Goal: Task Accomplishment & Management: Manage account settings

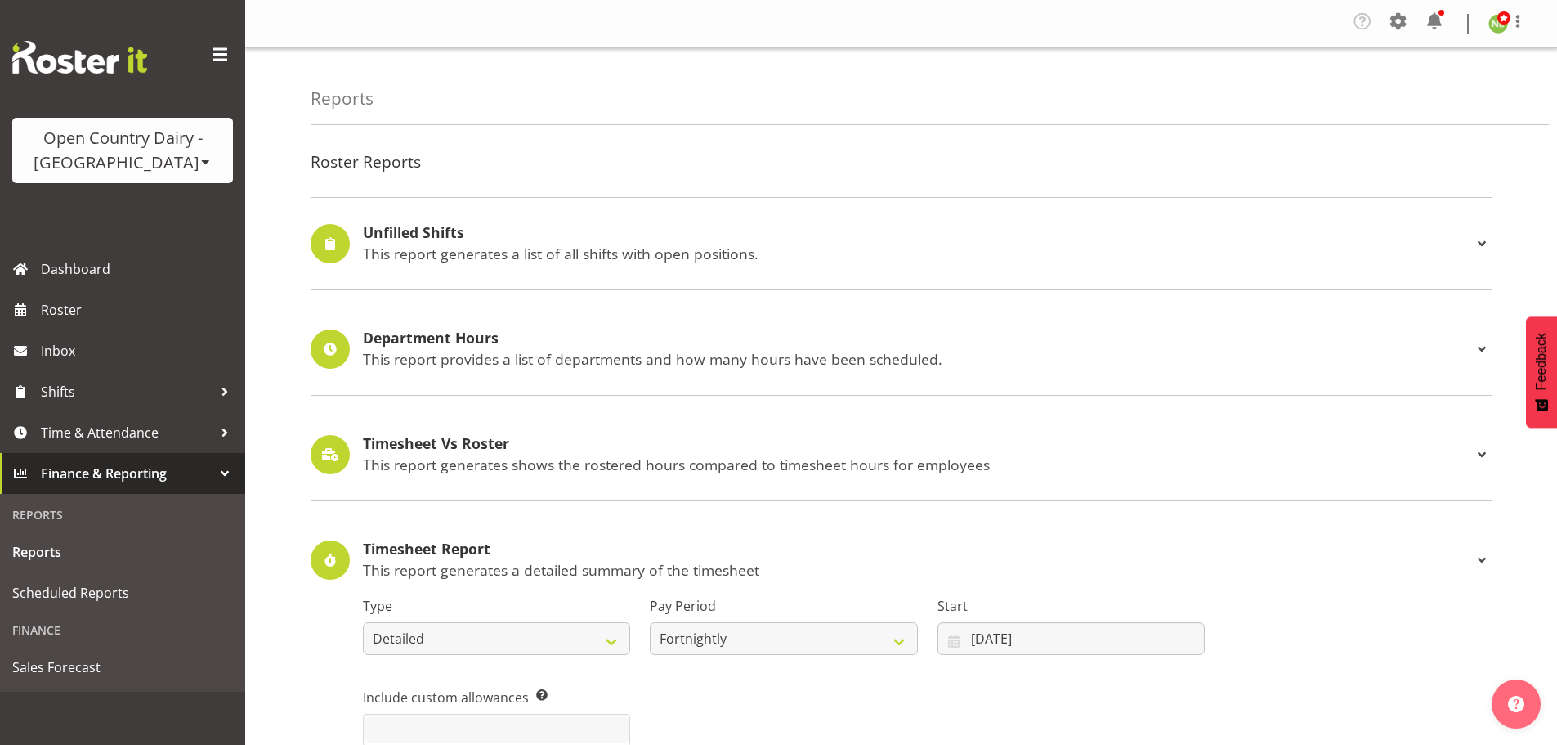
select select "detailed"
click at [113, 435] on span "Time & Attendance" at bounding box center [127, 432] width 172 height 25
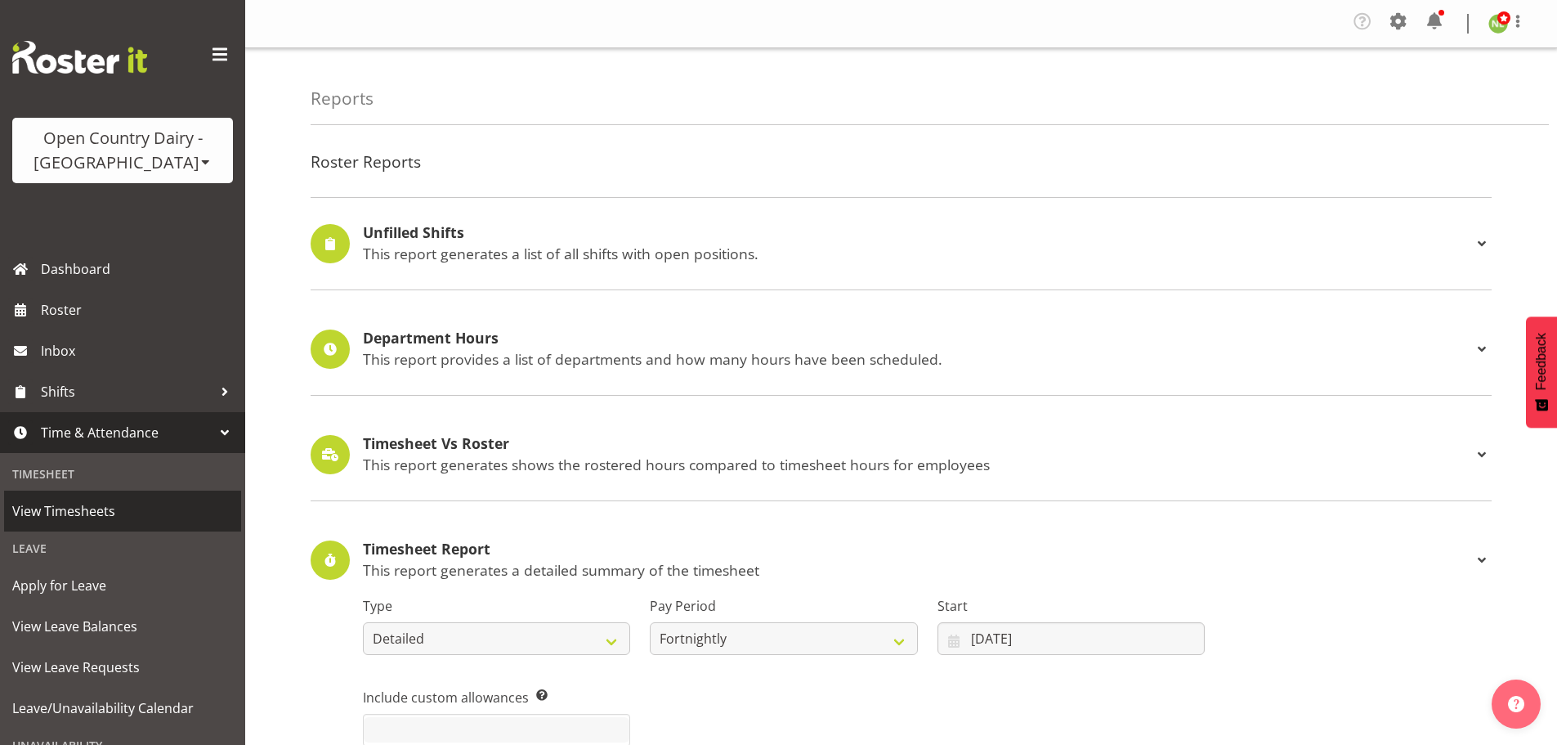
click at [99, 513] on span "View Timesheets" at bounding box center [122, 511] width 221 height 25
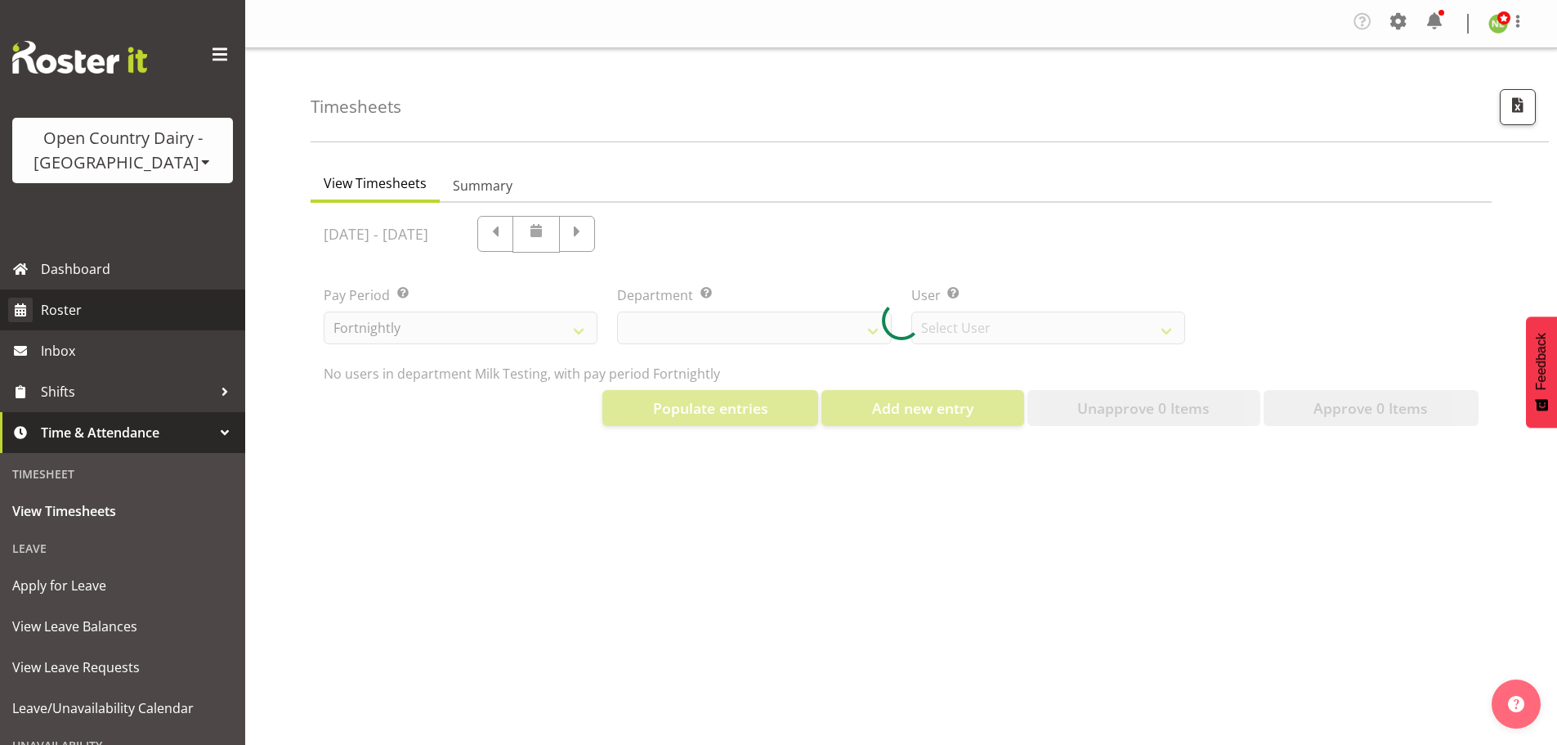
select select "733"
select select "7414"
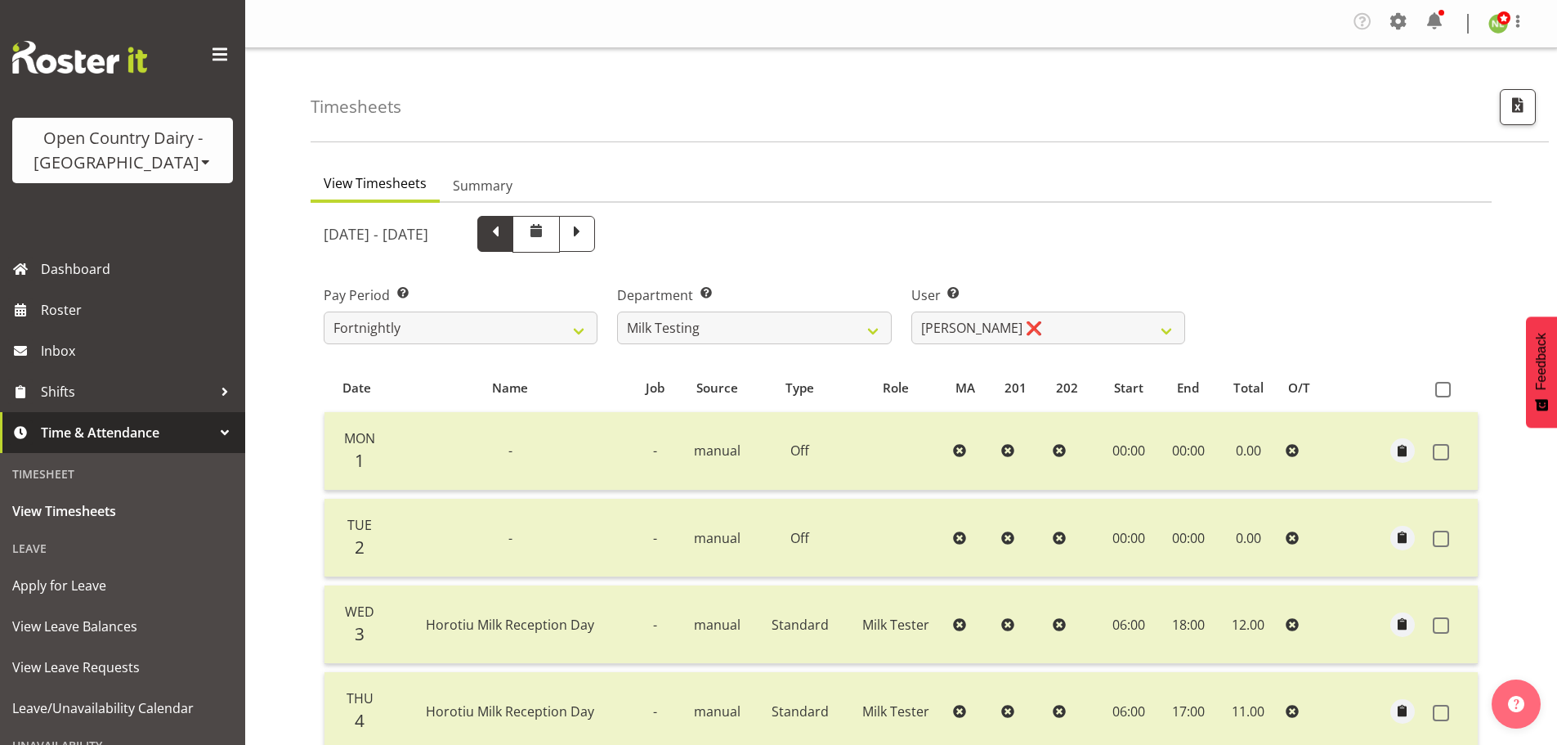
click at [506, 231] on span at bounding box center [495, 232] width 21 height 21
select select
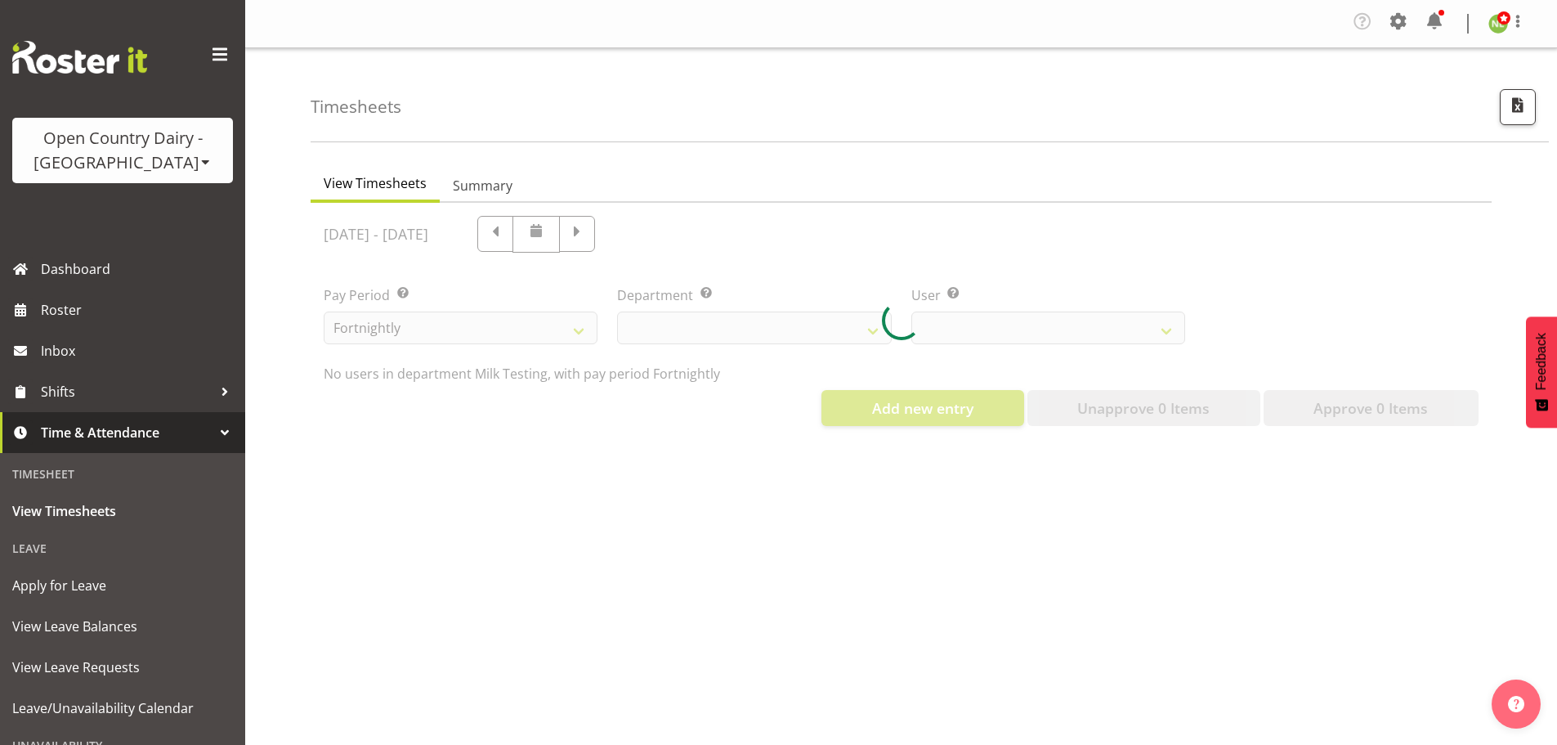
select select "733"
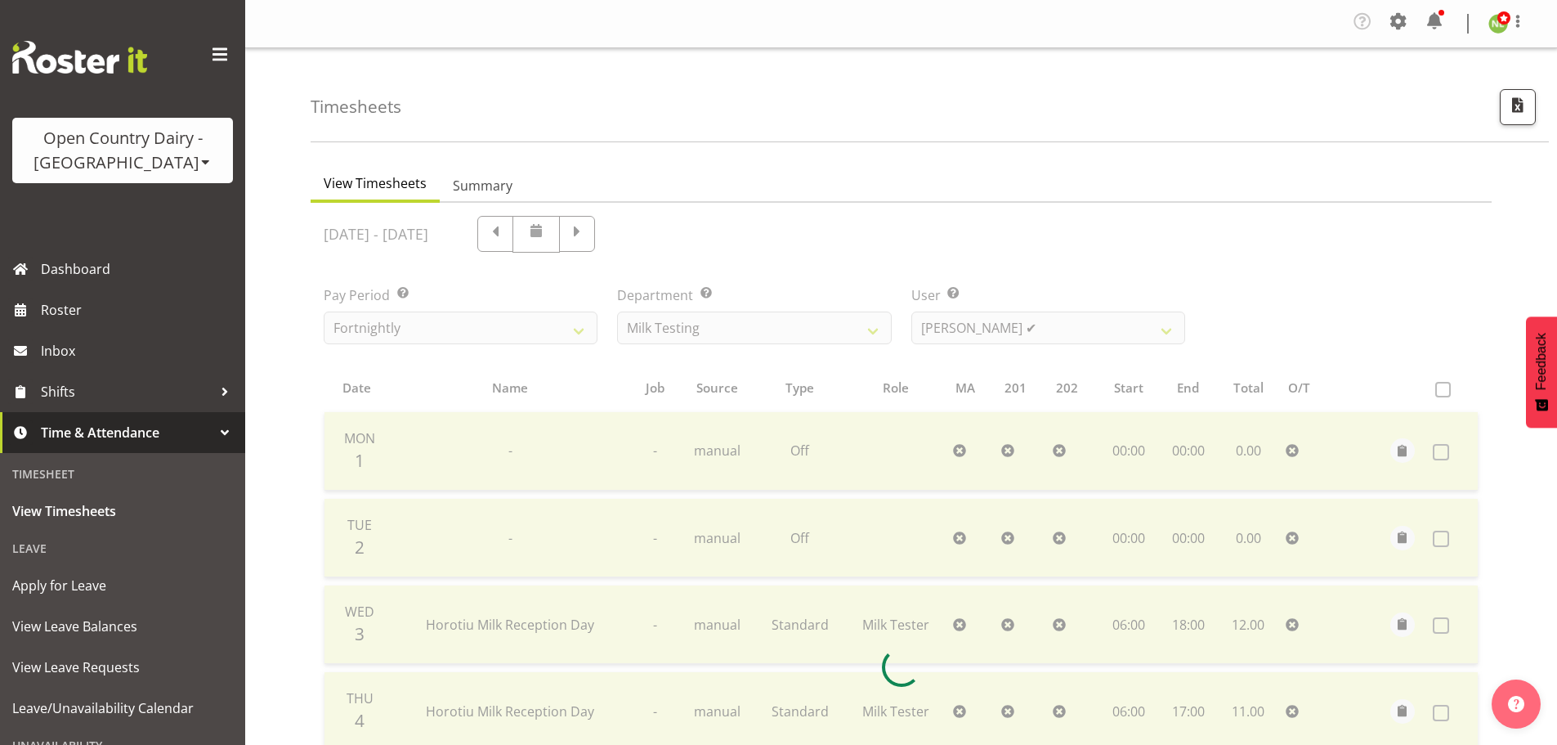
click at [602, 231] on div at bounding box center [901, 667] width 1181 height 928
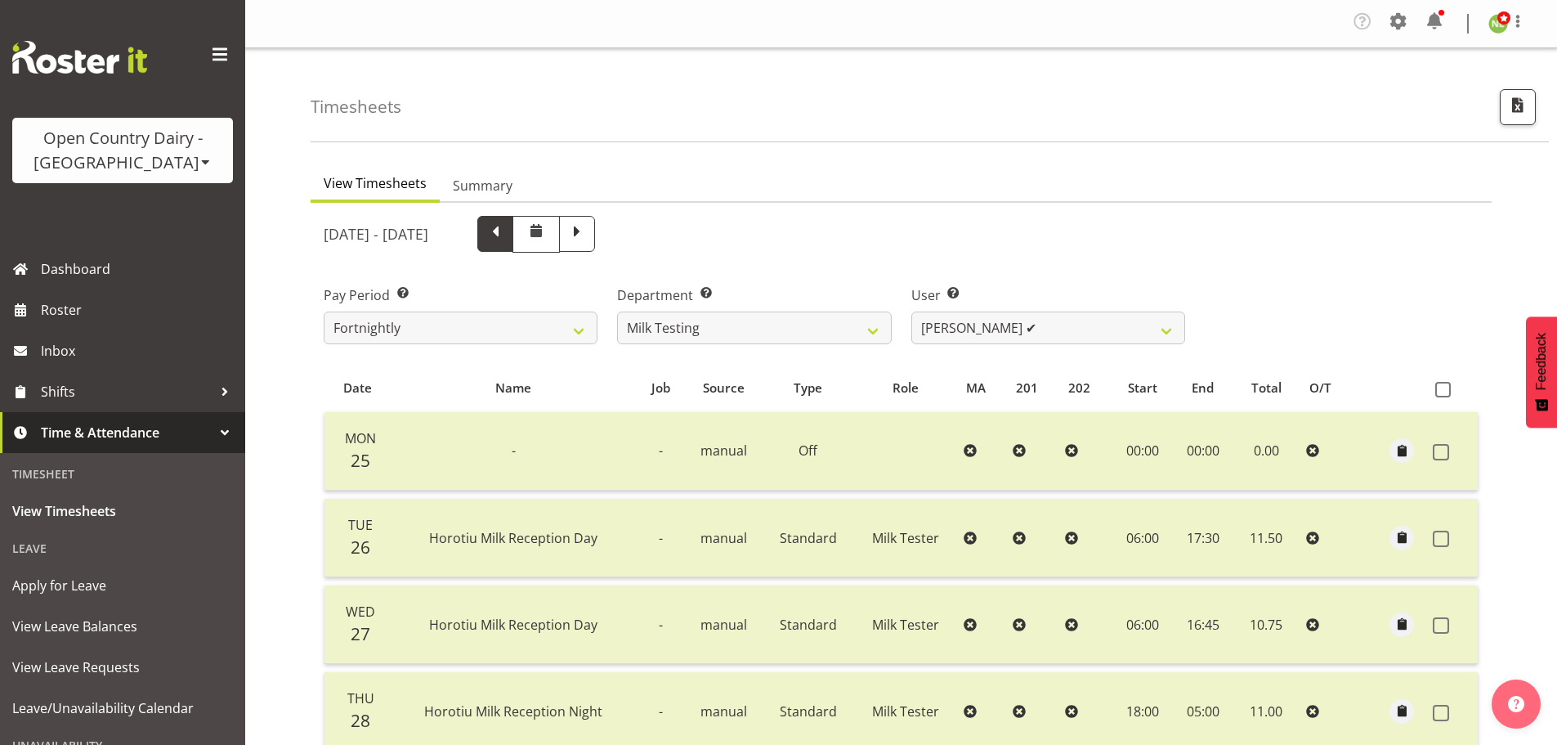
click at [506, 234] on span at bounding box center [495, 232] width 21 height 21
select select
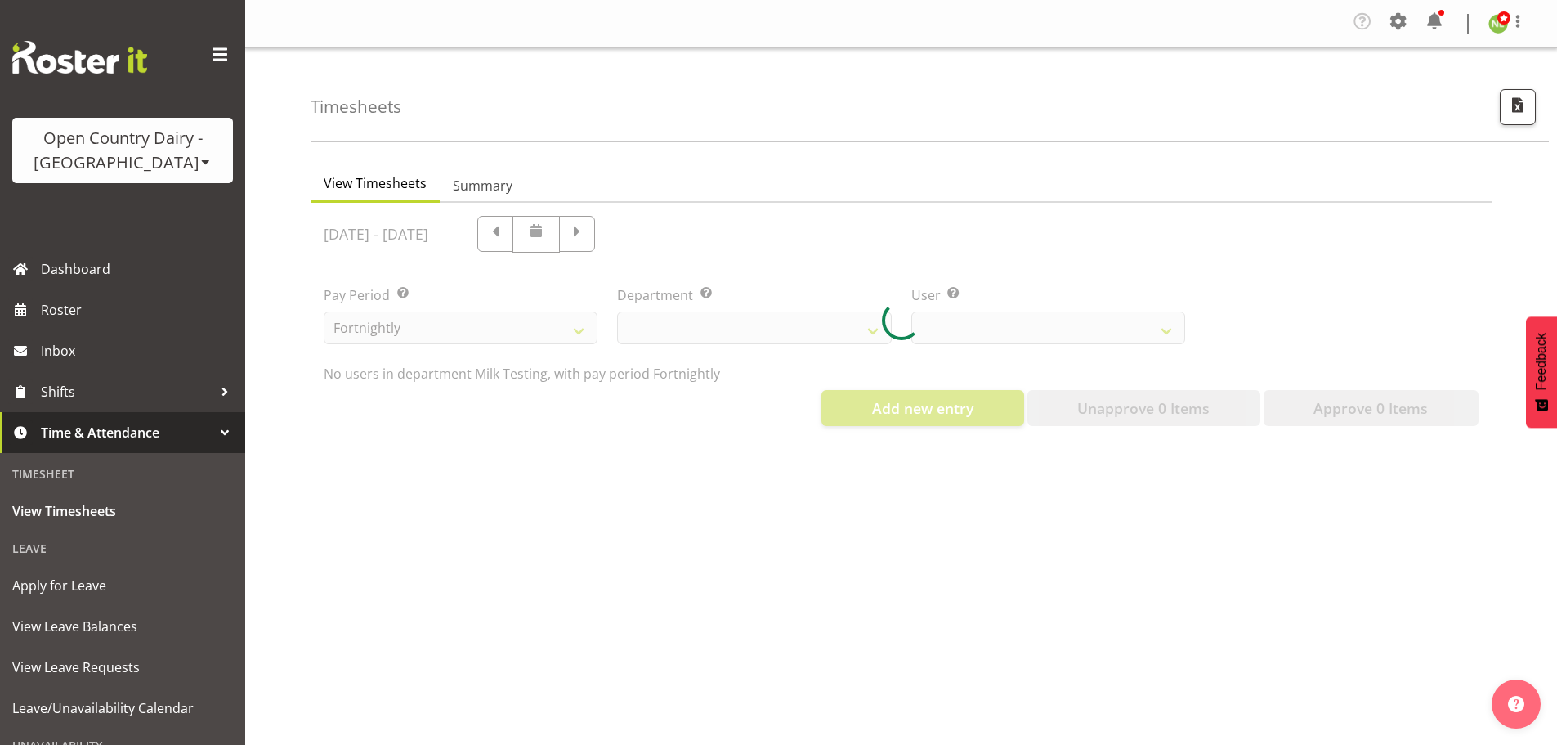
select select "733"
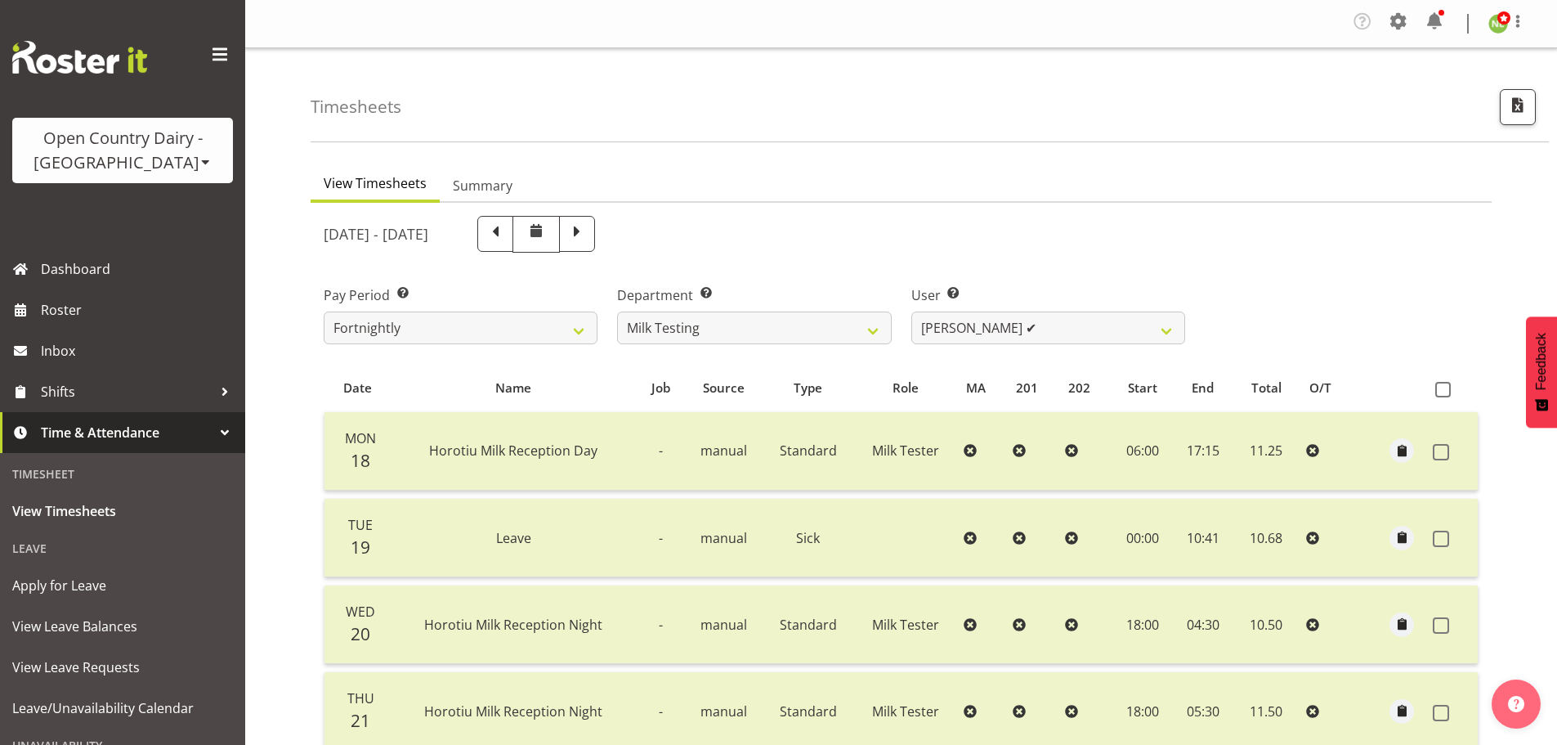
click at [600, 231] on div at bounding box center [901, 667] width 1181 height 928
click at [513, 244] on span at bounding box center [495, 234] width 36 height 36
select select
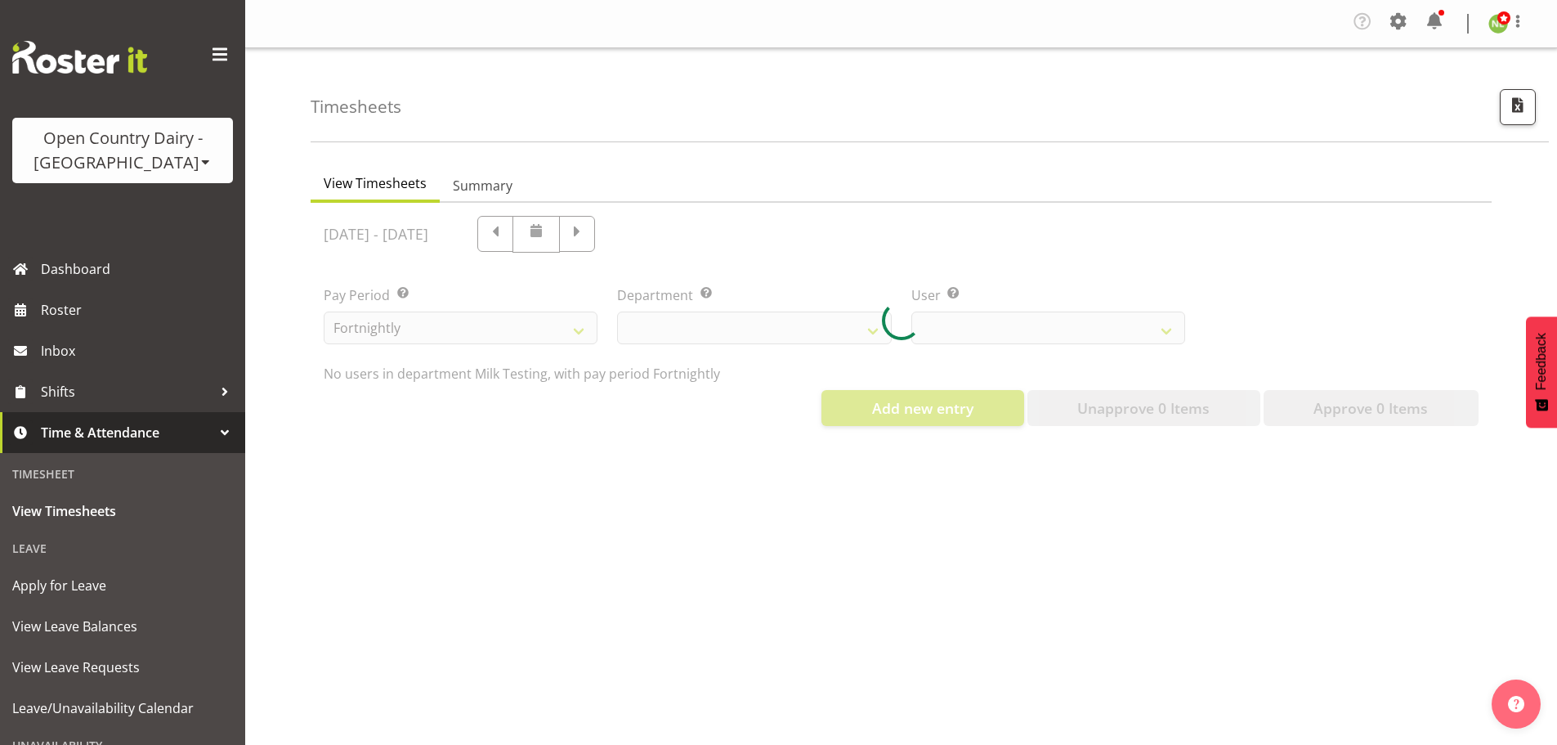
select select "733"
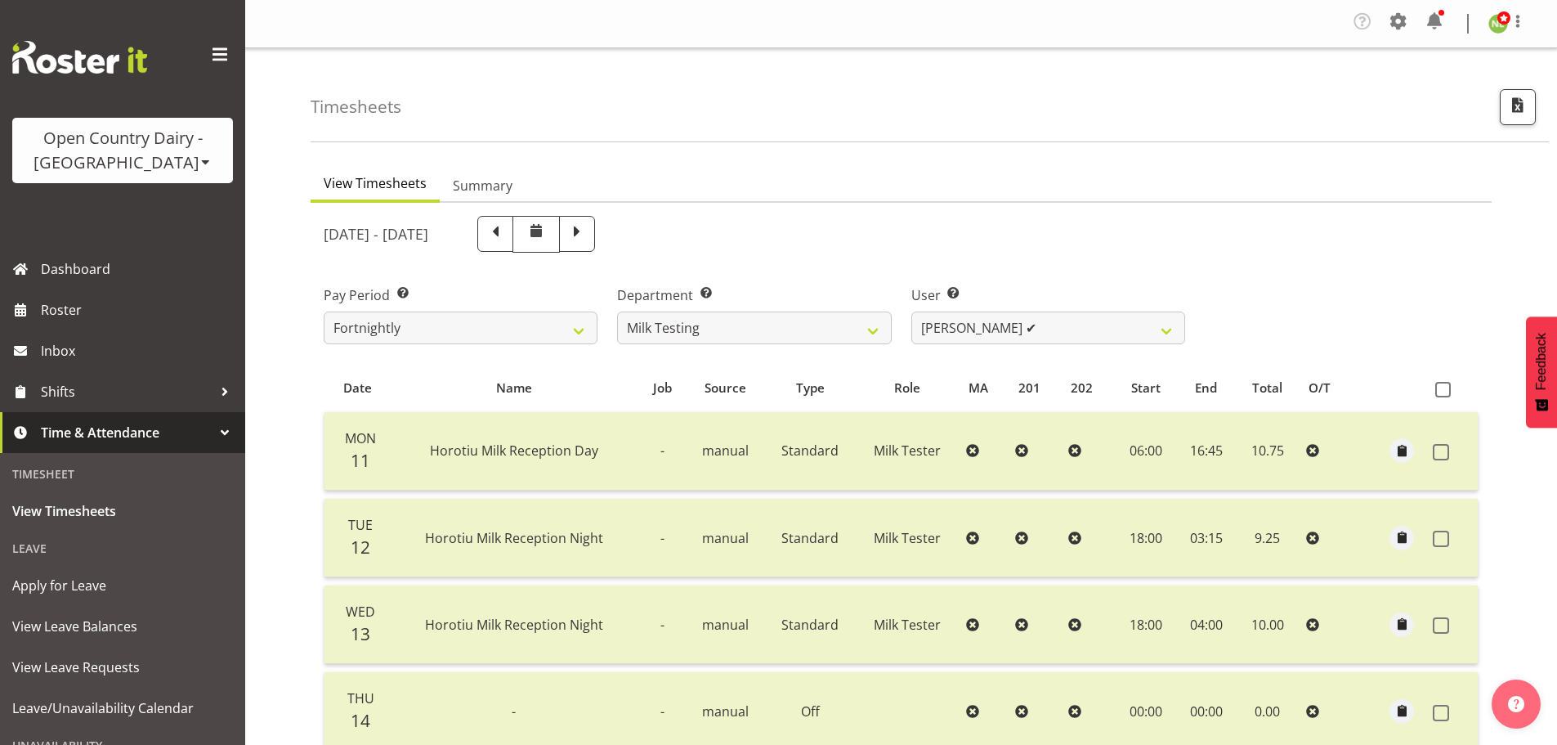
click at [506, 233] on span at bounding box center [495, 232] width 21 height 21
select select
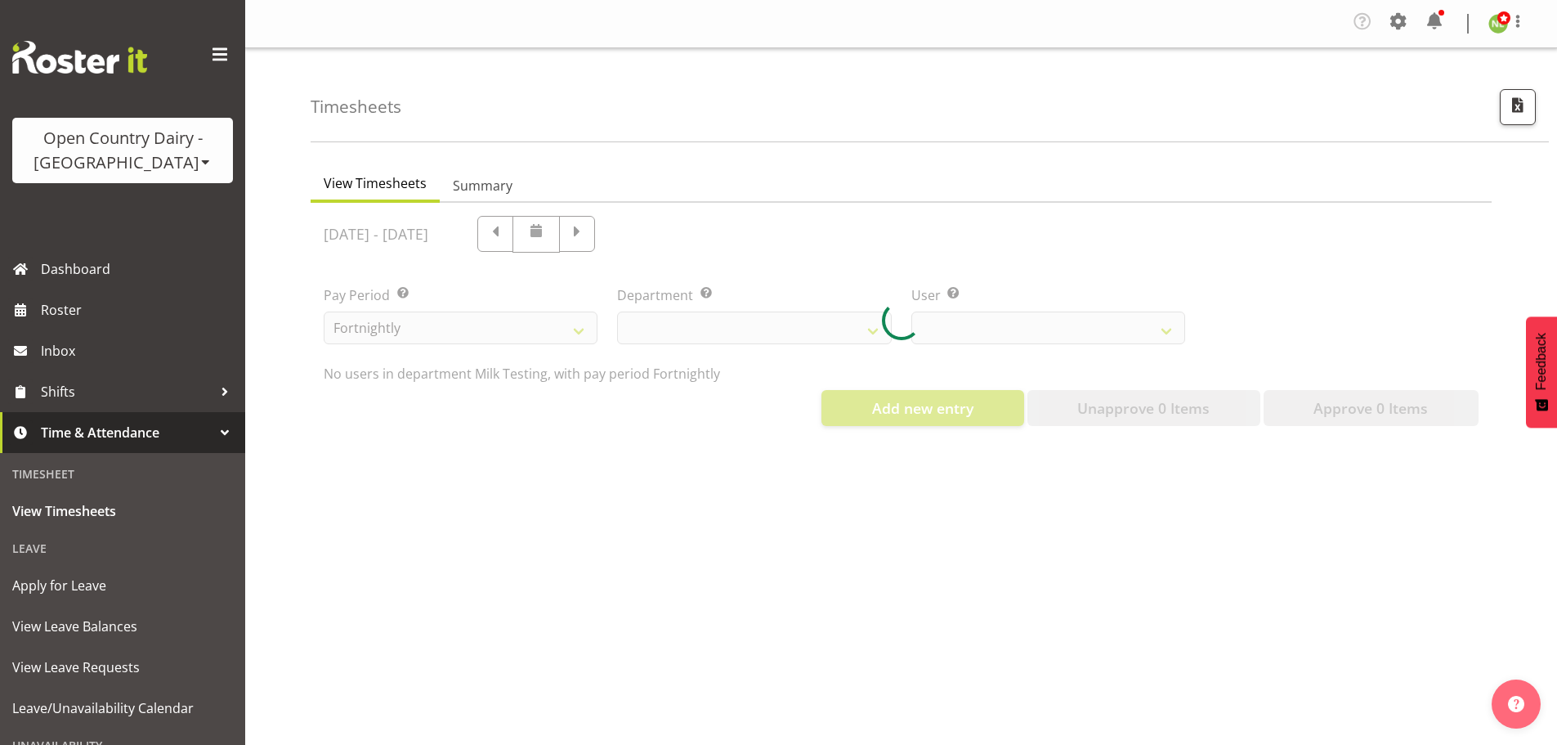
select select "733"
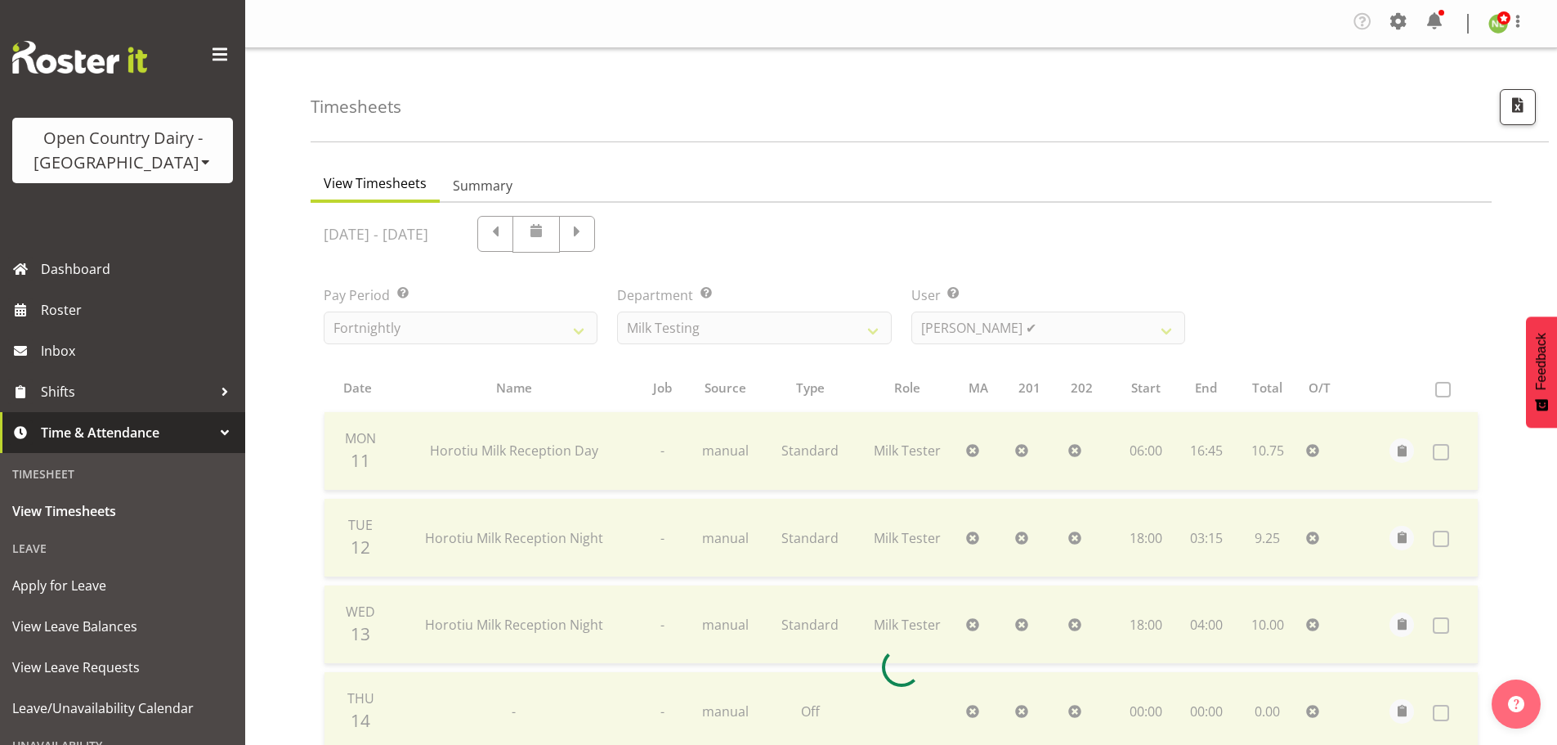
click at [589, 232] on div at bounding box center [901, 667] width 1181 height 928
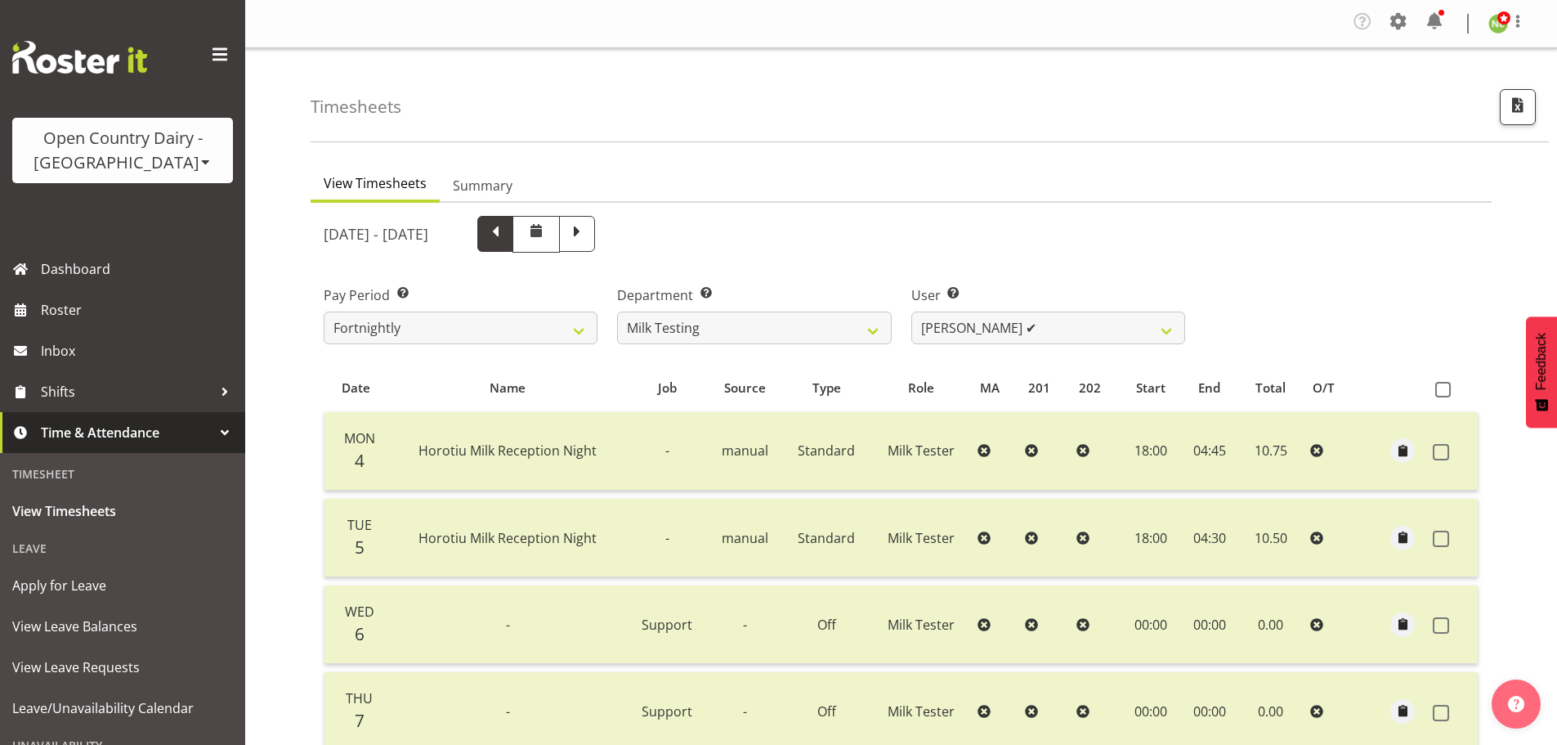
click at [589, 233] on div "August 4th - August 10th 2025 Pay Period Select which pay period you would like…" at bounding box center [901, 662] width 1155 height 912
click at [506, 233] on span at bounding box center [495, 232] width 21 height 21
select select
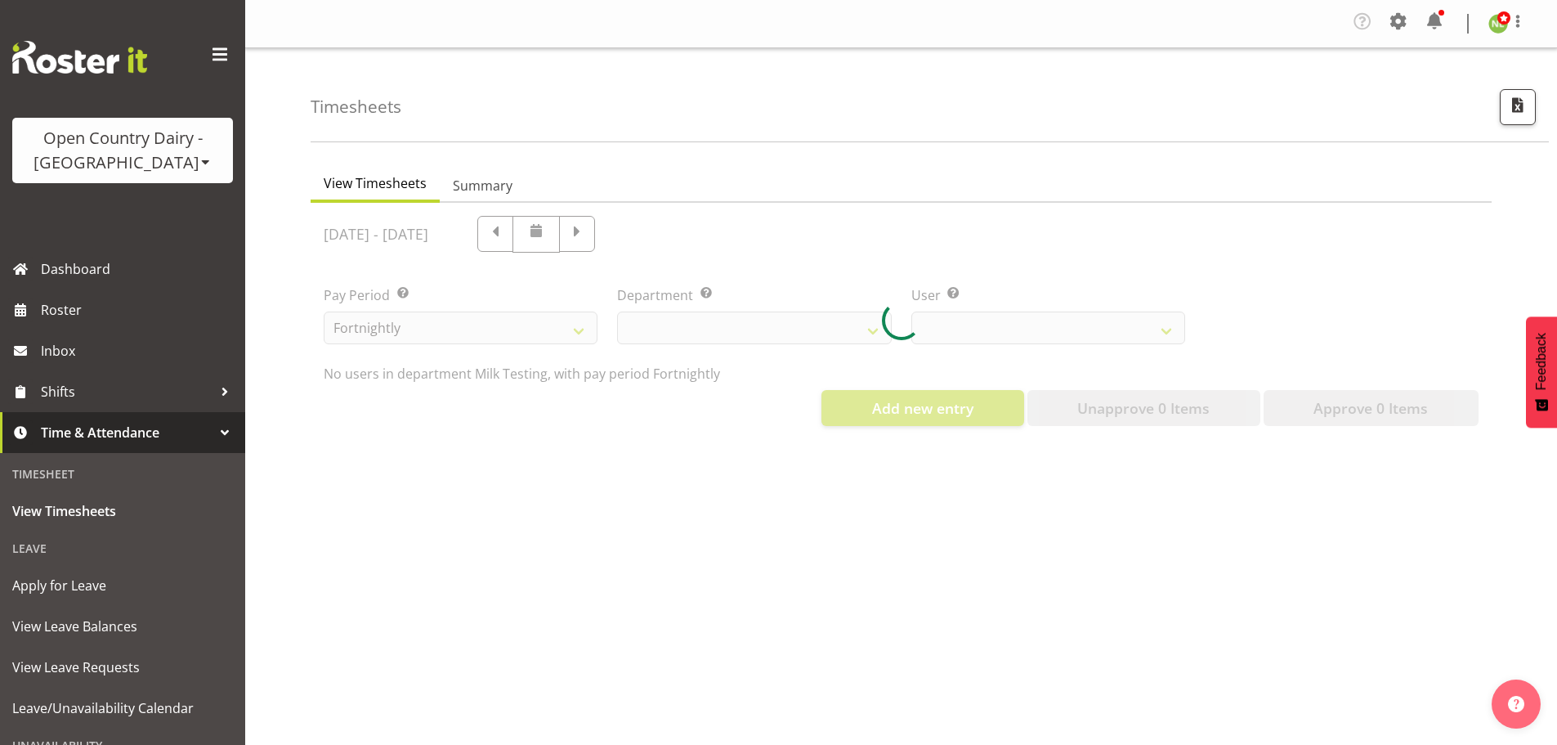
select select "733"
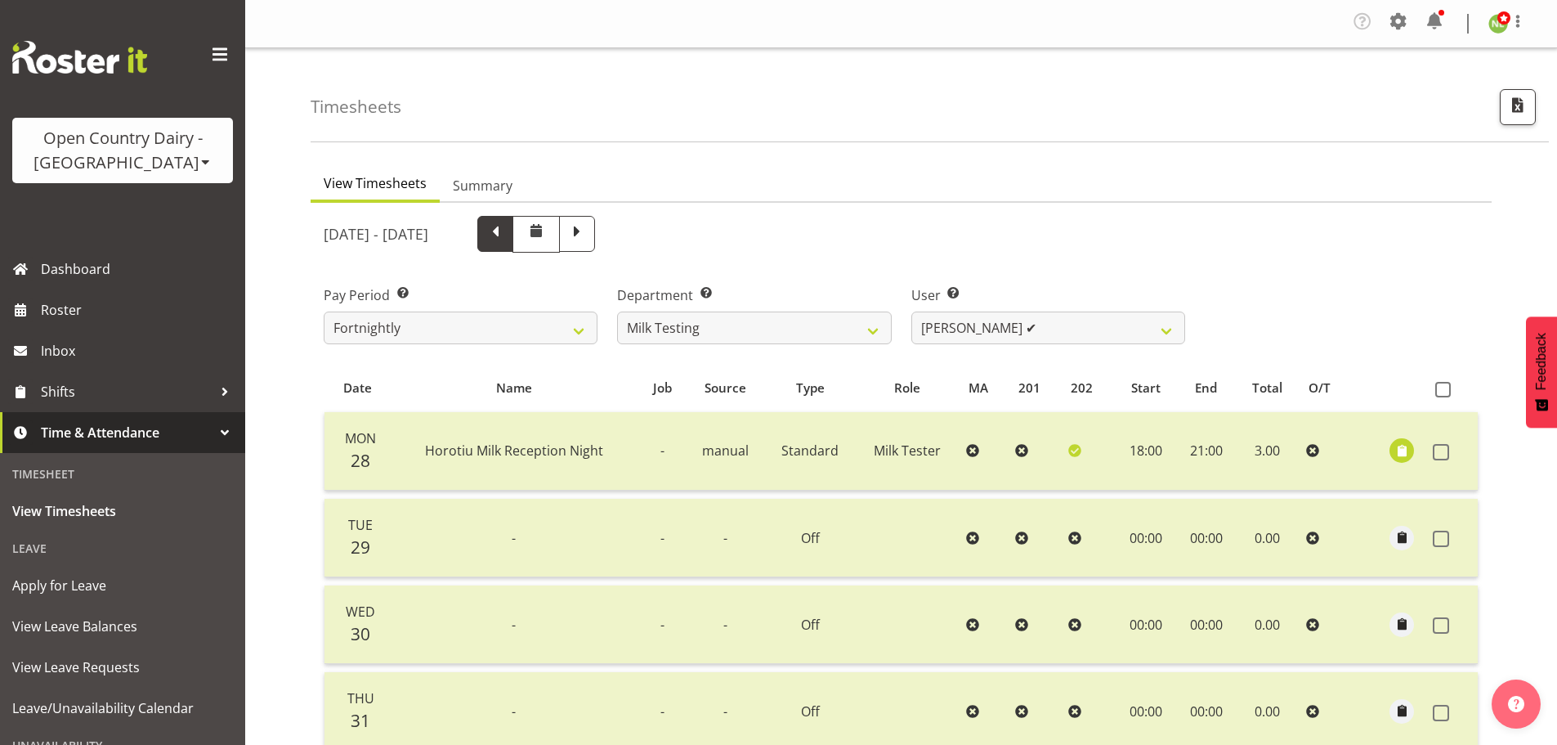
click at [506, 231] on span at bounding box center [495, 232] width 21 height 21
select select
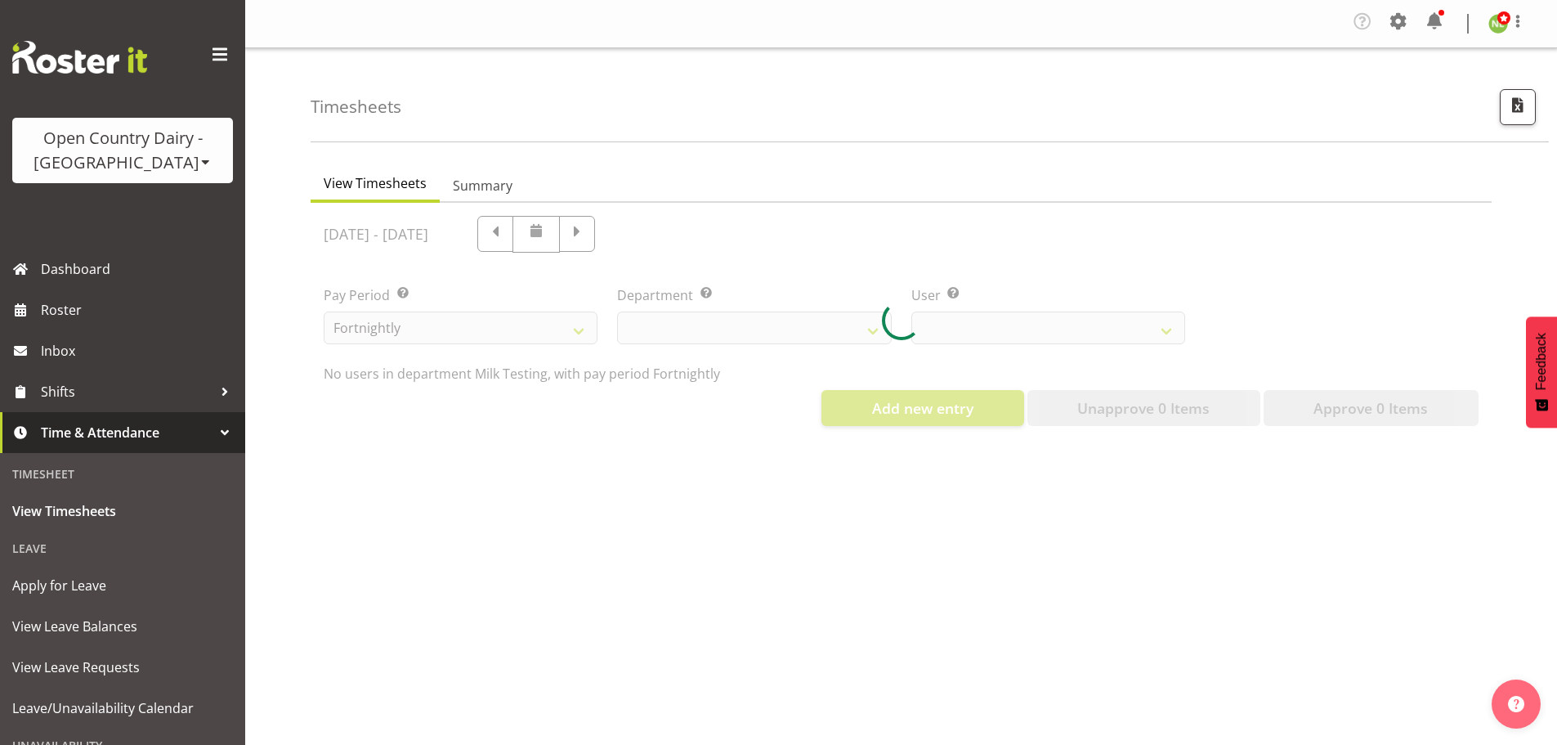
select select "733"
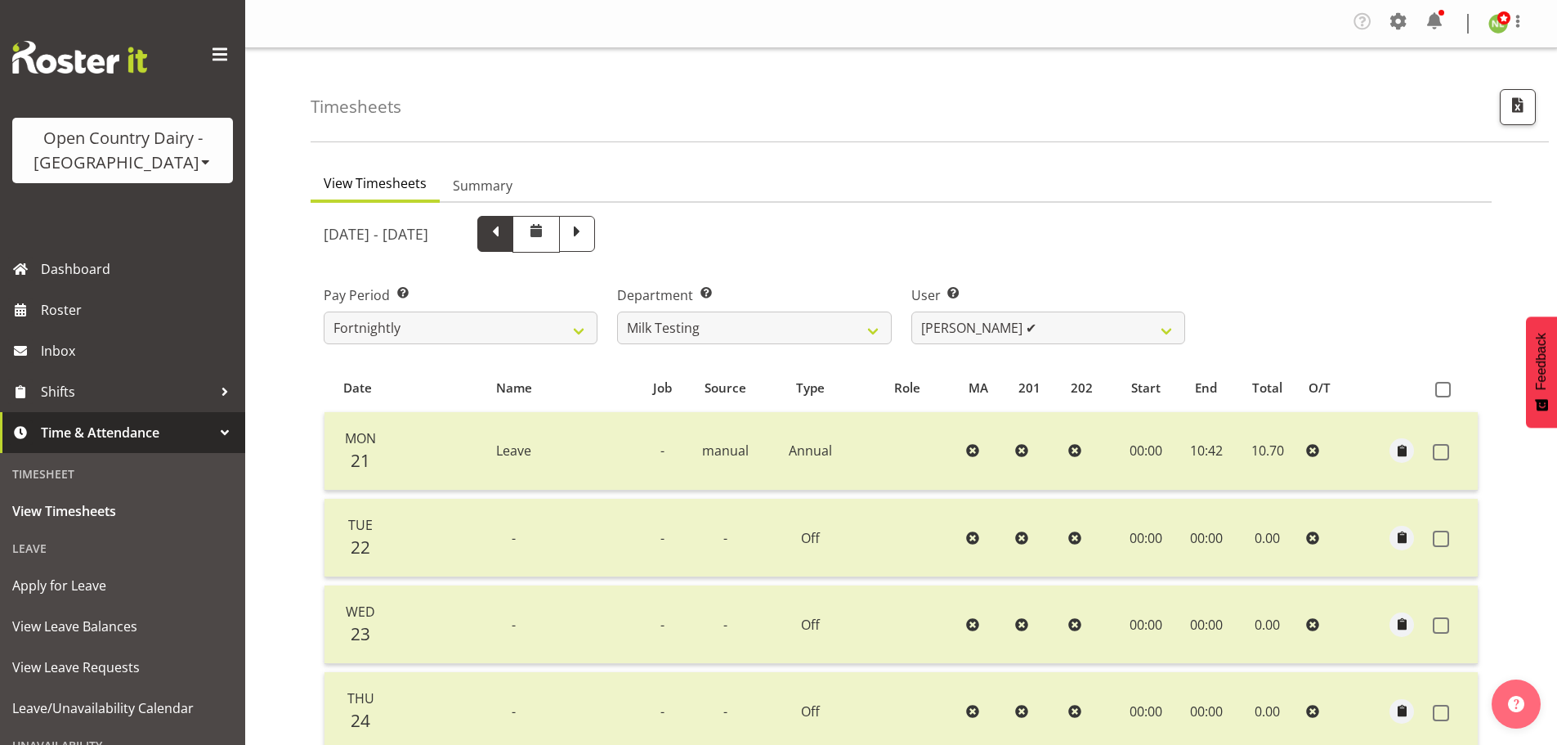
click at [506, 228] on span at bounding box center [495, 232] width 21 height 21
select select
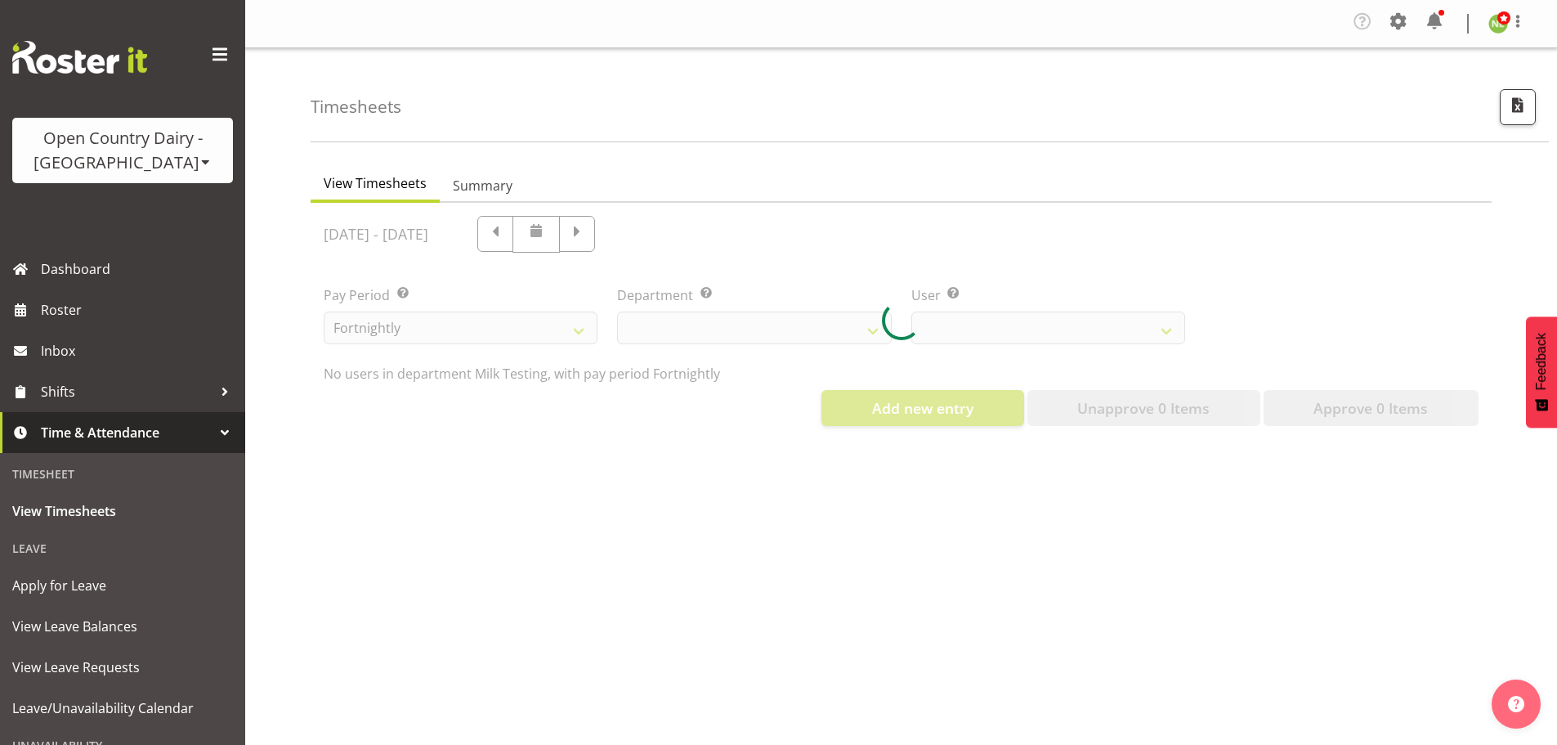
select select "733"
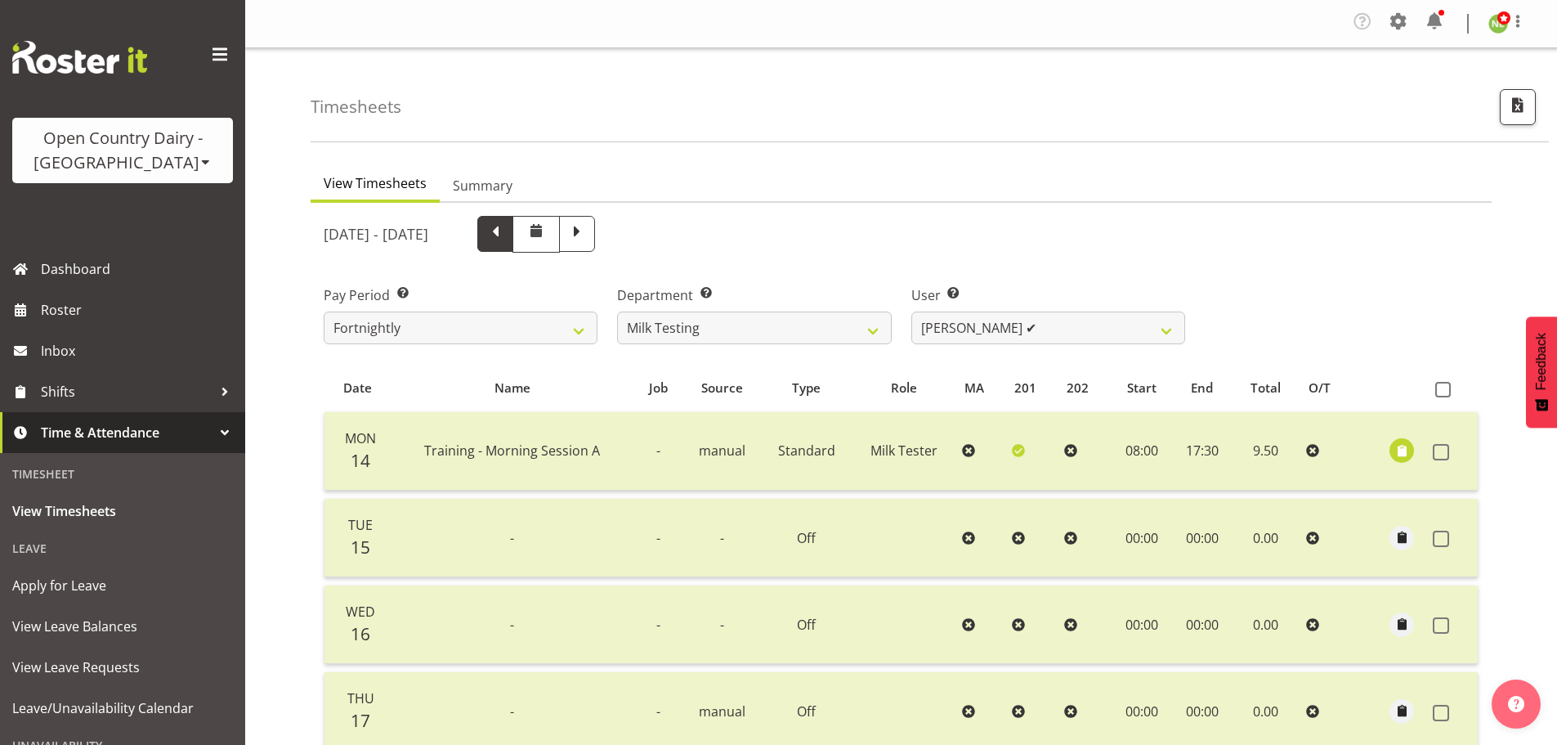
click at [506, 229] on span at bounding box center [495, 232] width 21 height 21
select select
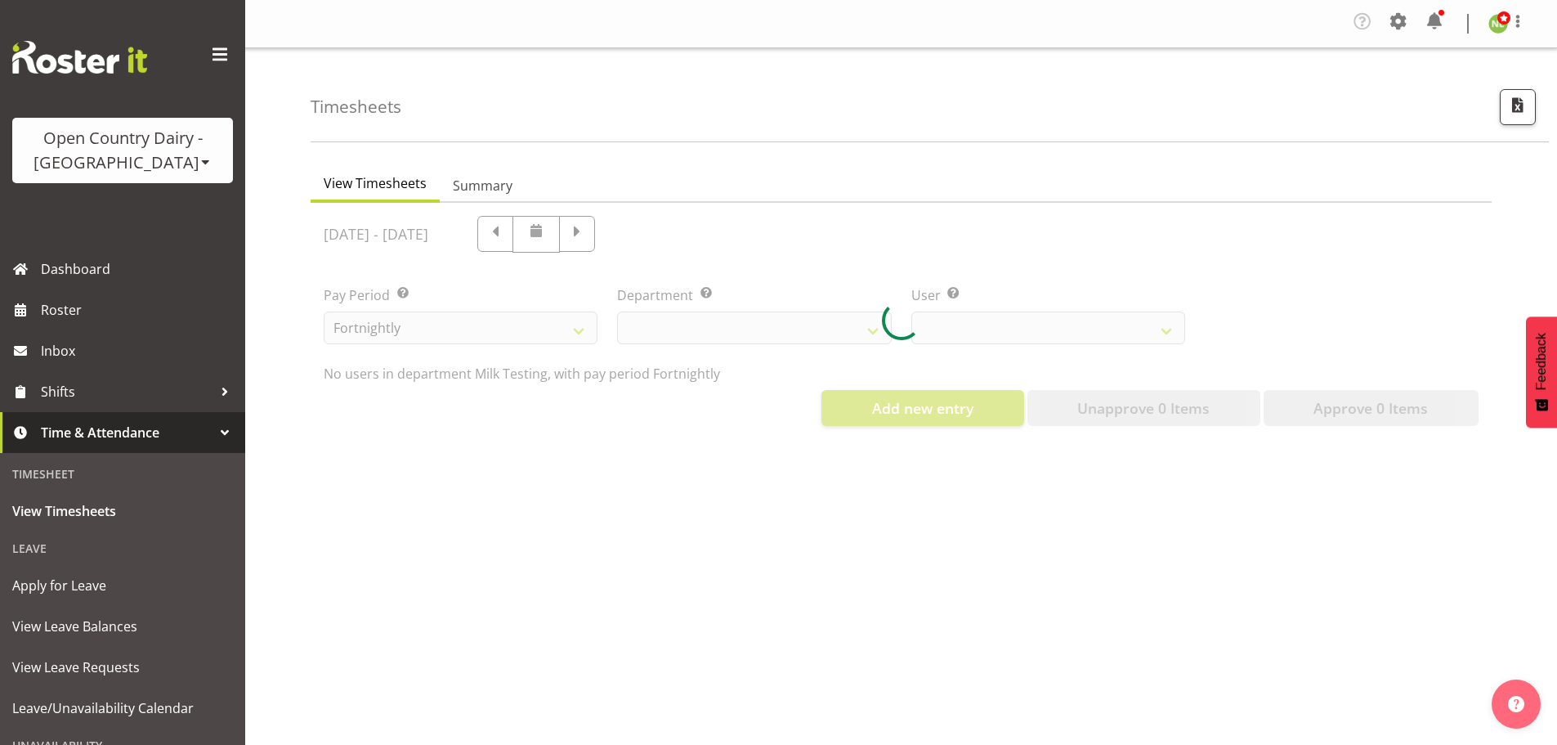
select select "733"
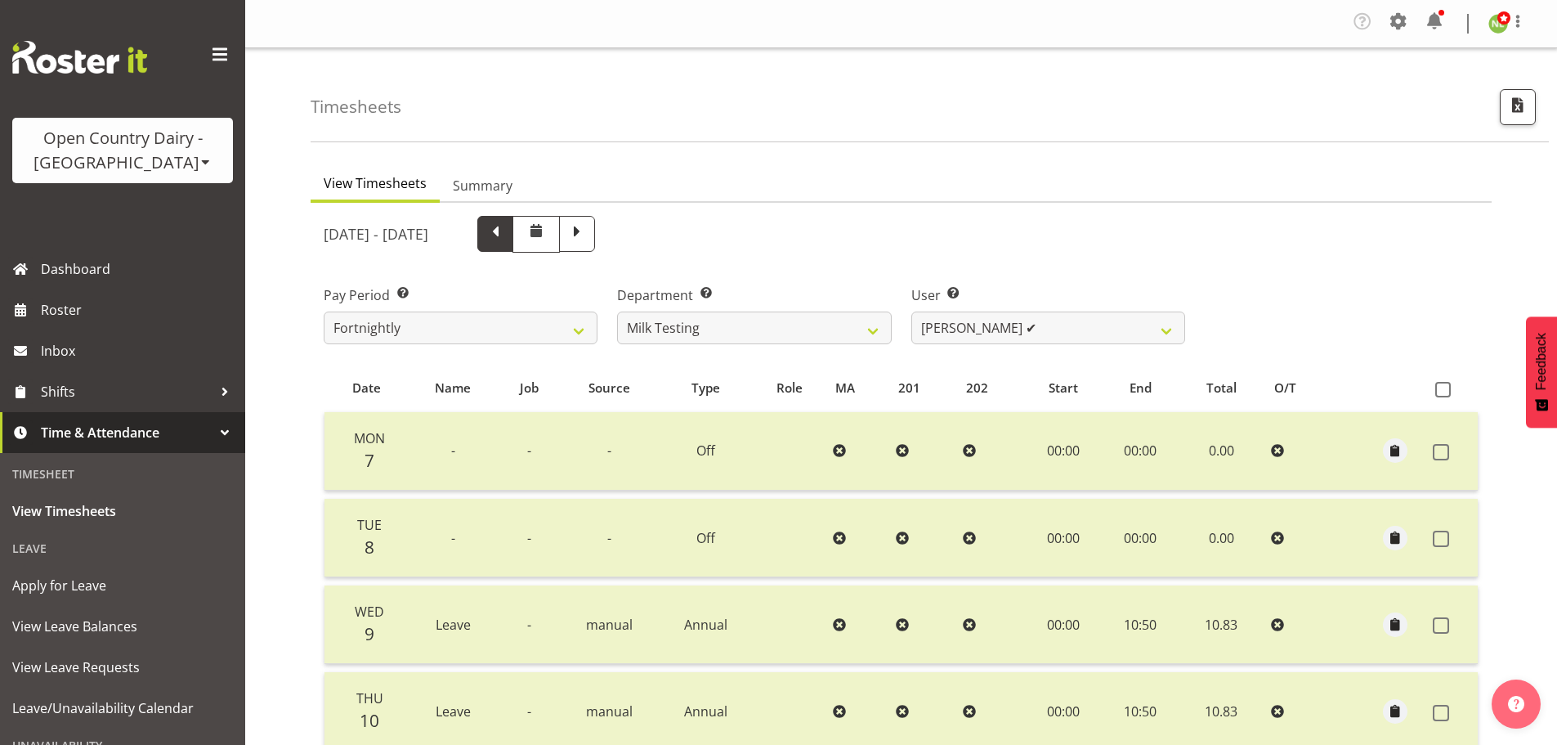
click at [506, 229] on span at bounding box center [495, 232] width 21 height 21
select select
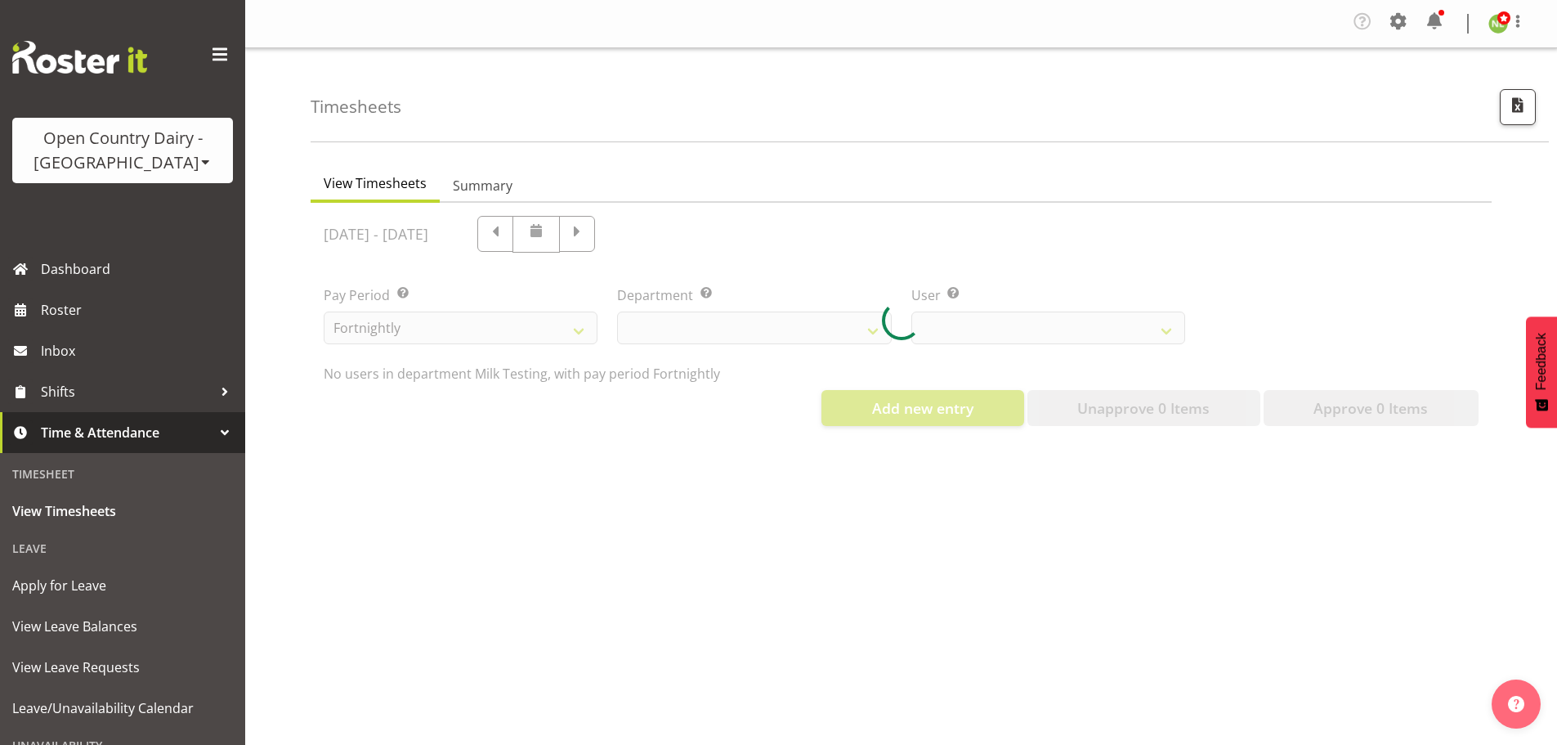
select select "733"
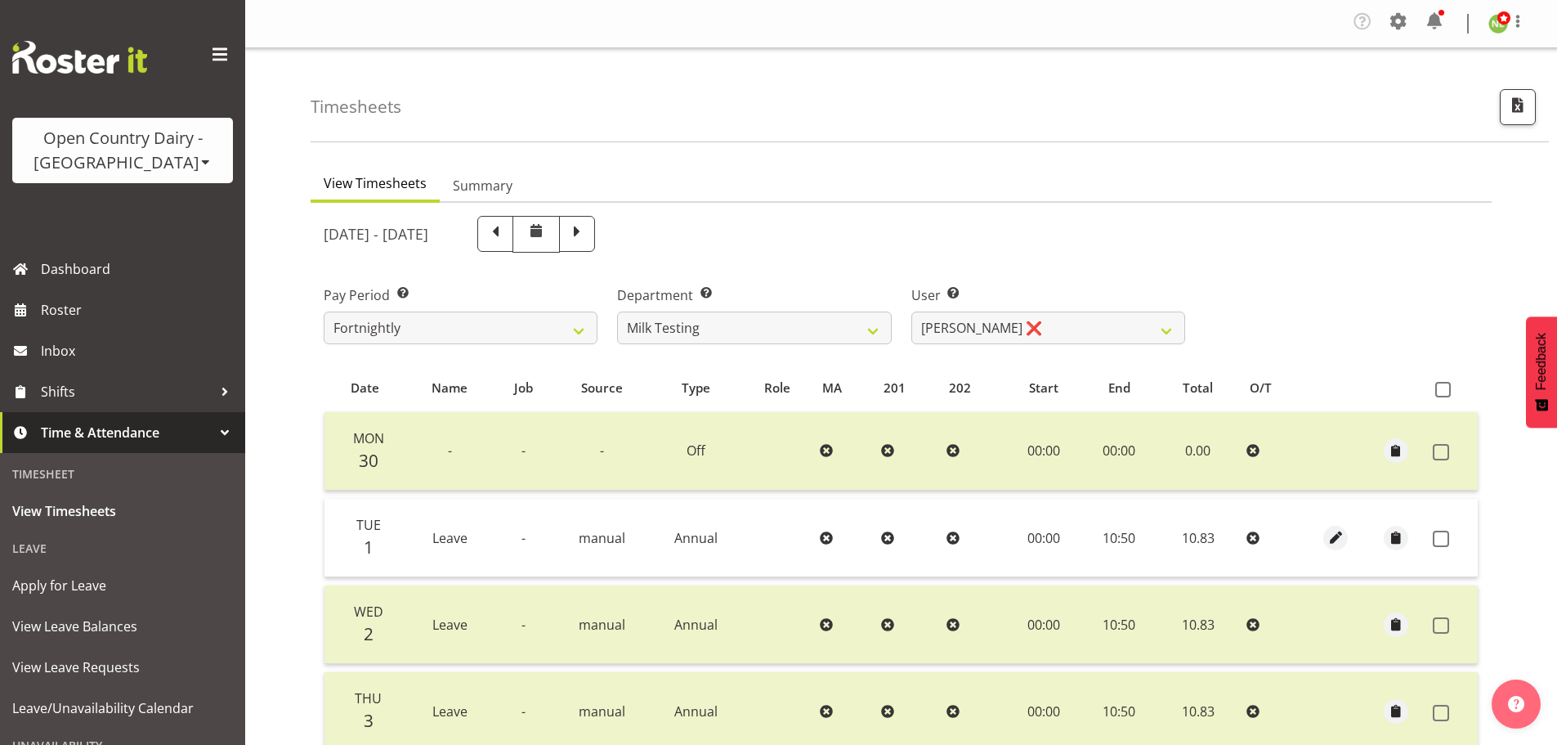
click at [506, 234] on span at bounding box center [495, 232] width 21 height 21
select select
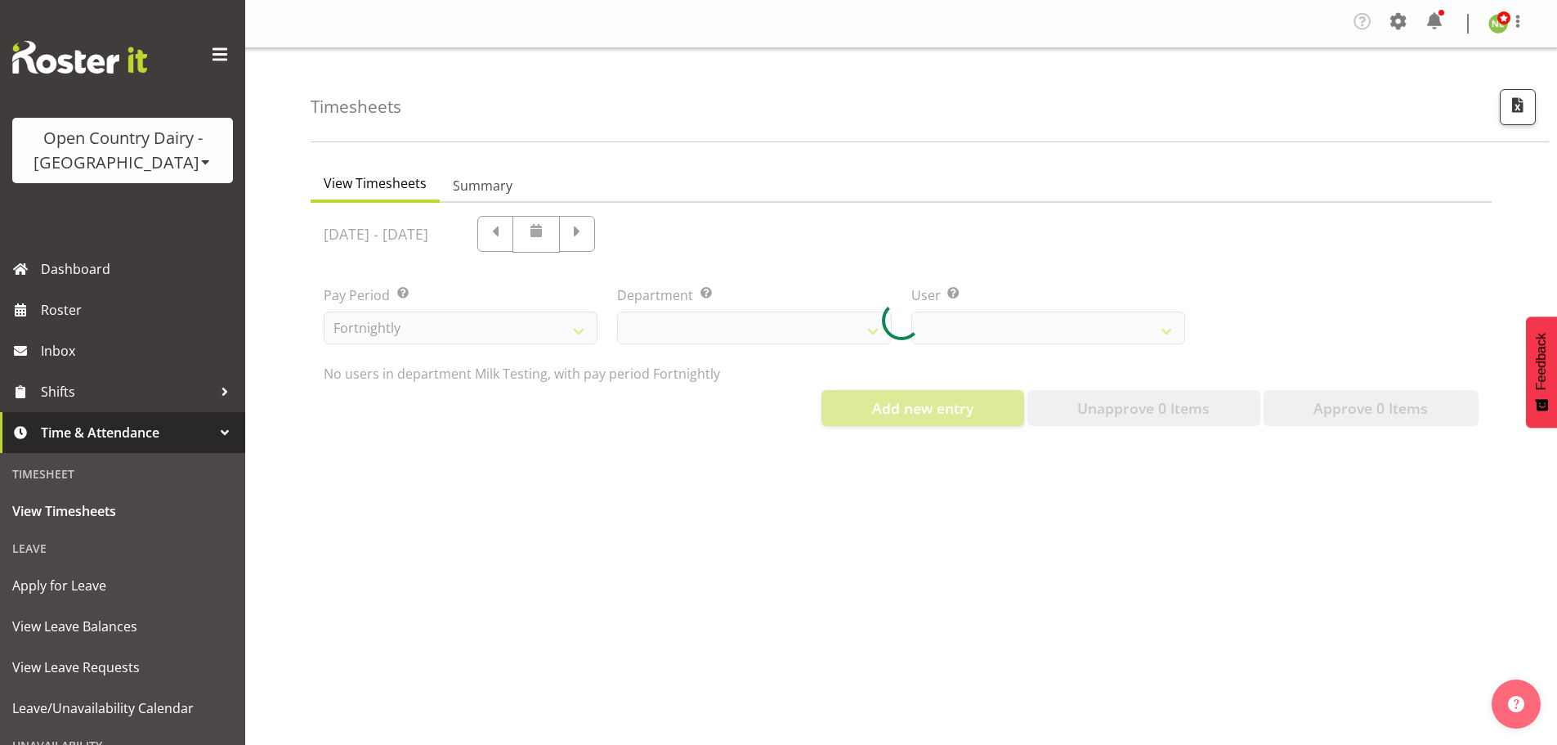
select select "733"
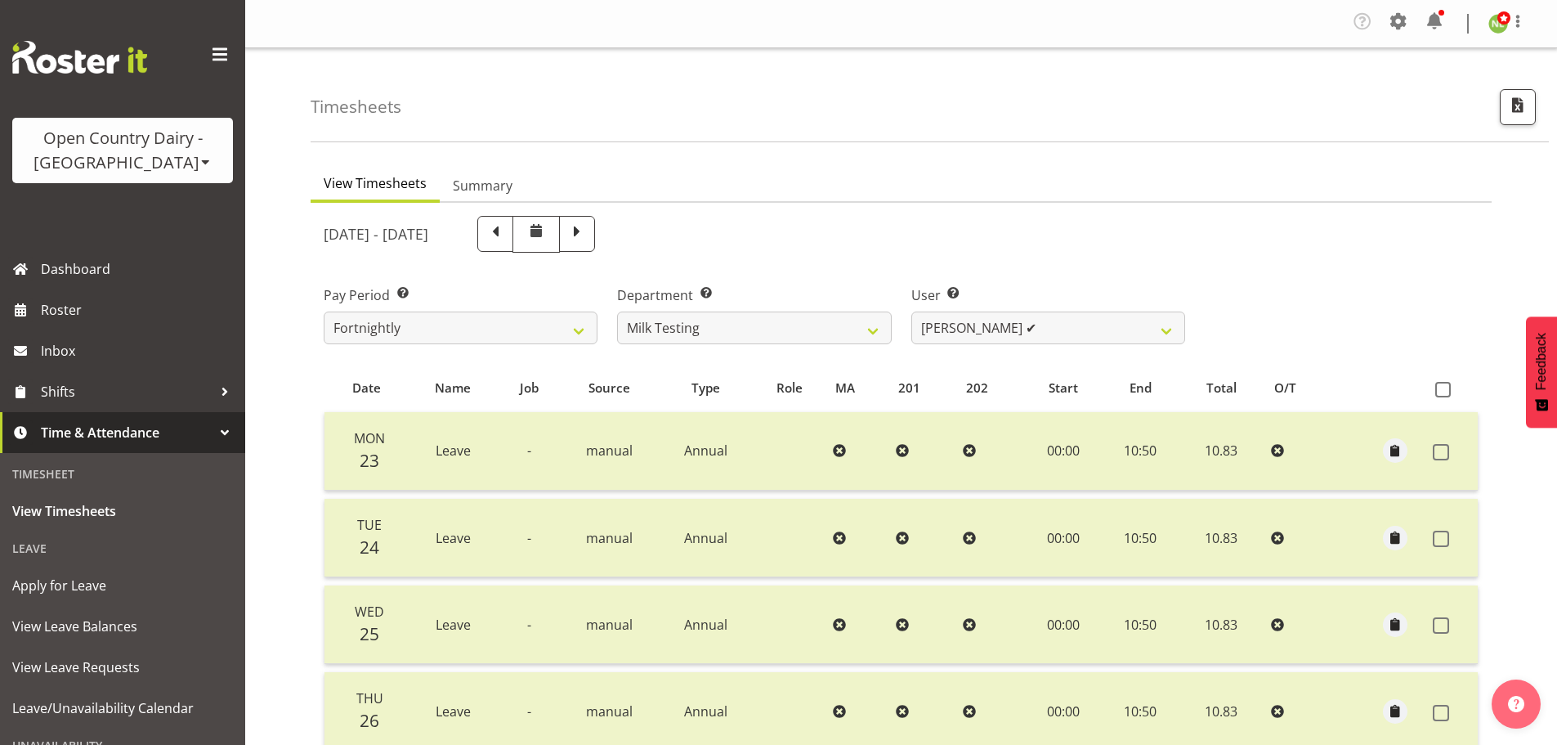
click at [506, 238] on span at bounding box center [495, 232] width 21 height 21
select select
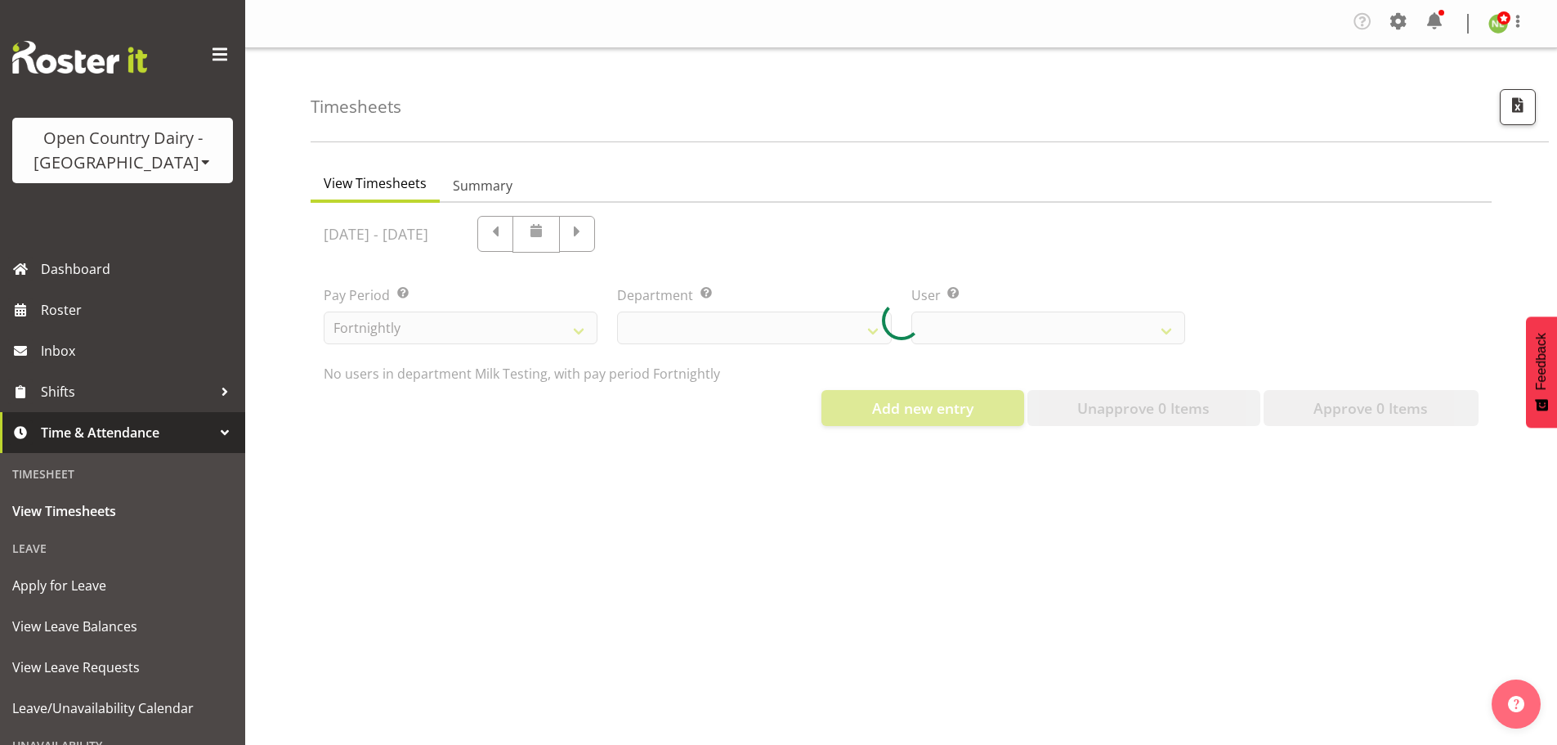
select select "733"
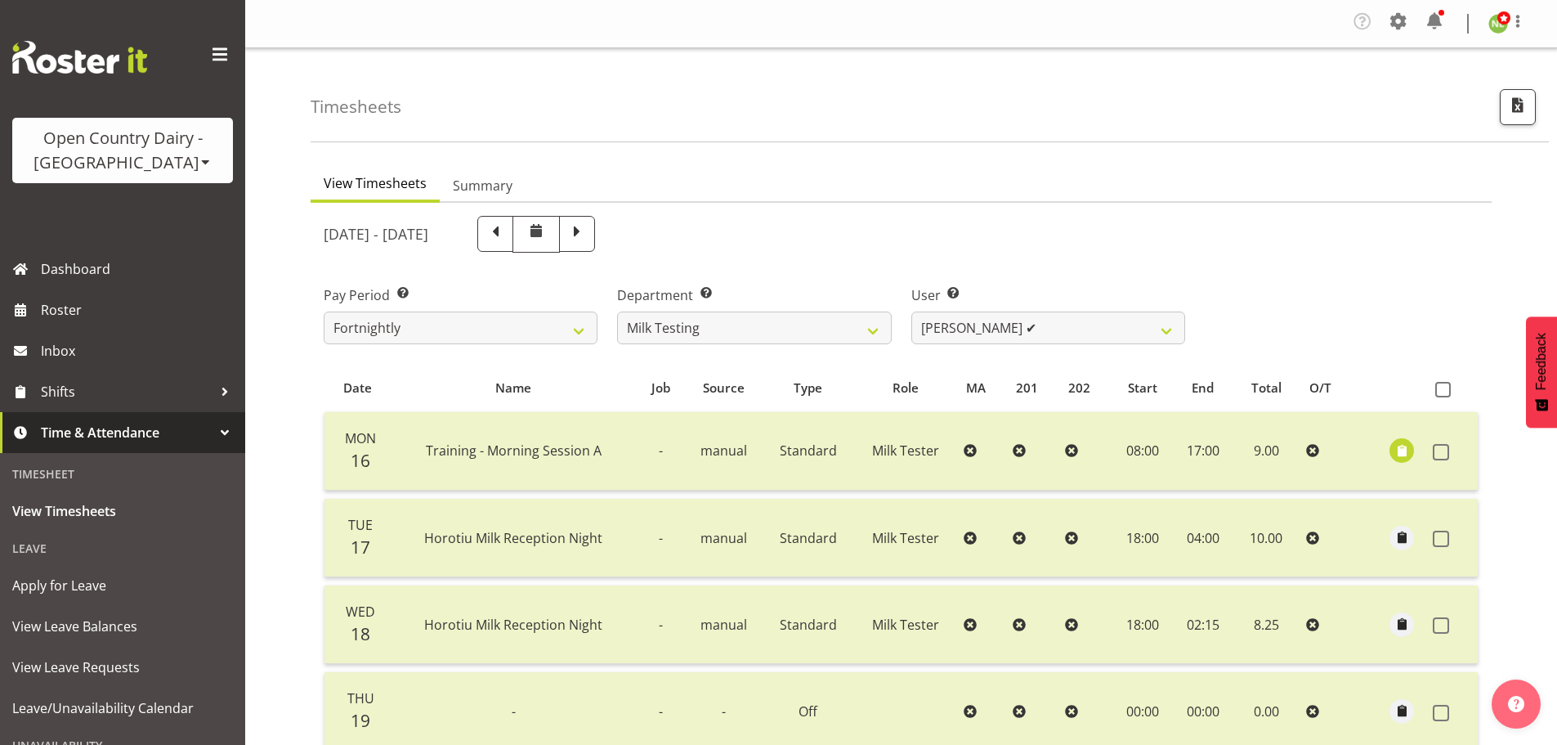
click at [506, 231] on span at bounding box center [495, 232] width 21 height 21
select select
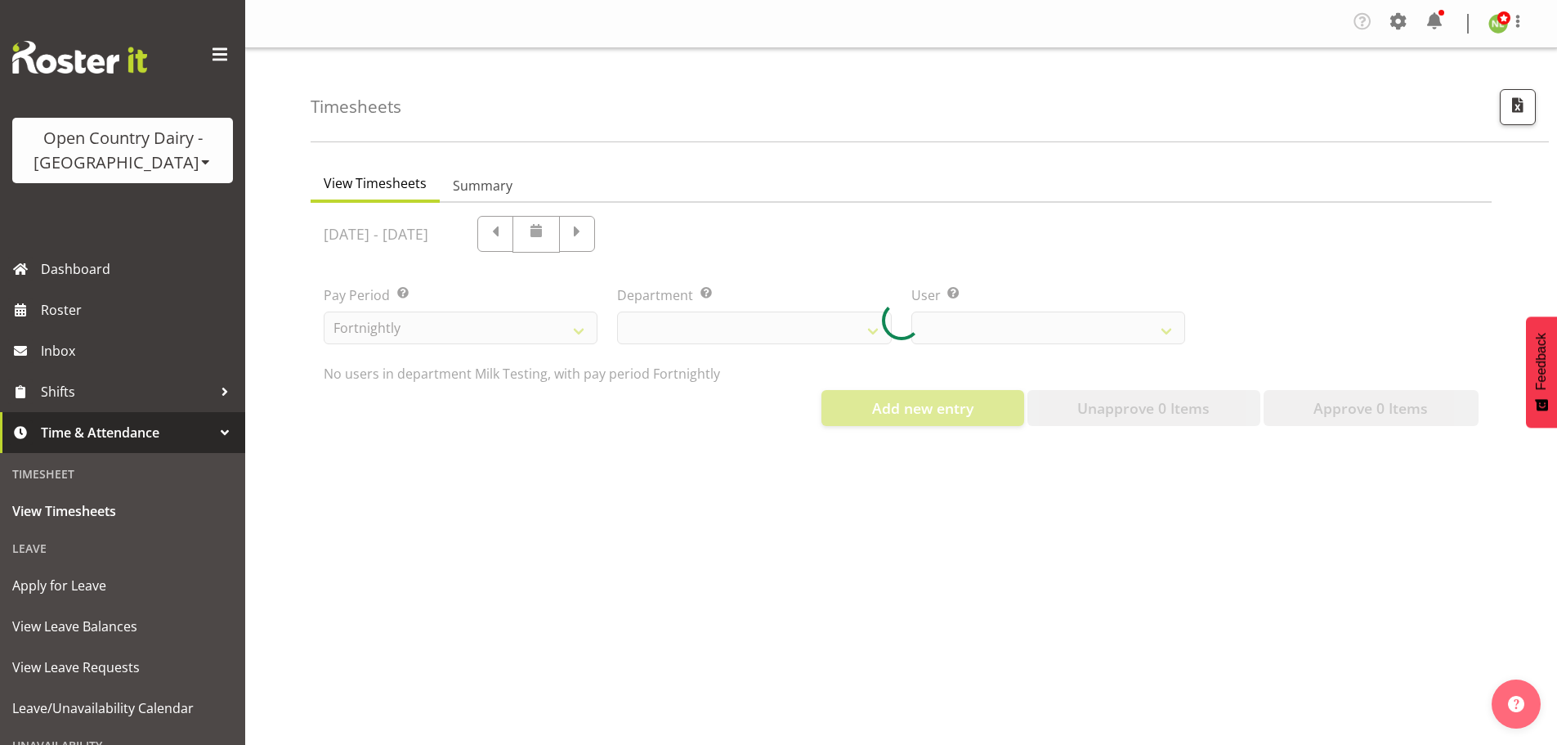
select select "733"
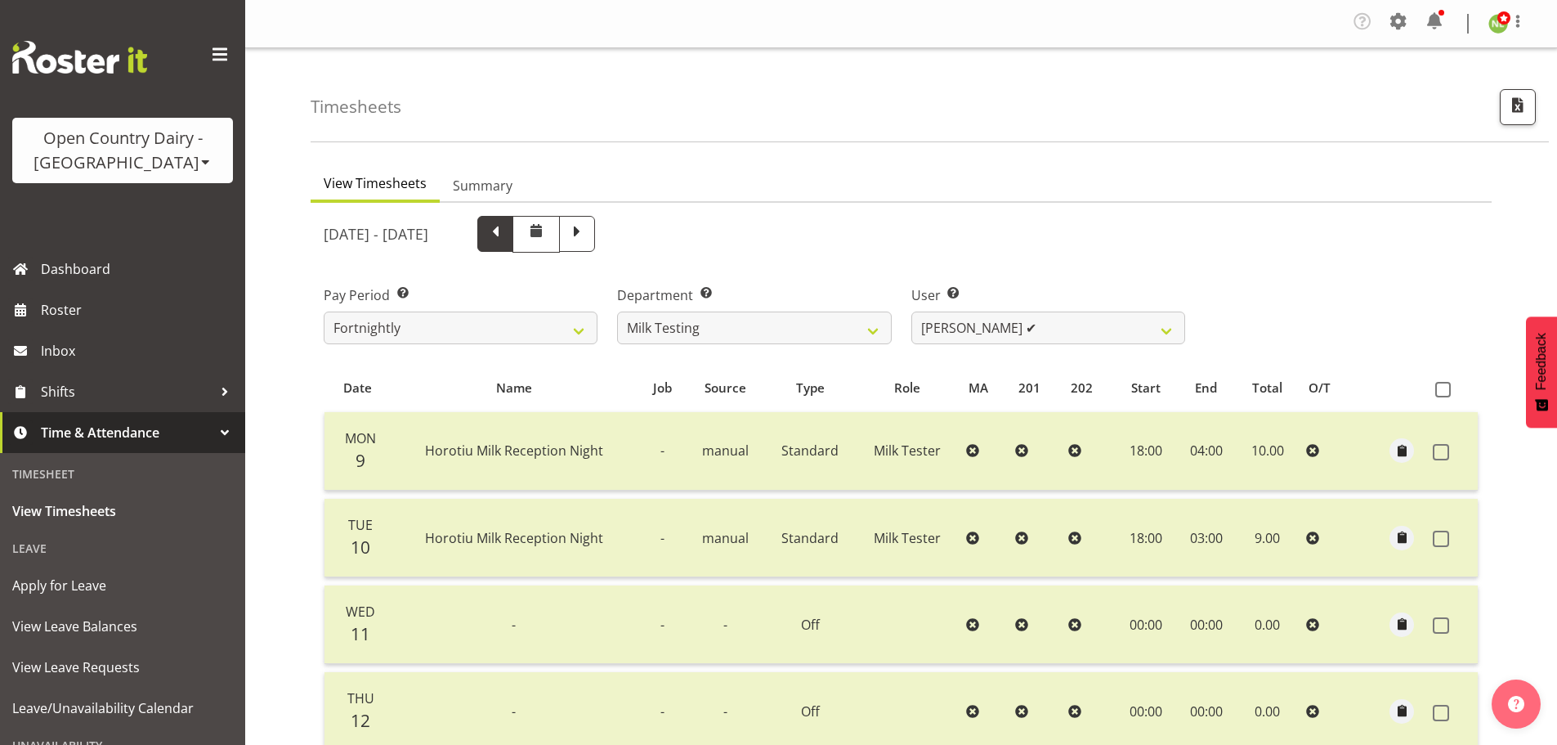
click at [506, 224] on span at bounding box center [495, 232] width 21 height 21
select select
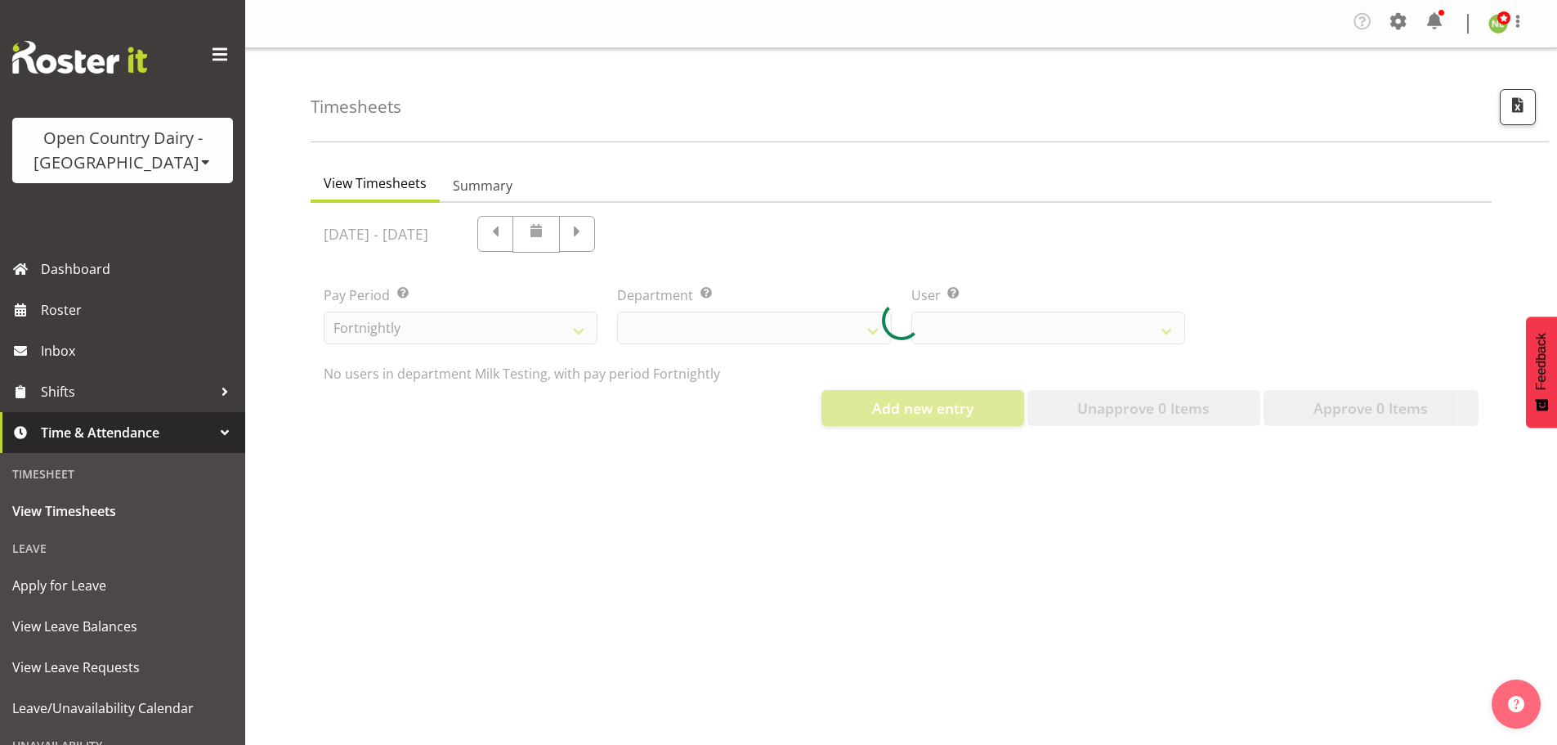
select select "733"
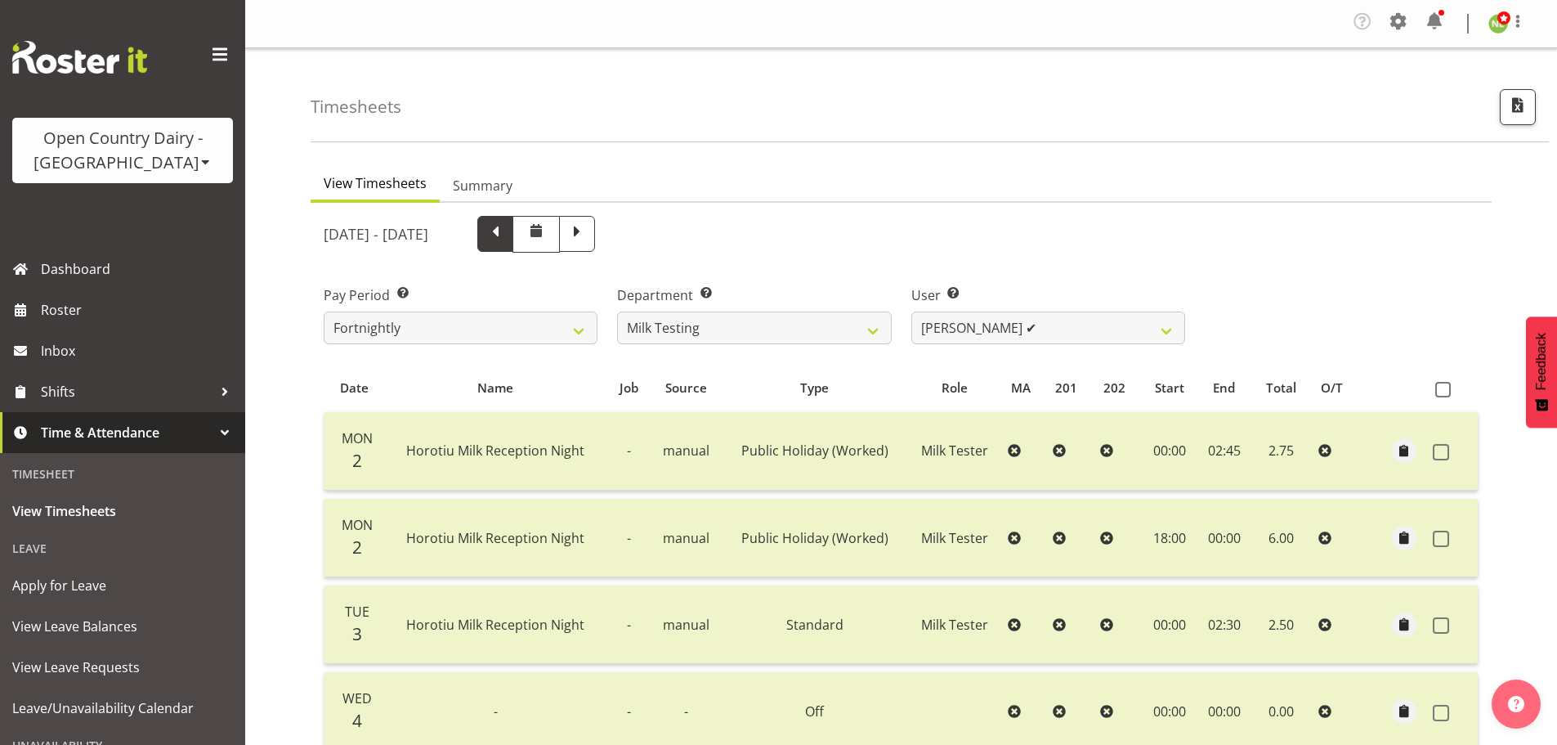
click at [506, 240] on span at bounding box center [495, 232] width 21 height 21
select select
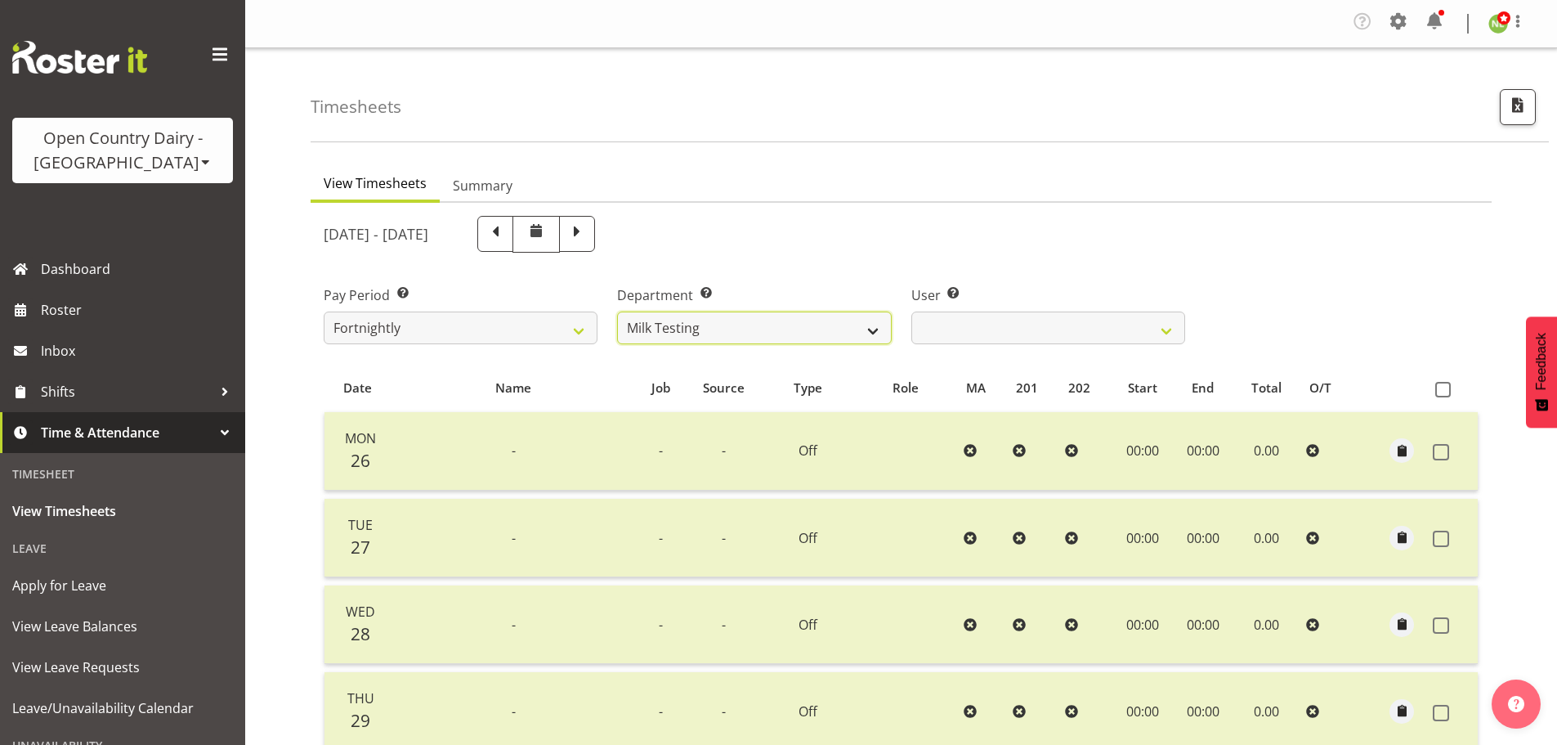
click at [774, 325] on select "701 702 703 704 705 706 707 708 709 710 711 712 713 714 715 716 717 718 719 720" at bounding box center [754, 327] width 274 height 33
select select "710"
click at [617, 311] on select "701 702 703 704 705 706 707 708 709 710 711 712 713 714 715 716 717 718 719 720" at bounding box center [754, 327] width 274 height 33
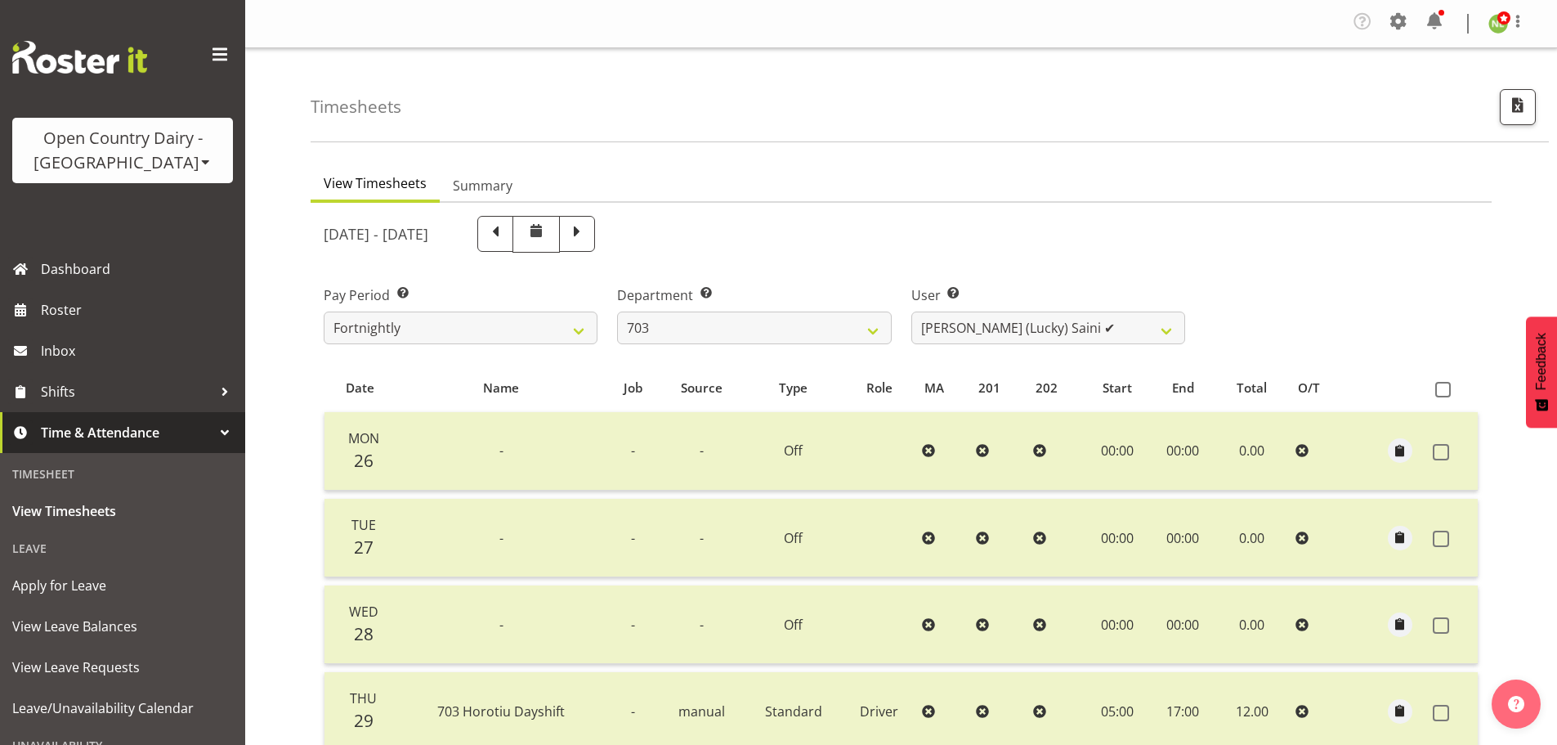
click at [921, 221] on div "May 26th - June 1st 2025" at bounding box center [755, 234] width 862 height 37
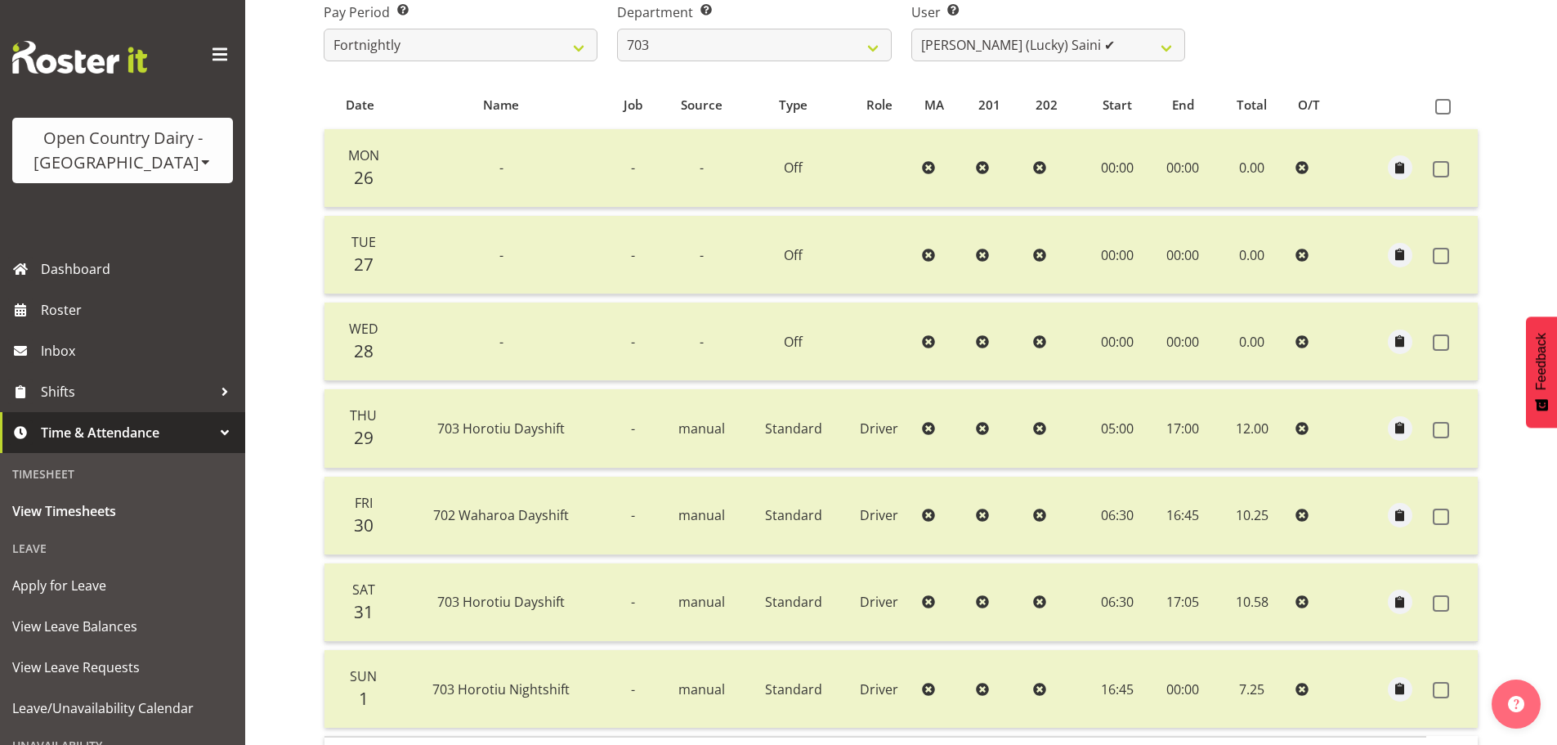
scroll to position [245, 0]
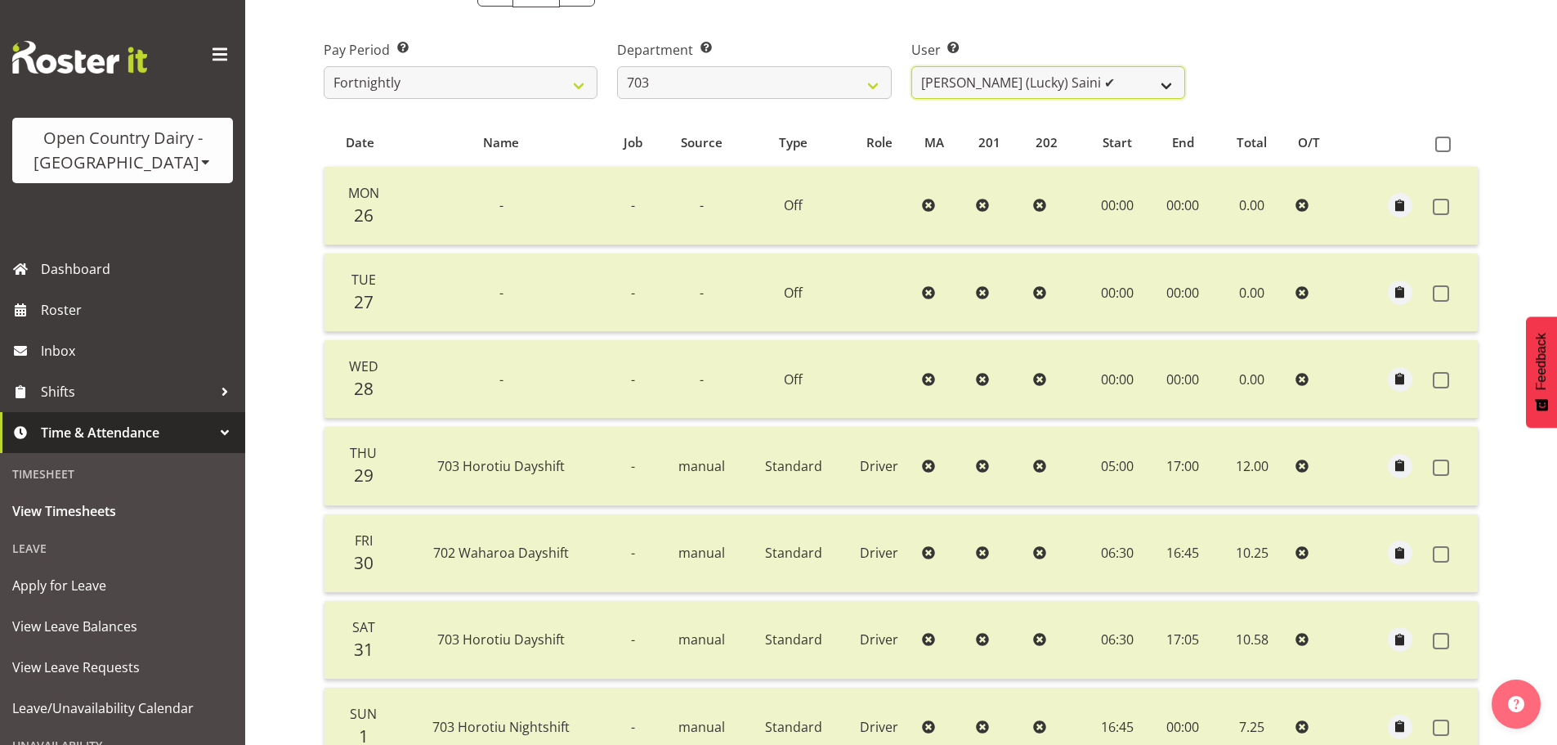
click at [972, 83] on select "Bhupinder (Lucky) Saini ✔ Mark Fowler ✔ Tama Baker ✔" at bounding box center [1049, 82] width 274 height 33
click at [912, 66] on select "Bhupinder (Lucky) Saini ✔ Mark Fowler ✔ Tama Baker ✔" at bounding box center [1049, 82] width 274 height 33
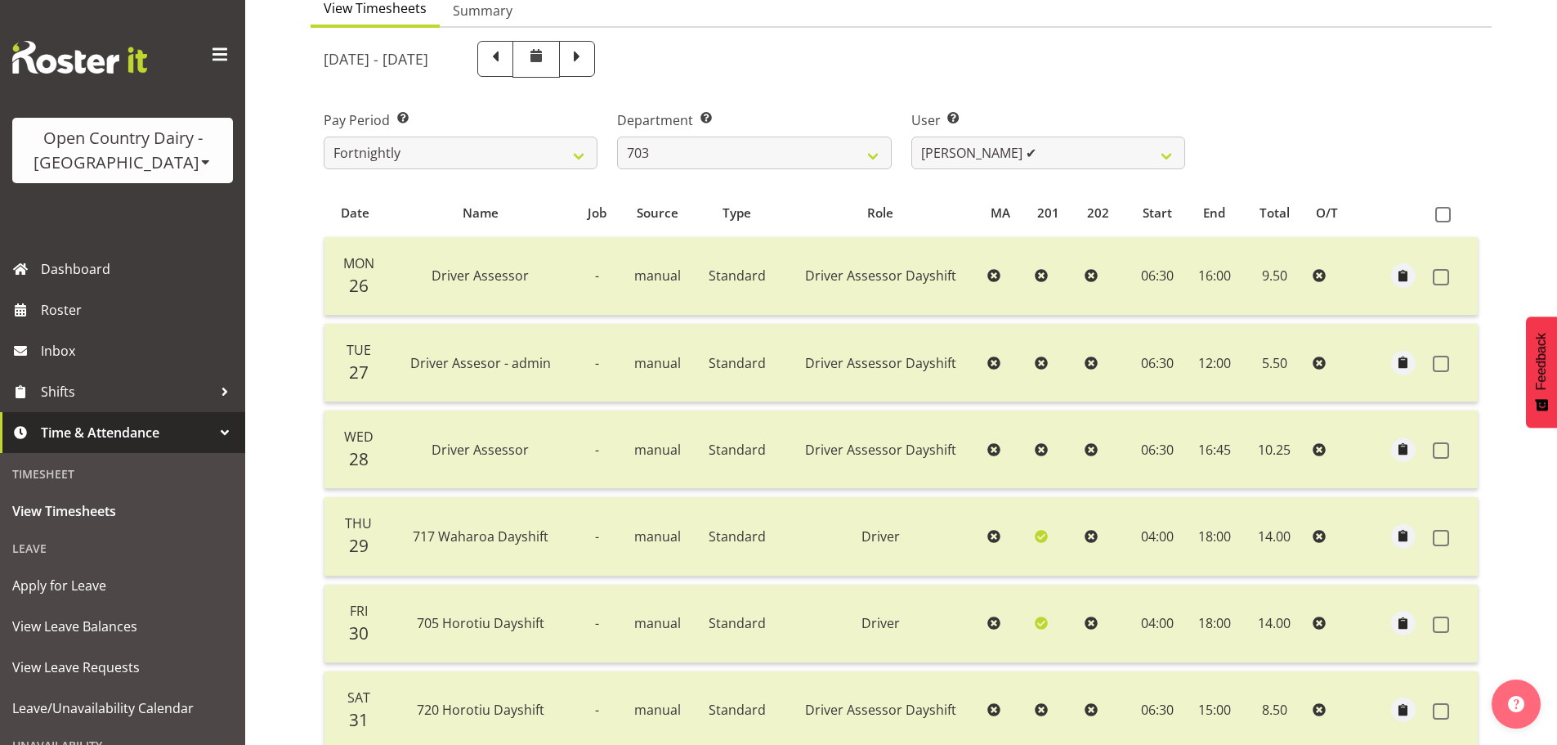
scroll to position [165, 0]
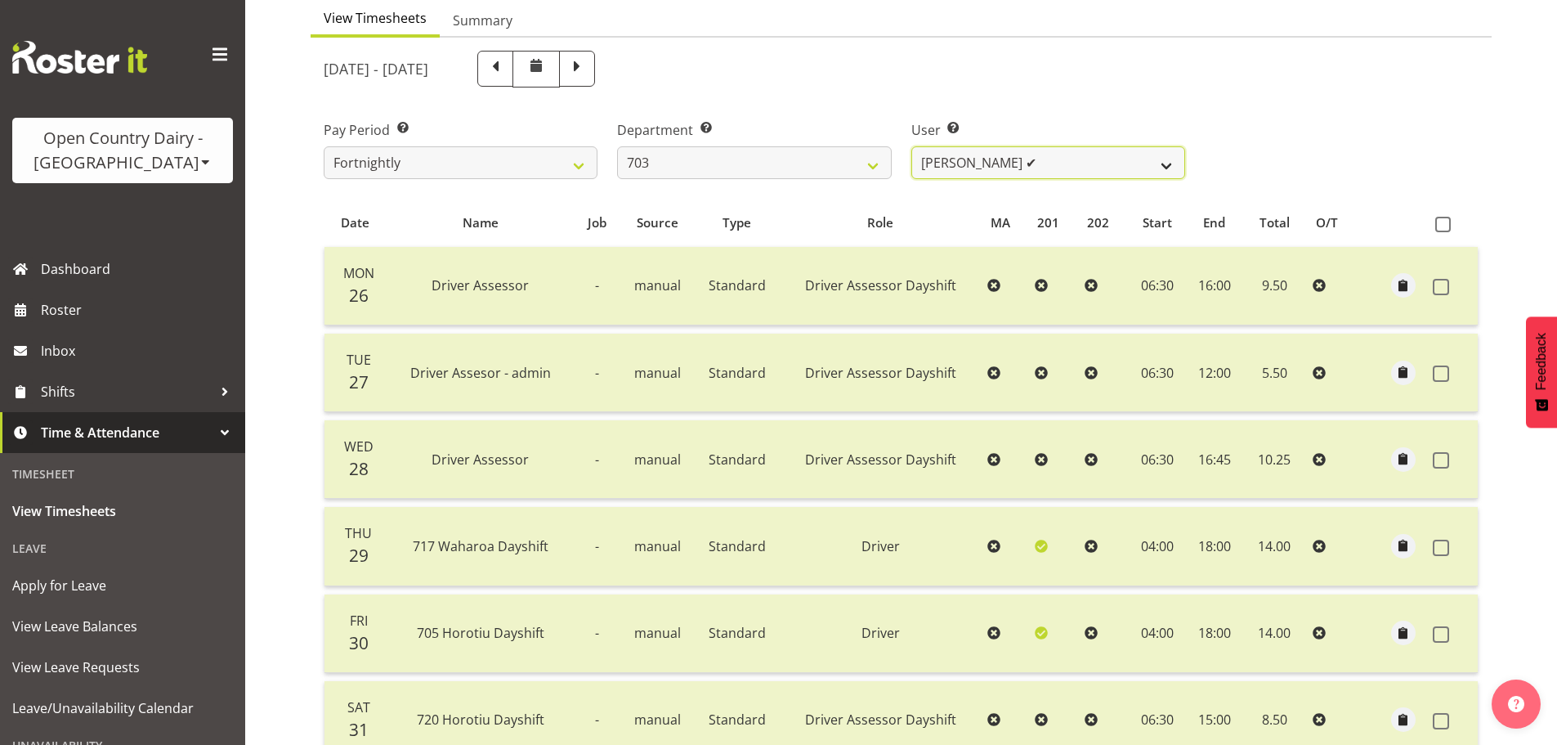
click at [1031, 152] on select "Bhupinder (Lucky) Saini ✔ Mark Fowler ✔ Tama Baker ✔" at bounding box center [1049, 162] width 274 height 33
click at [912, 146] on select "Bhupinder (Lucky) Saini ✔ Mark Fowler ✔ Tama Baker ✔" at bounding box center [1049, 162] width 274 height 33
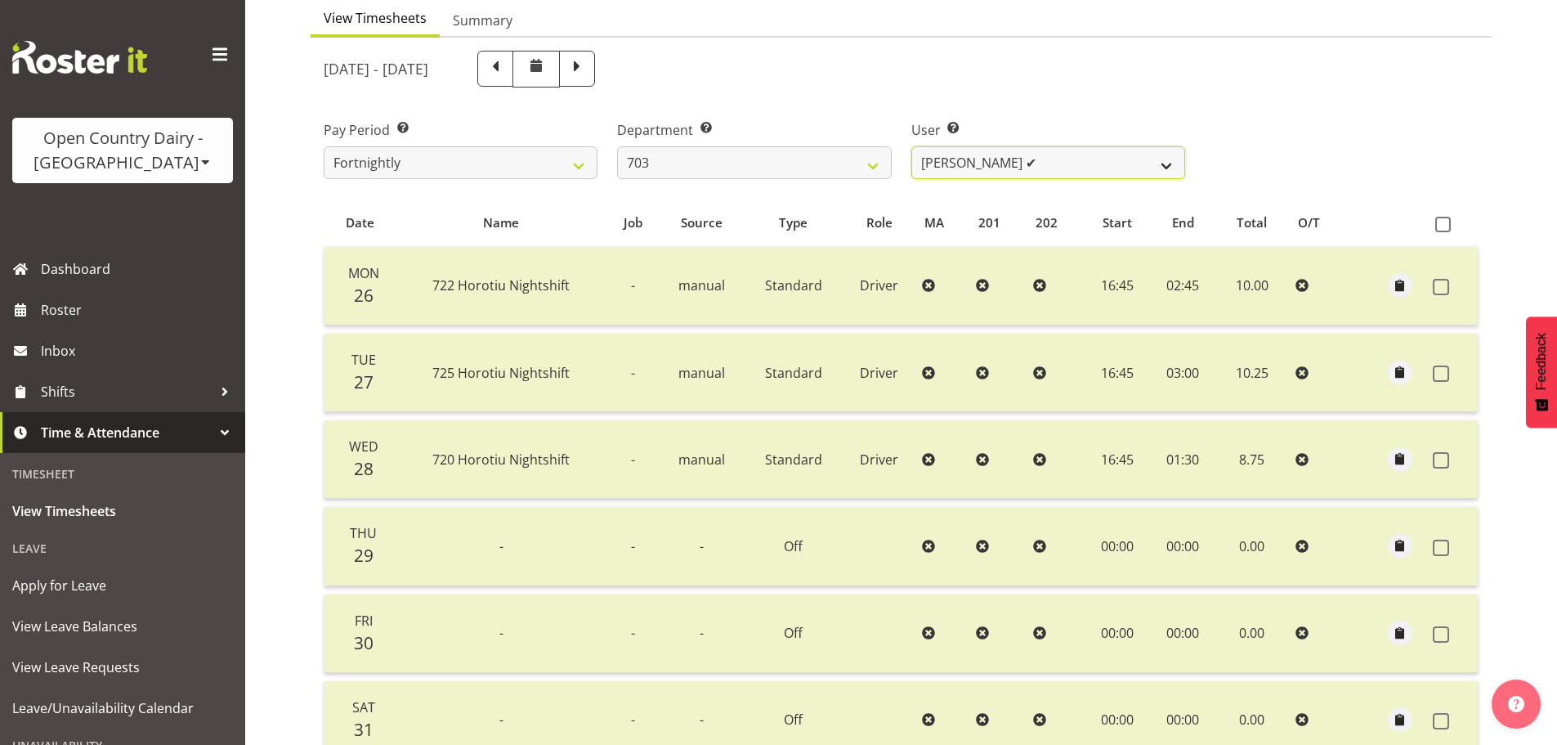
click at [1015, 158] on select "Bhupinder (Lucky) Saini ✔ Mark Fowler ✔ Tama Baker ✔" at bounding box center [1049, 162] width 274 height 33
select select "8198"
click at [912, 146] on select "Bhupinder (Lucky) Saini ✔ Mark Fowler ✔ Tama Baker ✔" at bounding box center [1049, 162] width 274 height 33
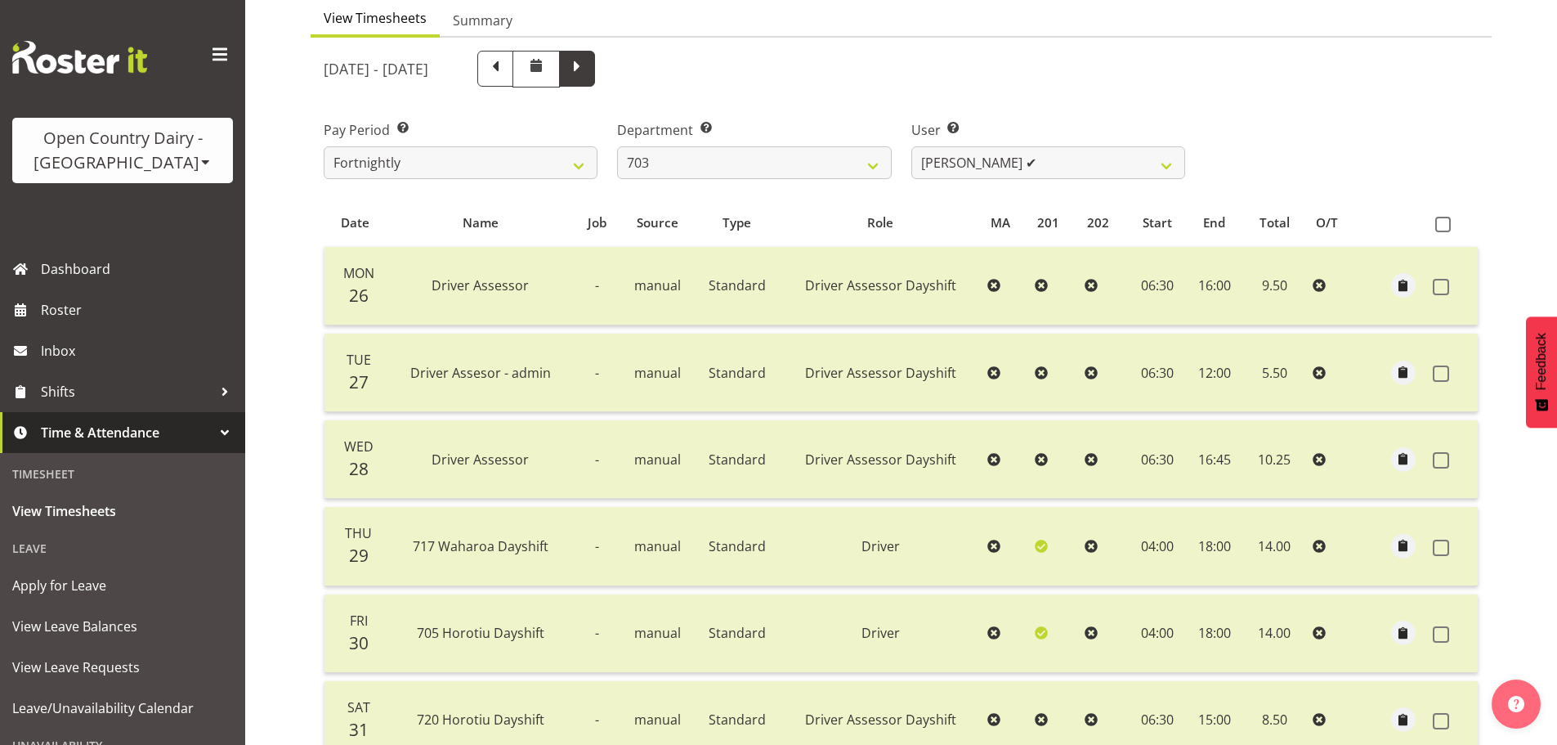
click at [588, 68] on span at bounding box center [577, 66] width 21 height 21
select select
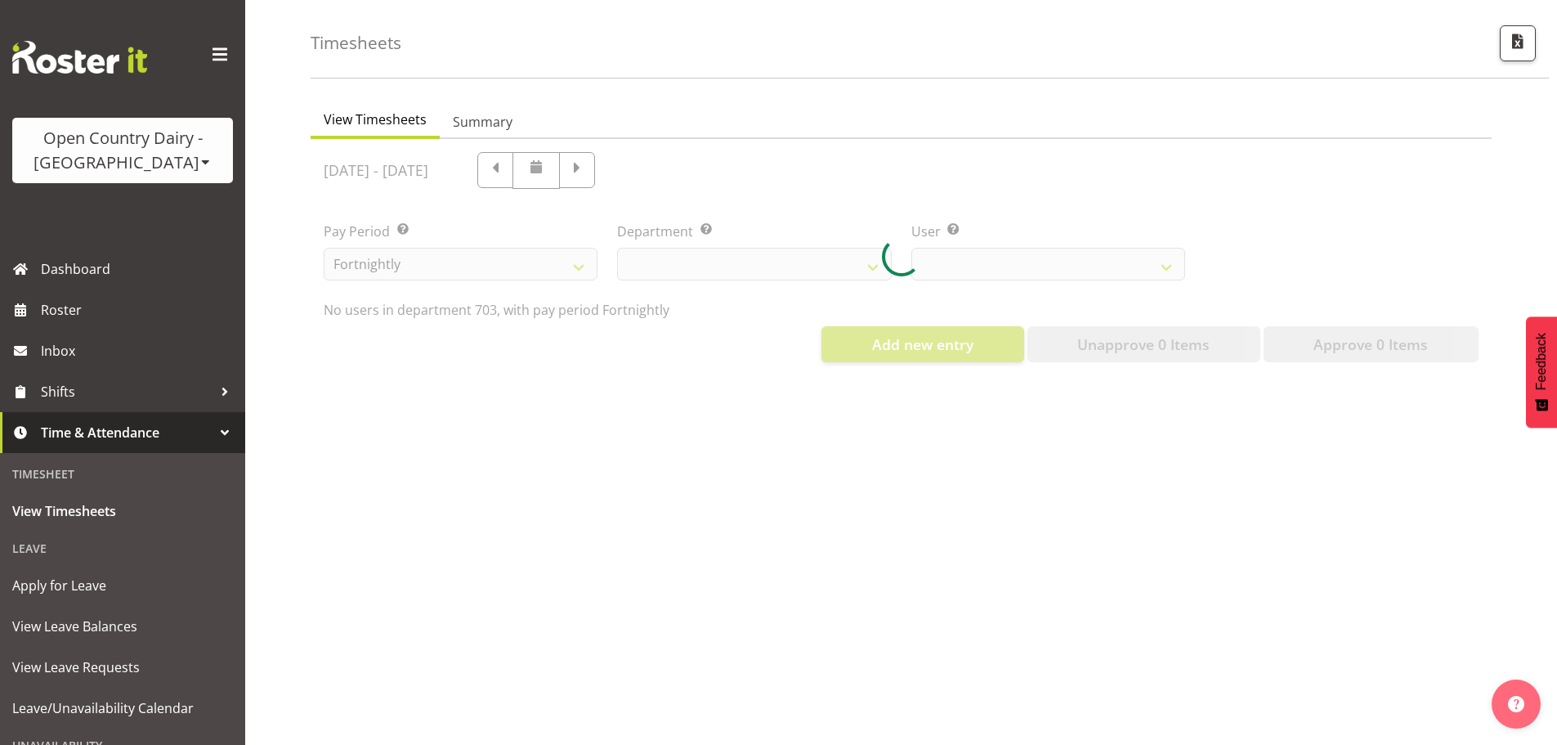
scroll to position [76, 0]
select select "710"
select select "8198"
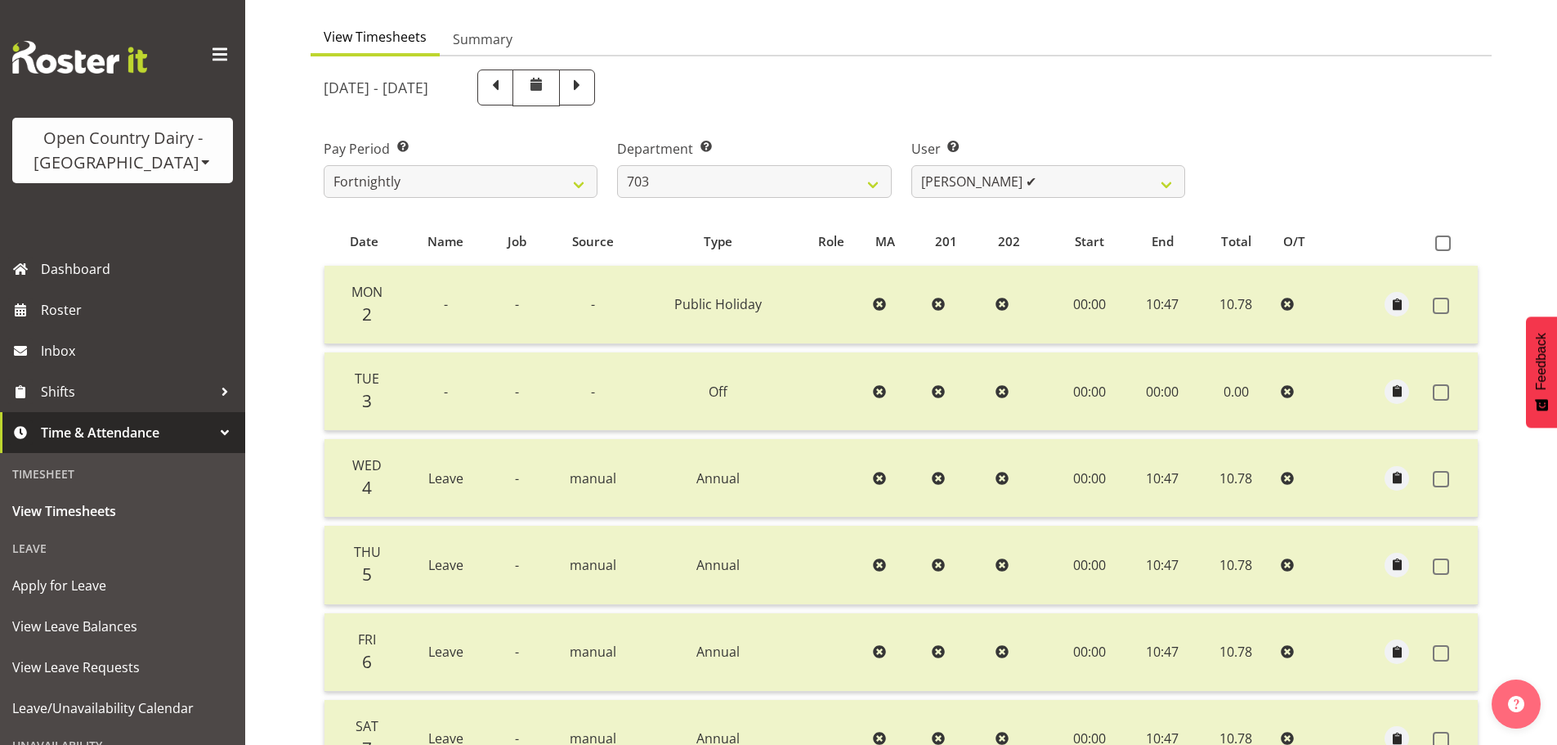
scroll to position [83, 0]
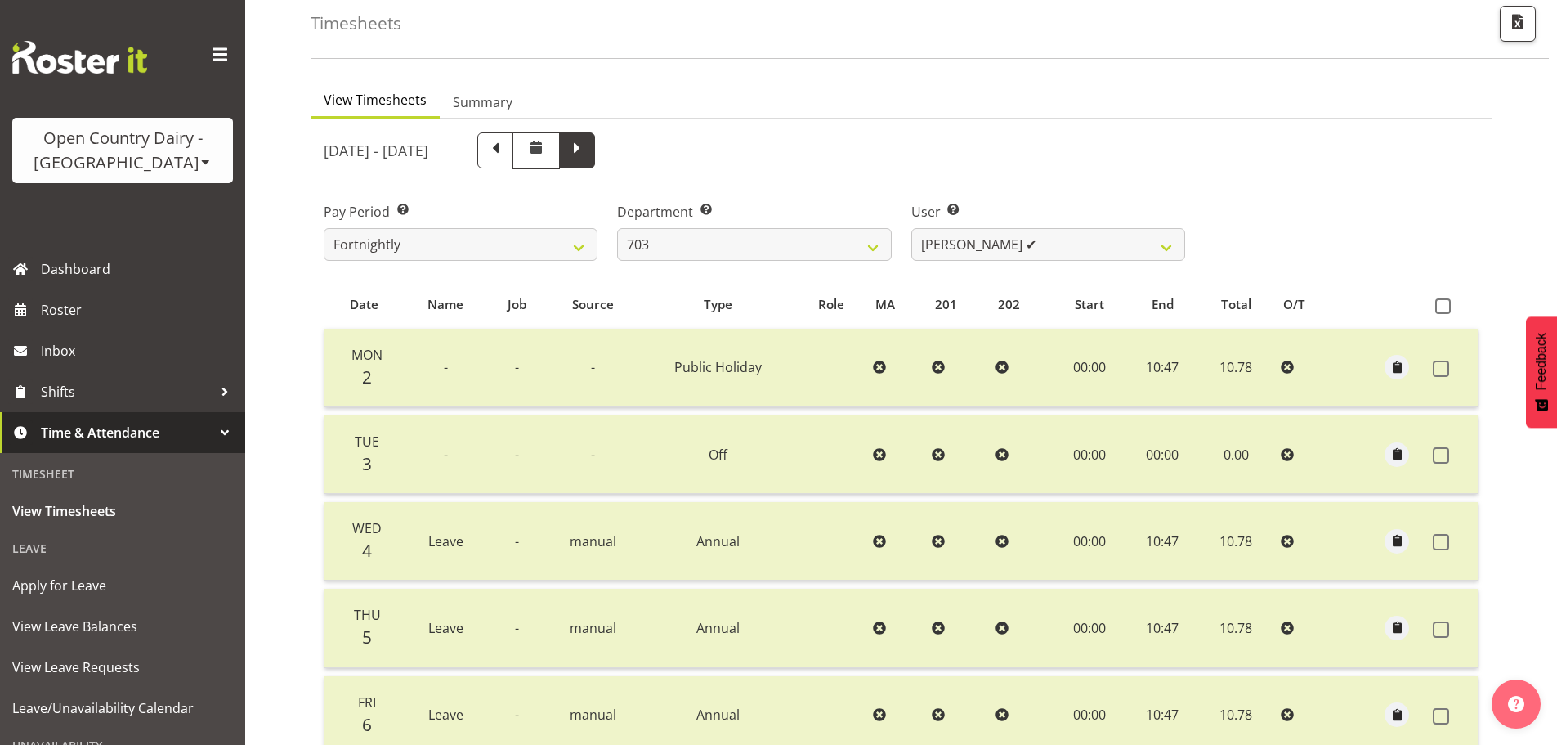
click at [588, 150] on span at bounding box center [577, 148] width 21 height 21
select select
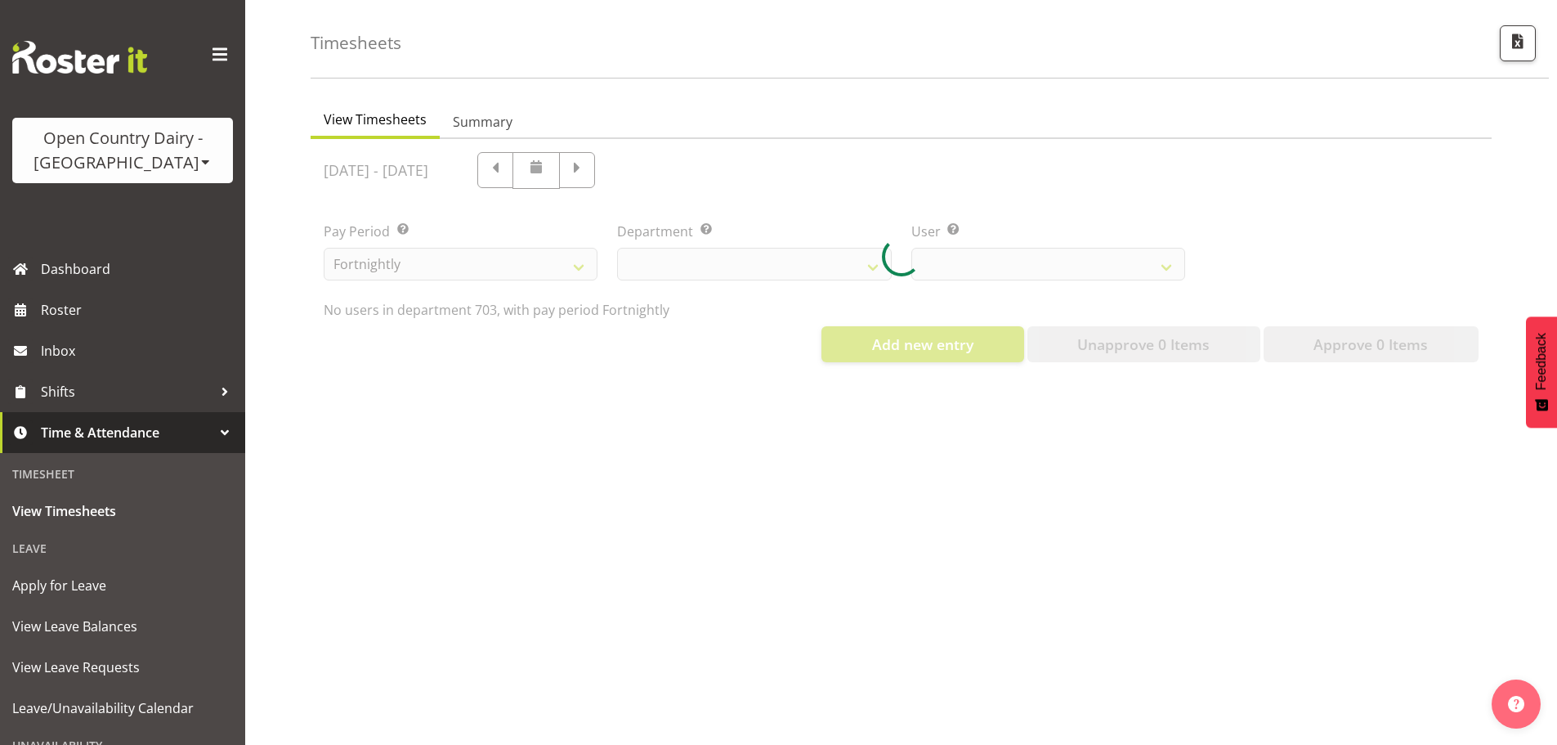
select select "710"
select select "8198"
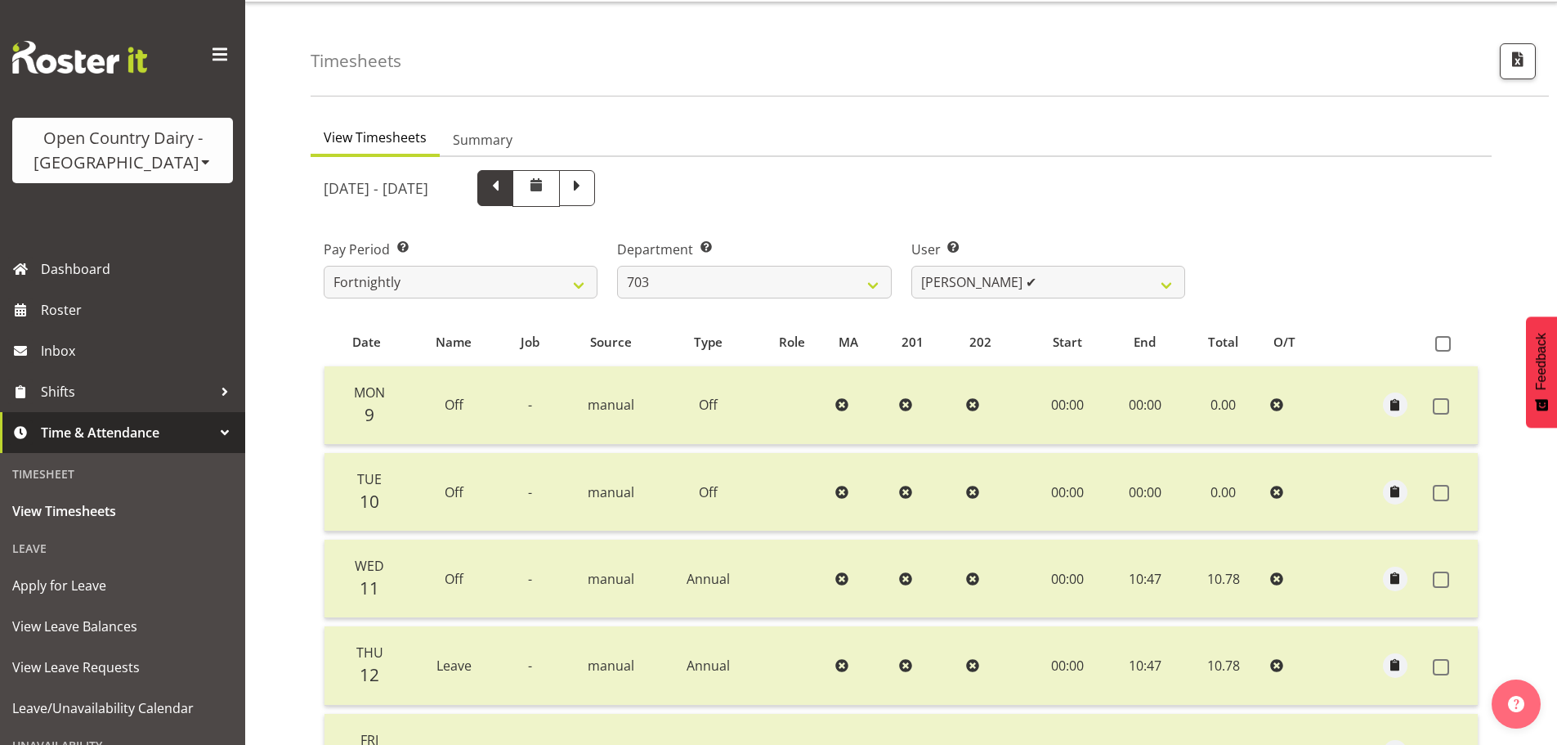
scroll to position [2, 0]
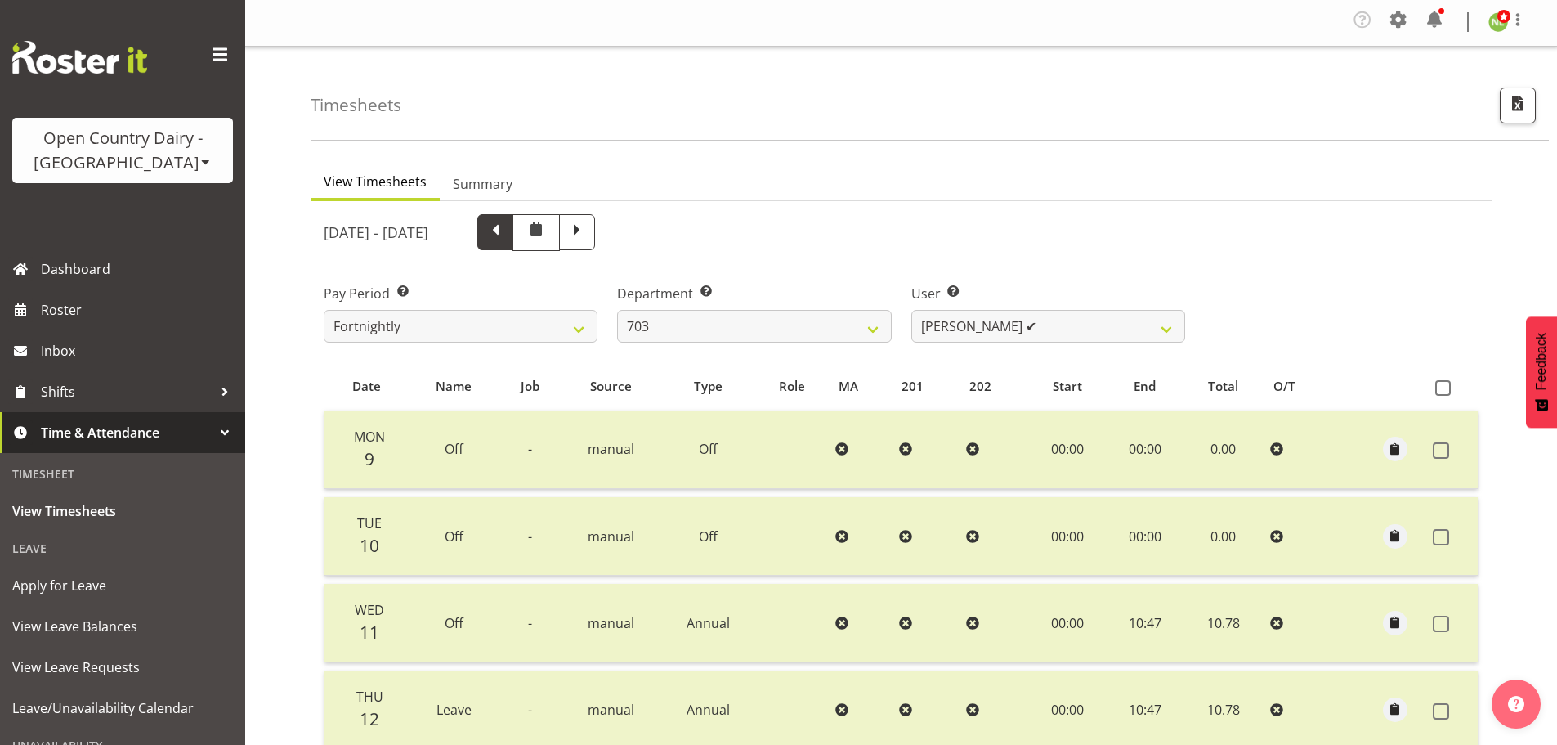
click at [506, 226] on span at bounding box center [495, 230] width 21 height 21
select select
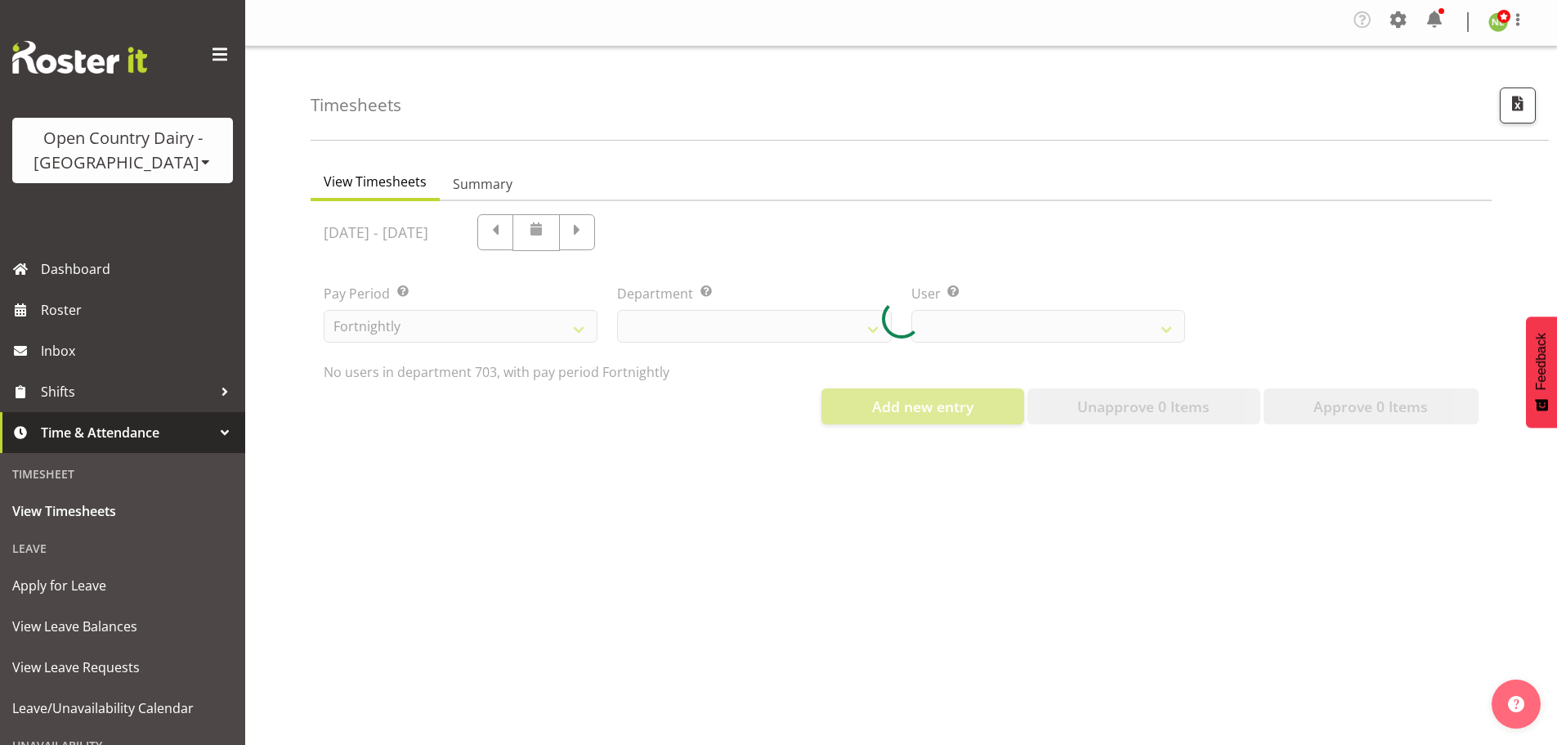
select select "710"
select select "8198"
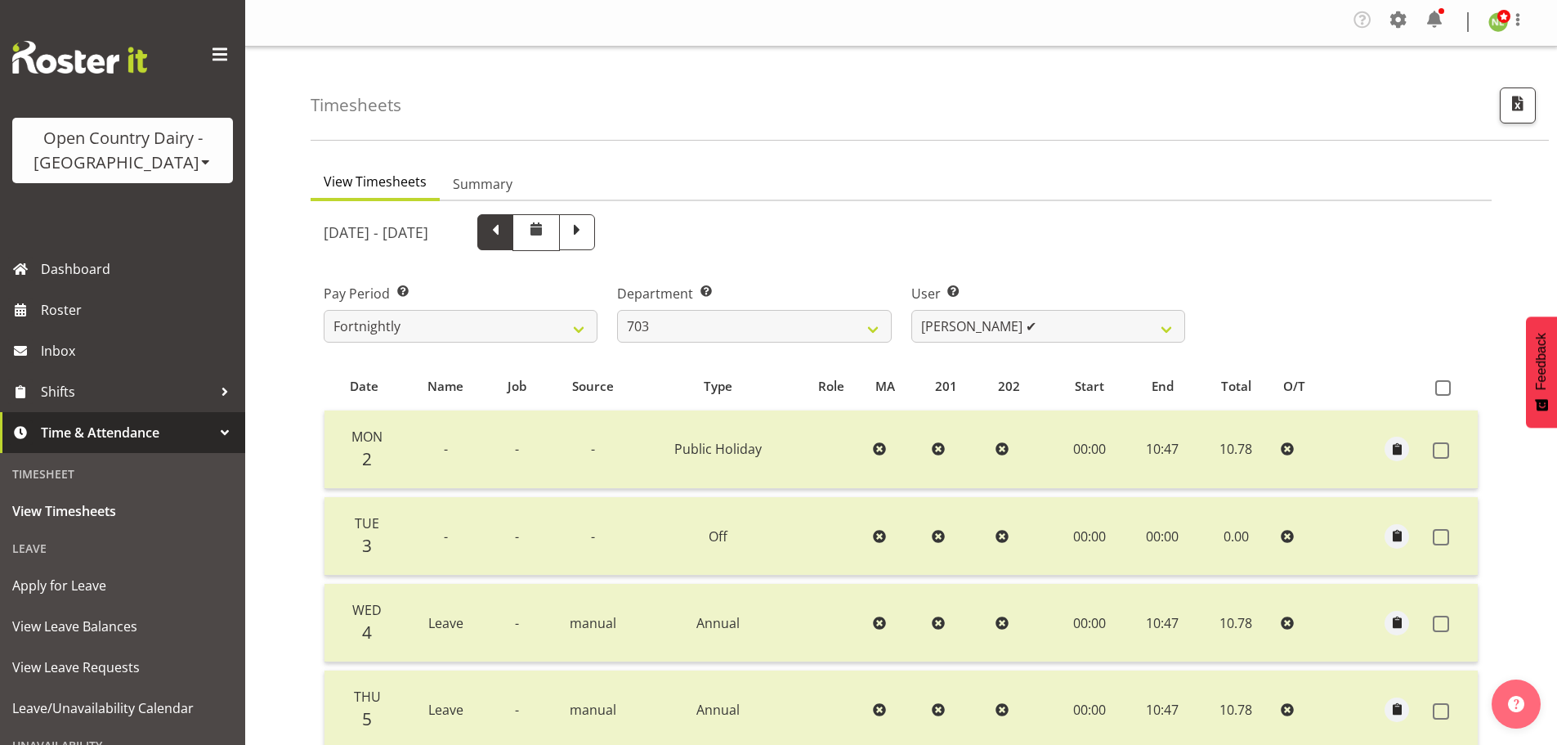
click at [506, 236] on span at bounding box center [495, 230] width 21 height 21
select select
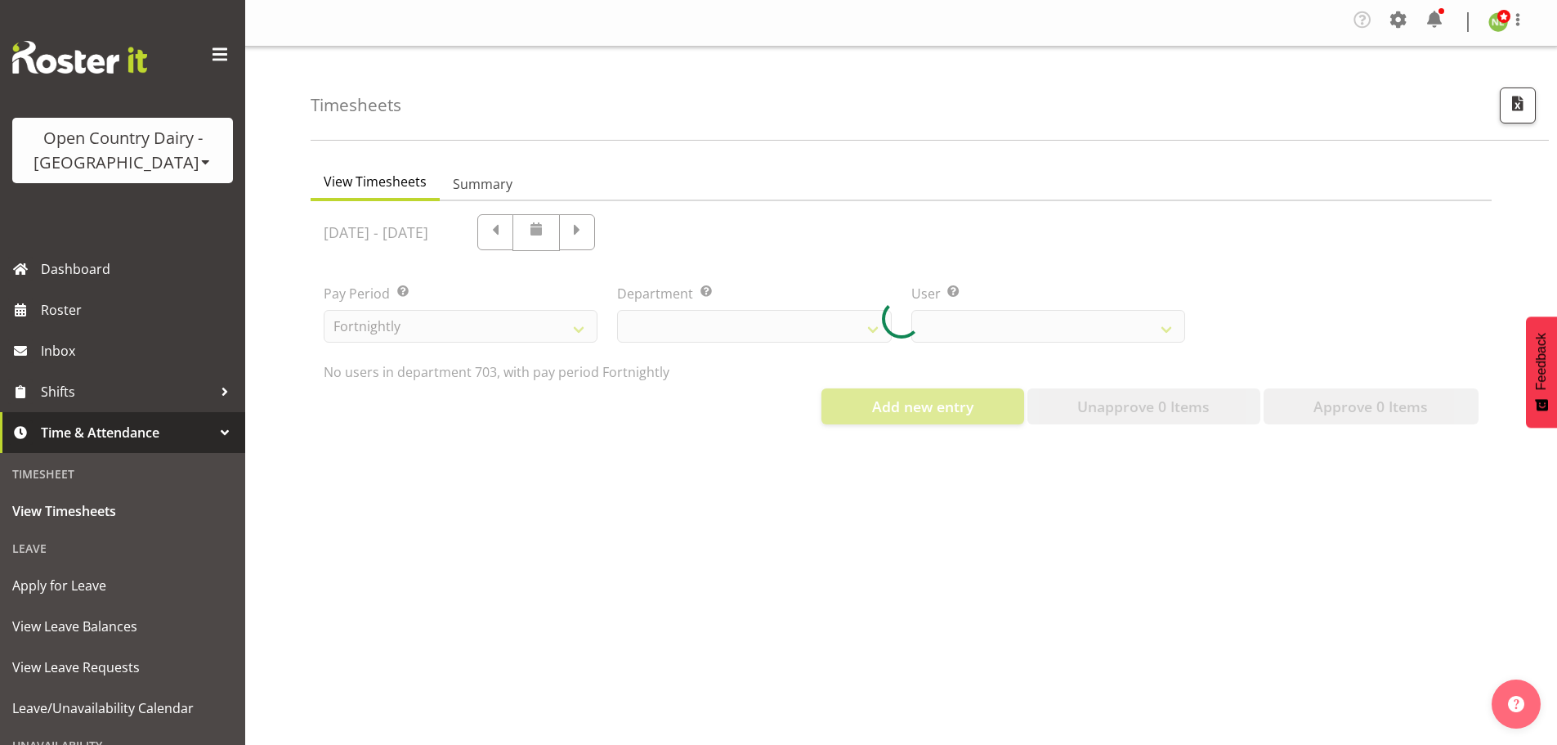
select select "710"
select select "8198"
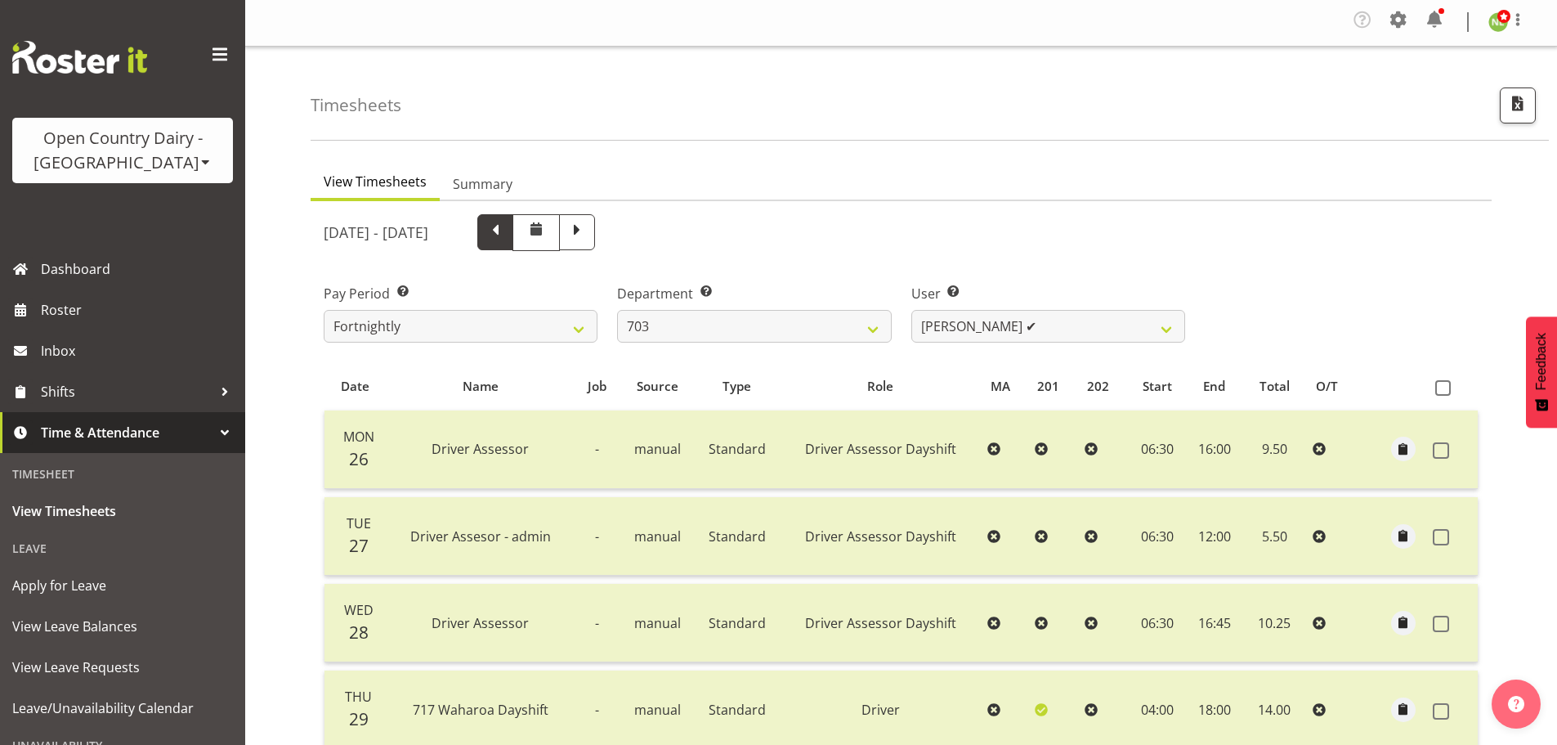
click at [506, 233] on span at bounding box center [495, 230] width 21 height 21
select select
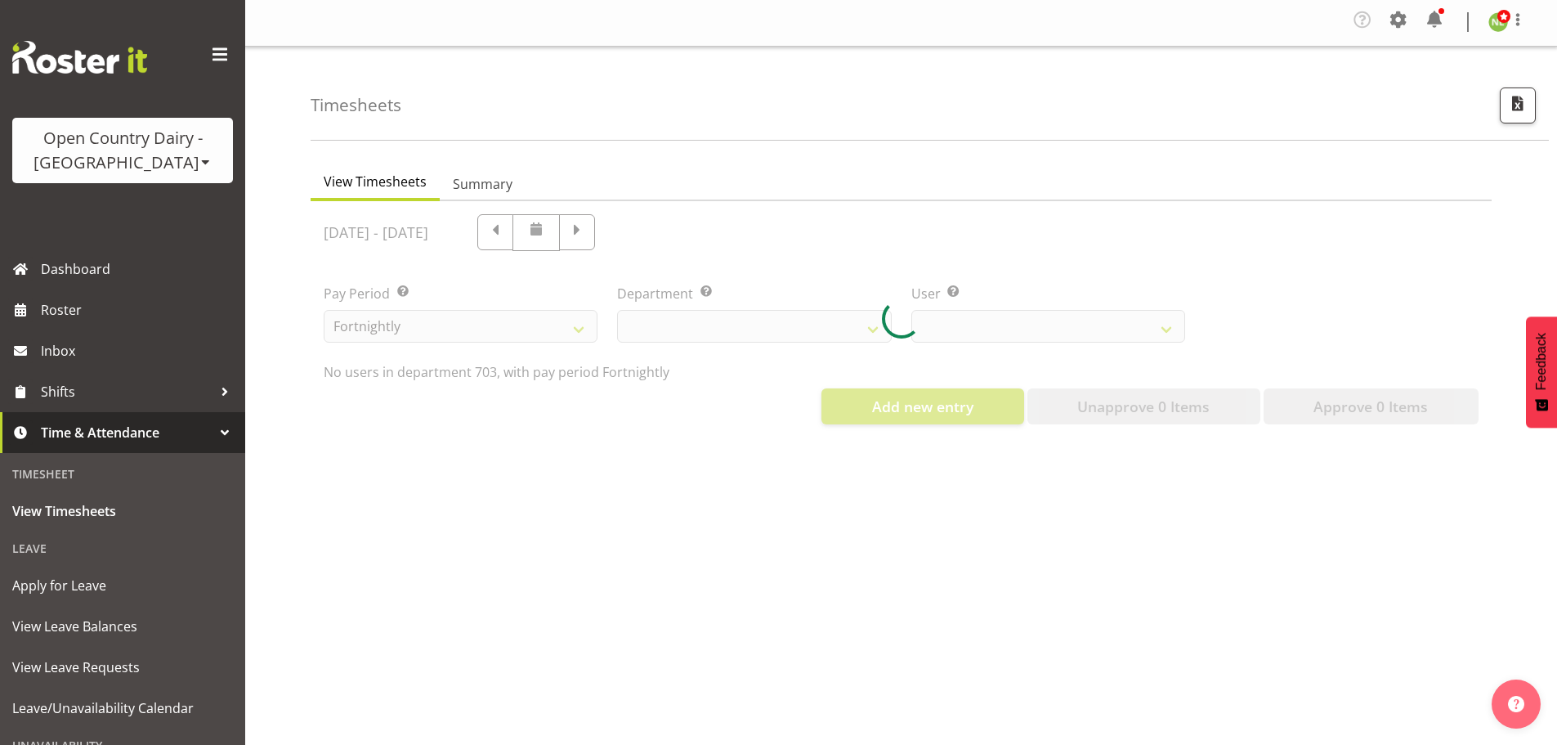
select select "710"
select select "8198"
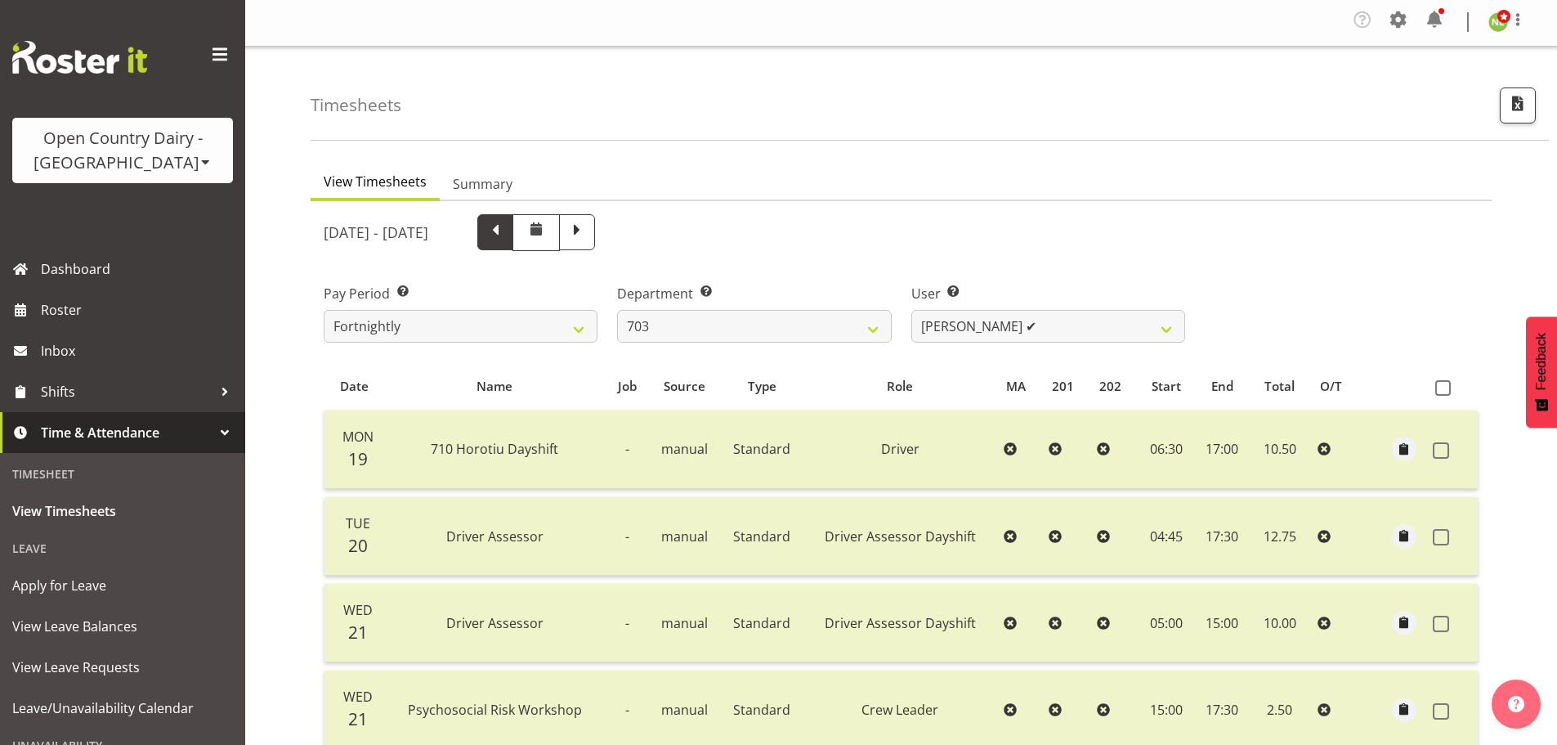
drag, startPoint x: 560, startPoint y: 231, endPoint x: 578, endPoint y: 231, distance: 18.0
click at [506, 231] on span at bounding box center [495, 230] width 21 height 21
select select
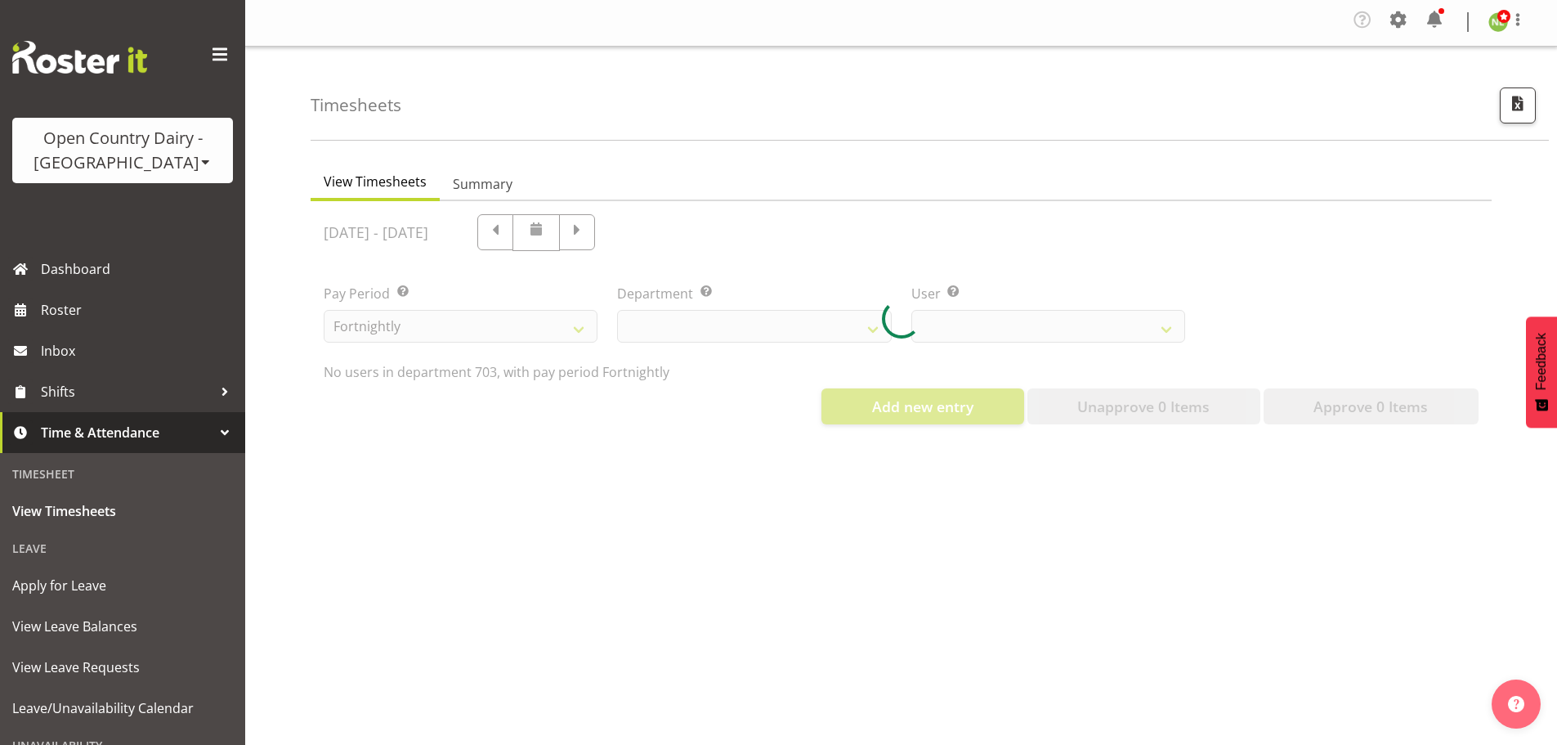
select select "710"
select select "8198"
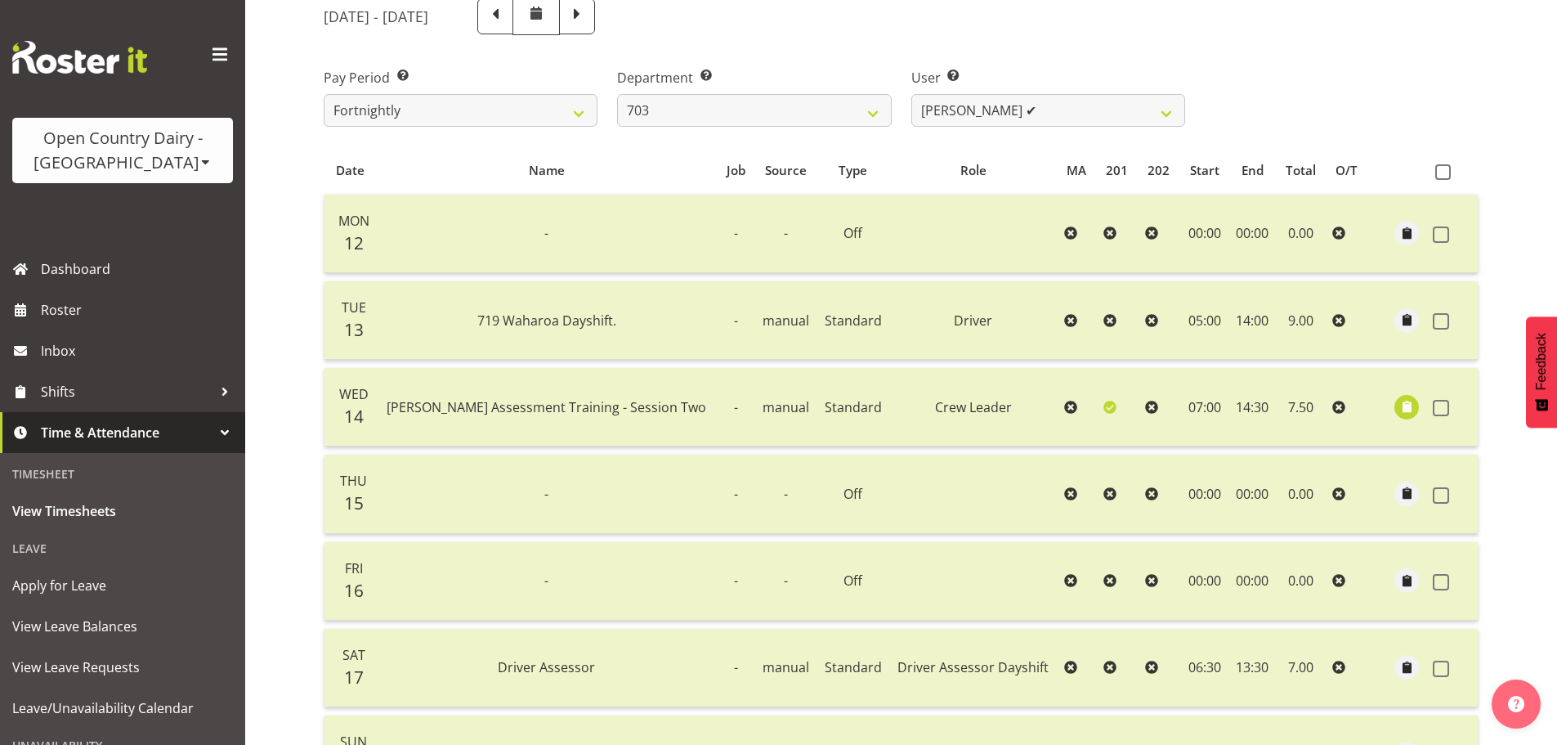
scroll to position [165, 0]
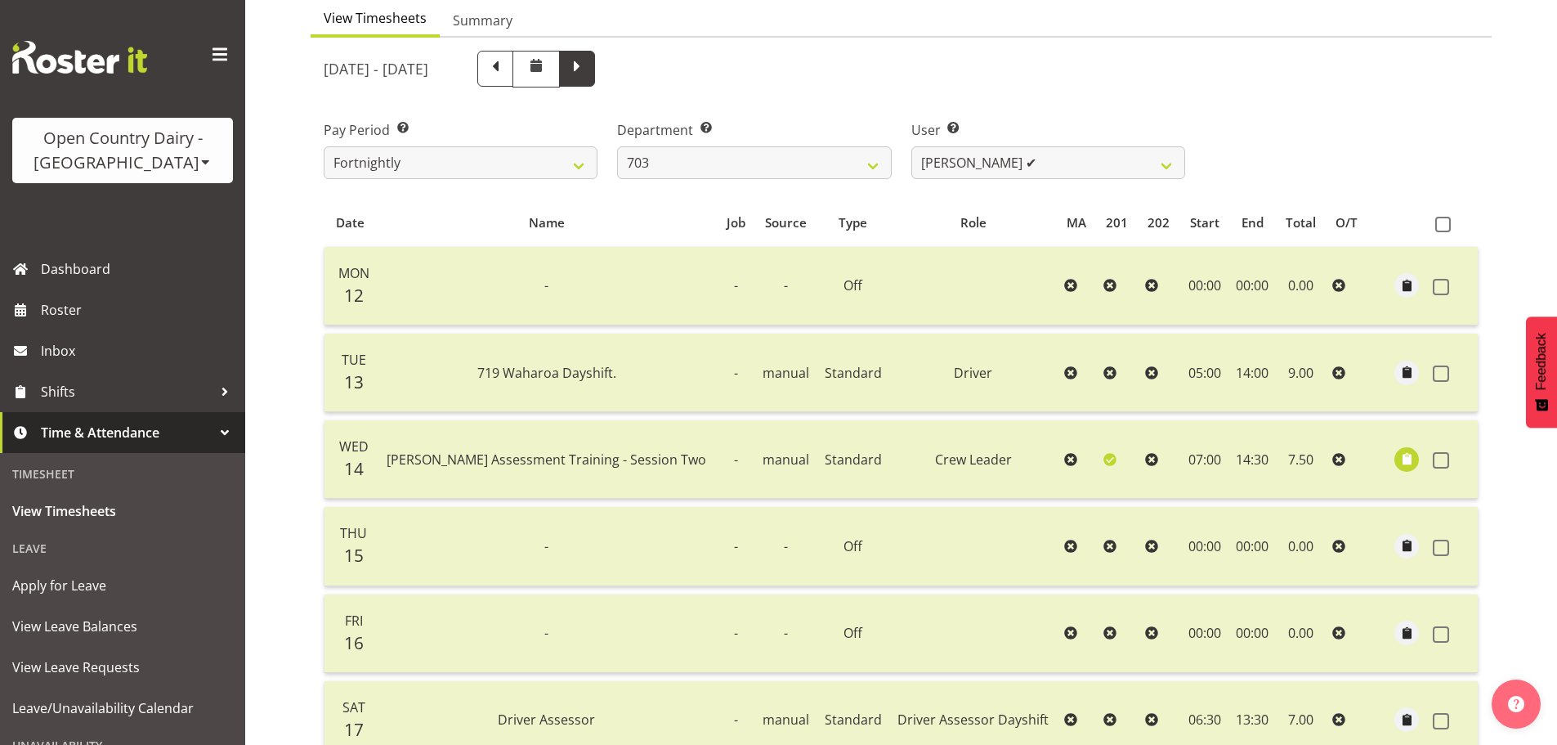
click at [588, 70] on span at bounding box center [577, 66] width 21 height 21
select select
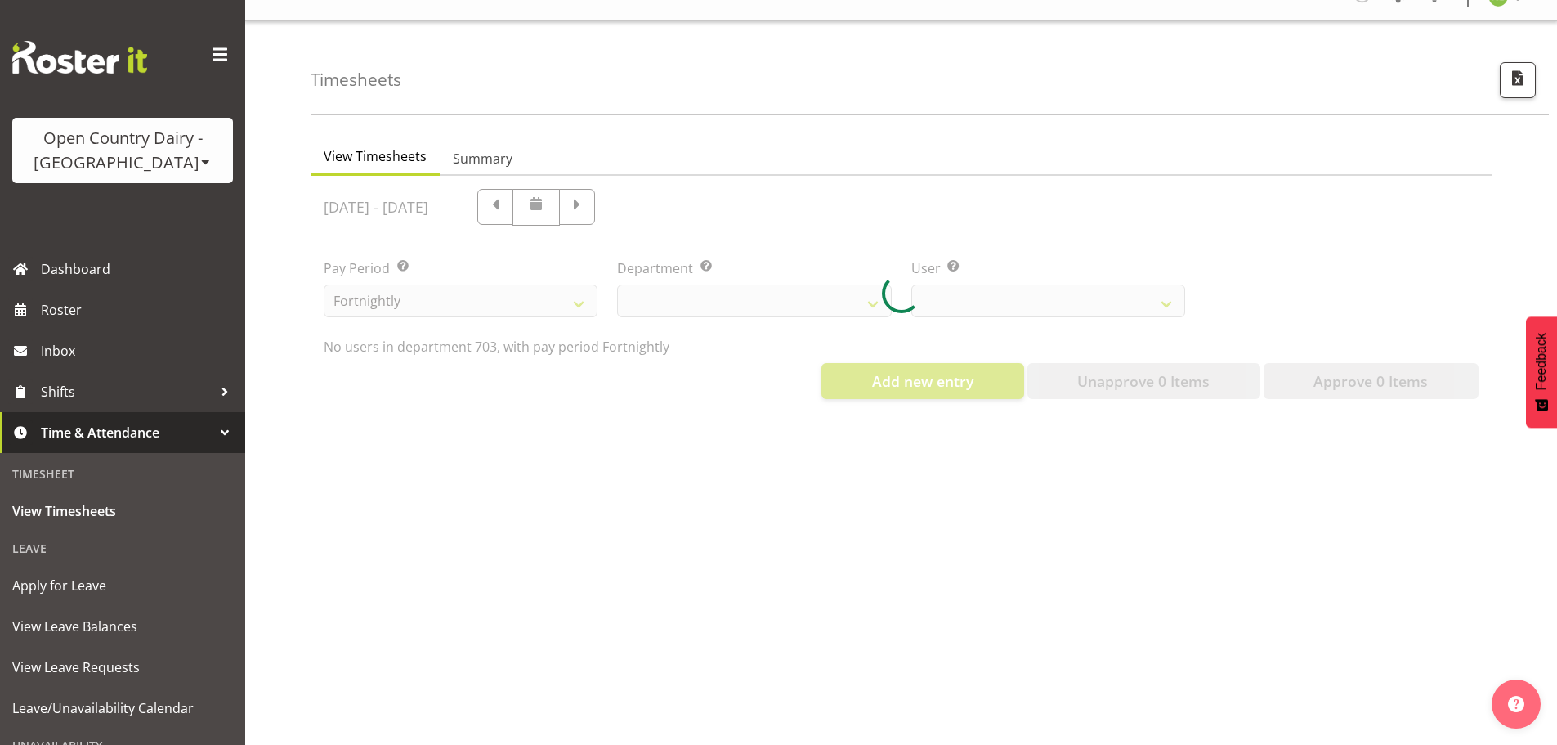
scroll to position [0, 0]
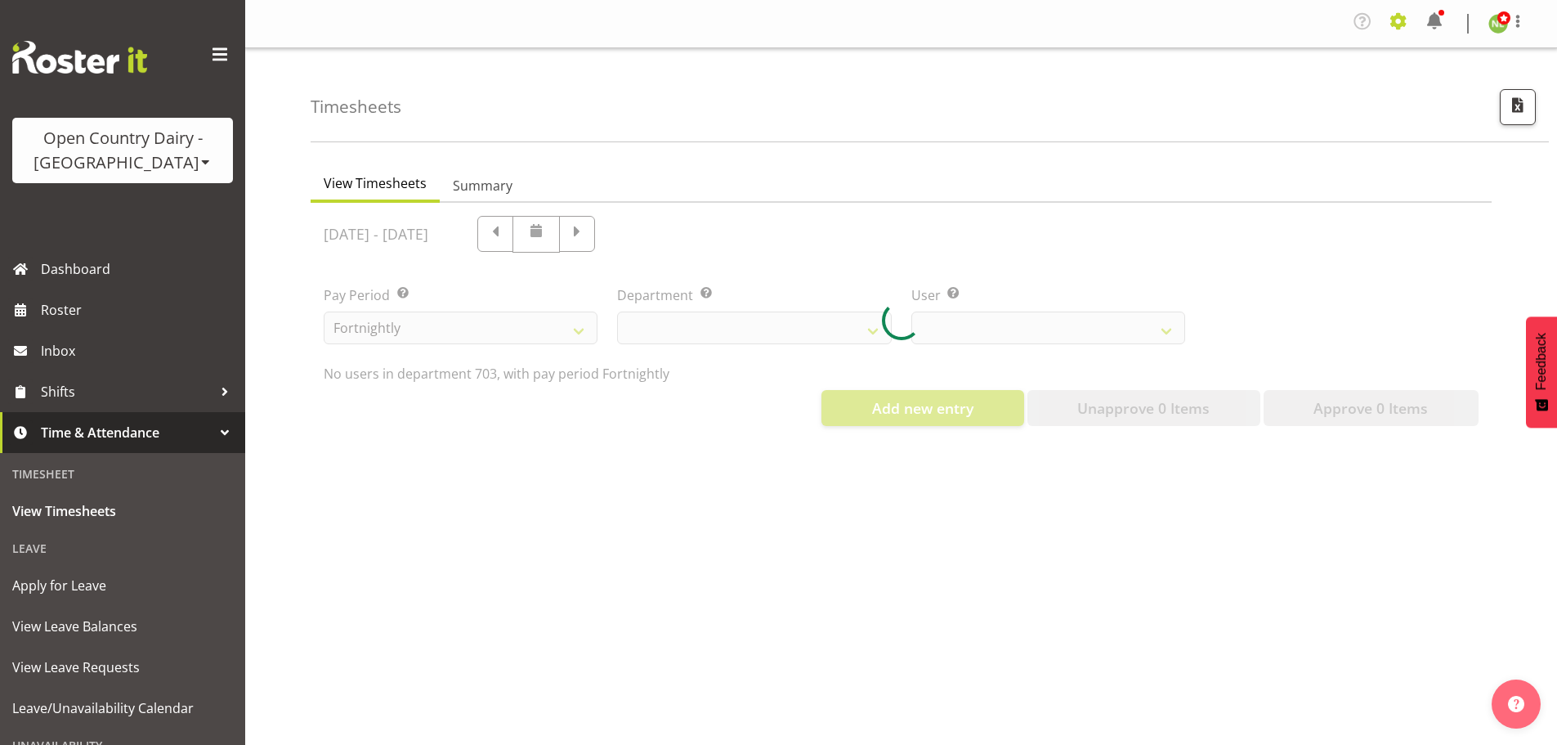
click at [1400, 25] on span at bounding box center [1399, 21] width 26 height 26
select select "710"
select select "8198"
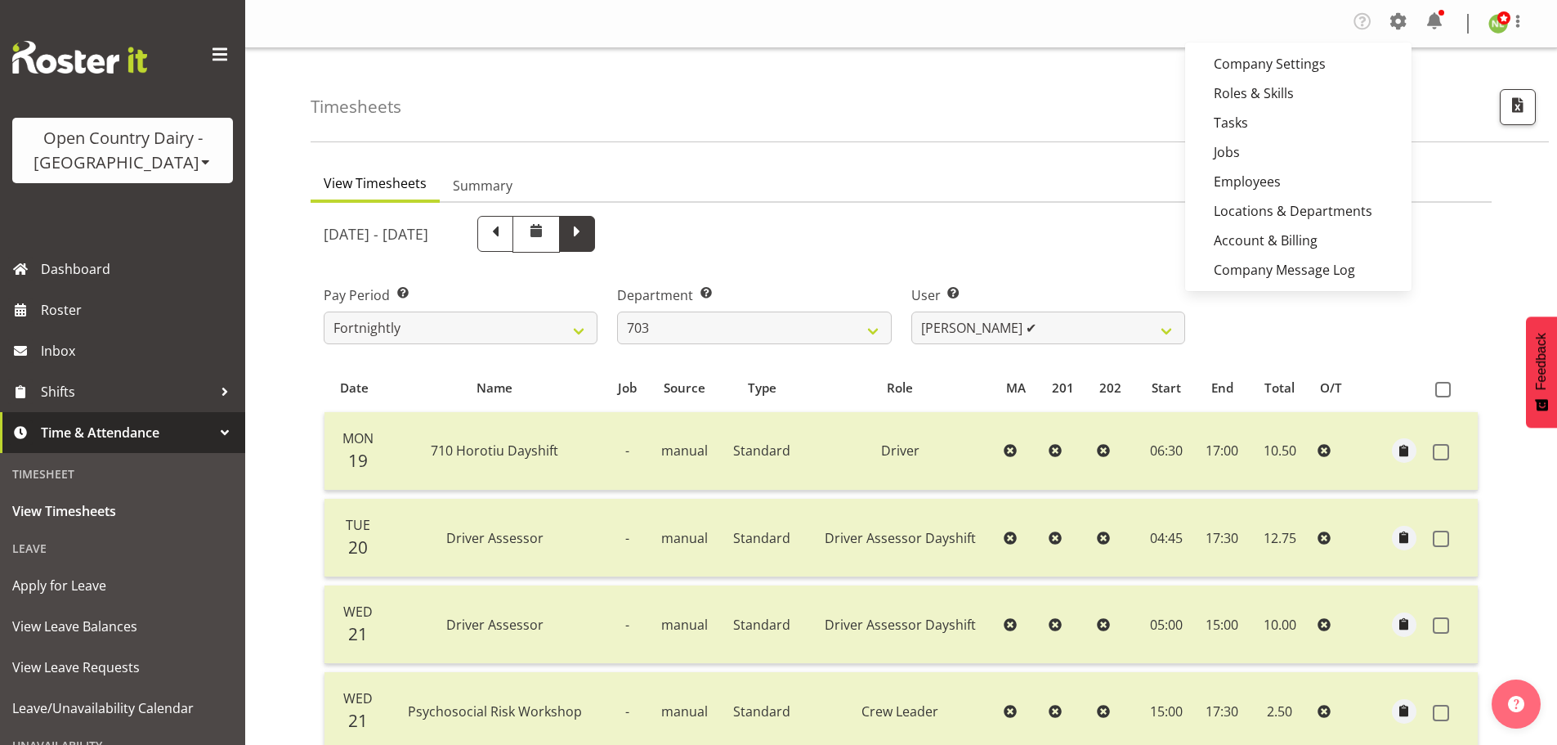
click at [588, 237] on span at bounding box center [577, 232] width 21 height 21
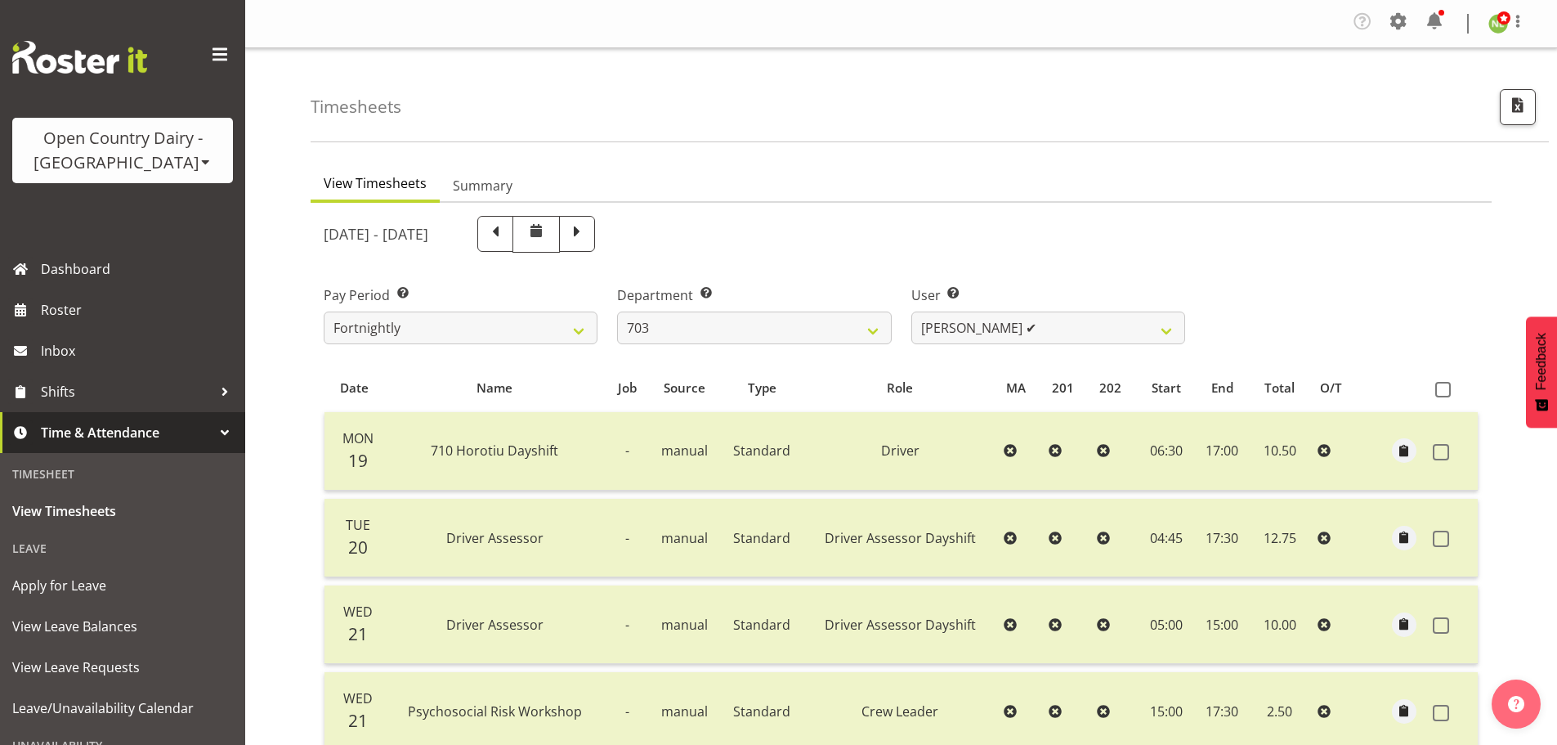
select select
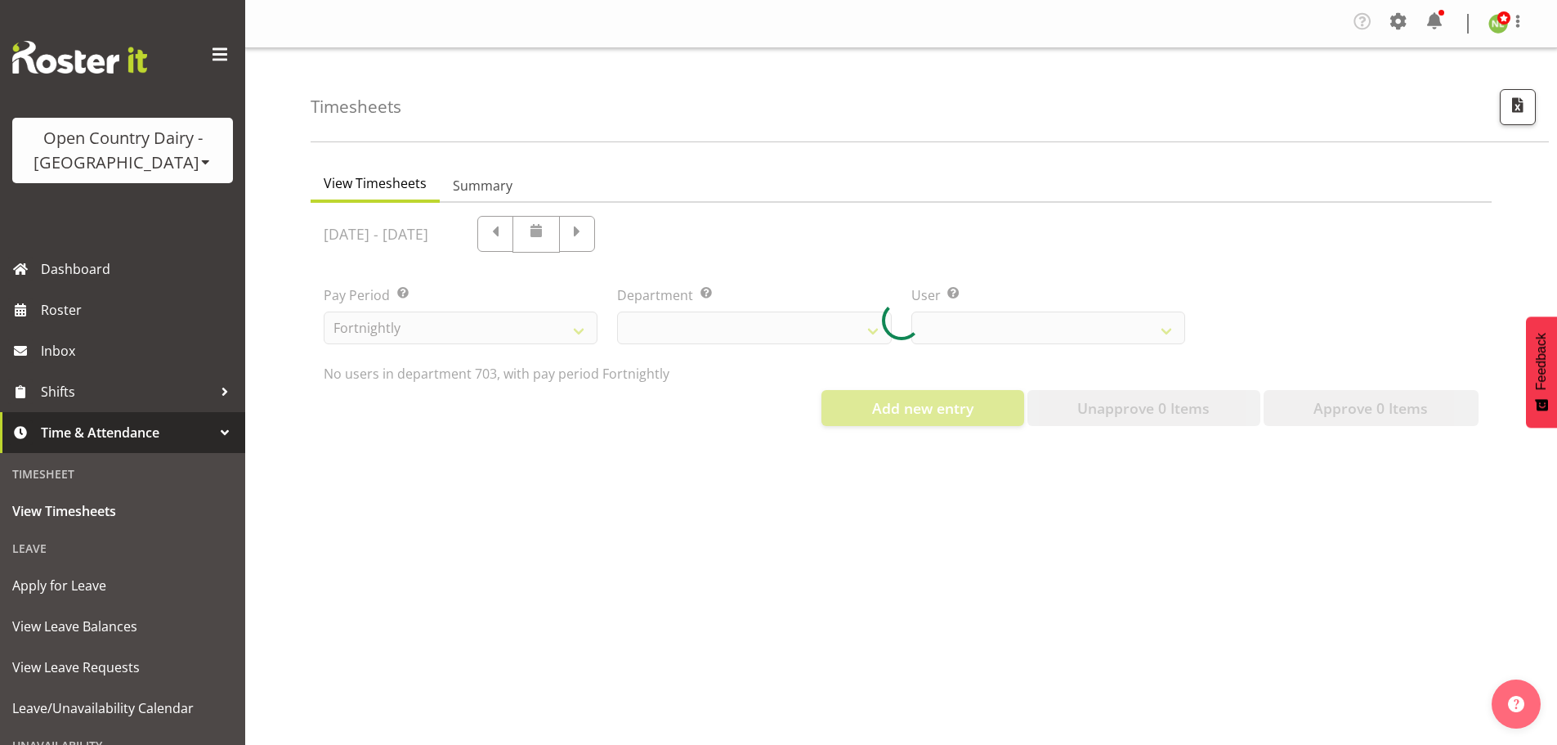
select select "710"
select select "8198"
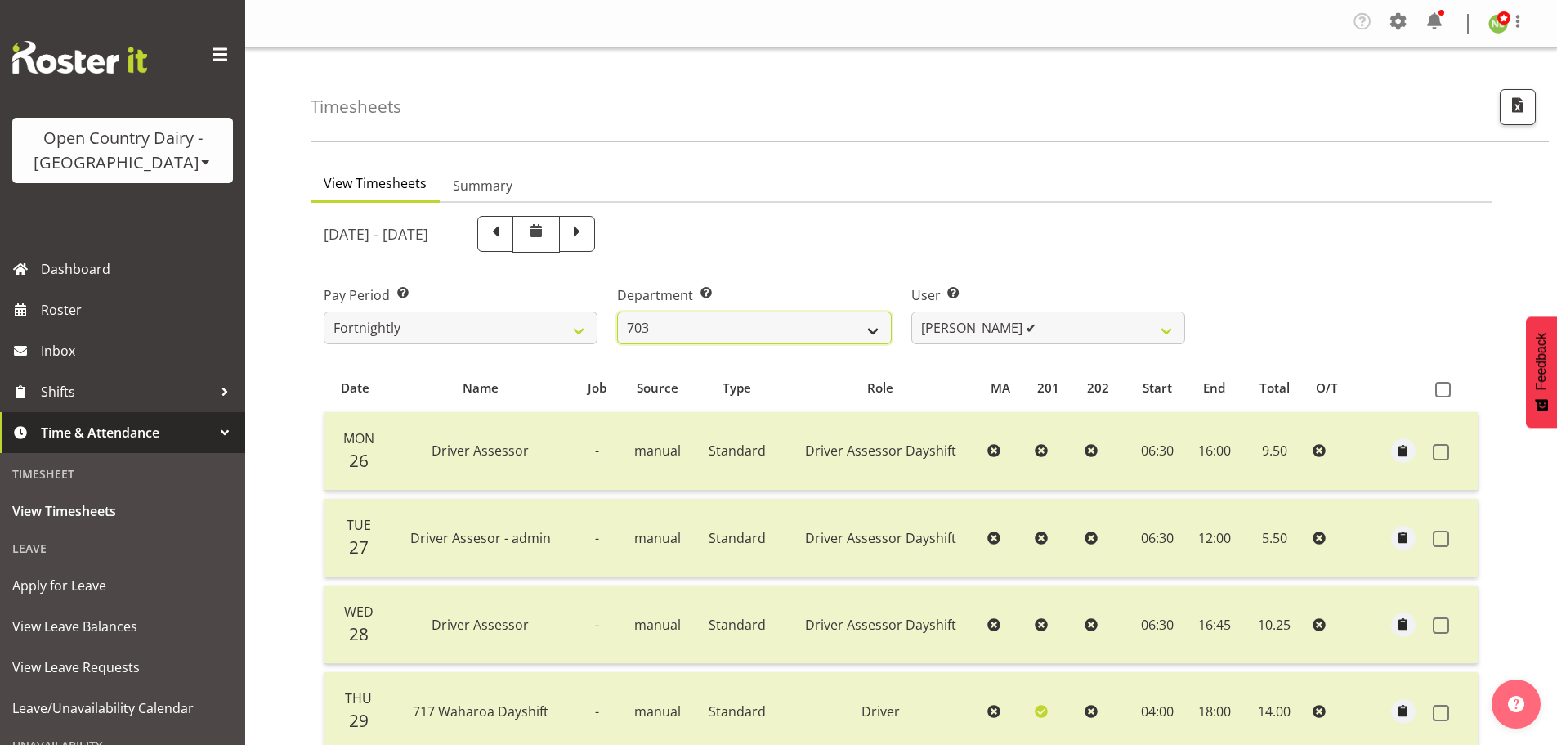
click at [877, 325] on select "701 702 703 704 705 706 707 708 709 710 711 712 713 714 715 716 717 718 719 720" at bounding box center [754, 327] width 274 height 33
select select "714"
click at [617, 311] on select "701 702 703 704 705 706 707 708 709 710 711 712 713 714 715 716 717 718 719 720" at bounding box center [754, 327] width 274 height 33
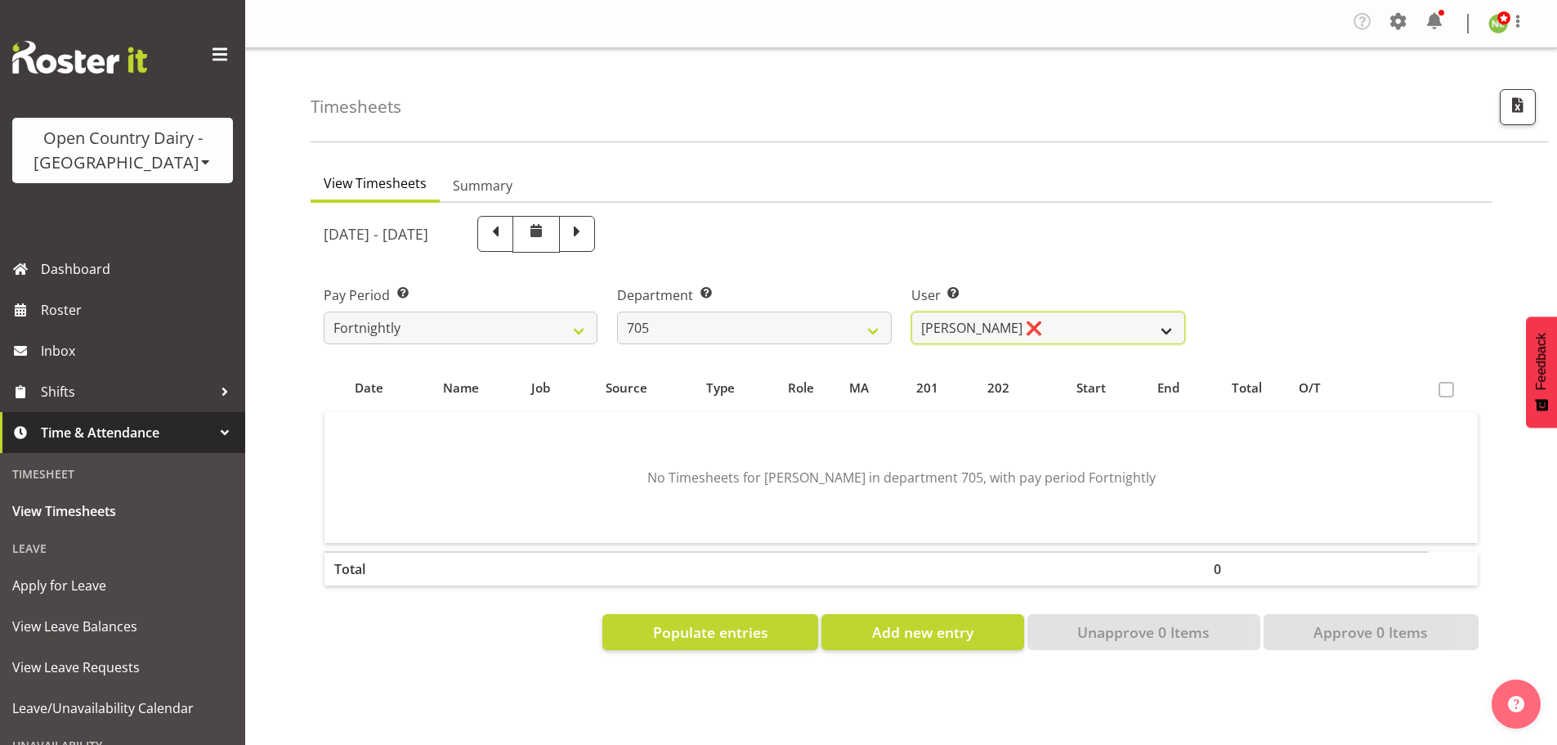
click at [990, 322] on select "Chris Gibbs ❌ Colin Kelly ✔ Craig Cottam ✔ John May ❌" at bounding box center [1049, 327] width 274 height 33
click at [912, 311] on select "Chris Gibbs ❌ Colin Kelly ✔ Craig Cottam ✔ John May ❌" at bounding box center [1049, 327] width 274 height 33
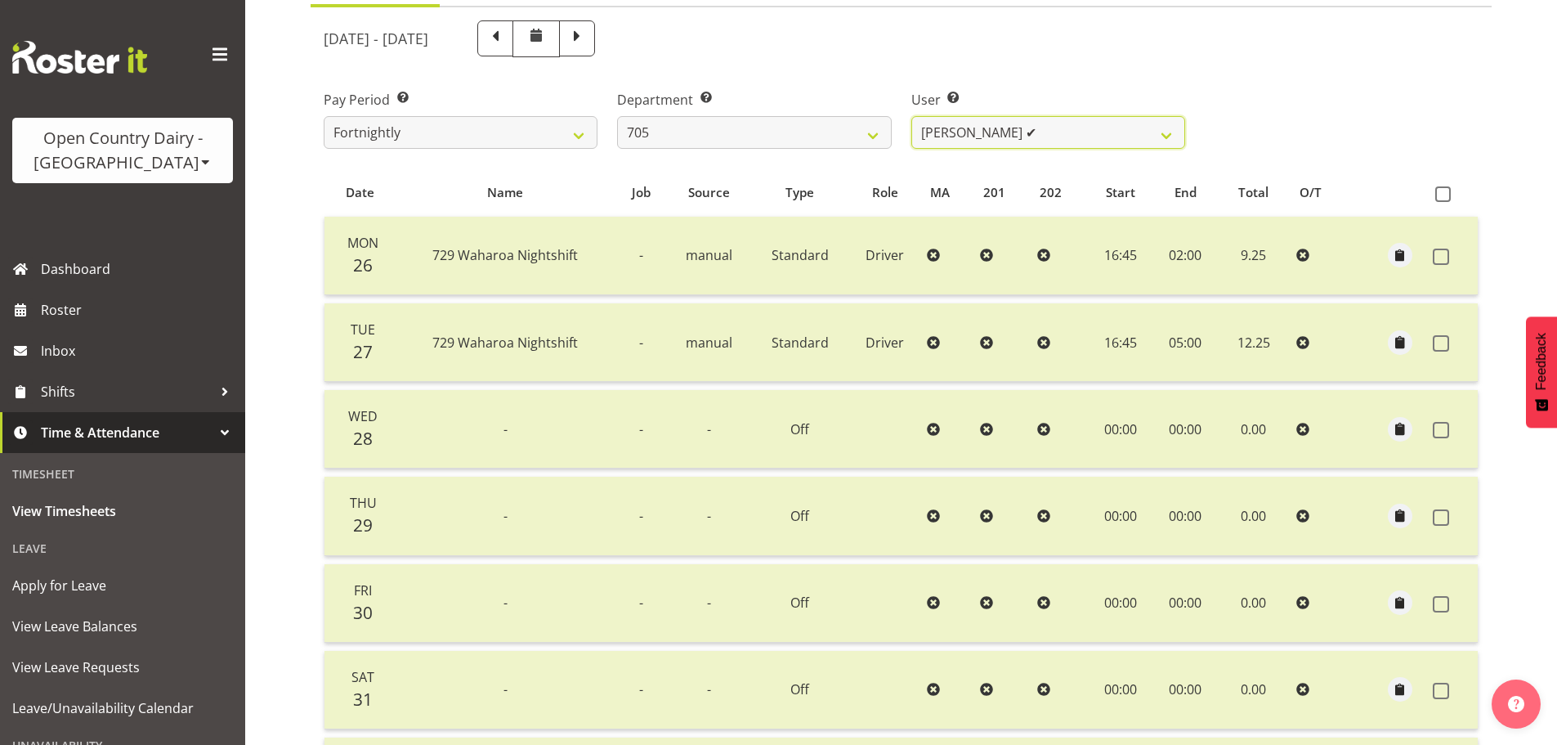
scroll to position [165, 0]
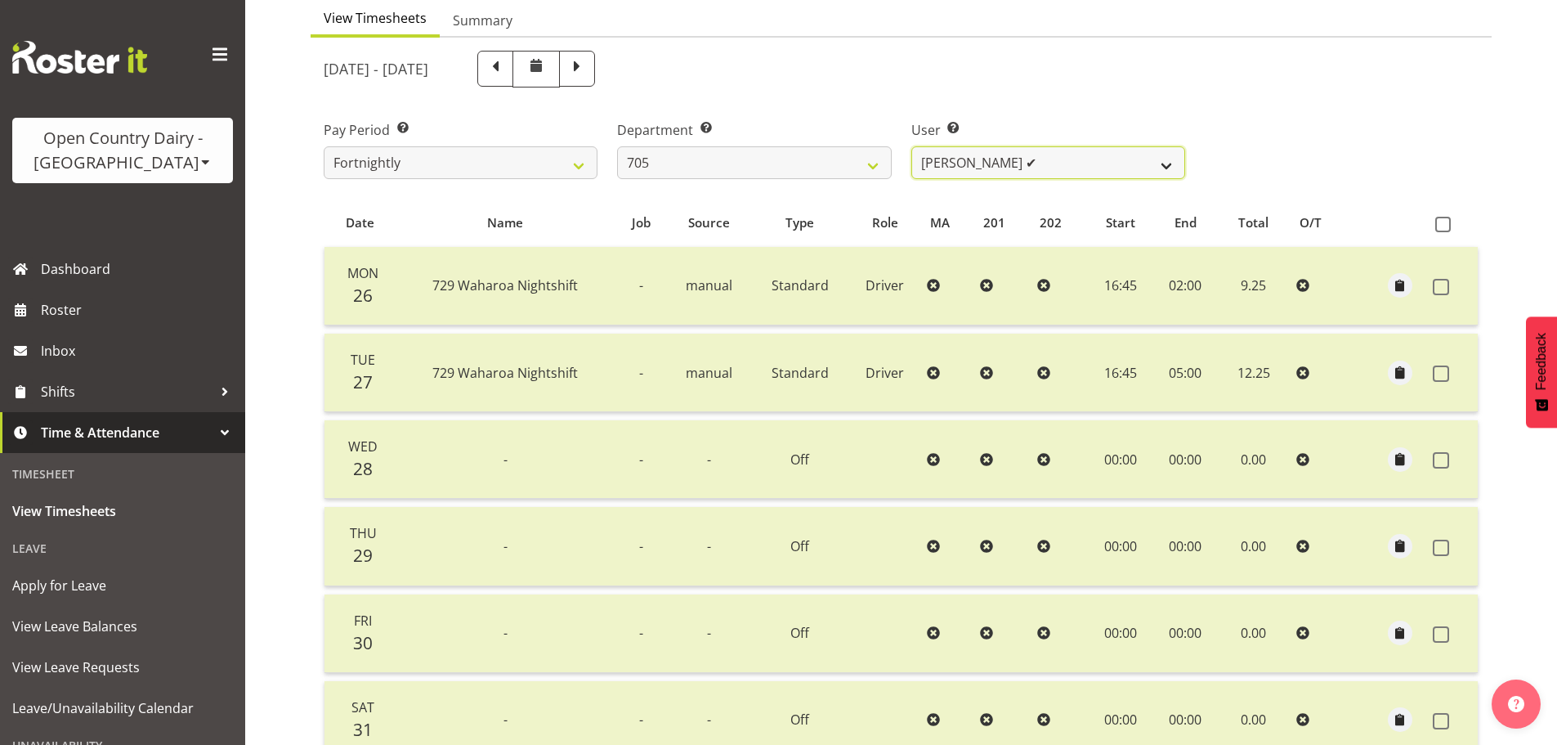
click at [1041, 157] on select "Chris Gibbs ❌ Colin Kelly ✔ Craig Cottam ✔ John May ❌" at bounding box center [1049, 162] width 274 height 33
select select "8282"
click at [912, 146] on select "Chris Gibbs ❌ Colin Kelly ✔ Craig Cottam ✔ John May ❌" at bounding box center [1049, 162] width 274 height 33
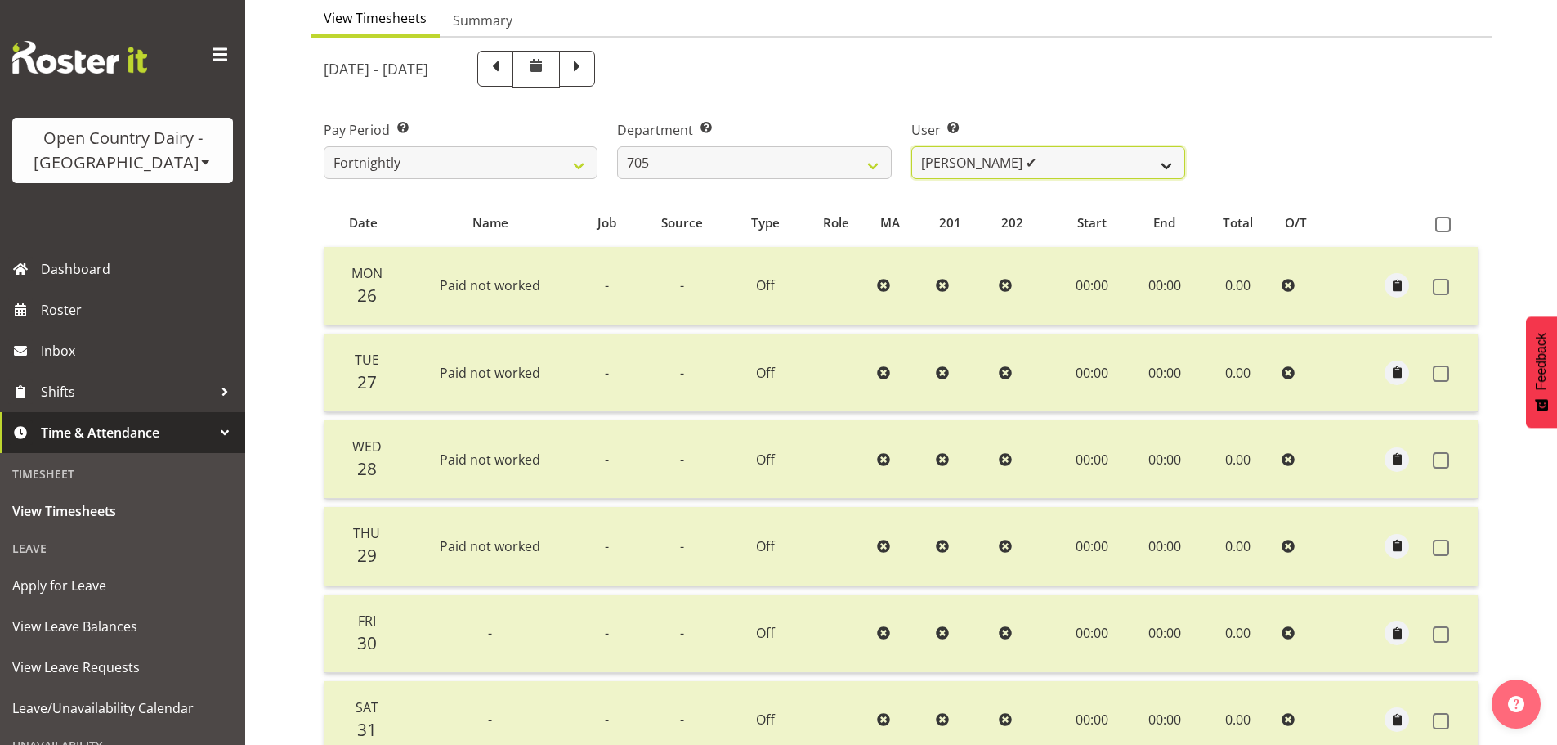
click at [1027, 162] on select "Chris Gibbs ❌ Colin Kelly ✔ Craig Cottam ✔ John May ❌" at bounding box center [1049, 162] width 274 height 33
click at [777, 166] on select "701 702 703 704 705 706 707 708 709 710 711 712 713 714 715 716 717 718 719 720" at bounding box center [754, 162] width 274 height 33
select select "716"
click at [617, 146] on select "701 702 703 704 705 706 707 708 709 710 711 712 713 714 715 716 717 718 719 720" at bounding box center [754, 162] width 274 height 33
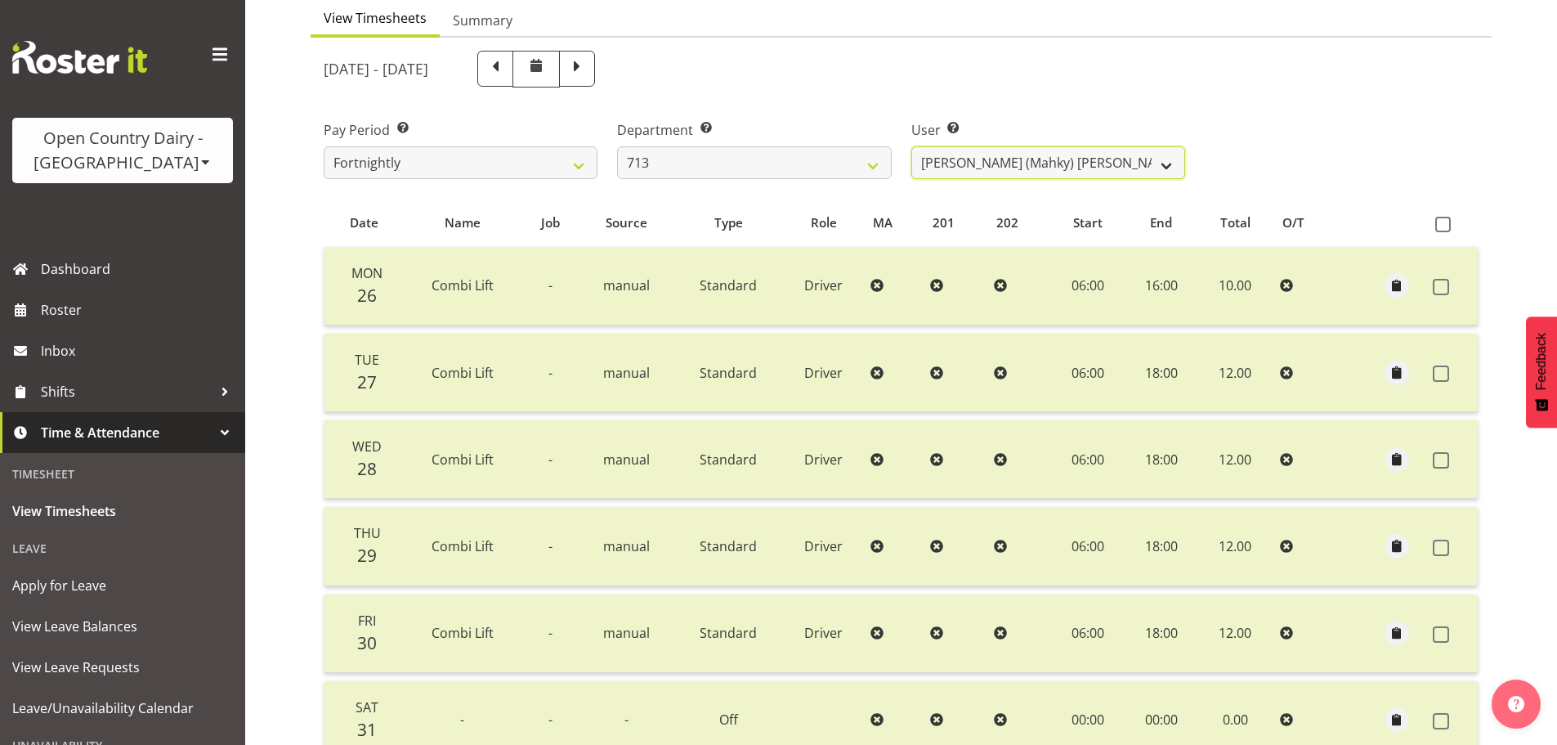
click at [1025, 164] on select "Harmanpreet (Mahky) Dhillon ✔ Marcus Waretini ✔ Norman Sellen ✔" at bounding box center [1049, 162] width 274 height 33
select select "8201"
click at [912, 146] on select "Harmanpreet (Mahky) Dhillon ✔ Marcus Waretini ✔ Norman Sellen ✔" at bounding box center [1049, 162] width 274 height 33
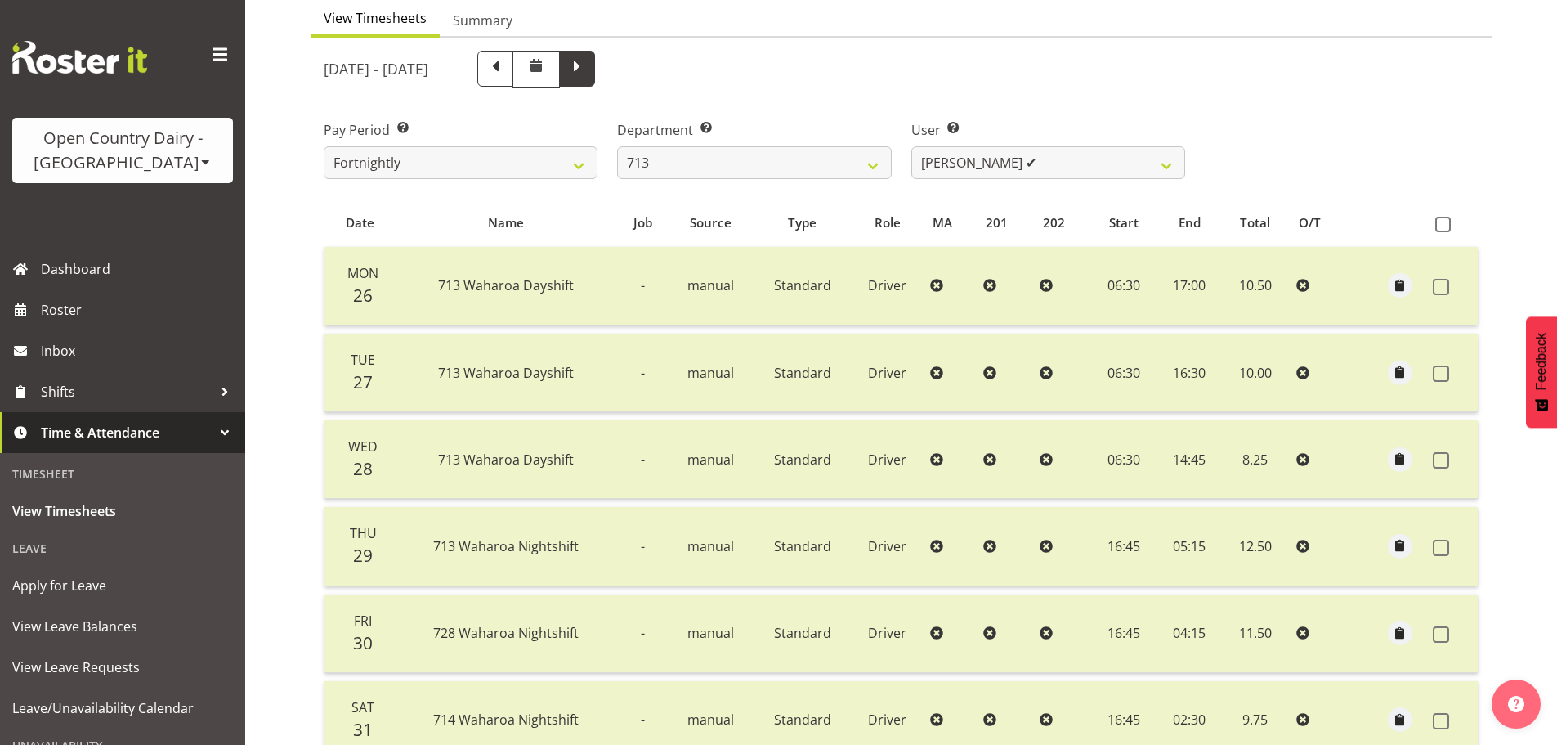
click at [595, 69] on span at bounding box center [577, 69] width 36 height 36
select select
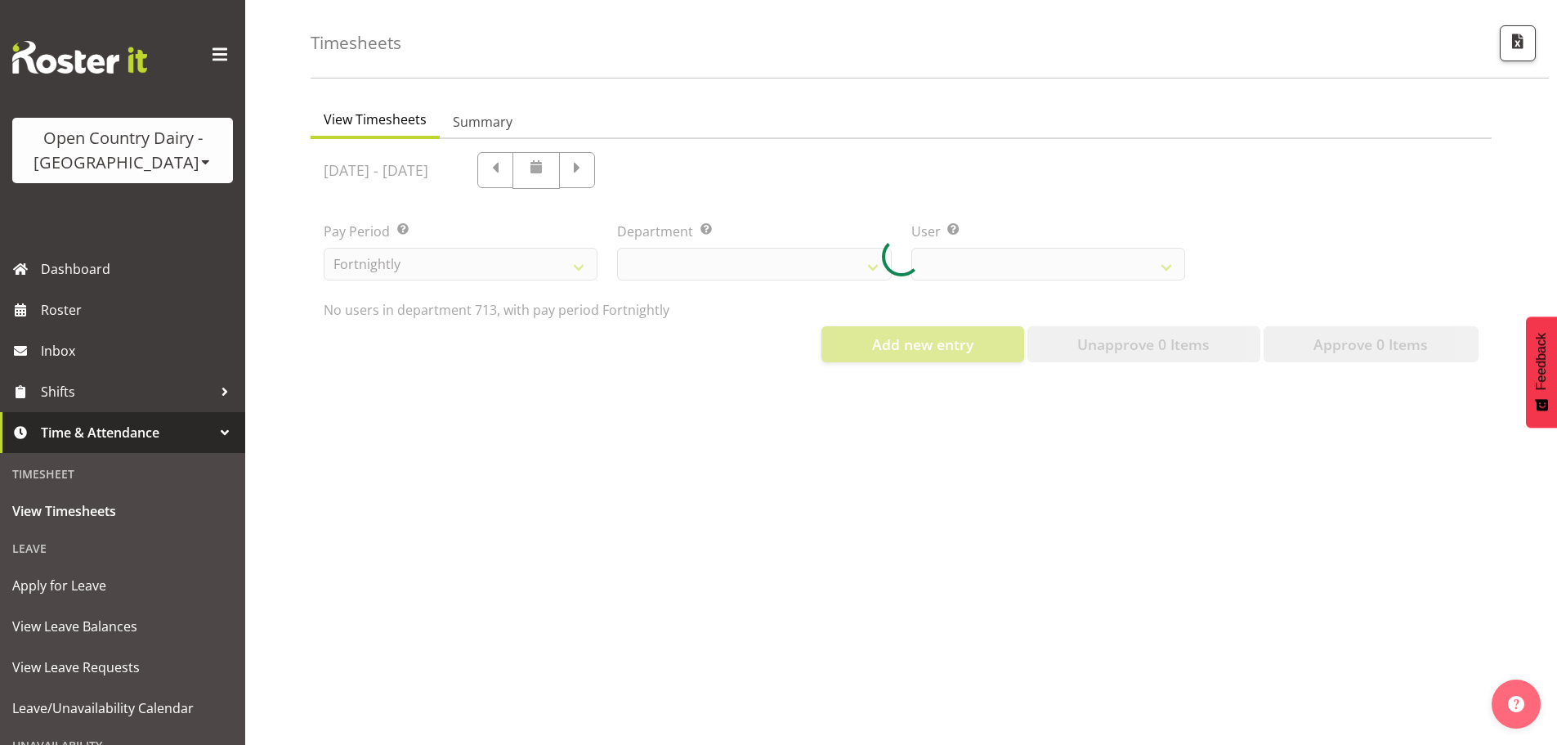
select select "716"
select select "8201"
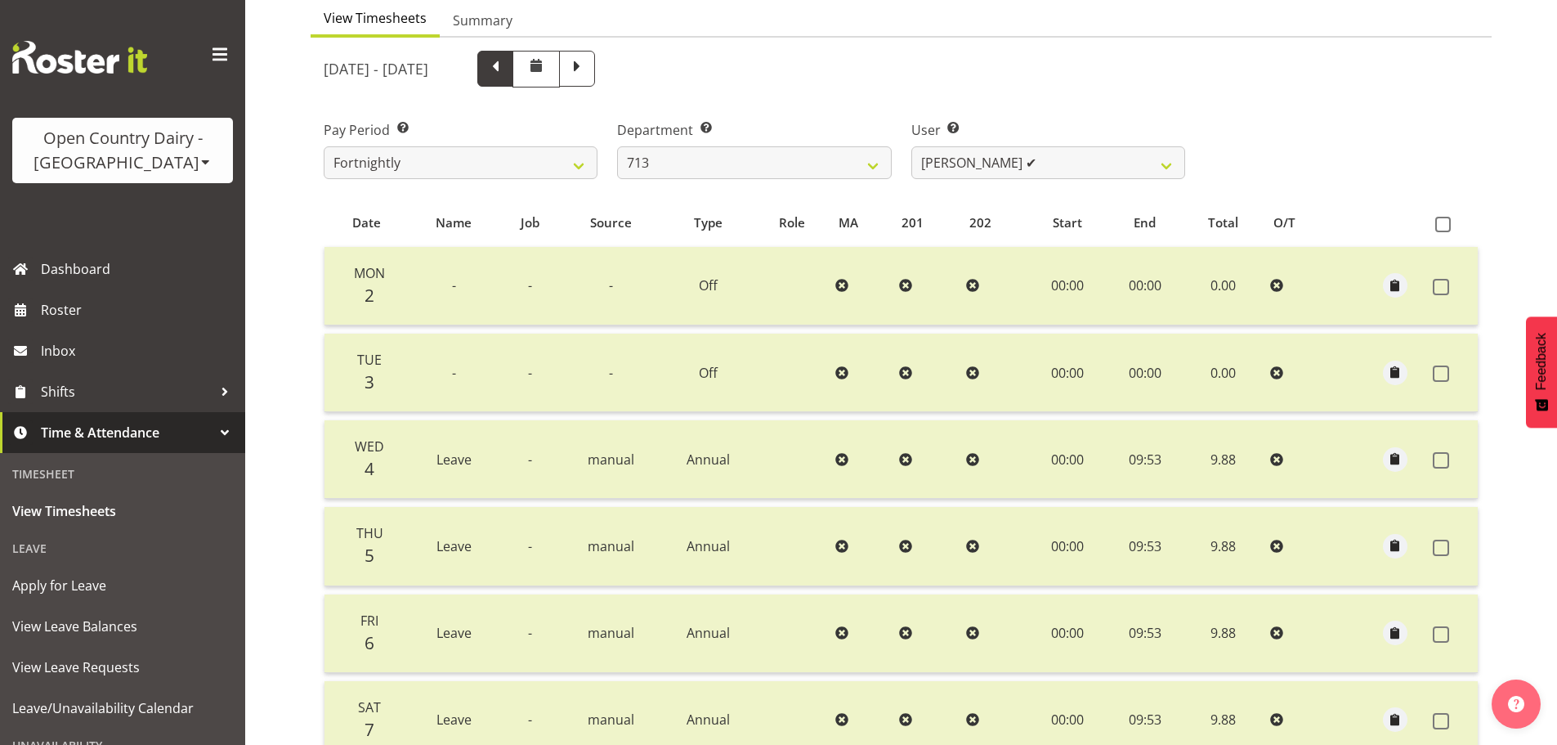
click at [506, 64] on span at bounding box center [495, 66] width 21 height 21
select select
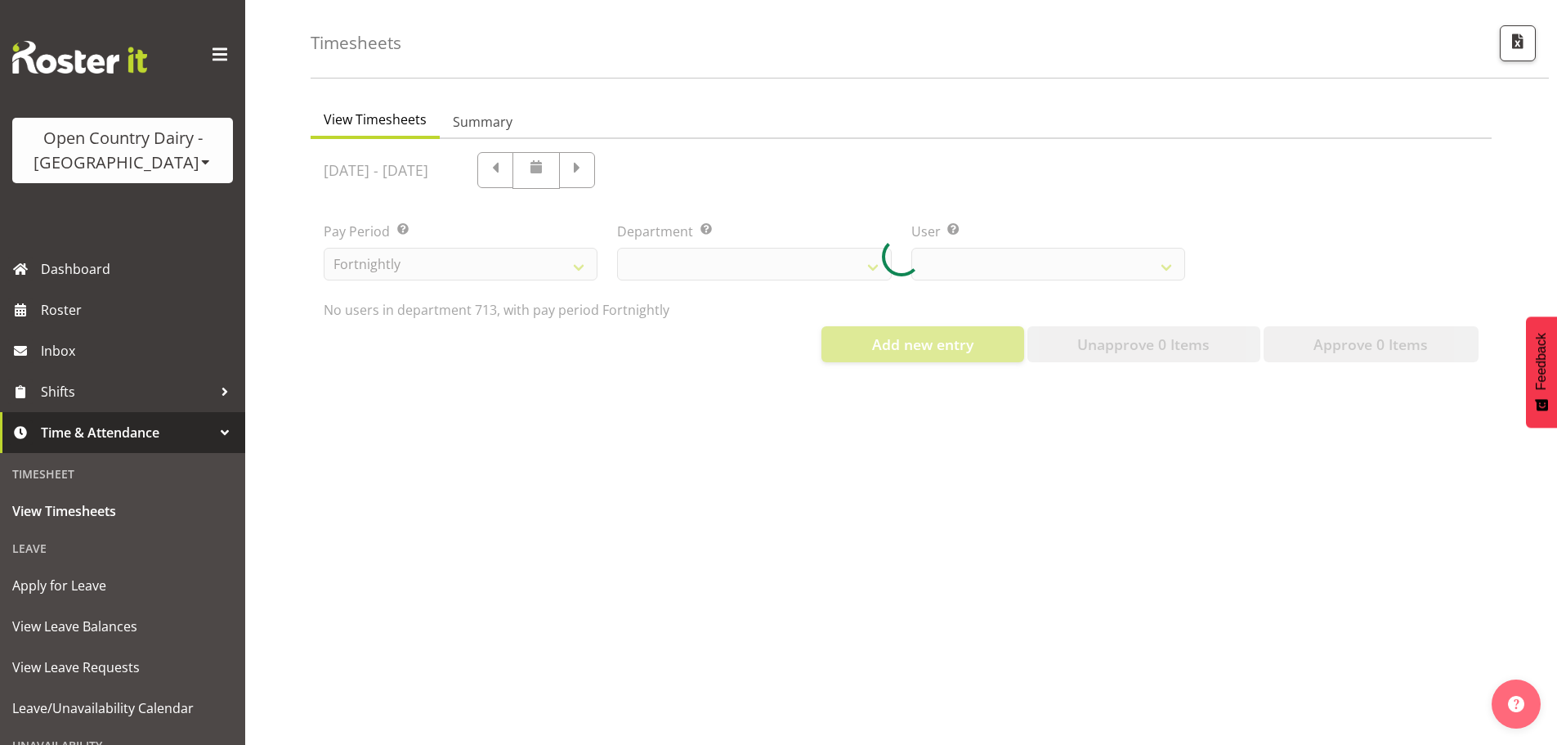
scroll to position [76, 0]
select select "716"
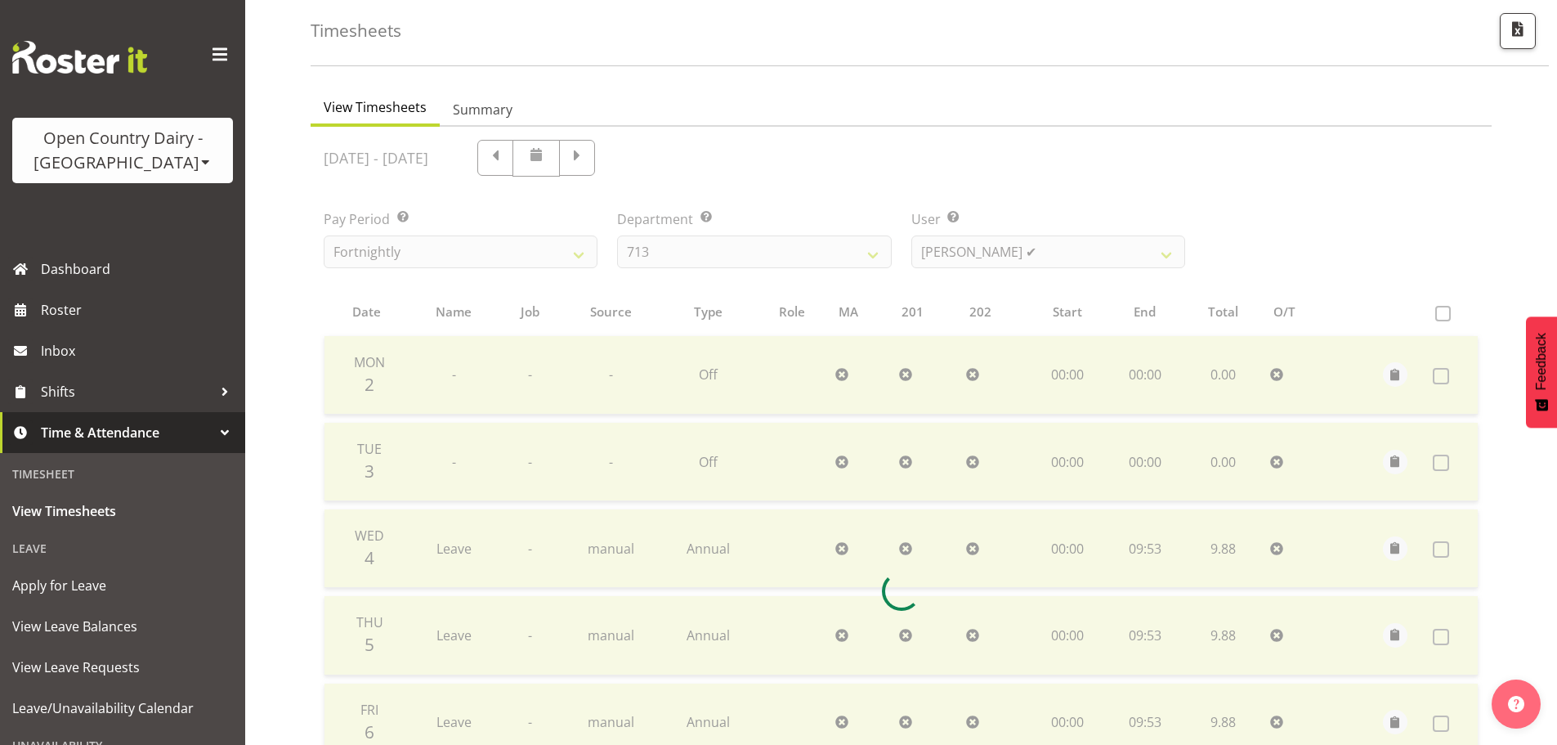
scroll to position [165, 0]
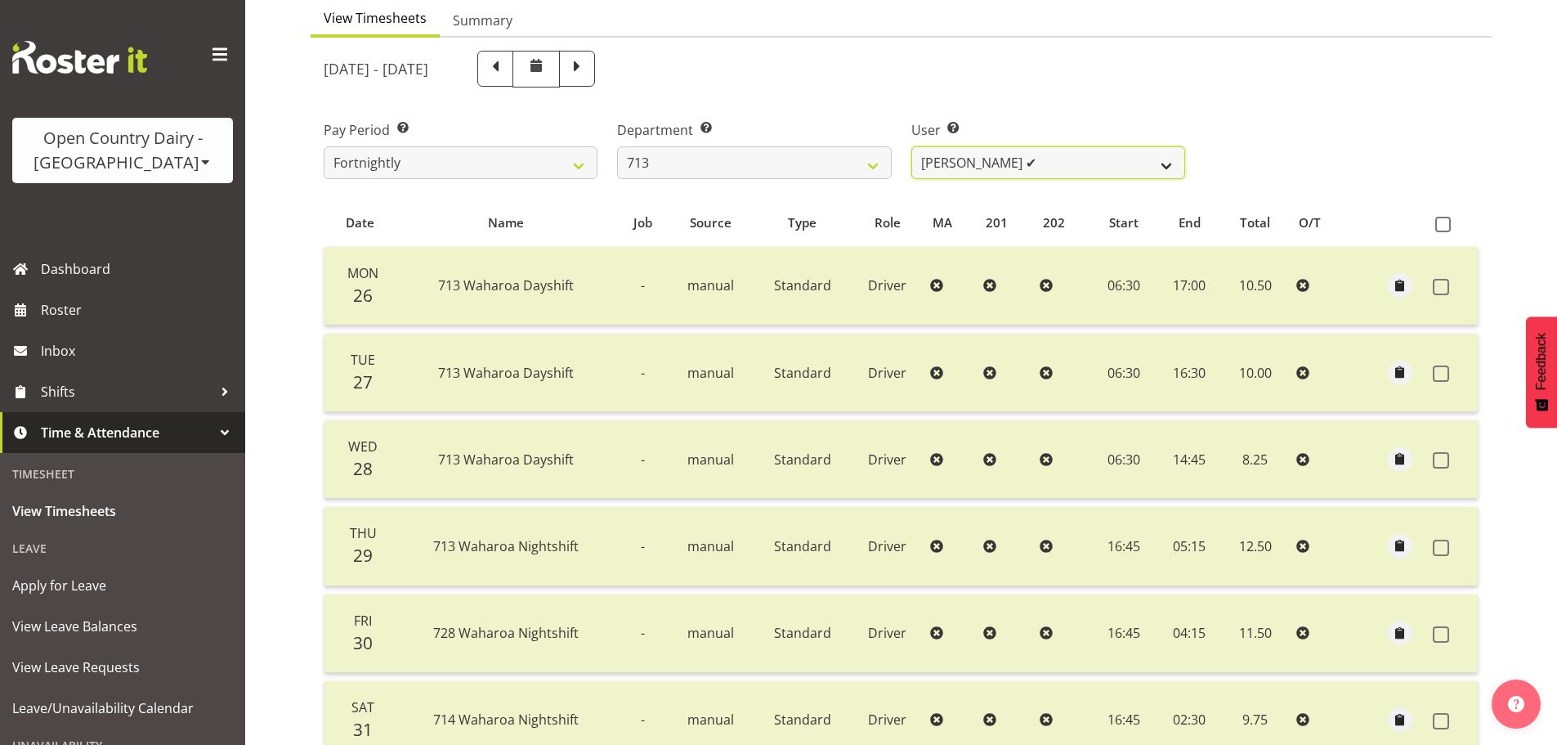
click at [1020, 169] on select "Harmanpreet (Mahky) Dhillon ✔ Marcus Waretini ✔ Norman Sellen ✔" at bounding box center [1049, 162] width 274 height 33
select select "10098"
click at [912, 146] on select "Harmanpreet (Mahky) Dhillon ✔ Marcus Waretini ✔ Norman Sellen ✔" at bounding box center [1049, 162] width 274 height 33
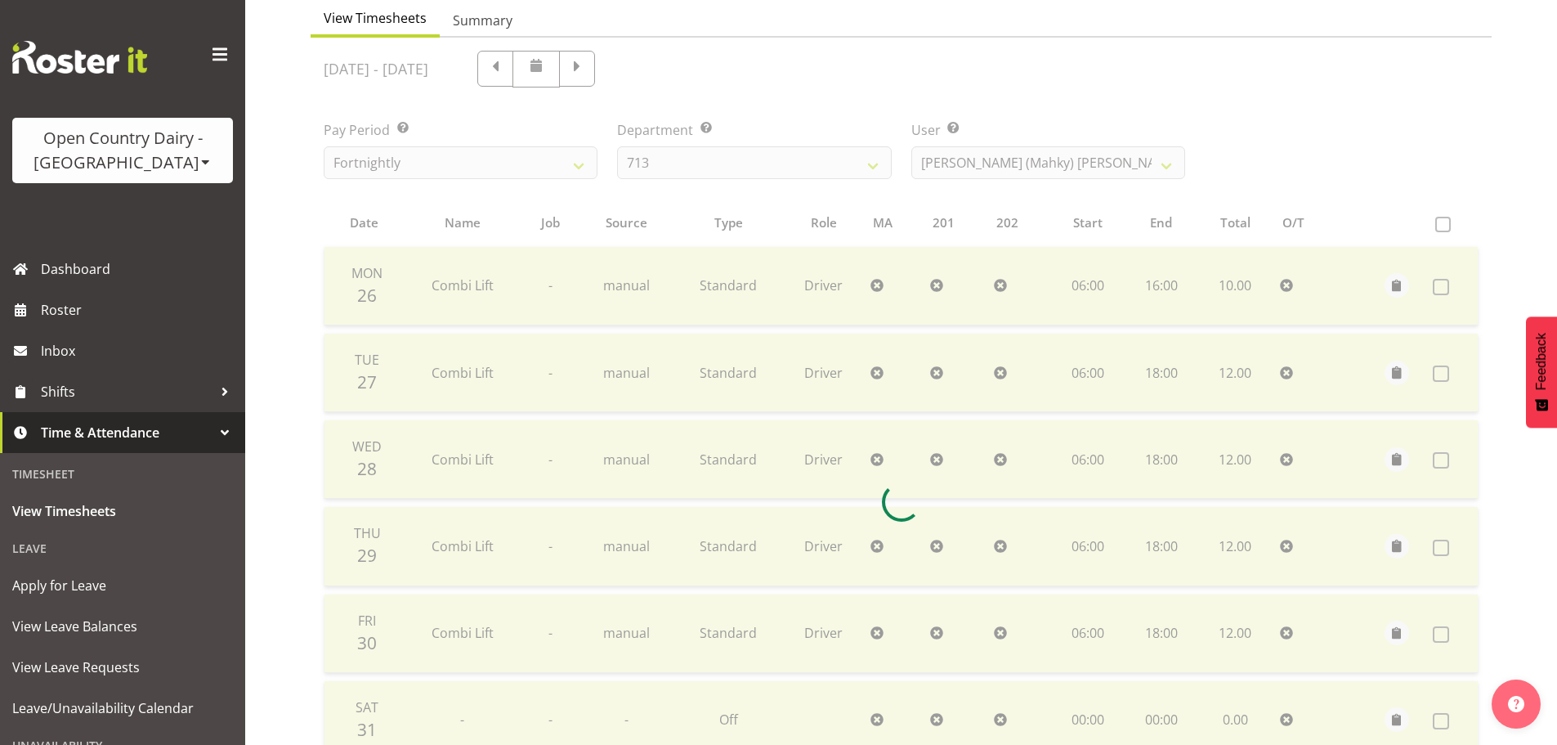
click at [302, 391] on div "Timesheets View Timesheets Summary May 26th - June 1st 2025 Pay Period Select w…" at bounding box center [901, 430] width 1312 height 1095
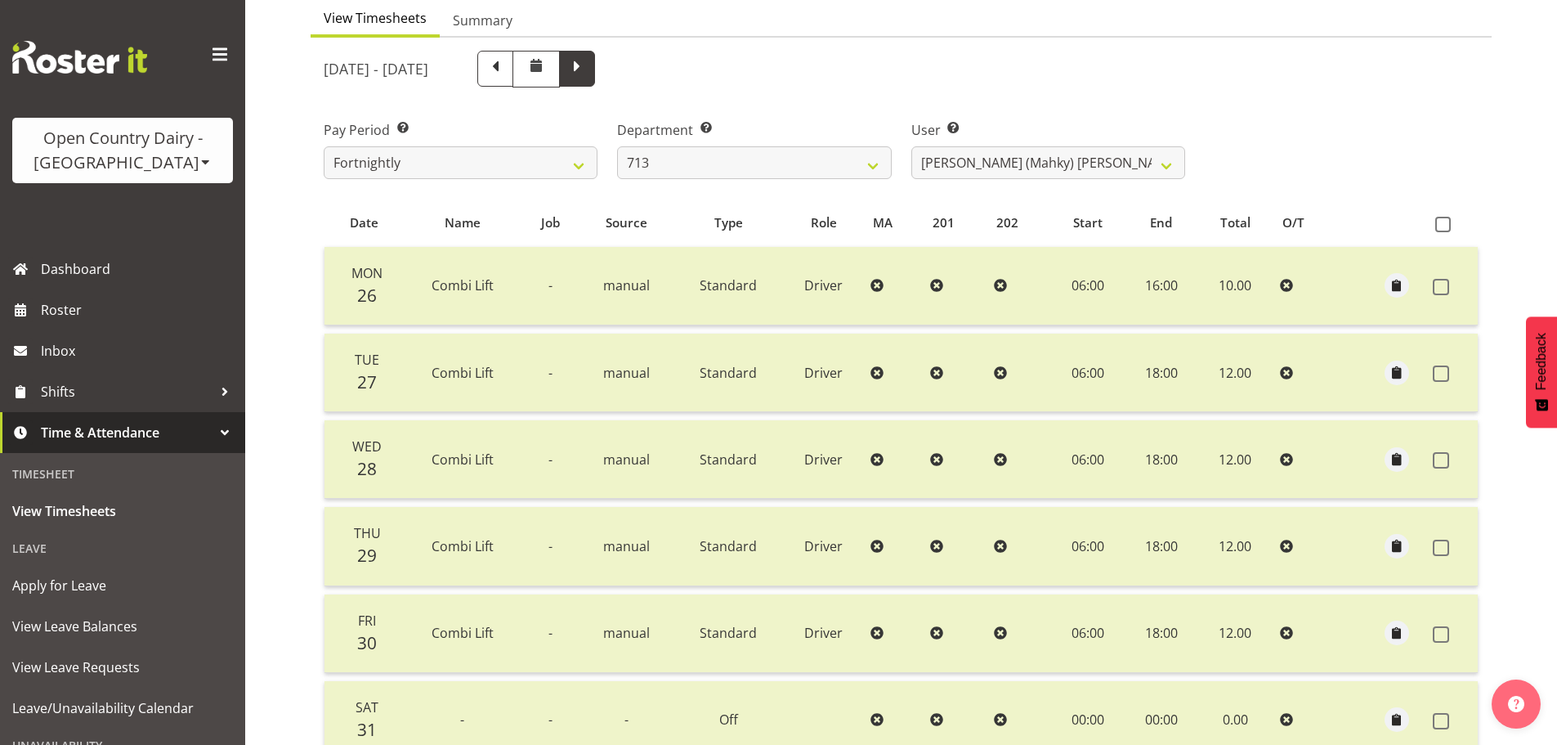
click at [595, 67] on span at bounding box center [577, 69] width 36 height 36
select select
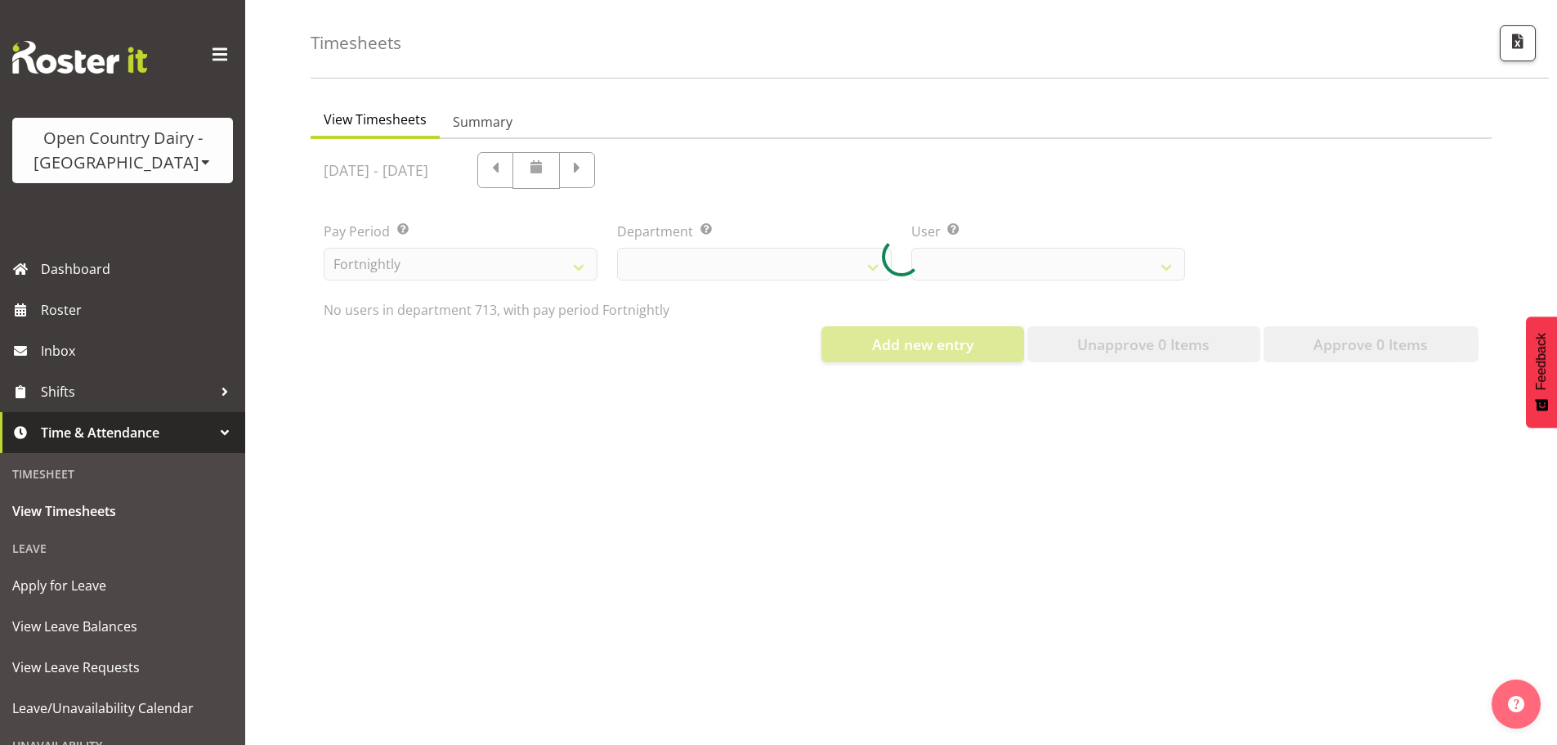
scroll to position [76, 0]
select select "716"
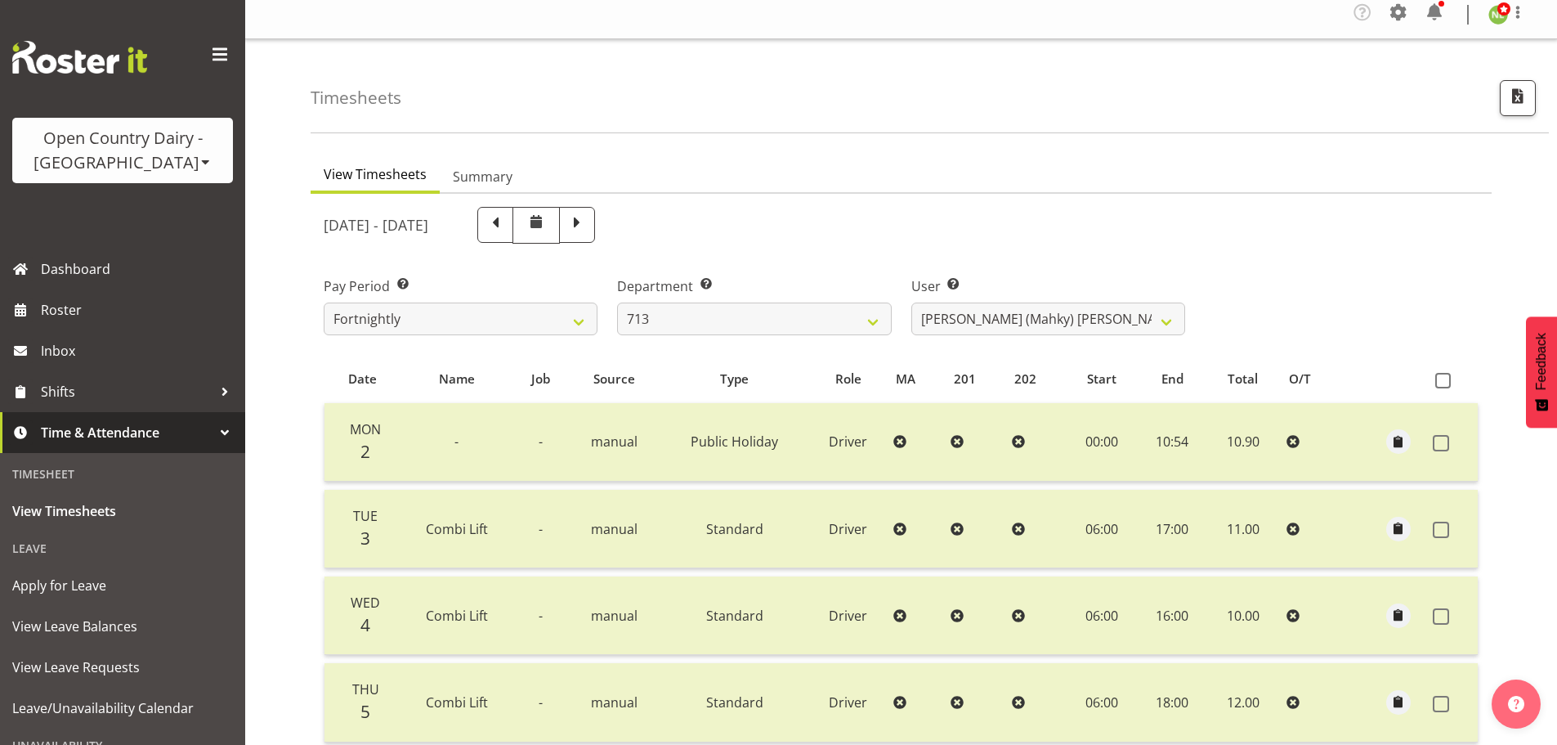
scroll to position [2, 0]
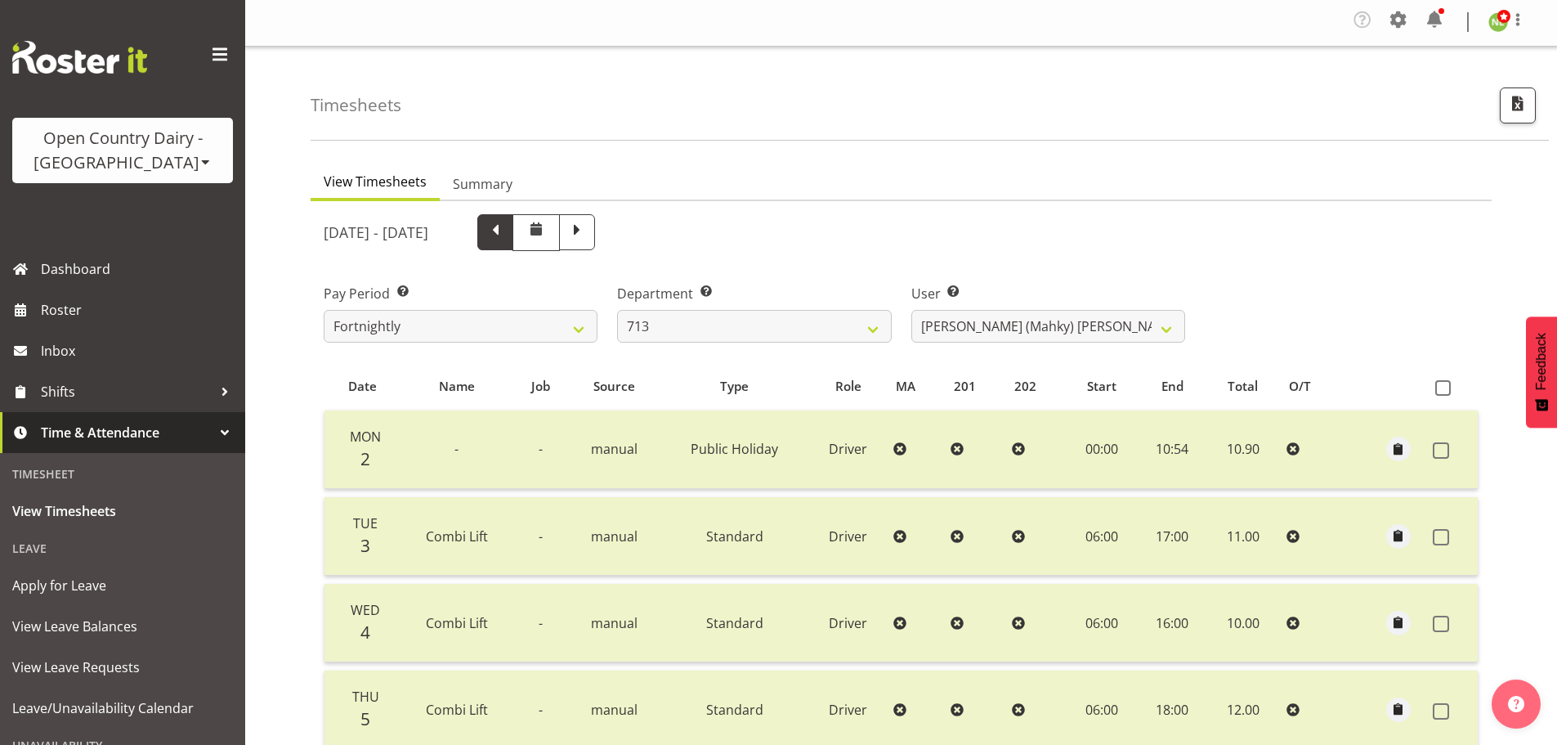
click at [506, 234] on span at bounding box center [495, 230] width 21 height 21
select select
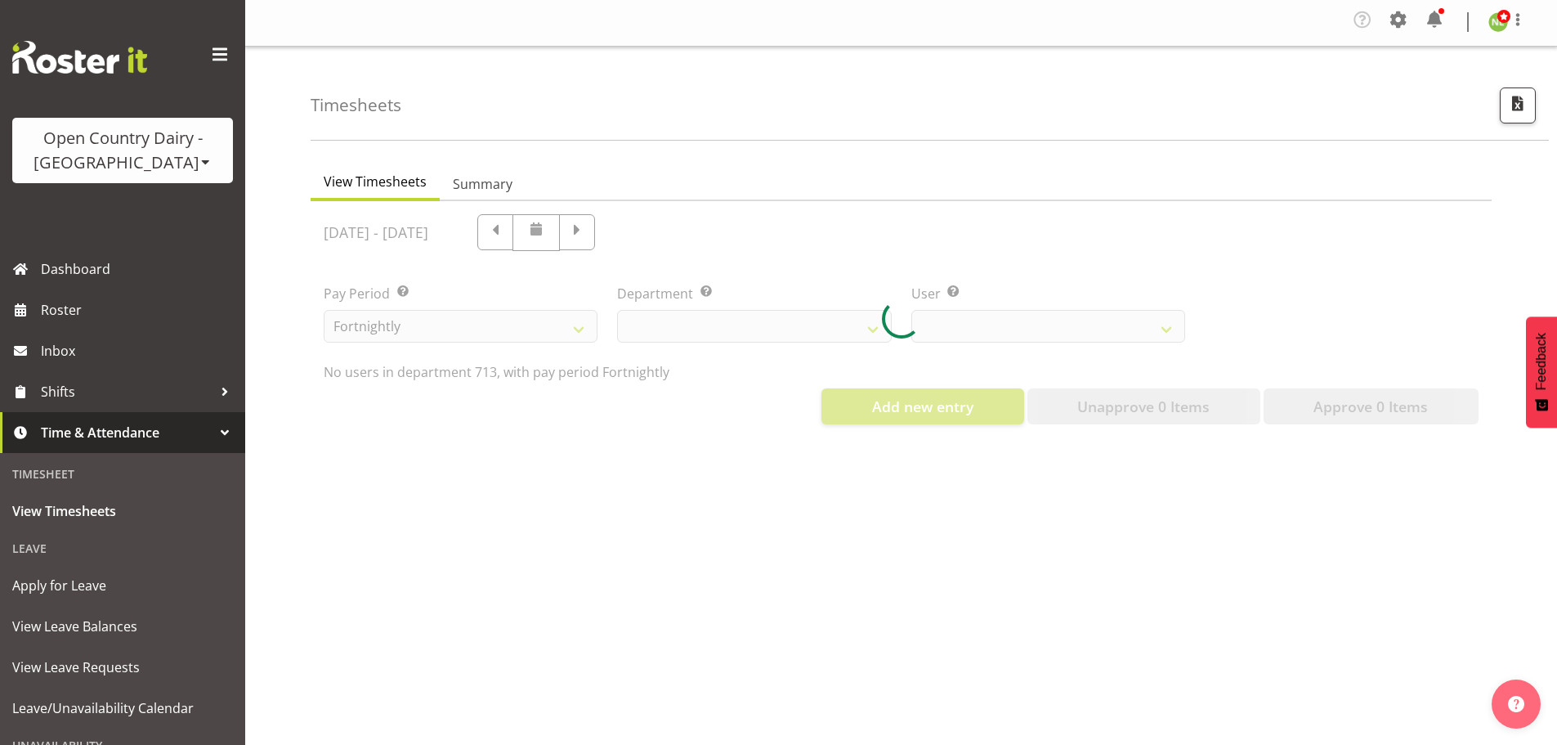
select select "716"
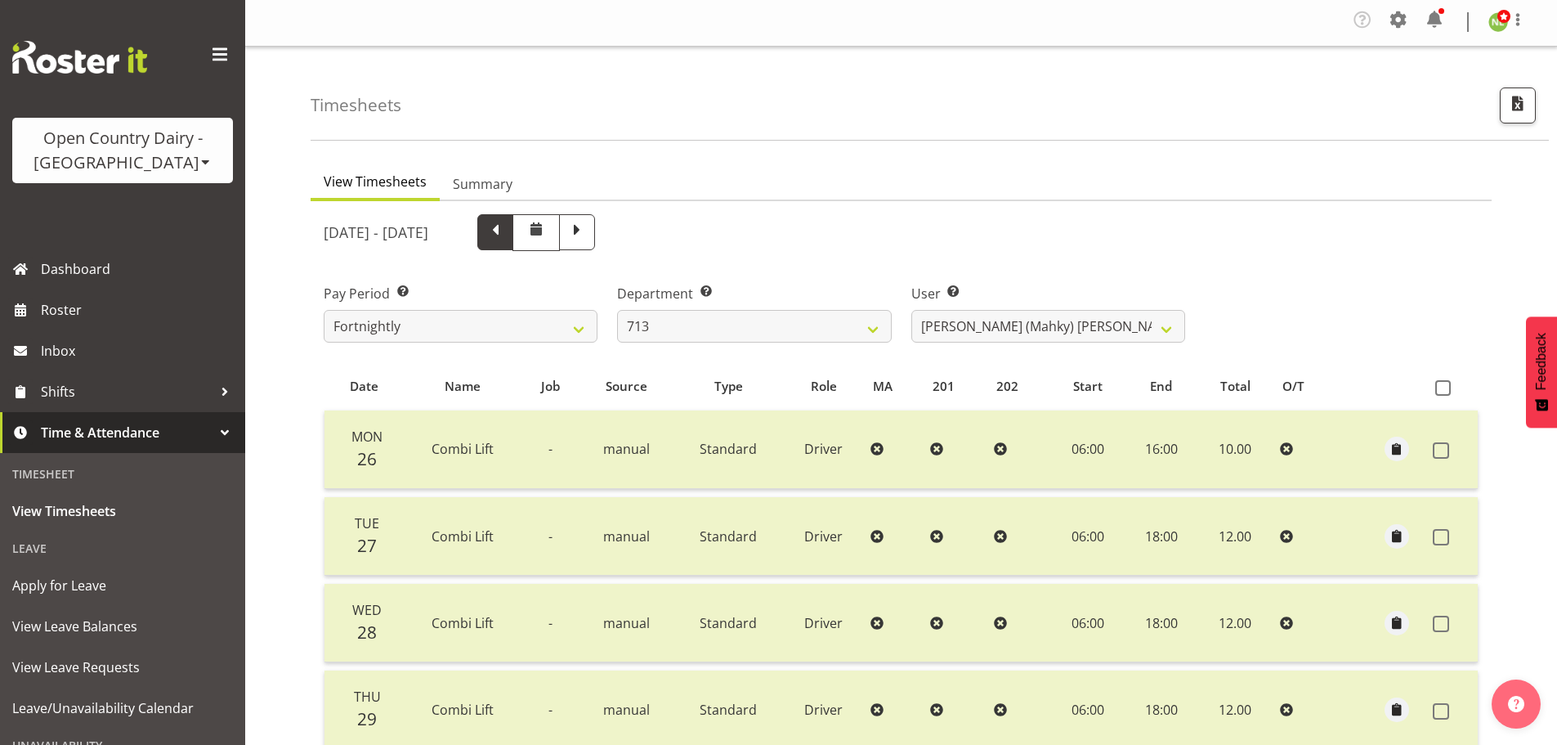
click at [506, 226] on span at bounding box center [495, 230] width 21 height 21
select select
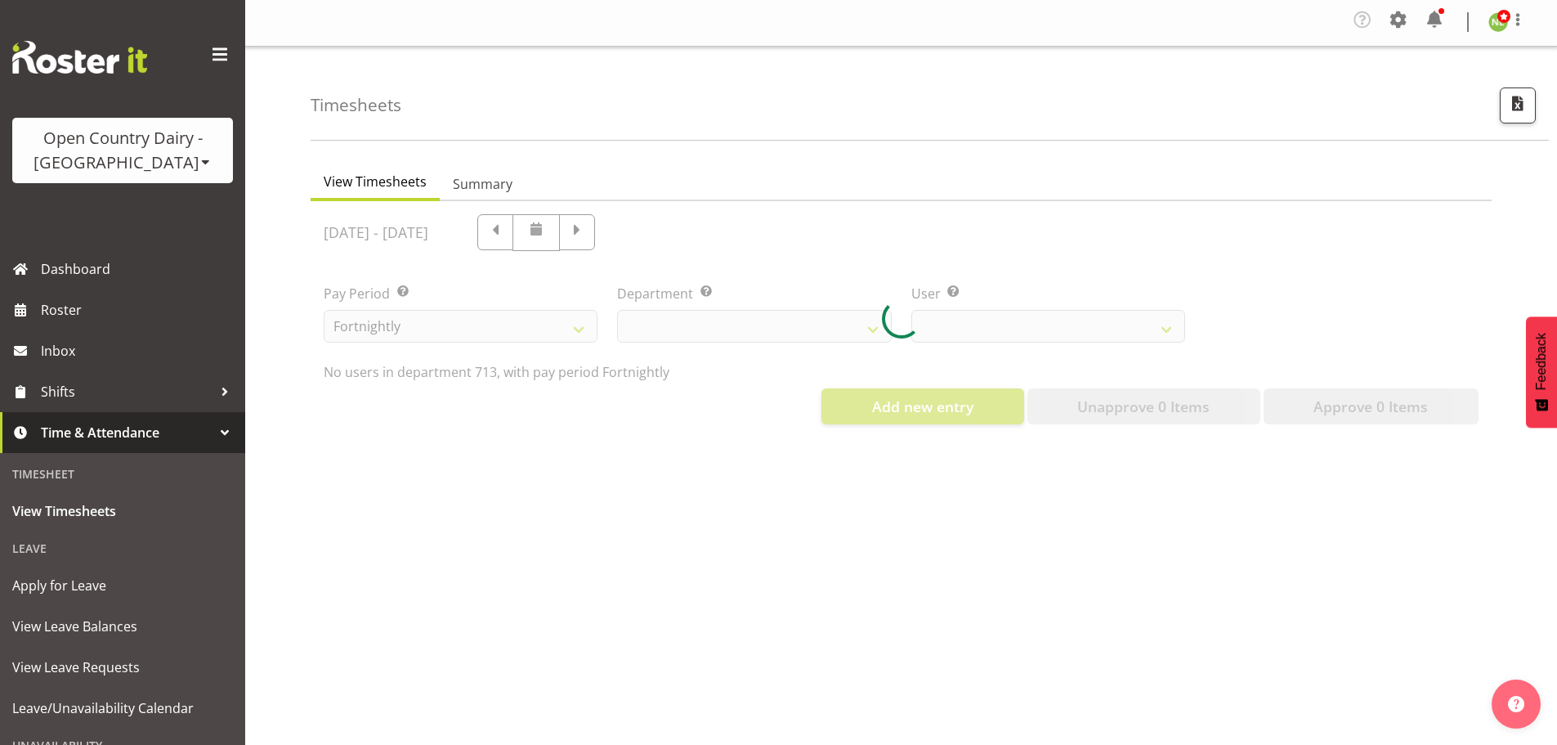
select select "716"
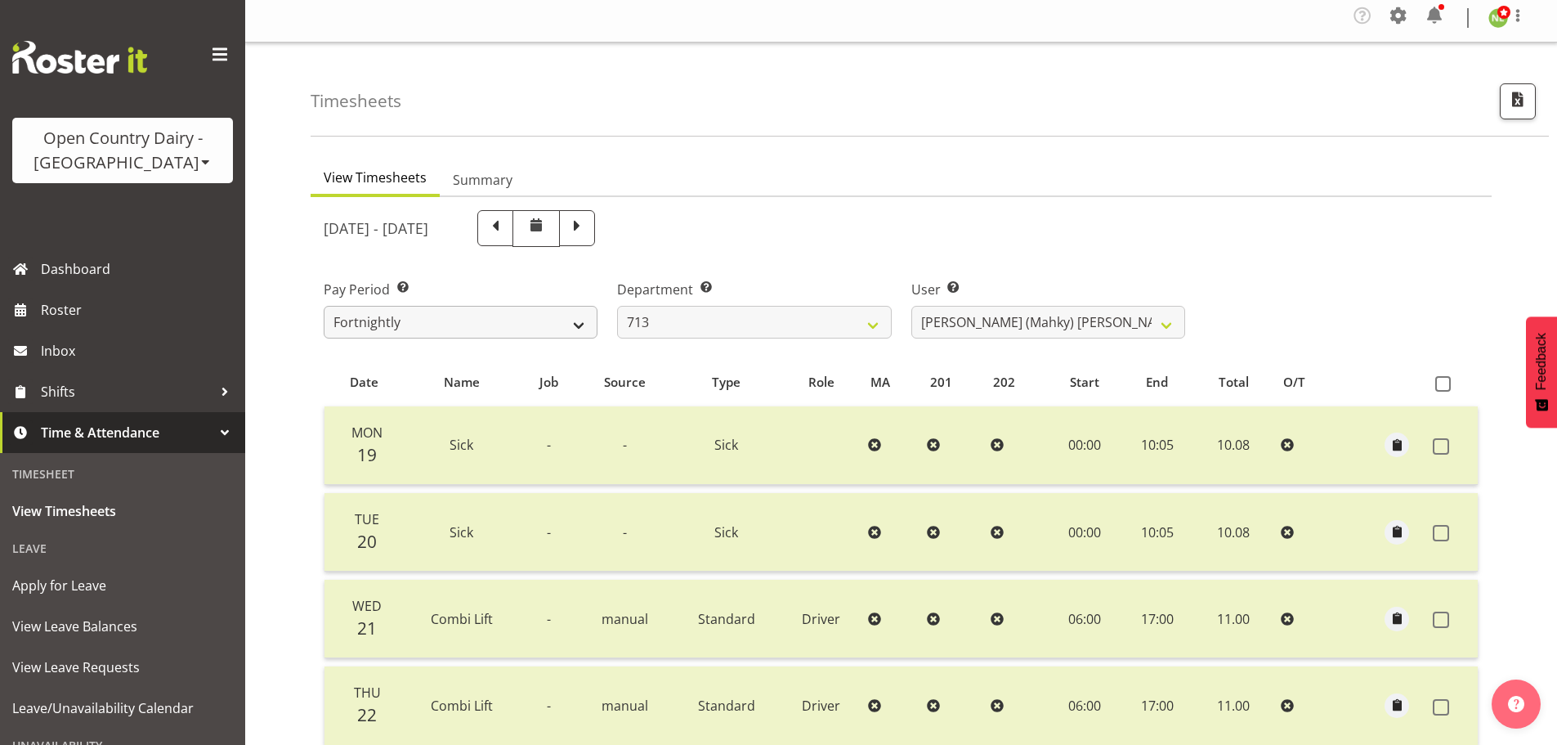
scroll to position [0, 0]
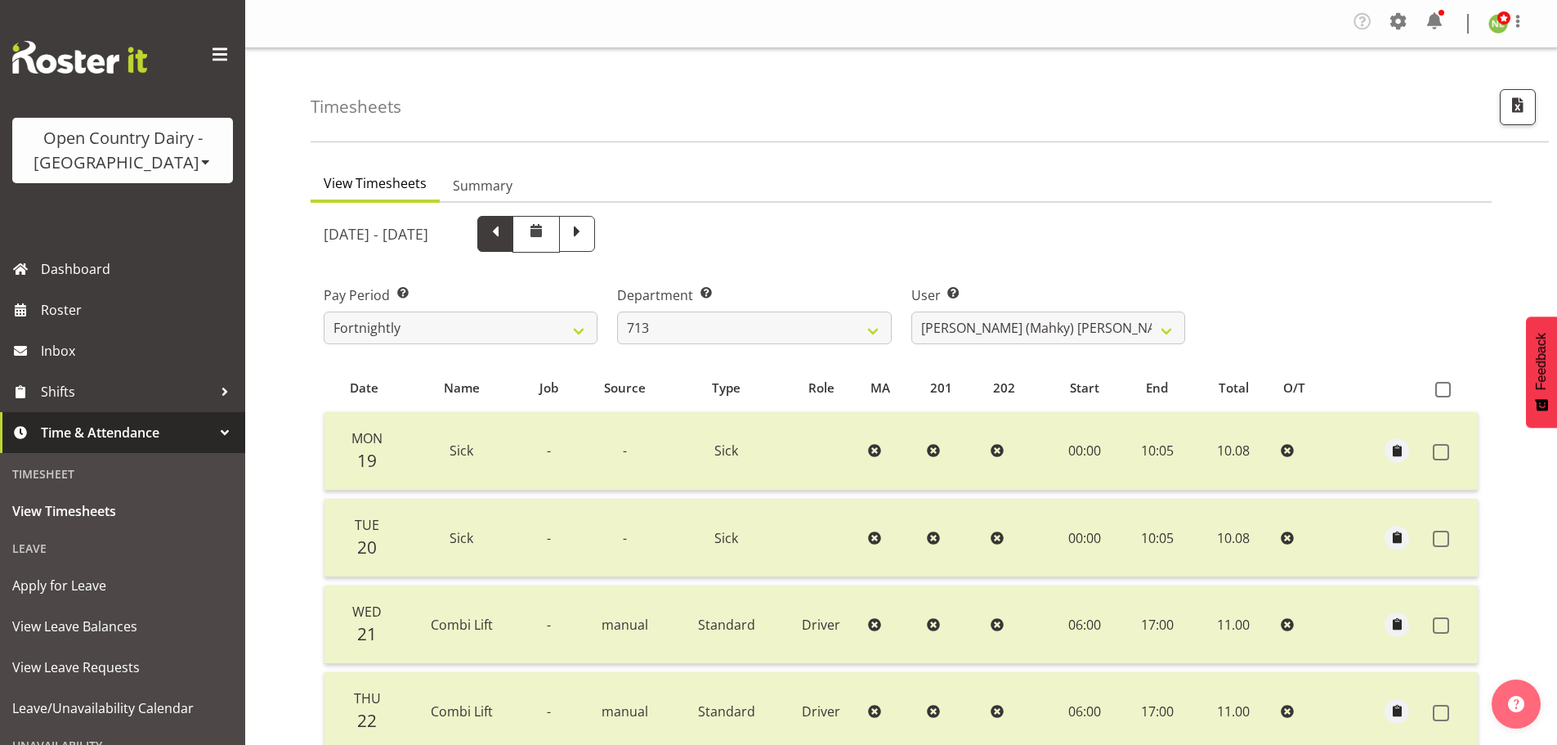
click at [506, 229] on span at bounding box center [495, 232] width 21 height 21
select select
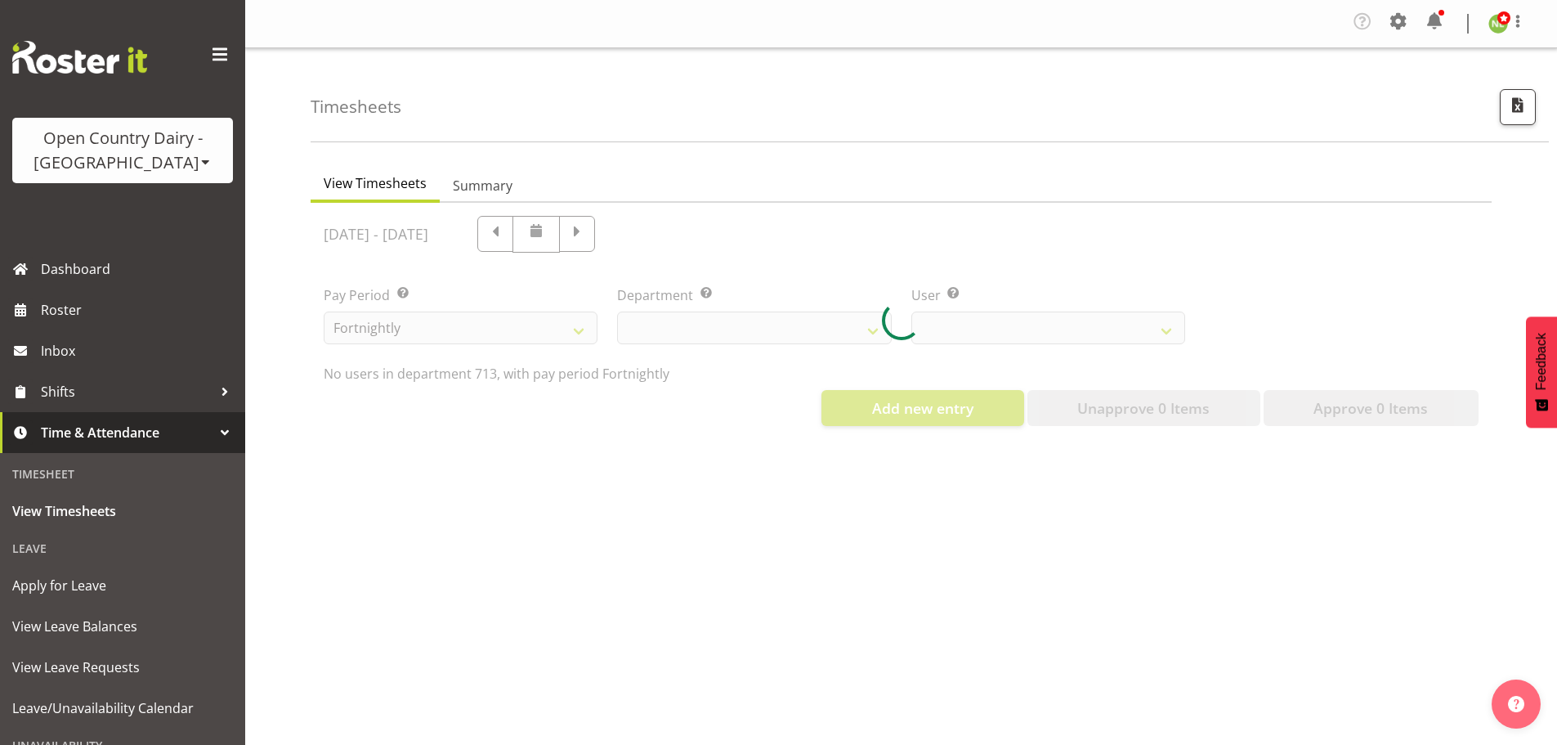
select select "716"
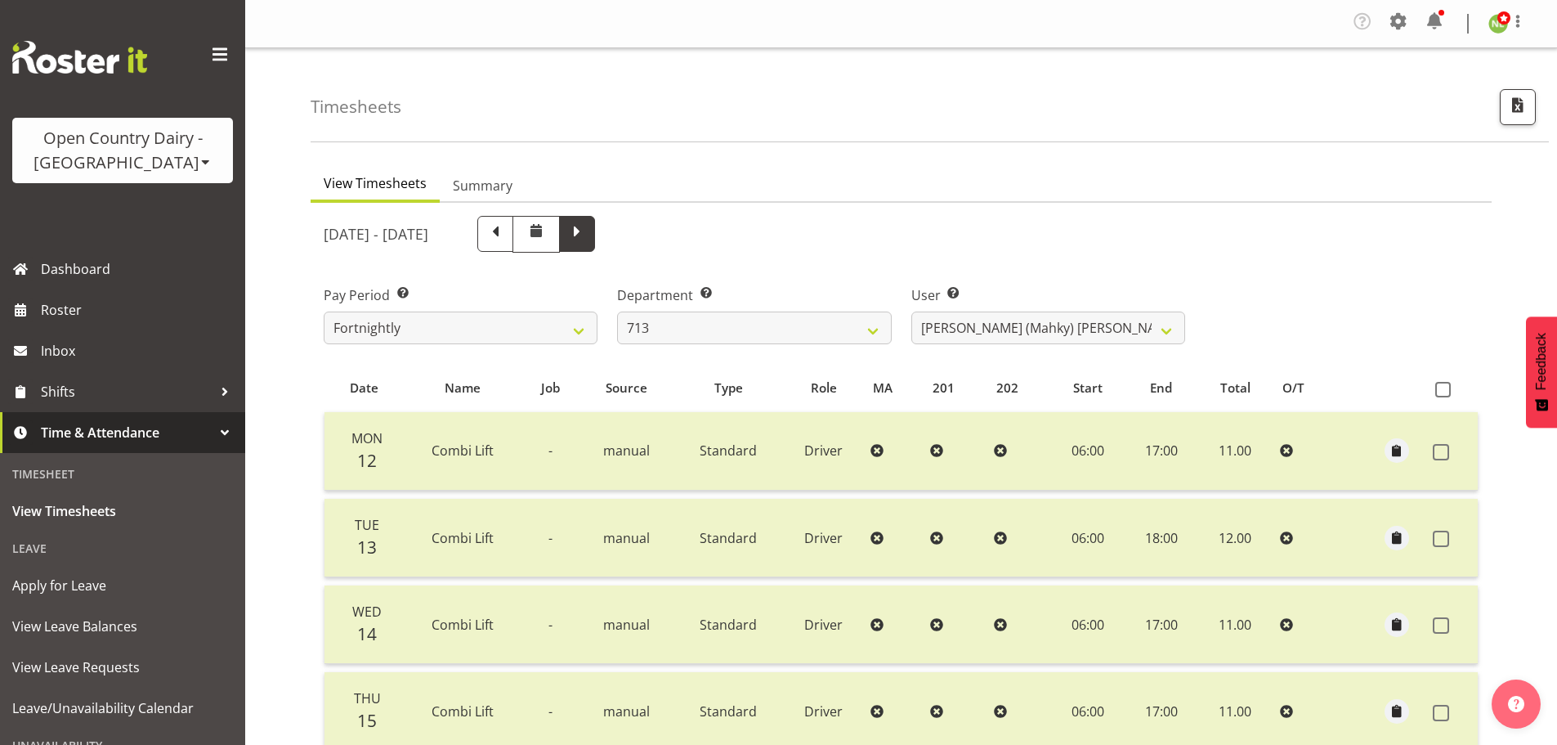
click at [588, 232] on span at bounding box center [577, 232] width 21 height 21
select select
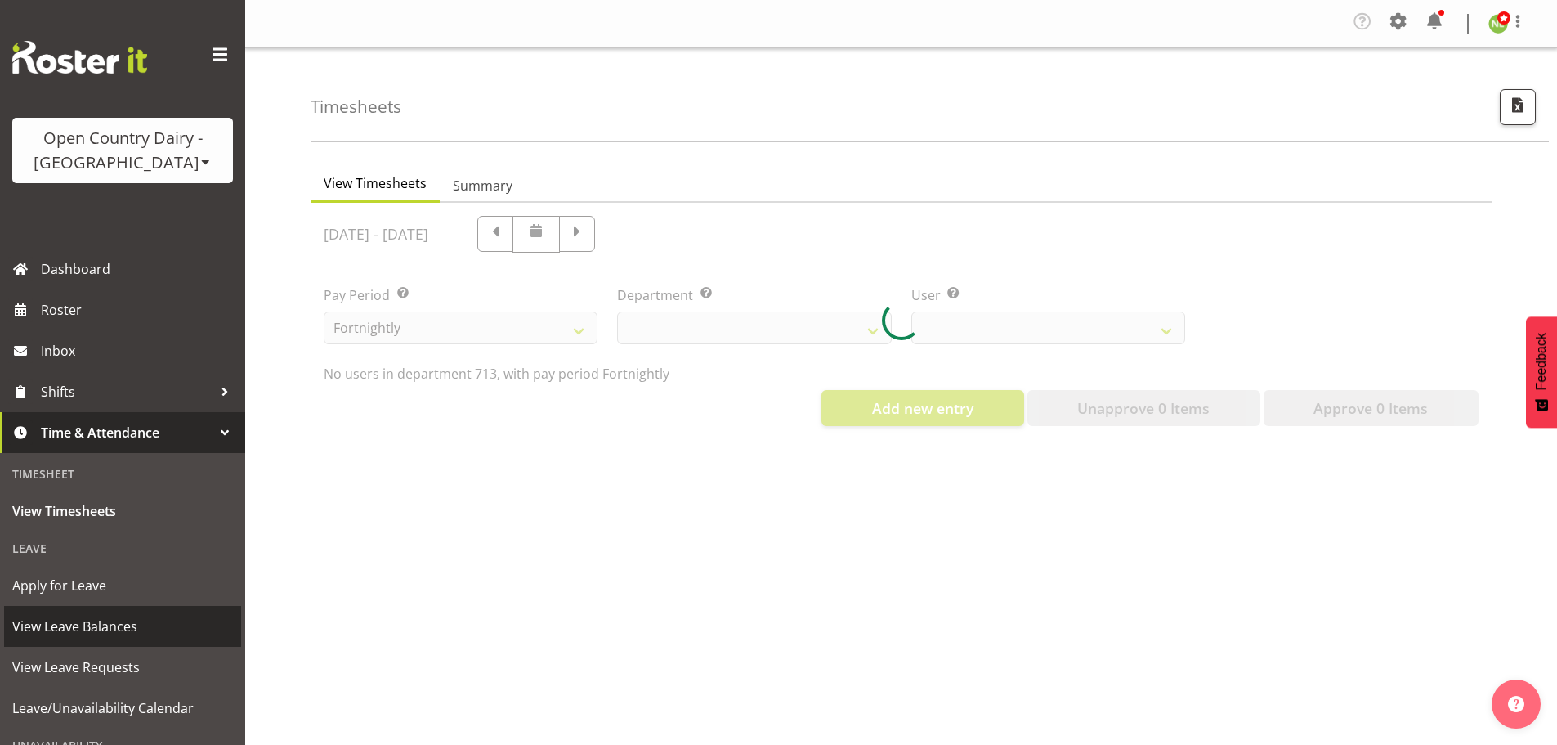
select select "716"
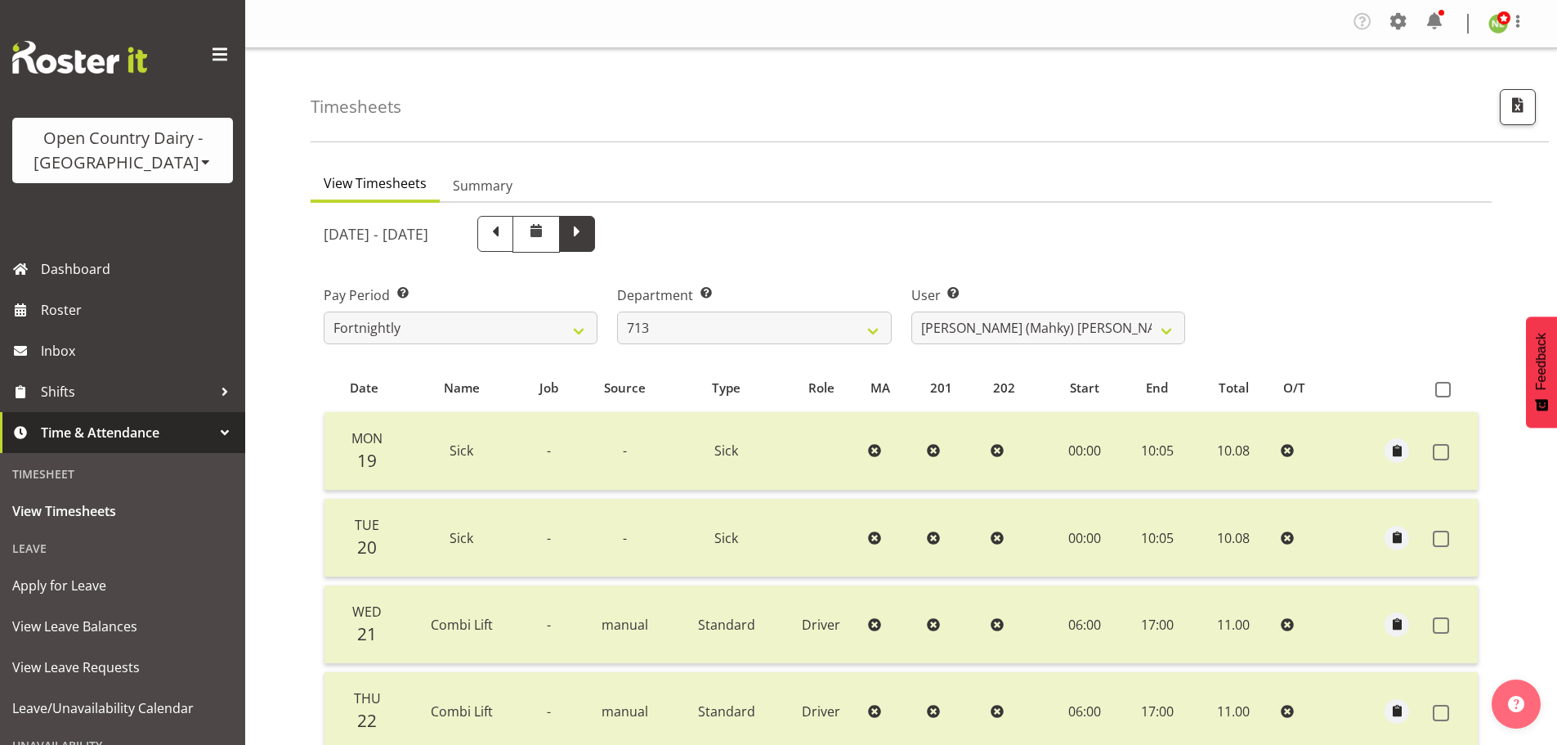
click at [588, 239] on span at bounding box center [577, 232] width 21 height 21
select select
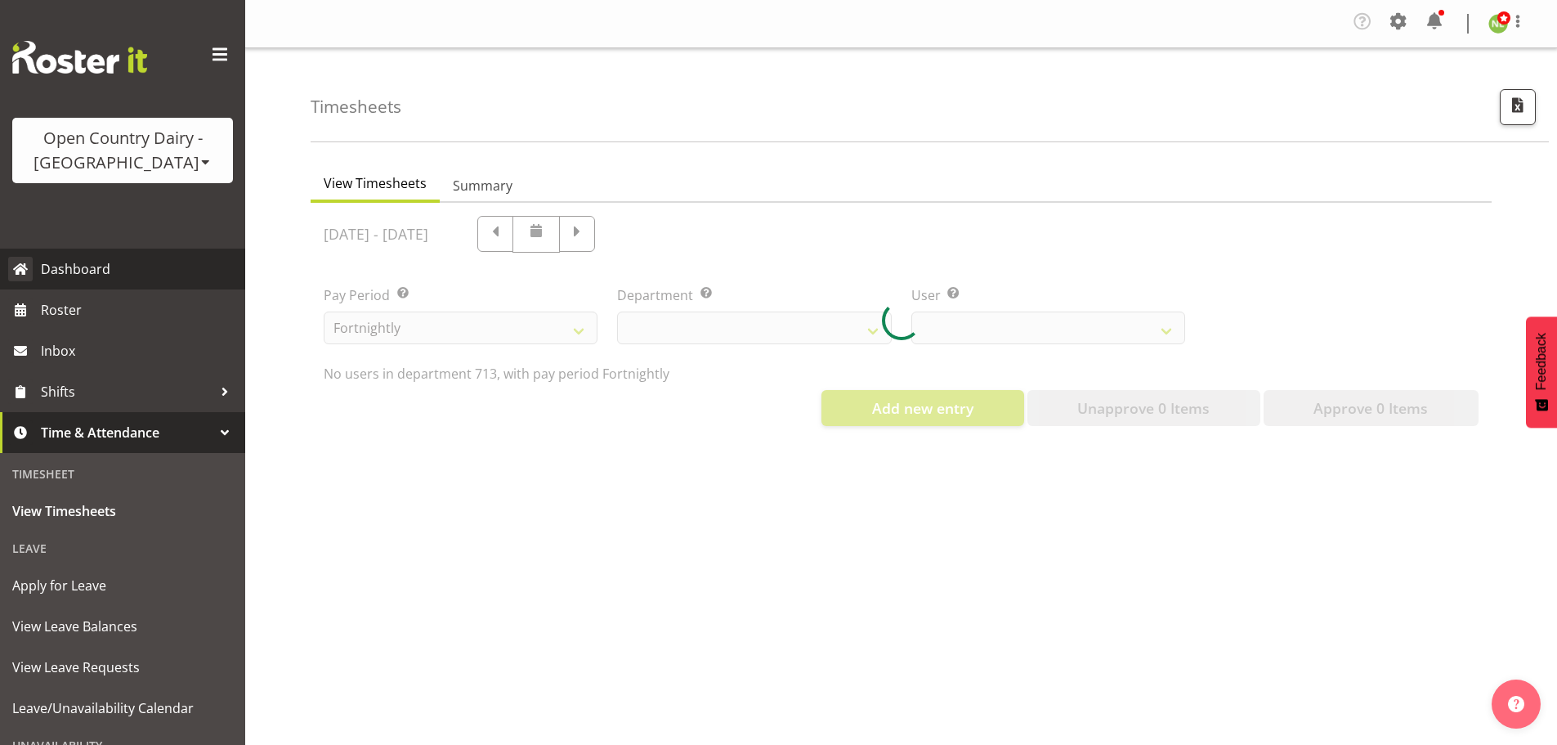
select select "716"
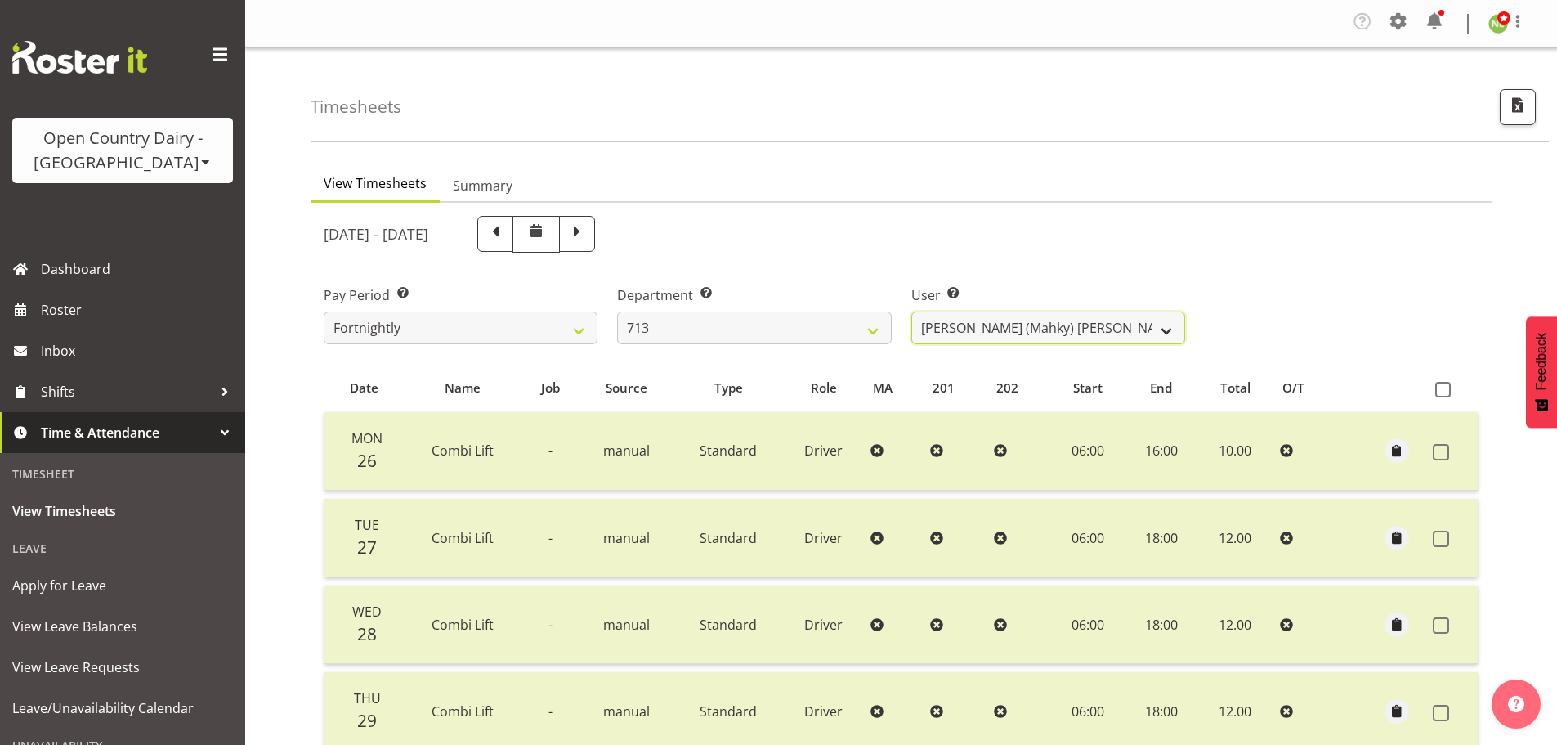
drag, startPoint x: 1006, startPoint y: 322, endPoint x: 1010, endPoint y: 333, distance: 11.1
click at [1006, 322] on select "Harmanpreet (Mahky) Dhillon ✔ Marcus Waretini ✔ Norman Sellen ✔" at bounding box center [1049, 327] width 274 height 33
select select "10300"
click at [912, 311] on select "Harmanpreet (Mahky) Dhillon ✔ Marcus Waretini ✔ Norman Sellen ✔" at bounding box center [1049, 327] width 274 height 33
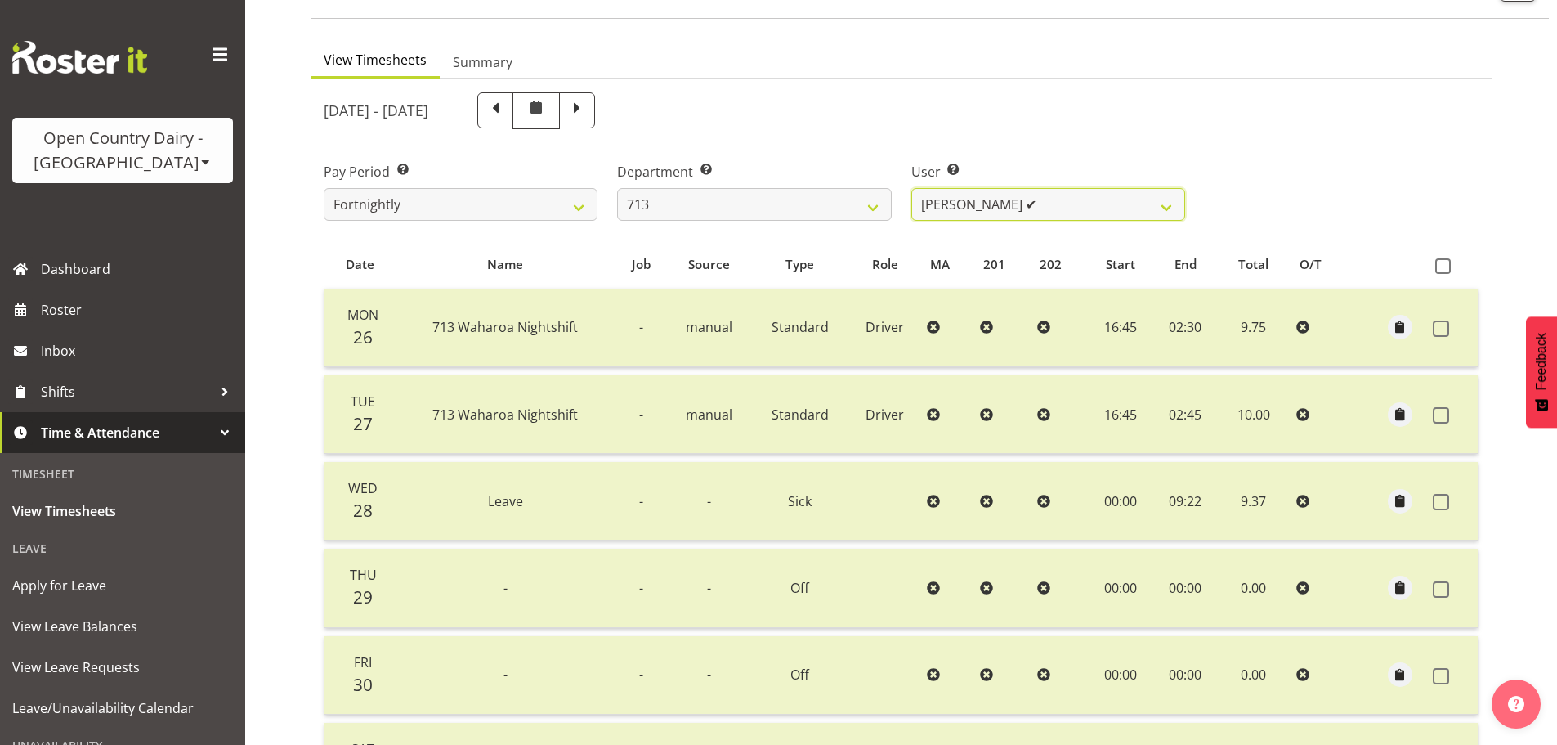
scroll to position [164, 0]
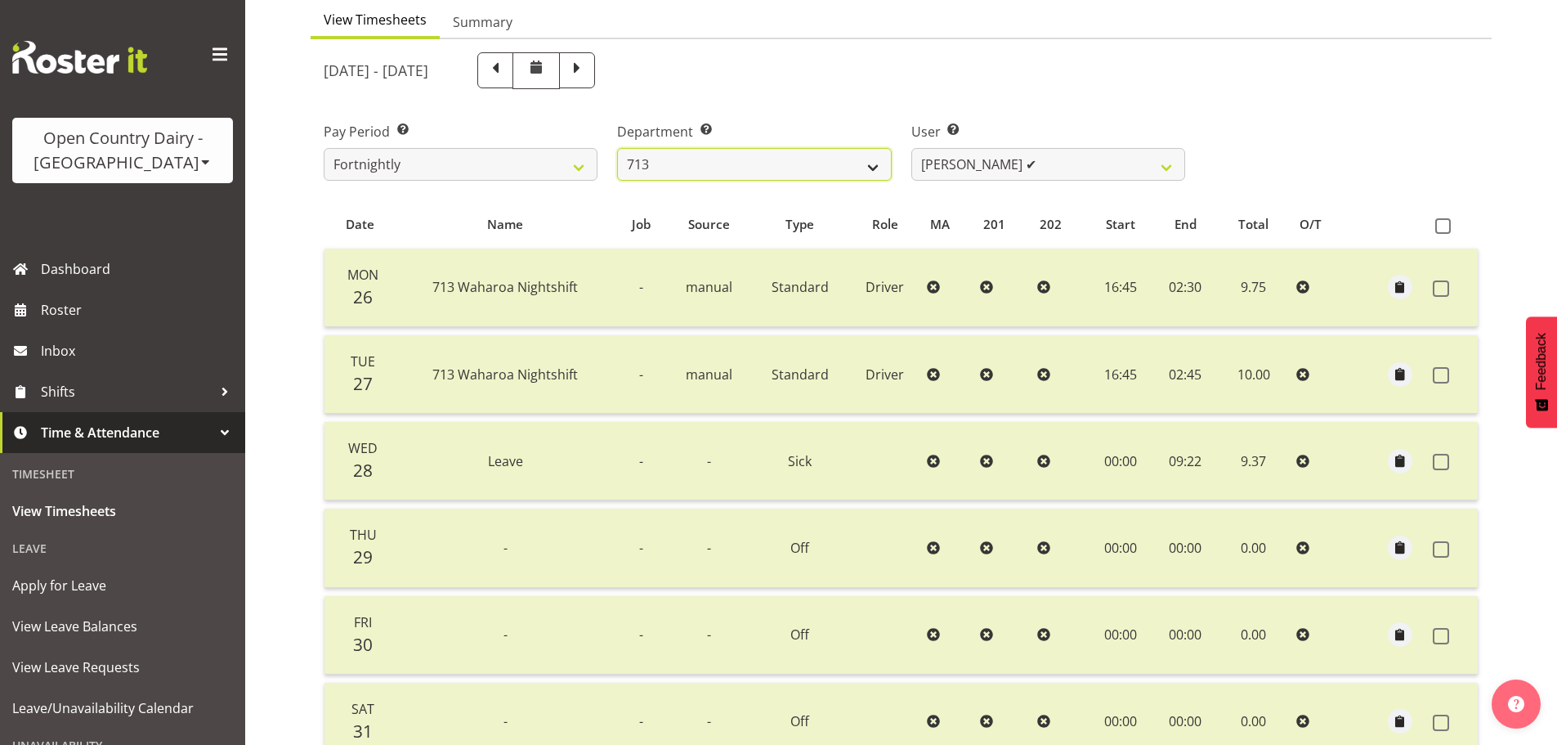
click at [696, 161] on select "701 702 703 704 705 706 707 708 709 710 711 712 713 714 715 716 717 718 719 720" at bounding box center [754, 164] width 274 height 33
select select "717"
click at [617, 148] on select "701 702 703 704 705 706 707 708 709 710 711 712 713 714 715 716 717 718 719 720" at bounding box center [754, 164] width 274 height 33
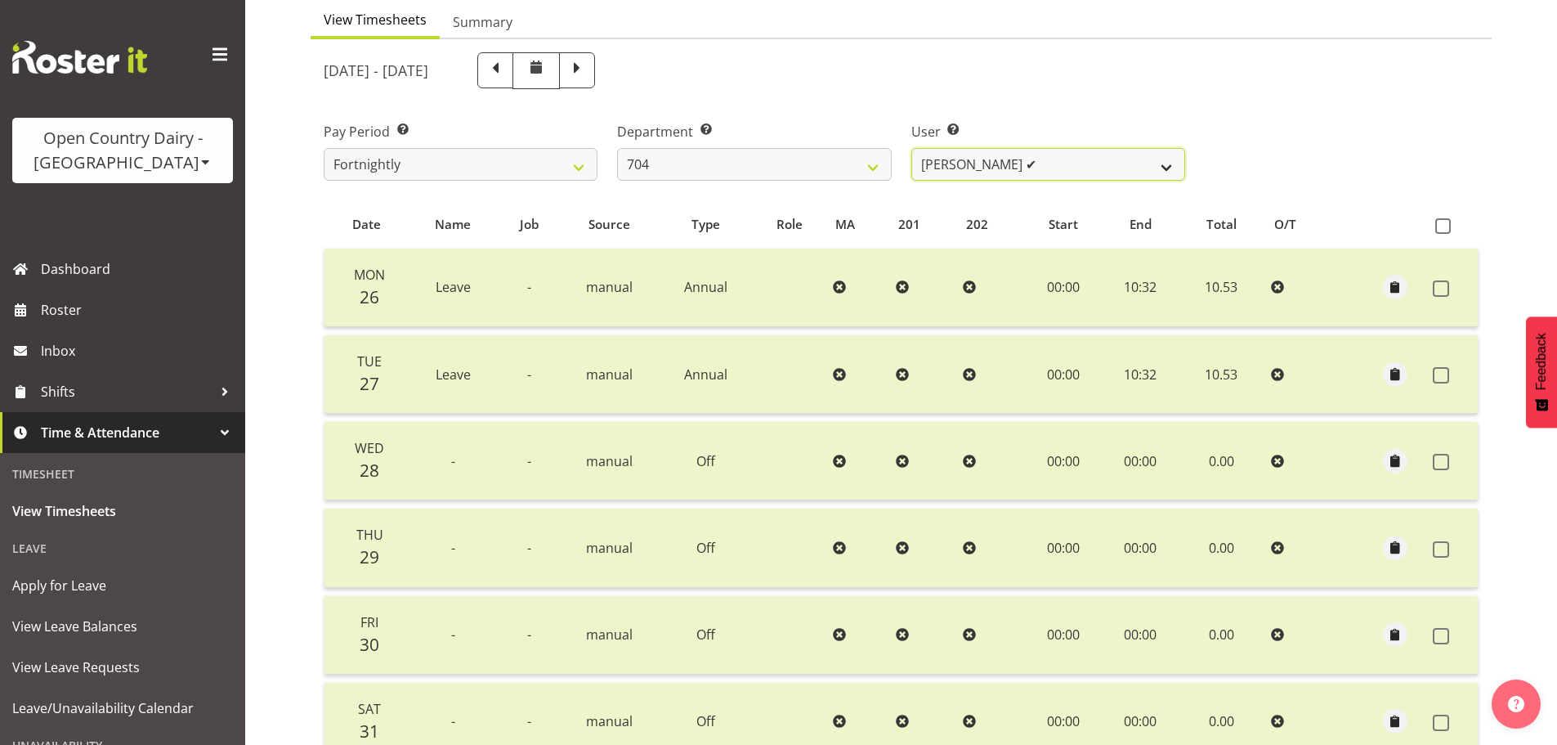
click at [968, 166] on select "Graham Houghton ✔ Jon Williams ✔ Stephen Rae ✔" at bounding box center [1049, 164] width 274 height 33
select select "11180"
click at [912, 148] on select "Graham Houghton ✔ Jon Williams ✔ Stephen Rae ✔" at bounding box center [1049, 164] width 274 height 33
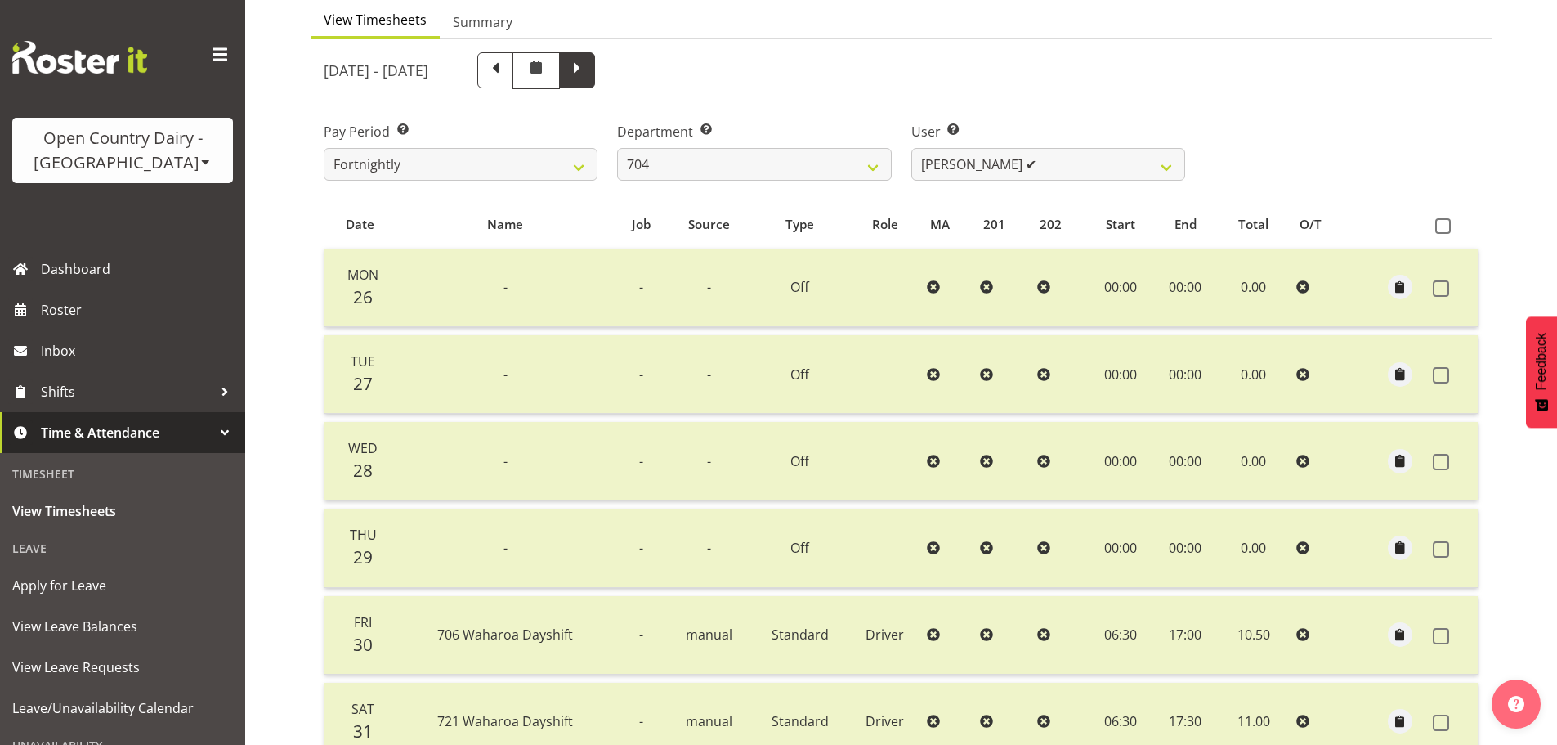
click at [588, 76] on span at bounding box center [577, 68] width 21 height 21
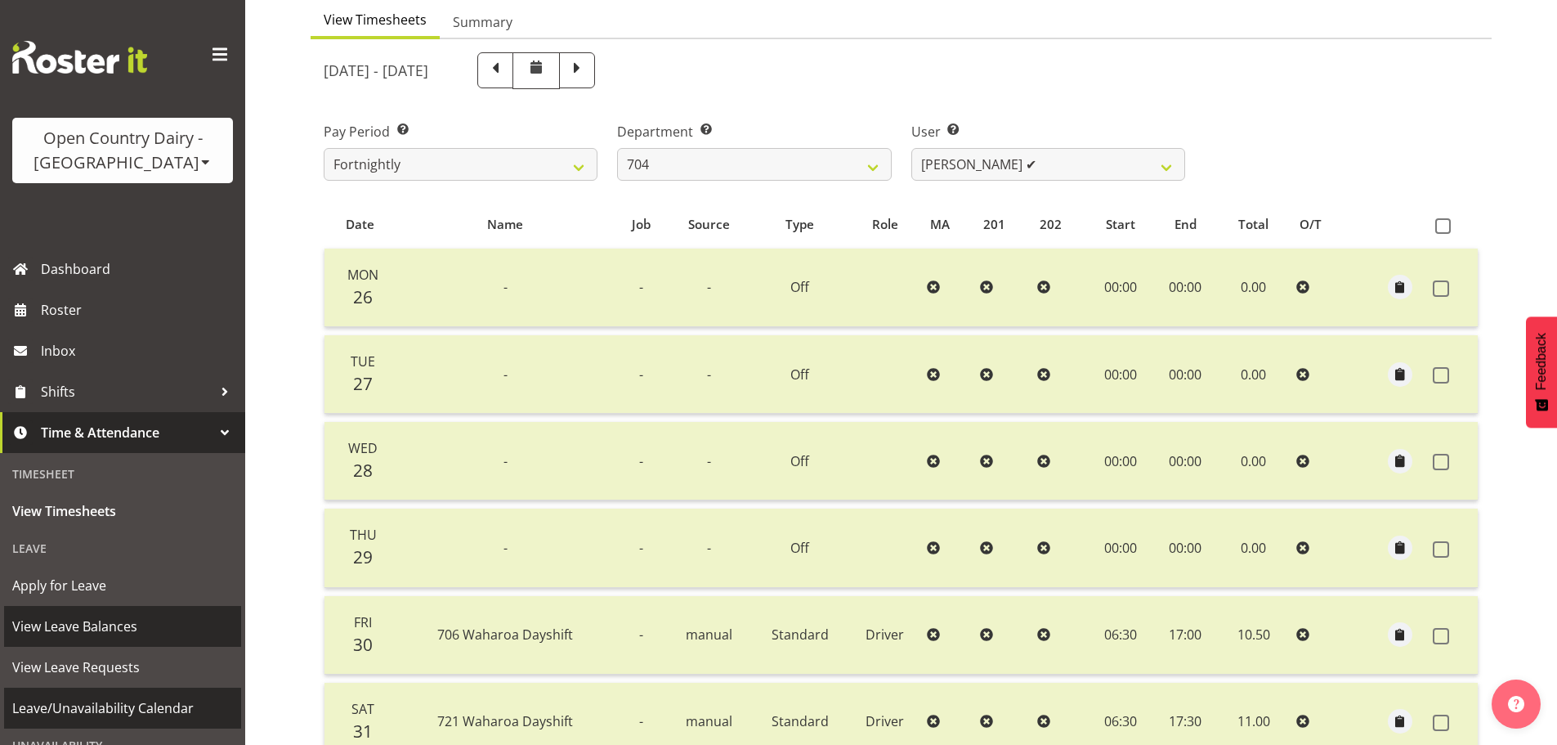
select select
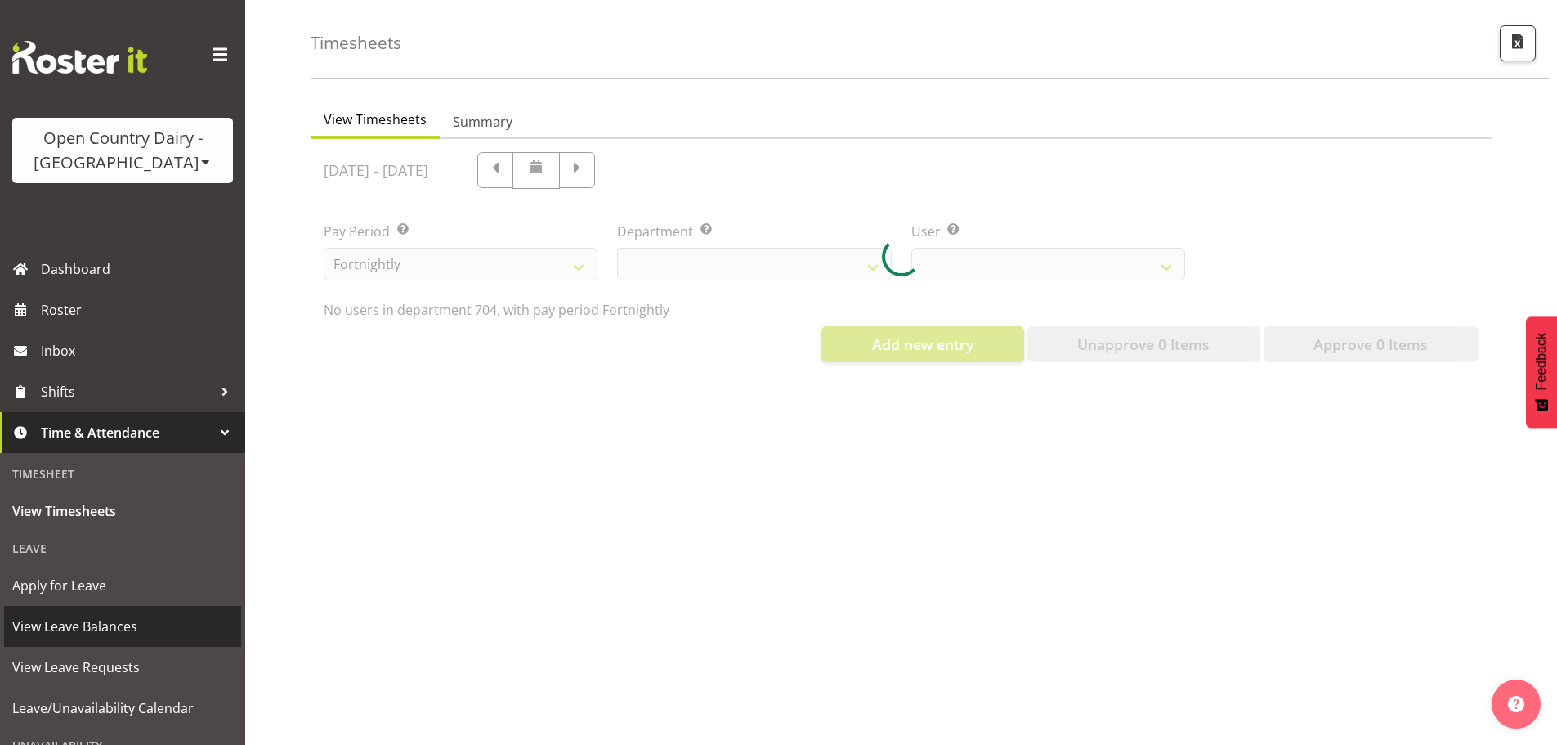
scroll to position [76, 0]
select select "717"
select select "11180"
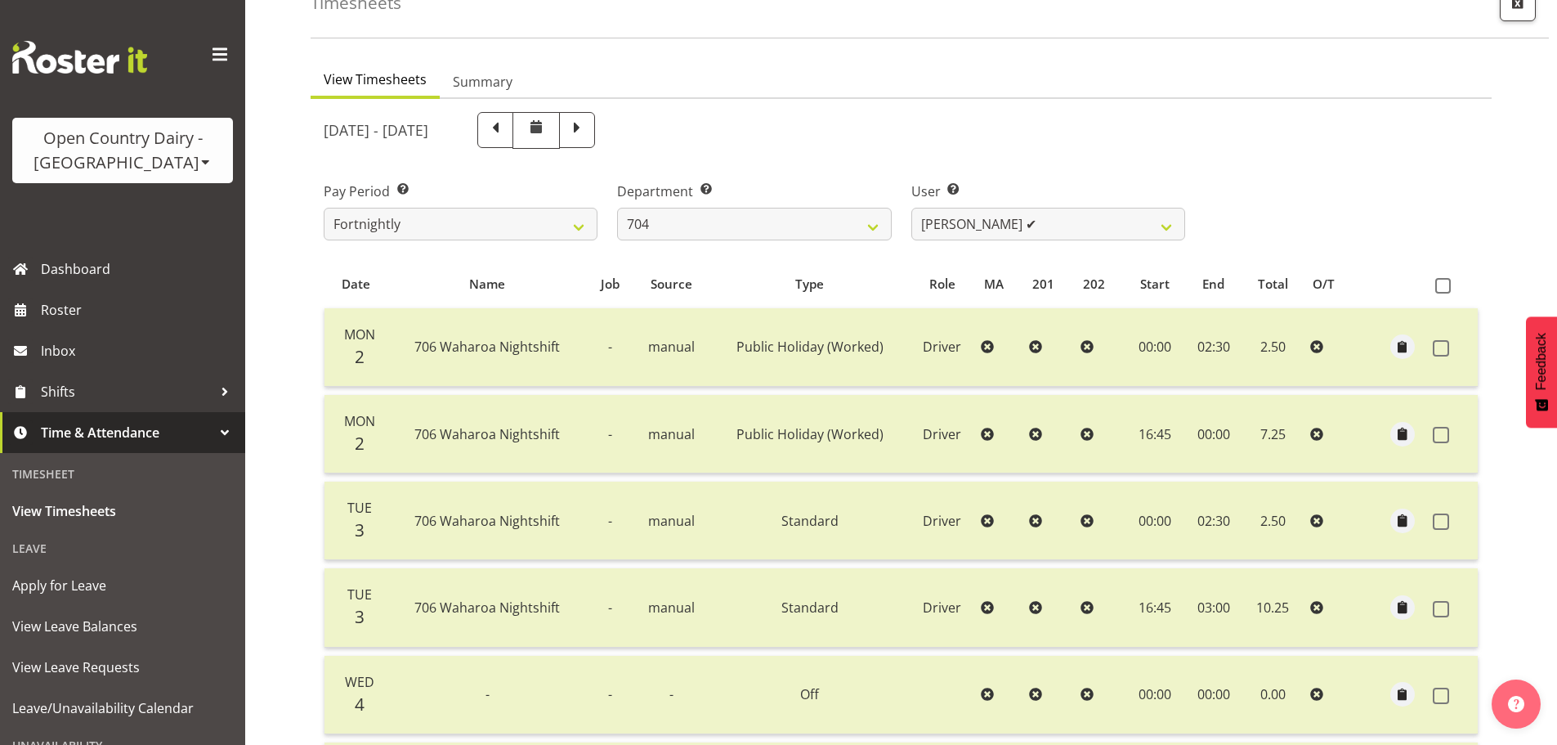
scroll to position [82, 0]
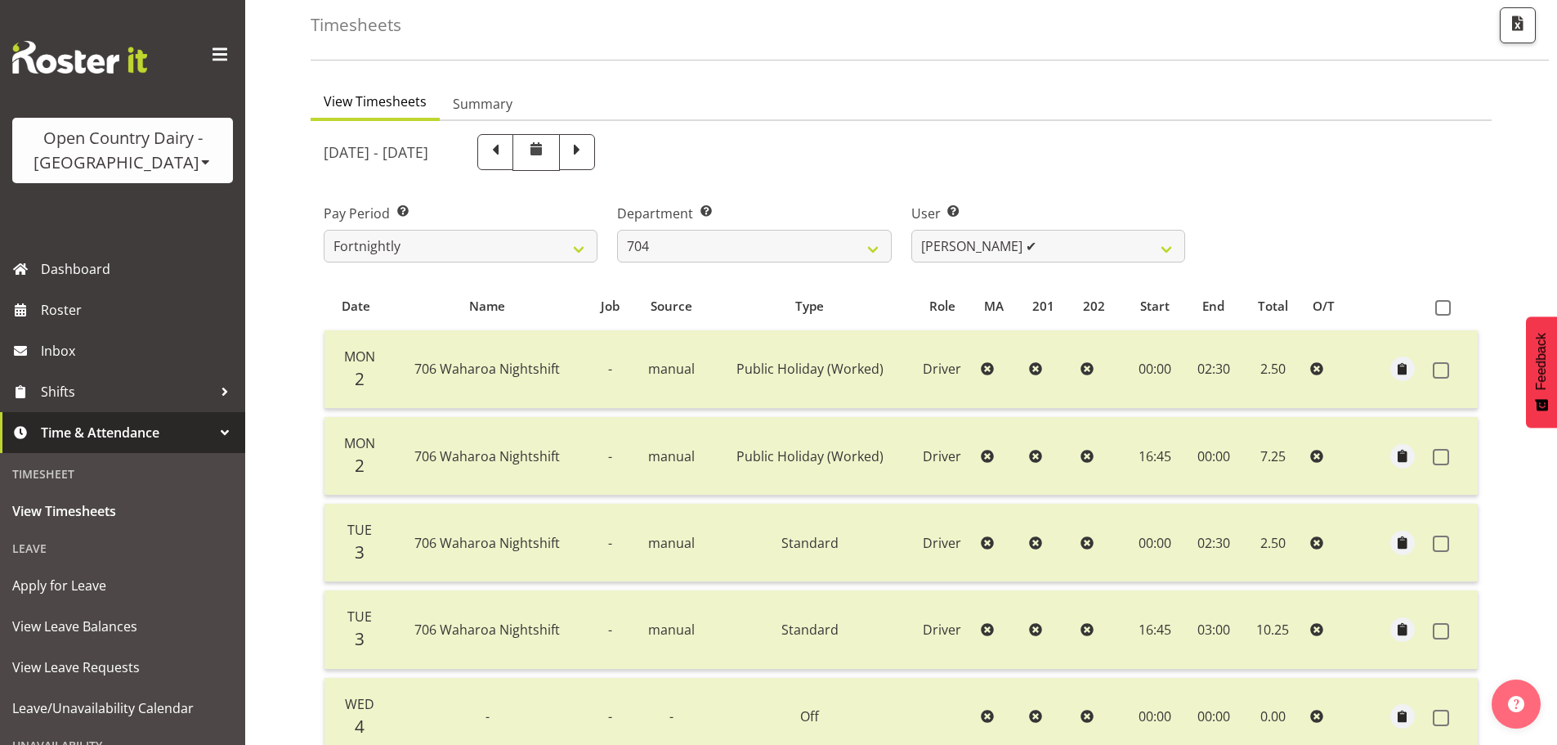
drag, startPoint x: 551, startPoint y: 156, endPoint x: 310, endPoint y: 177, distance: 242.0
click at [506, 156] on span at bounding box center [495, 150] width 21 height 21
select select
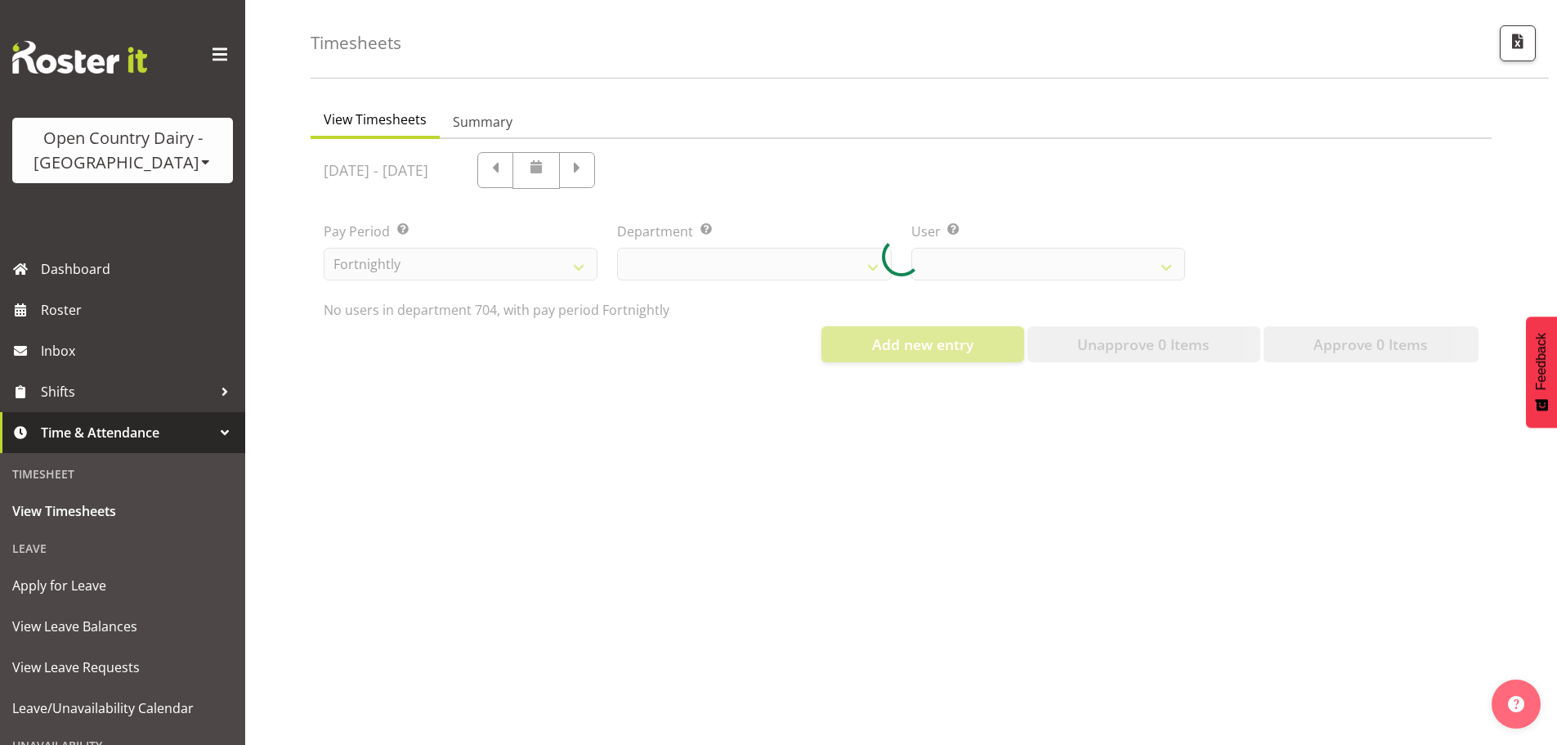
select select "717"
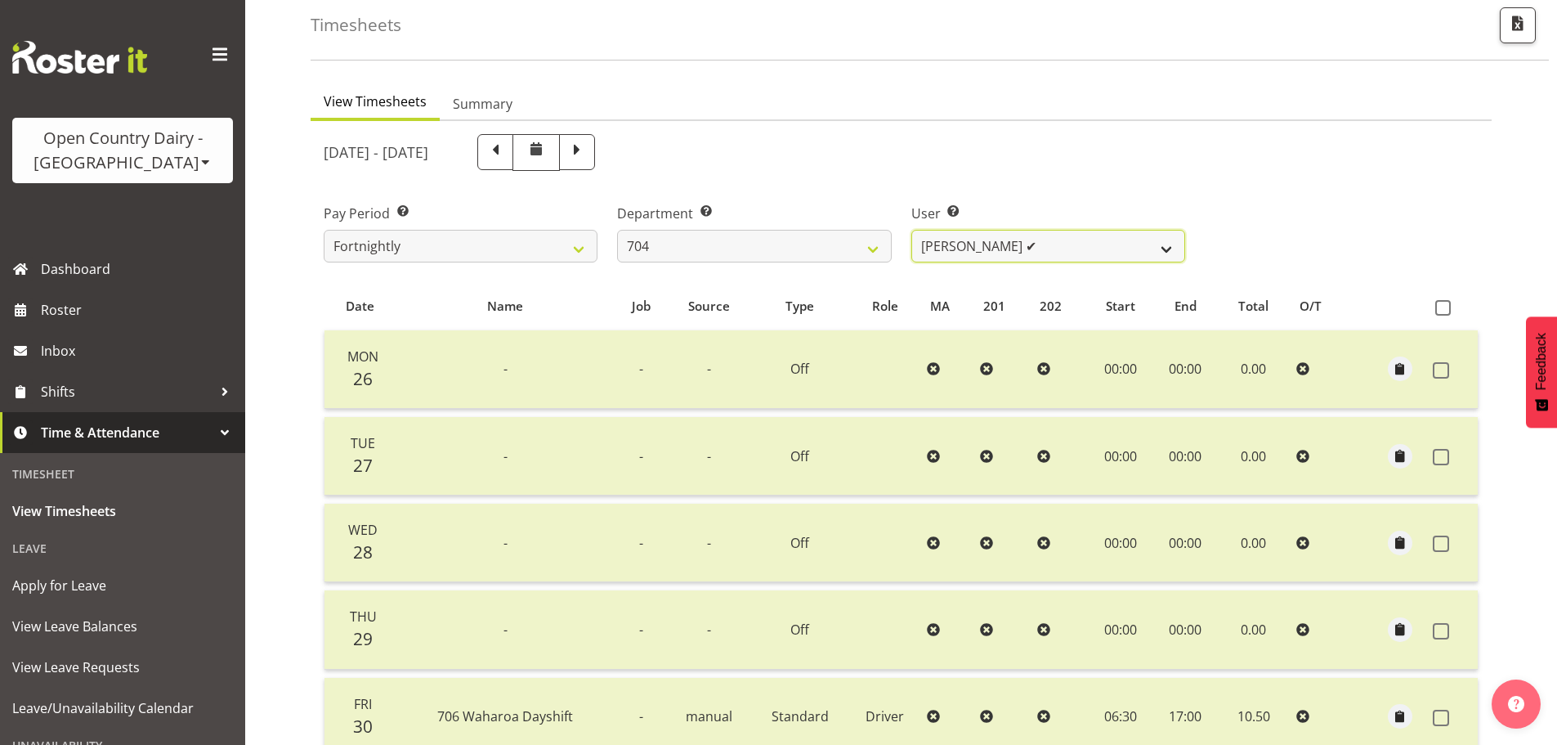
click at [1029, 246] on select "Graham Houghton ✔ Jon Williams ✔ Stephen Rae ✔" at bounding box center [1049, 246] width 274 height 33
select select "11257"
click at [912, 230] on select "Graham Houghton ✔ Jon Williams ✔ Stephen Rae ✔" at bounding box center [1049, 246] width 274 height 33
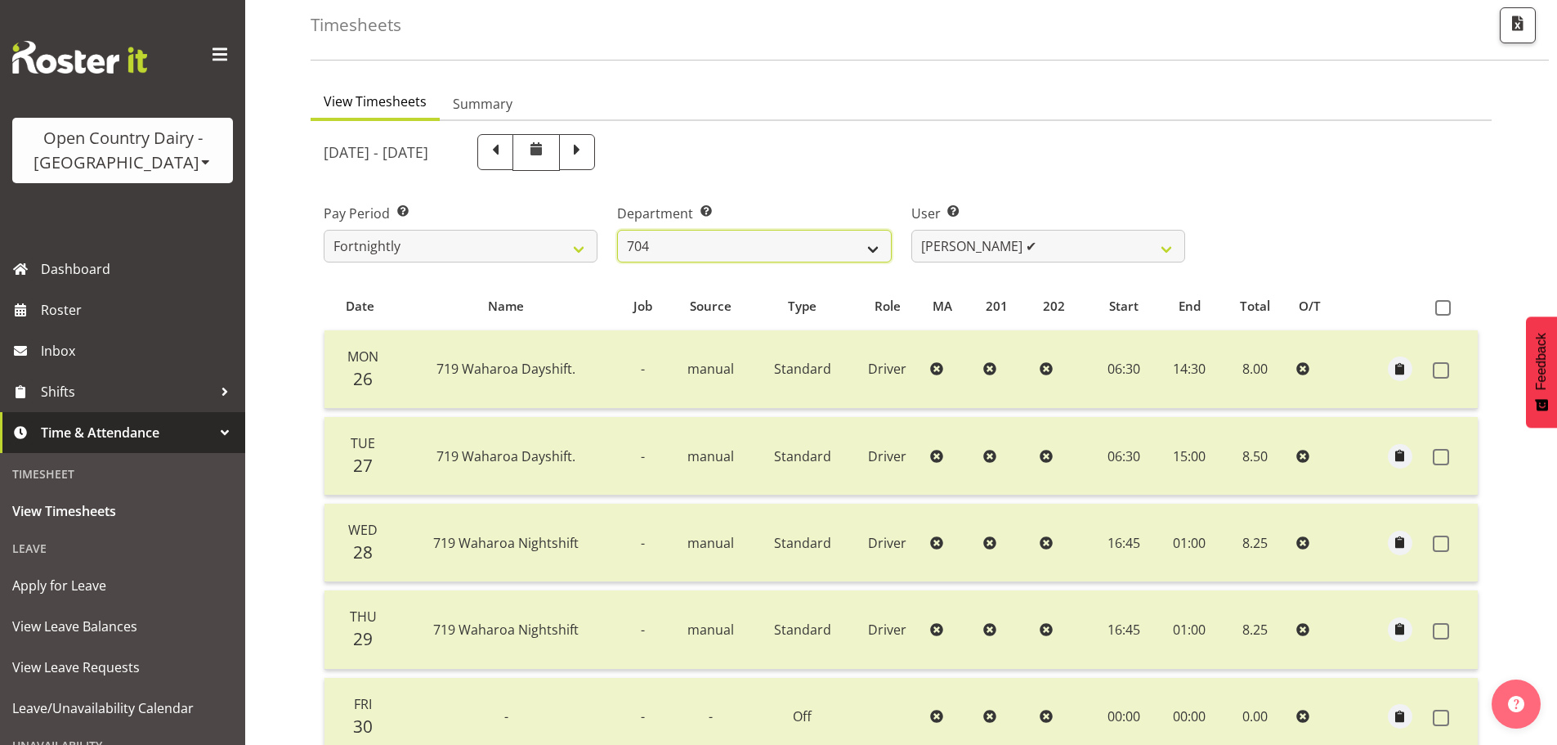
click at [670, 249] on select "701 702 703 704 705 706 707 708 709 710 711 712 713 714 715 716 717 718 719 720" at bounding box center [754, 246] width 274 height 33
select select "720"
click at [617, 230] on select "701 702 703 704 705 706 707 708 709 710 711 712 713 714 715 716 717 718 719 720" at bounding box center [754, 246] width 274 height 33
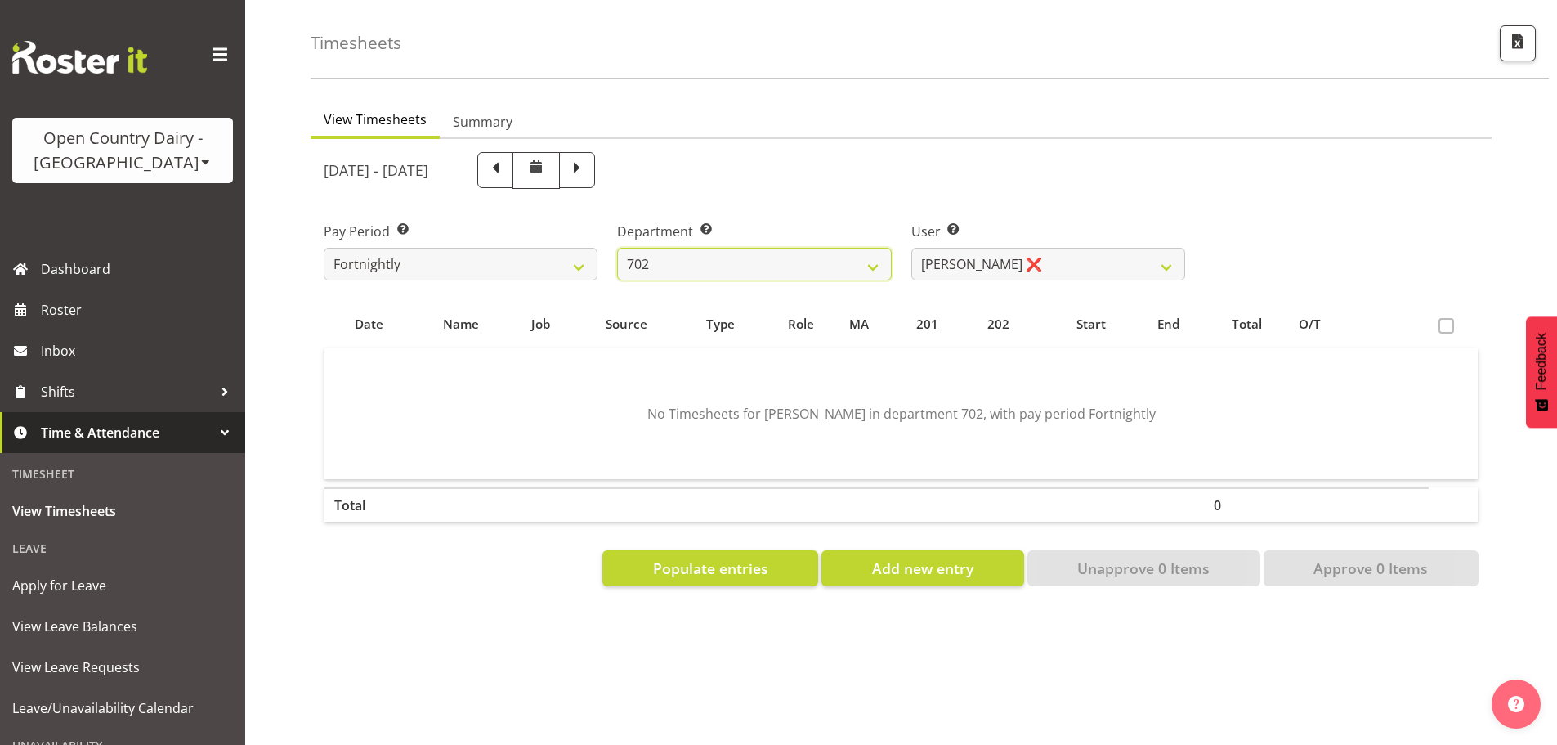
scroll to position [76, 0]
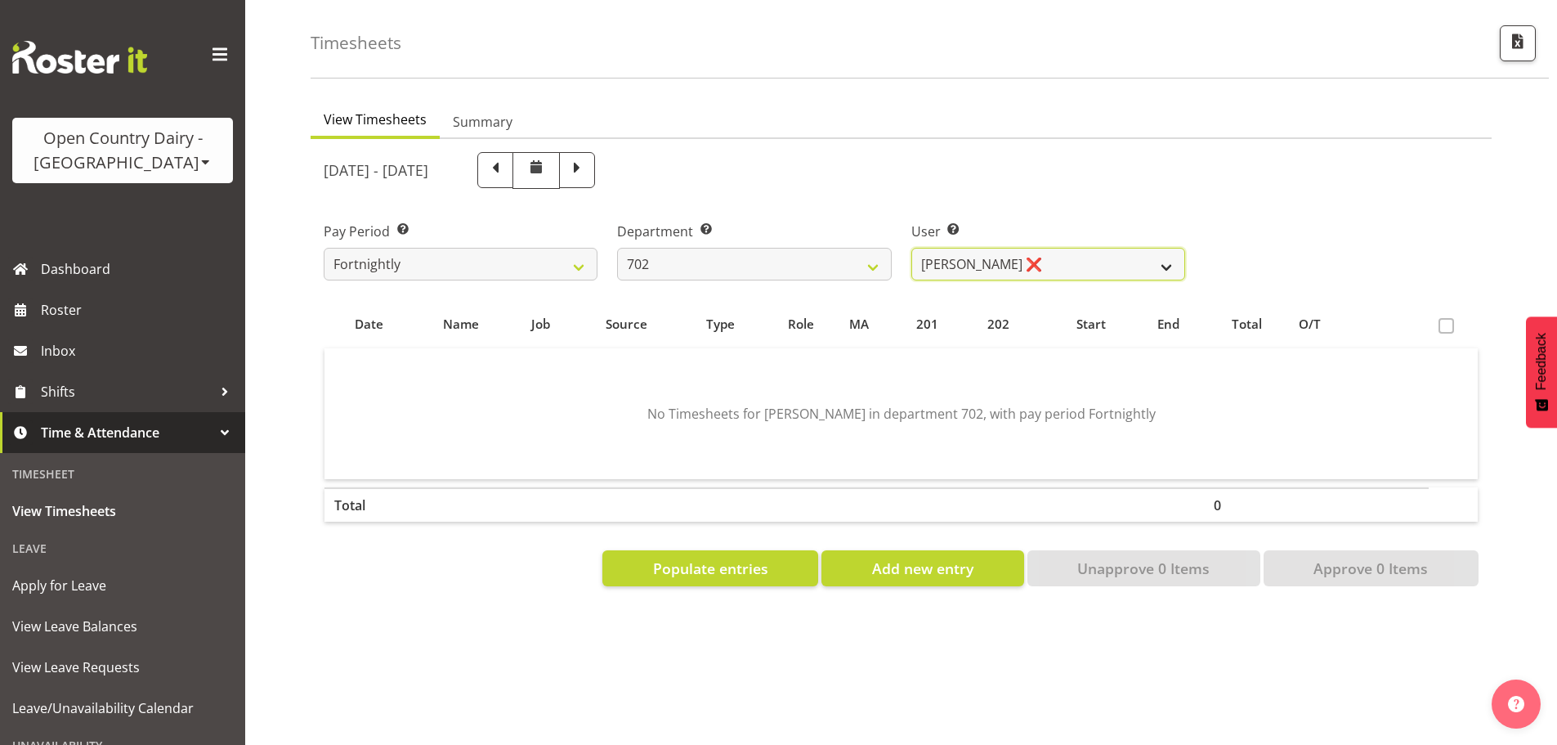
drag, startPoint x: 984, startPoint y: 251, endPoint x: 995, endPoint y: 267, distance: 20.0
click at [984, 251] on select "Brian Riddle ❌ Denica Tapiki ✔ Nick Adlington ✔ Simon Phillpott ✔" at bounding box center [1049, 264] width 274 height 33
click at [912, 248] on select "Brian Riddle ❌ Denica Tapiki ✔ Nick Adlington ✔ Simon Phillpott ✔" at bounding box center [1049, 264] width 274 height 33
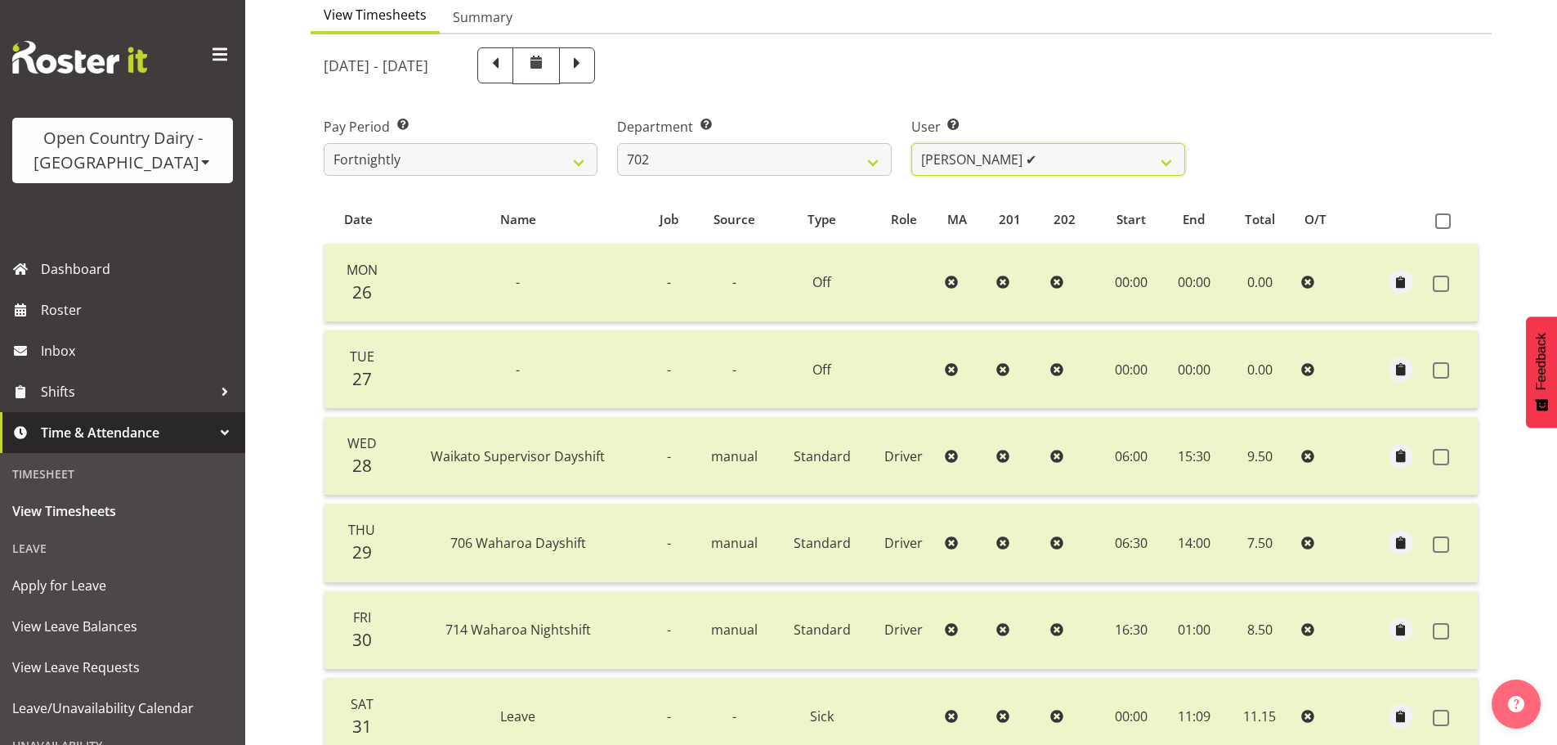
scroll to position [240, 0]
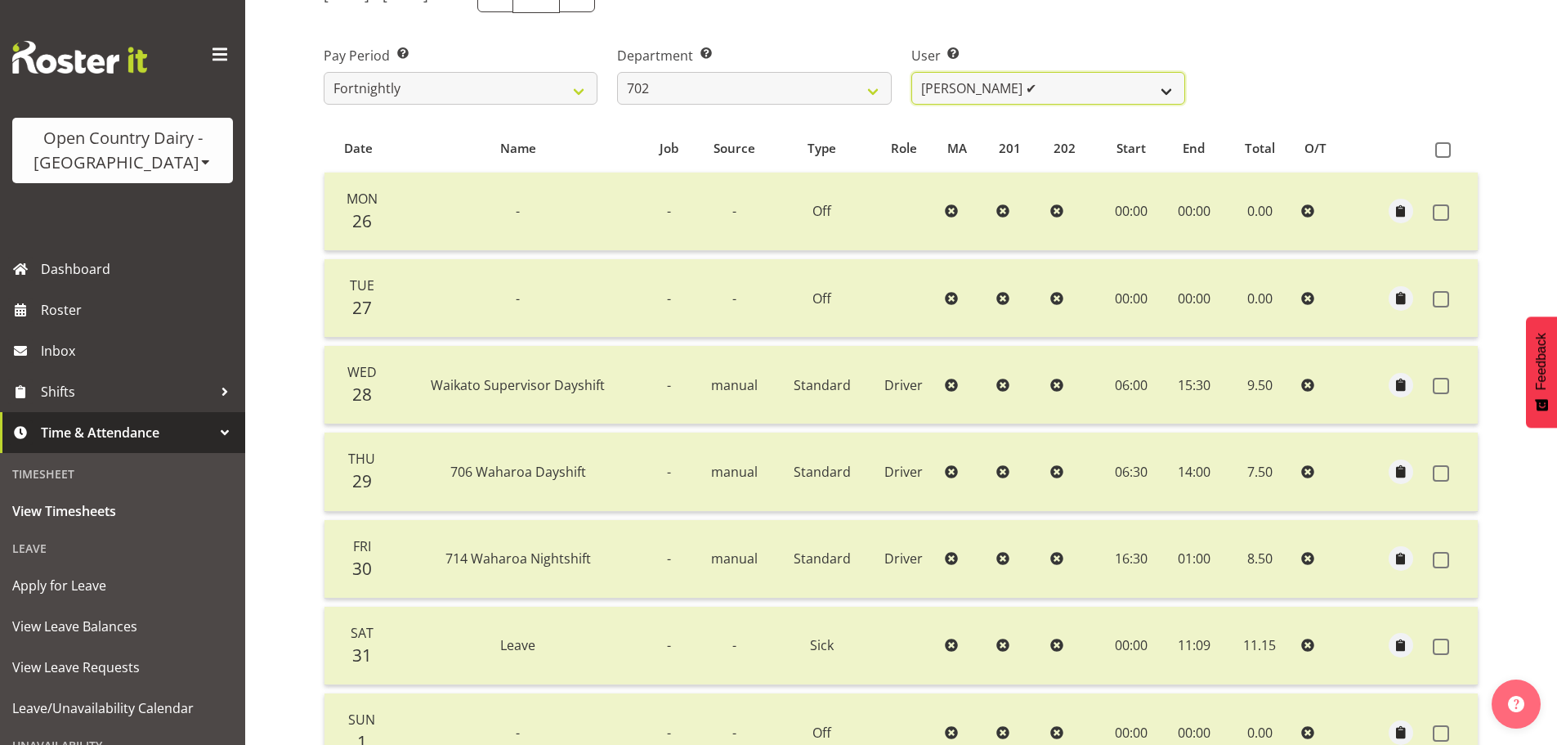
click at [1005, 93] on select "Brian Riddle ❌ Denica Tapiki ✔ Nick Adlington ✔ Simon Phillpott ✔" at bounding box center [1049, 88] width 274 height 33
click at [912, 72] on select "Brian Riddle ❌ Denica Tapiki ✔ Nick Adlington ✔ Simon Phillpott ✔" at bounding box center [1049, 88] width 274 height 33
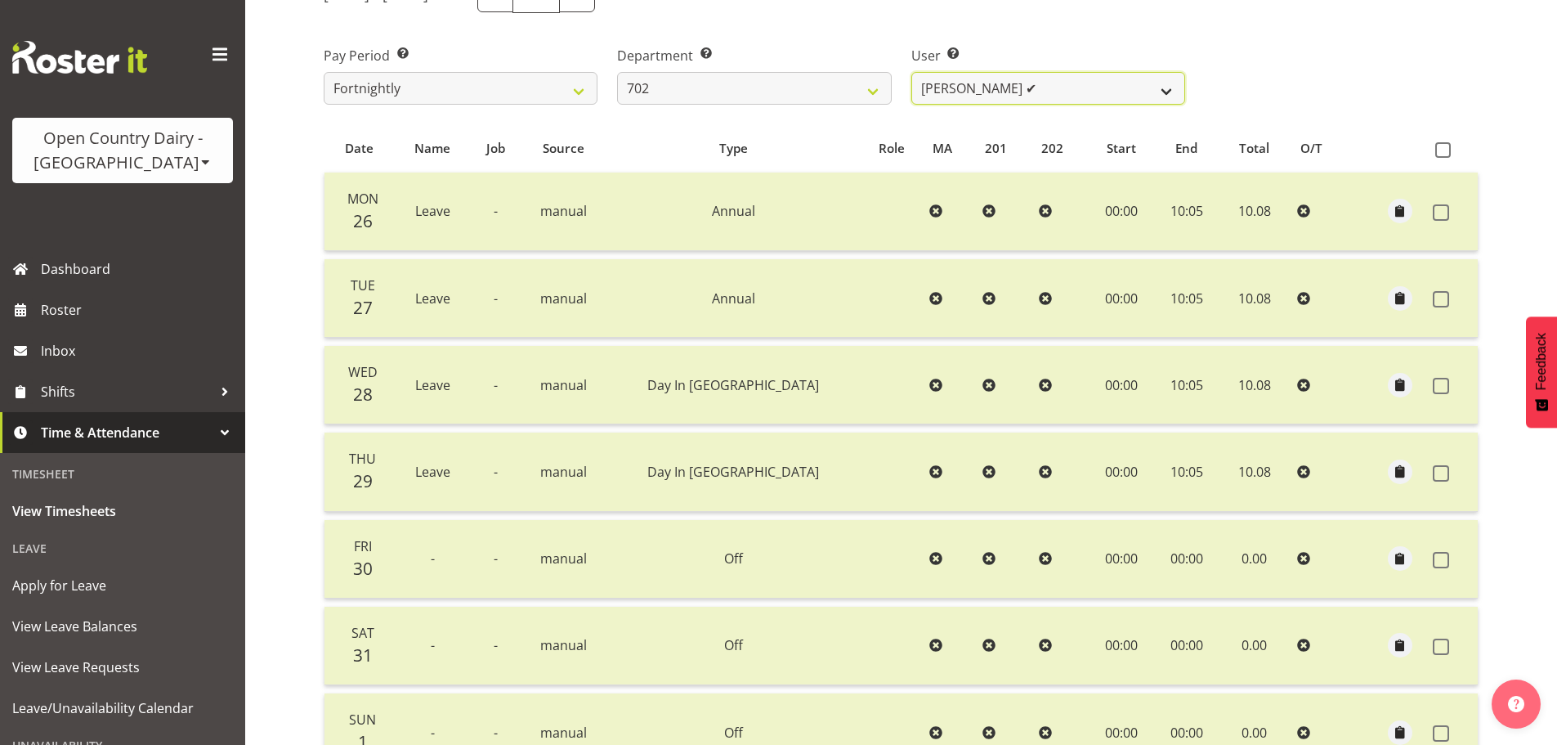
click at [988, 96] on select "Brian Riddle ❌ Denica Tapiki ✔ Nick Adlington ✔ Simon Phillpott ✔" at bounding box center [1049, 88] width 274 height 33
select select "11199"
click at [912, 72] on select "Brian Riddle ❌ Denica Tapiki ✔ Nick Adlington ✔ Simon Phillpott ✔" at bounding box center [1049, 88] width 274 height 33
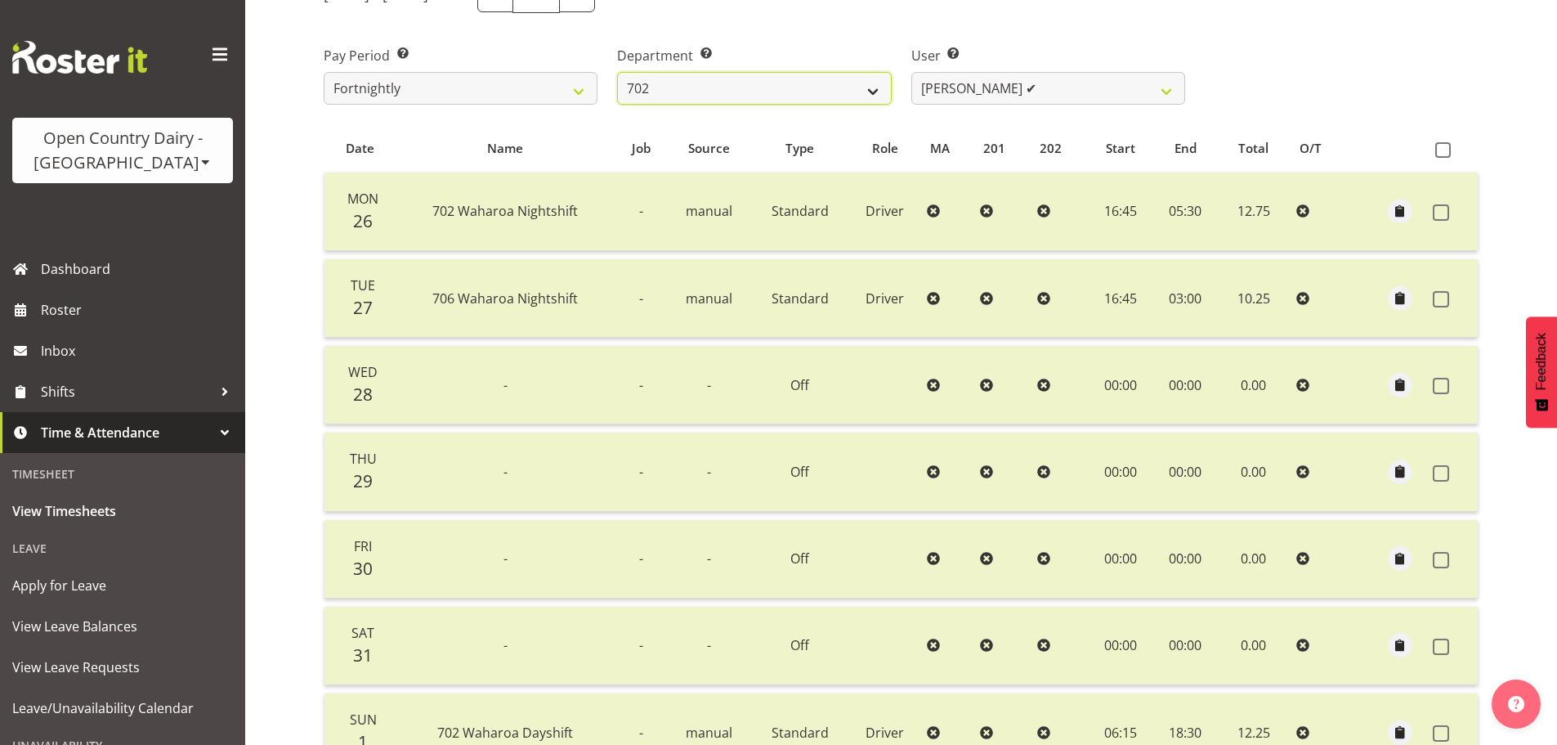
drag, startPoint x: 727, startPoint y: 87, endPoint x: 724, endPoint y: 103, distance: 16.5
click at [727, 87] on select "701 702 703 704 705 706 707 708 709 710 711 712 713 714 715 716 717 718 719 720" at bounding box center [754, 88] width 274 height 33
select select "754"
click at [617, 72] on select "701 702 703 704 705 706 707 708 709 710 711 712 713 714 715 716 717 718 719 720" at bounding box center [754, 88] width 274 height 33
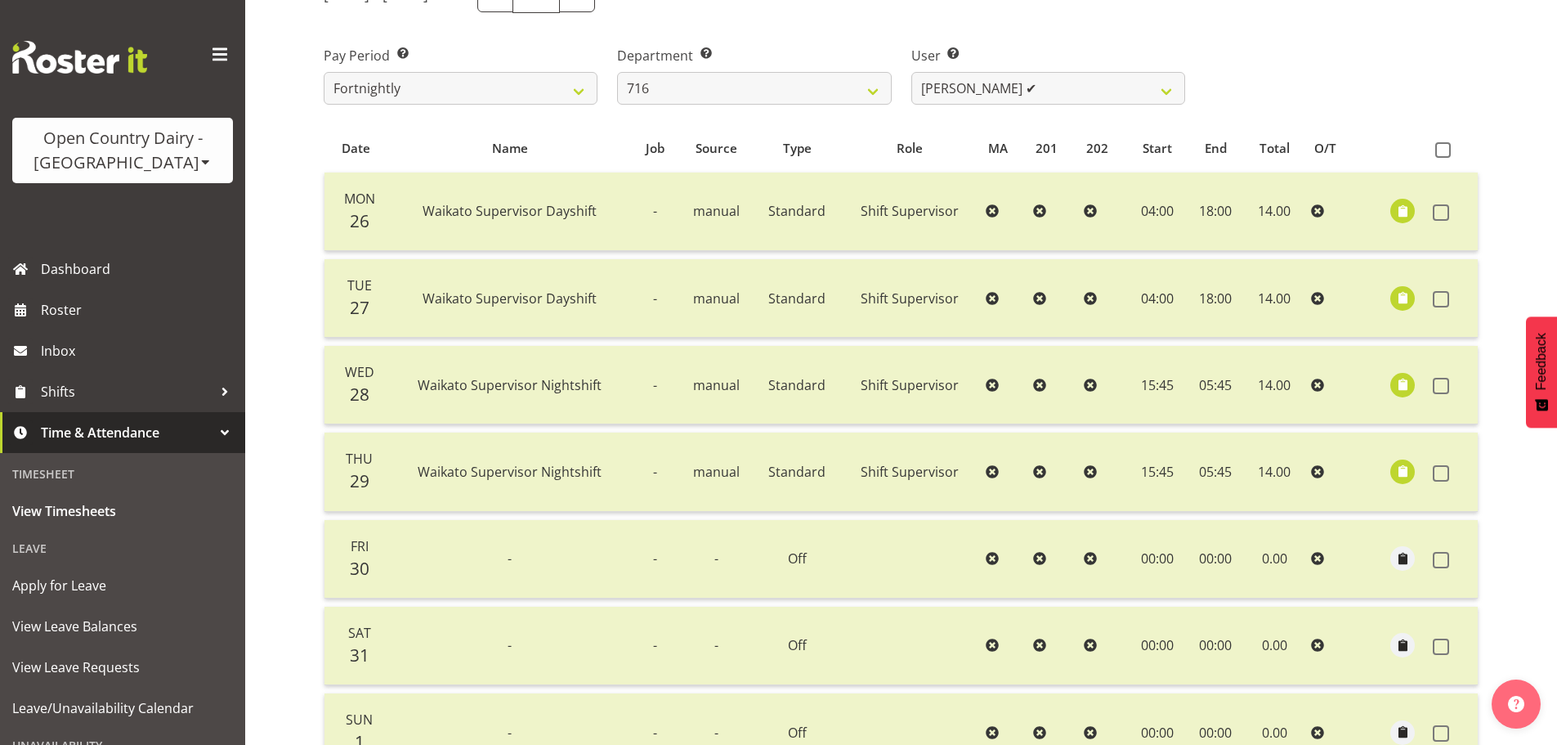
click at [996, 92] on div at bounding box center [901, 427] width 1181 height 928
click at [996, 91] on select "Casey Leonard ✔ Darren Norris ✔ Glen Fraser ✔ Happy Kaler ✔ Michael O'Connor ✔" at bounding box center [1049, 88] width 274 height 33
select select "9898"
click at [912, 72] on select "Casey Leonard ✔ Darren Norris ✔ Glen Fraser ✔ Happy Kaler ✔ Michael O'Connor ✔" at bounding box center [1049, 88] width 274 height 33
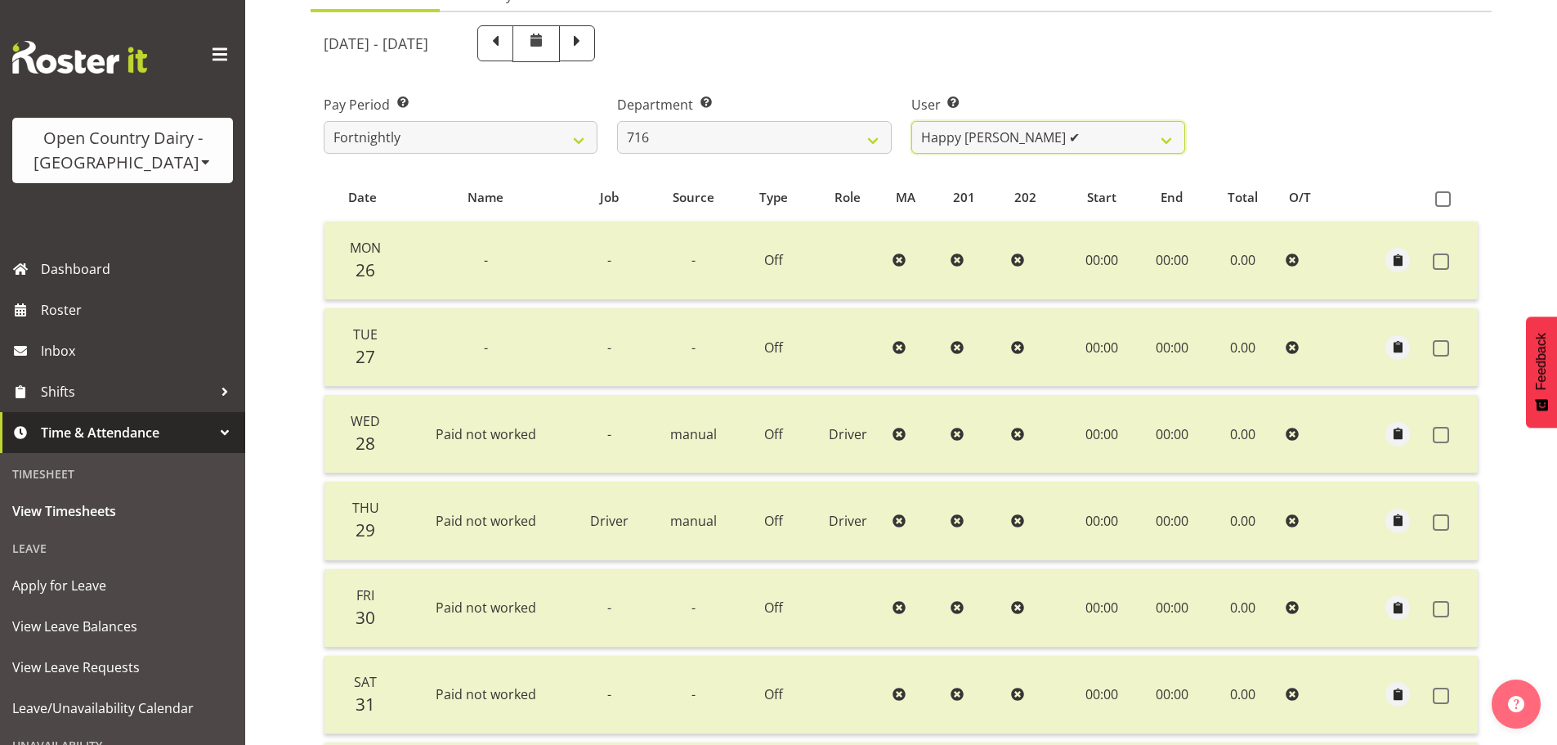
scroll to position [165, 0]
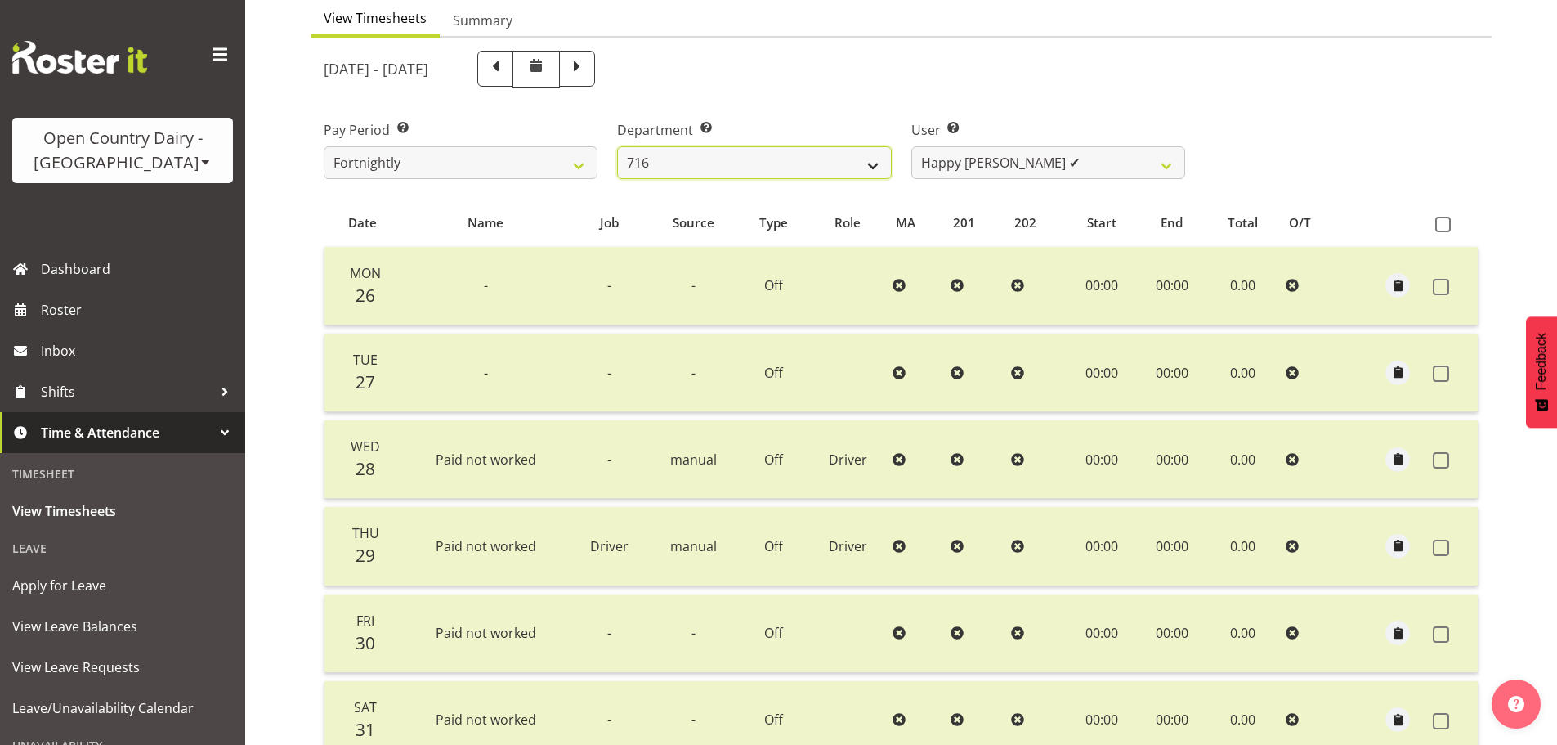
click at [816, 158] on select "701 702 703 704 705 706 707 708 709 710 711 712 713 714 715 716 717 718 719 720" at bounding box center [754, 162] width 274 height 33
select select "758"
click at [617, 146] on select "701 702 703 704 705 706 707 708 709 710 711 712 713 714 715 716 717 718 719 720" at bounding box center [754, 162] width 274 height 33
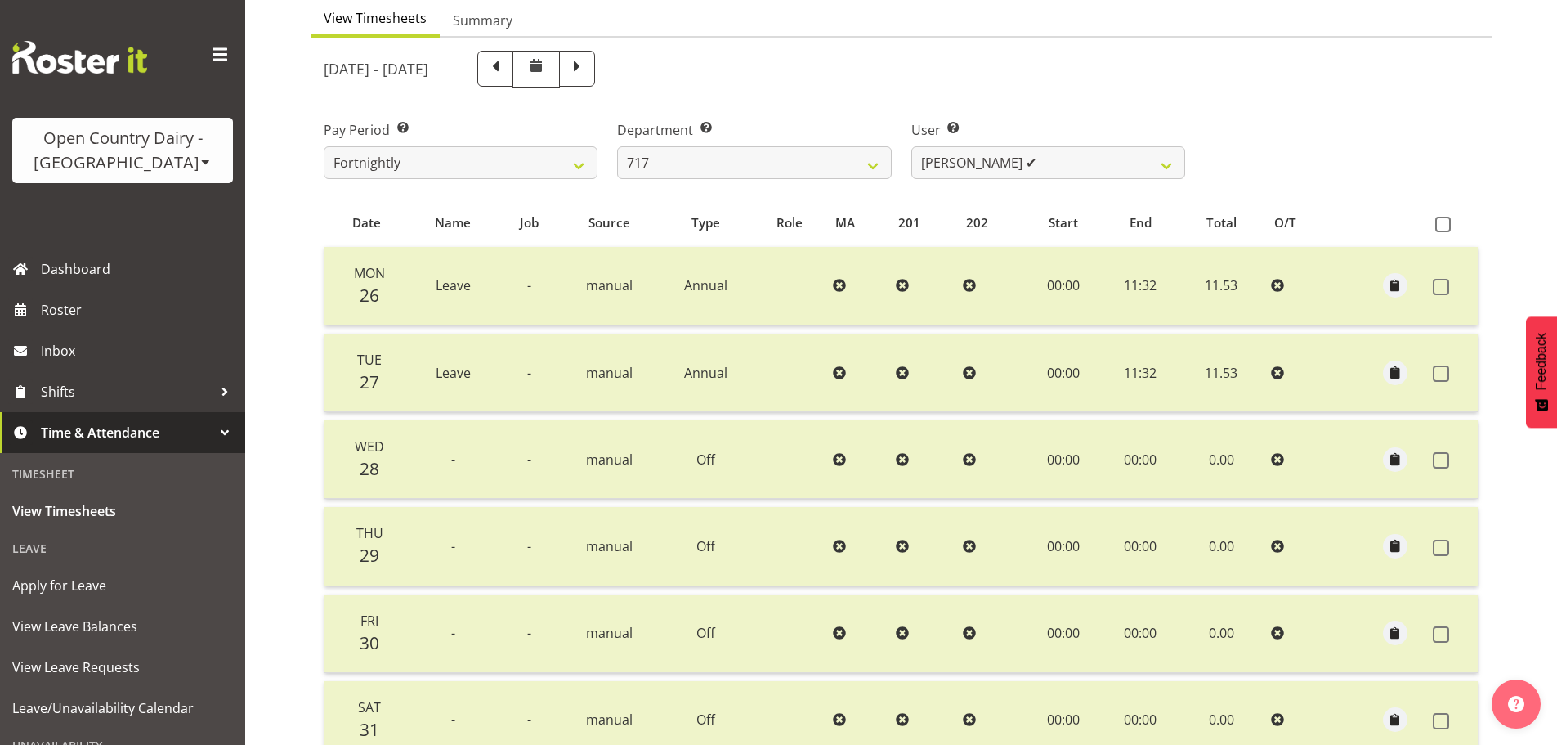
click at [1002, 159] on div "May 26th - June 1st 2025 Pay Period Select which pay period you would like to v…" at bounding box center [901, 497] width 1155 height 912
drag, startPoint x: 1002, startPoint y: 159, endPoint x: 1006, endPoint y: 177, distance: 18.4
click at [1002, 159] on select "Daryl Wrigley ✔ Dodge Lindsay Laing ✔ Eric Stothers ✔ Jeff Anderson ✔" at bounding box center [1049, 162] width 274 height 33
select select "10294"
click at [912, 146] on select "Daryl Wrigley ✔ Dodge Lindsay Laing ✔ Eric Stothers ✔ Jeff Anderson ✔" at bounding box center [1049, 162] width 274 height 33
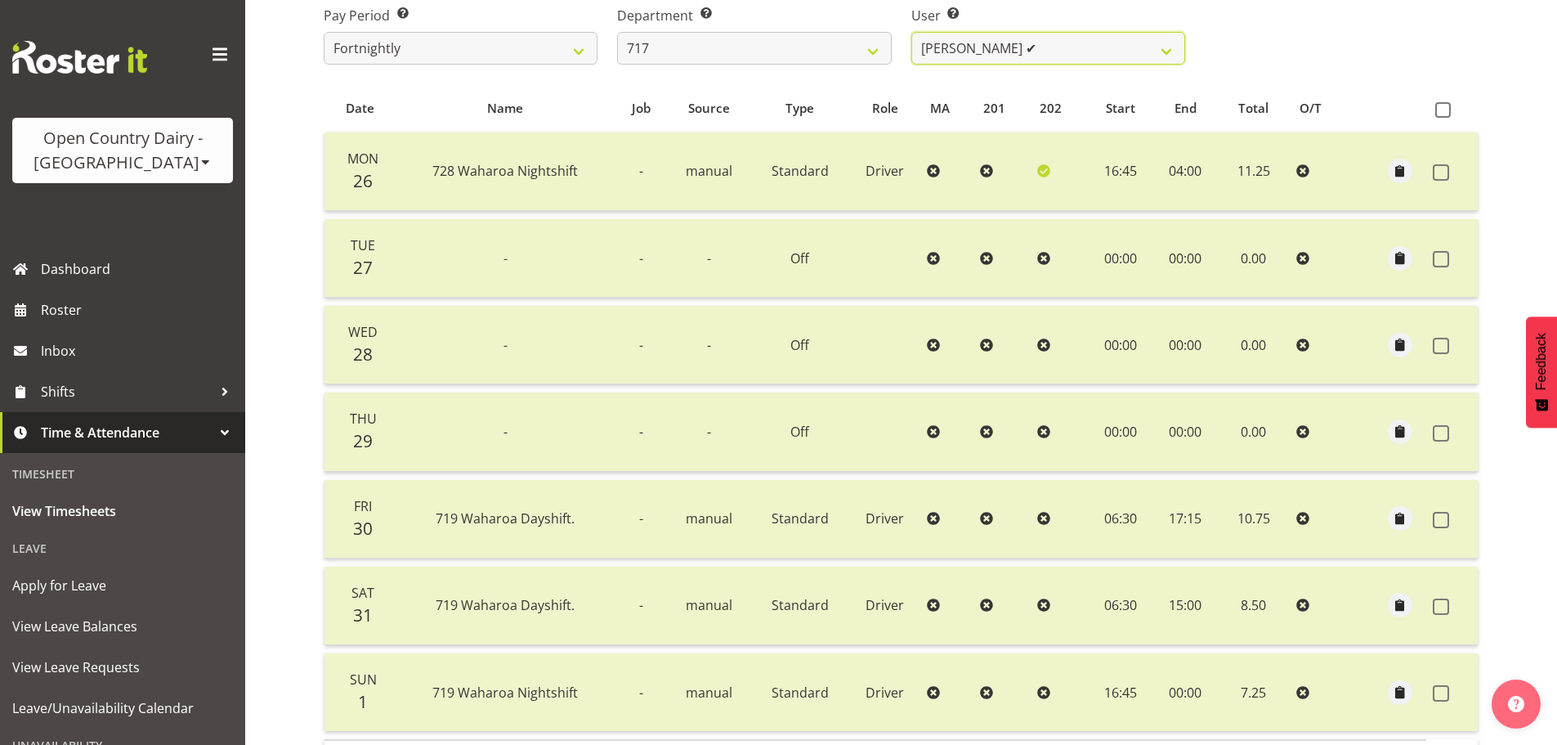
scroll to position [247, 0]
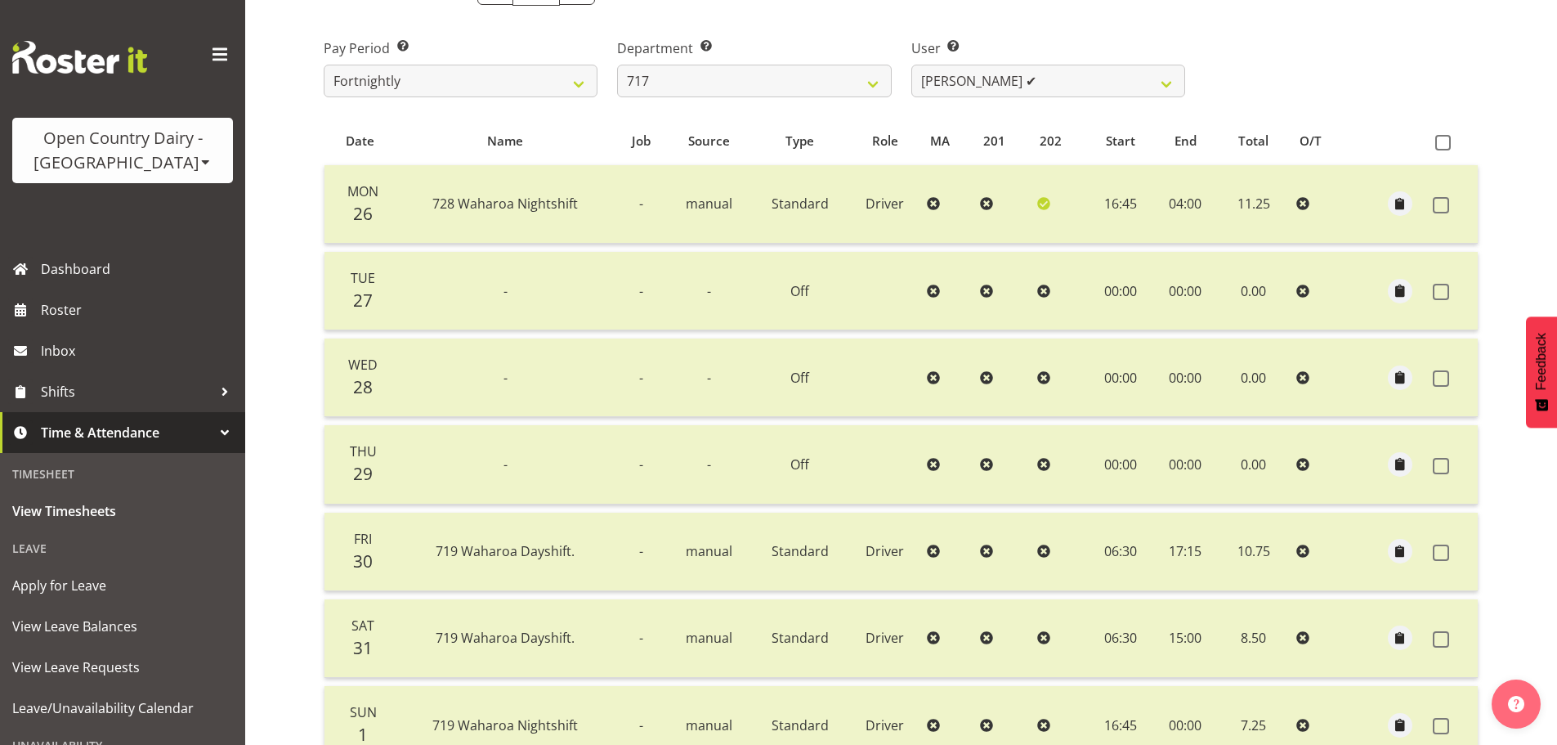
click at [279, 544] on div "Timesheets View Timesheets Summary May 26th - June 1st 2025 Pay Period Select w…" at bounding box center [901, 348] width 1312 height 1095
click at [279, 558] on div "Timesheets View Timesheets Summary May 26th - June 1st 2025 Pay Period Select w…" at bounding box center [901, 348] width 1312 height 1095
click at [824, 80] on select "701 702 703 704 705 706 707 708 709 710 711 712 713 714 715 716 717 718 719 720" at bounding box center [754, 81] width 274 height 33
select select "714"
click at [617, 65] on select "701 702 703 704 705 706 707 708 709 710 711 712 713 714 715 716 717 718 719 720" at bounding box center [754, 81] width 274 height 33
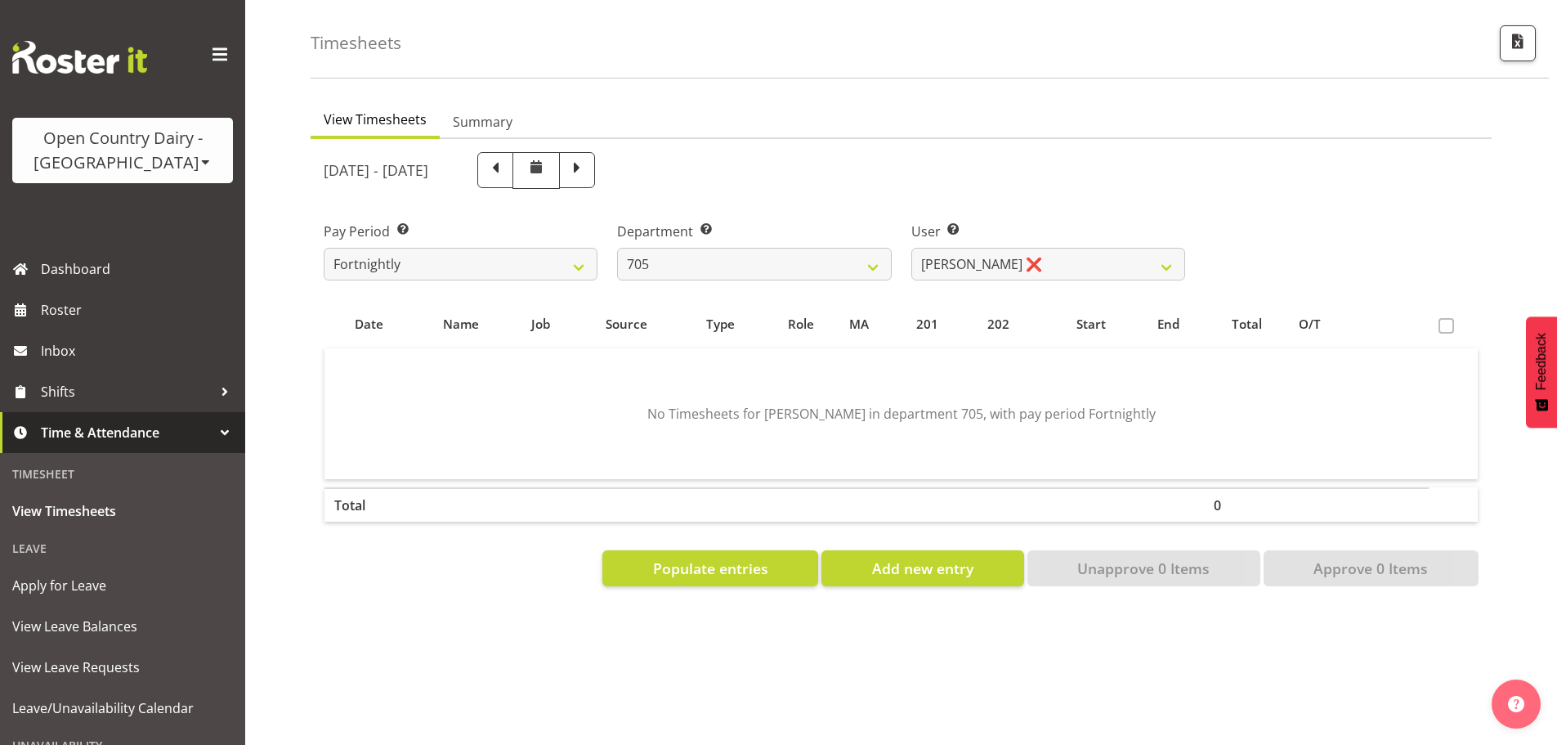
scroll to position [76, 0]
click at [992, 91] on div "View Timesheets Summary May 26th - June 1st 2025 Pay Period Select which pay pe…" at bounding box center [934, 418] width 1247 height 654
click at [978, 248] on select "Chris Gibbs ❌ Colin Kelly ✔ Craig Cottam ✔ John May ❌" at bounding box center [1049, 264] width 274 height 33
select select "8282"
click at [912, 248] on select "Chris Gibbs ❌ Colin Kelly ✔ Craig Cottam ✔ John May ❌" at bounding box center [1049, 264] width 274 height 33
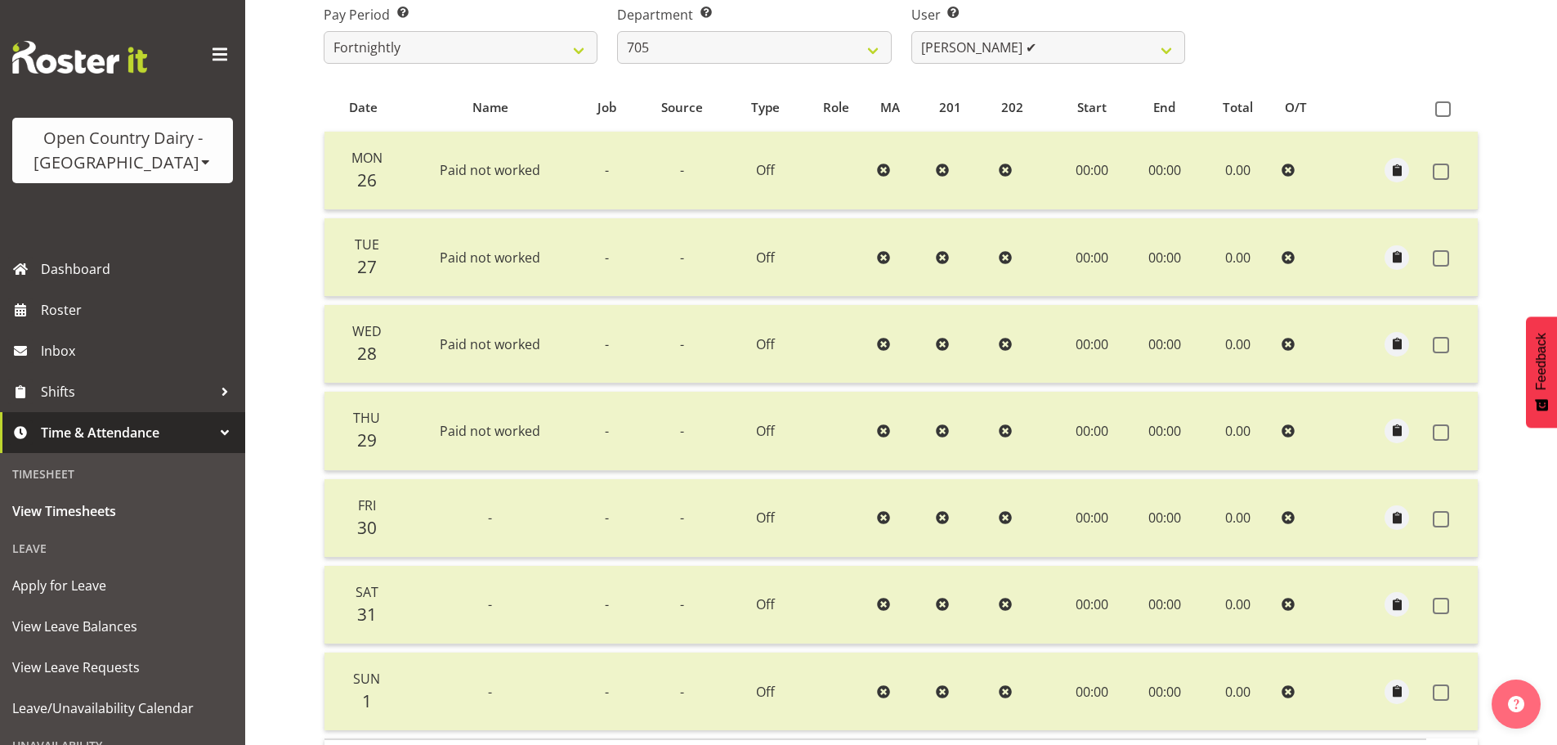
scroll to position [240, 0]
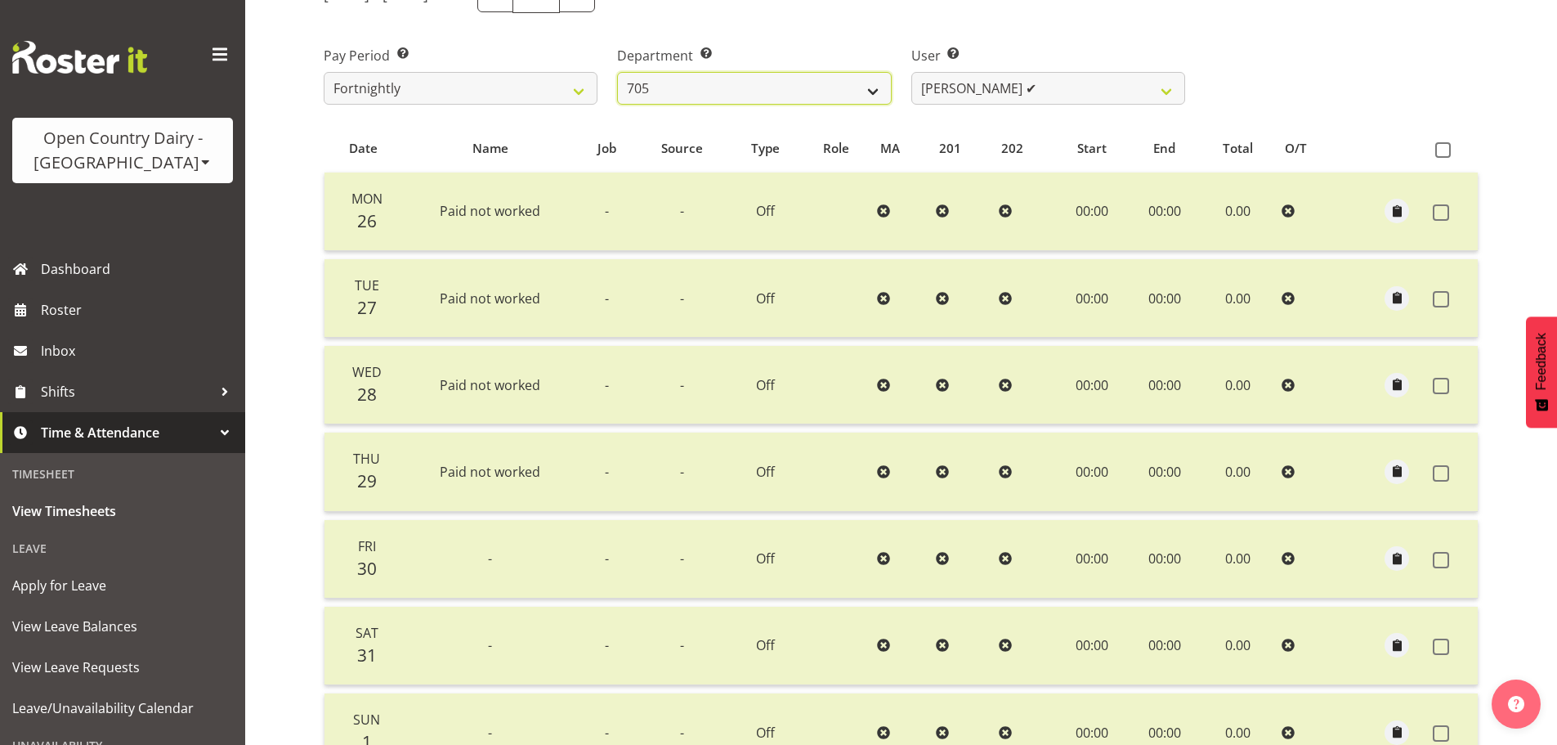
click at [724, 93] on select "701 702 703 704 705 706 707 708 709 710 711 712 713 714 715 716 717 718 719 720" at bounding box center [754, 88] width 274 height 33
select select "758"
click at [617, 72] on select "701 702 703 704 705 706 707 708 709 710 711 712 713 714 715 716 717 718 719 720" at bounding box center [754, 88] width 274 height 33
select select "8176"
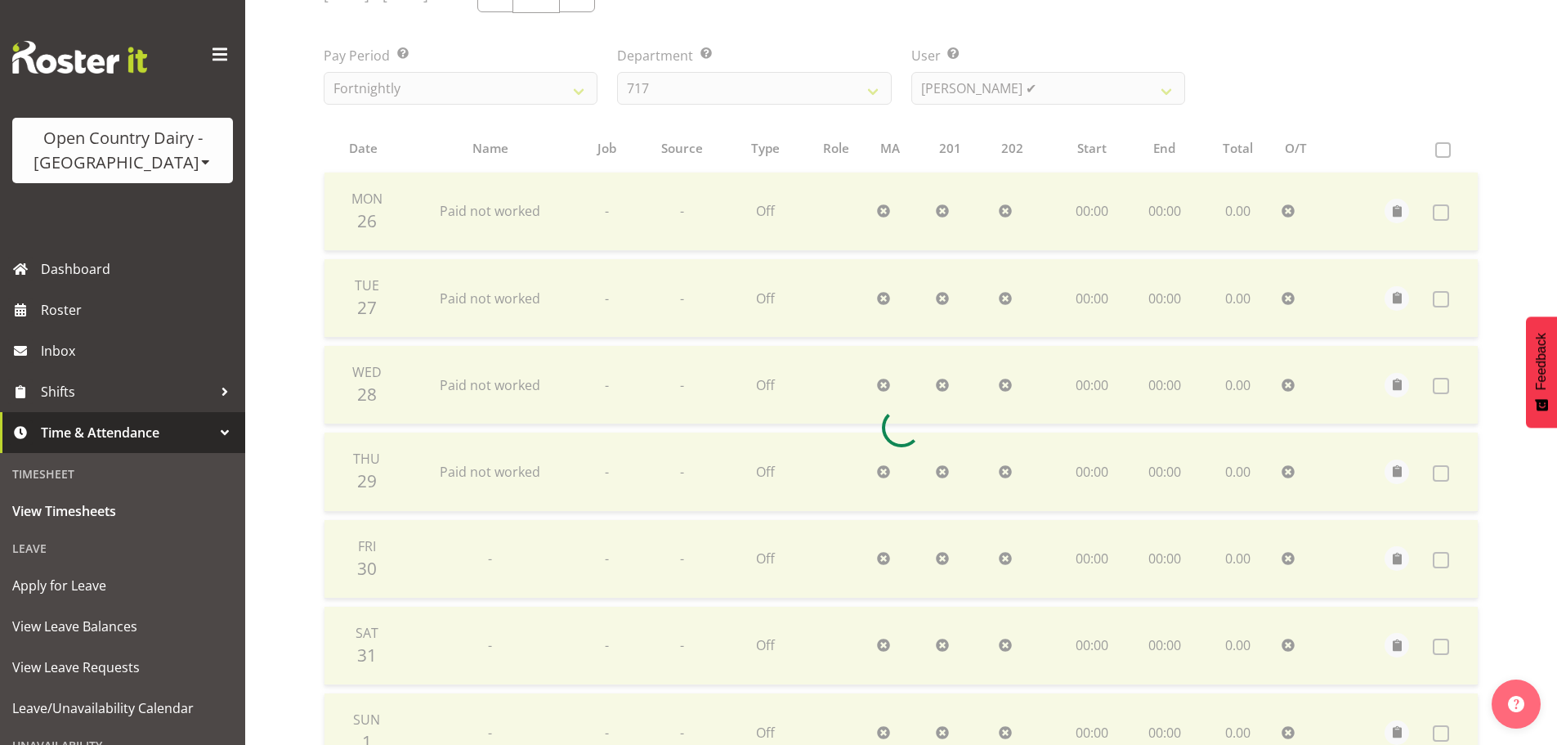
click at [951, 90] on div at bounding box center [901, 427] width 1181 height 928
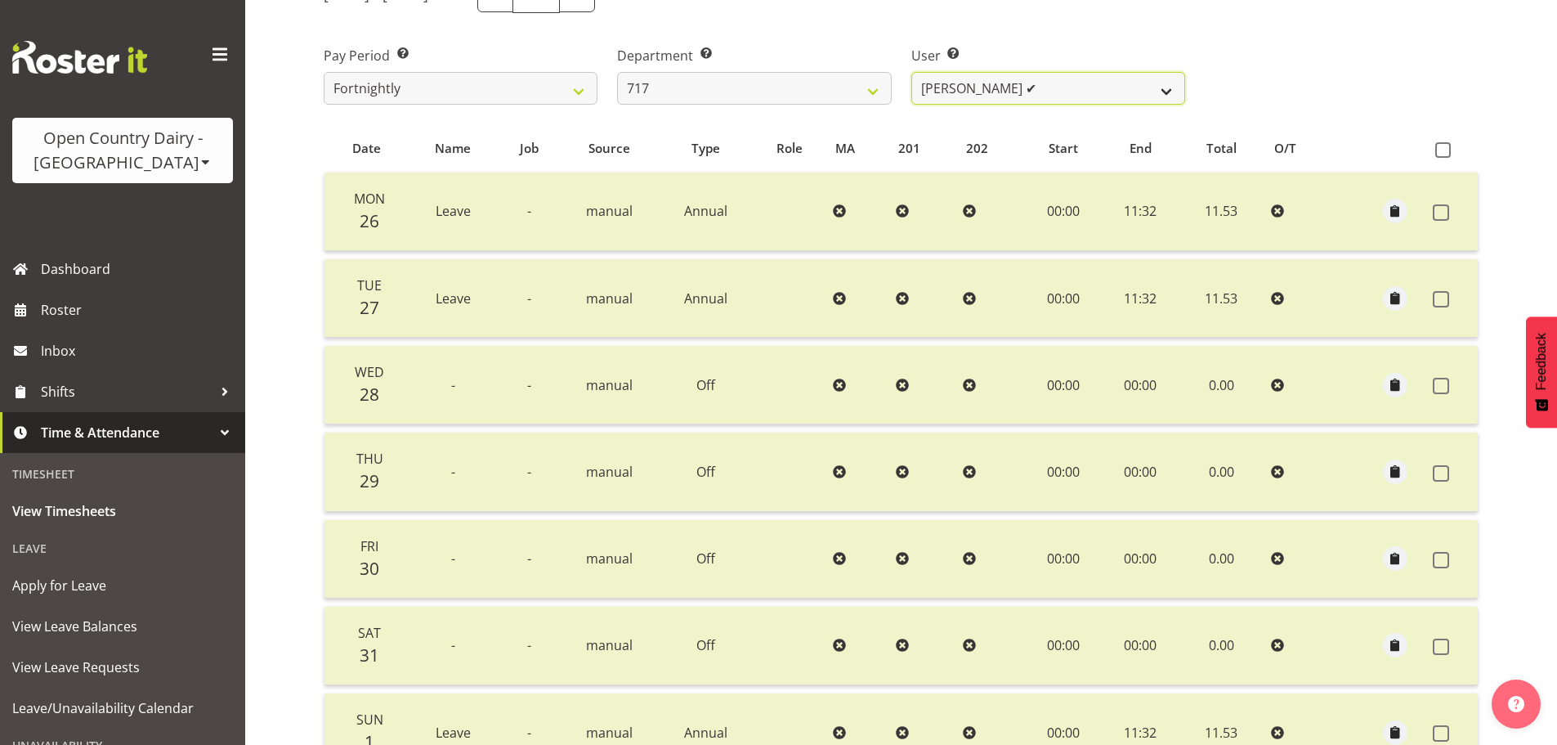
click at [968, 86] on select "Daryl Wrigley ✔ Dodge Lindsay Laing ✔ Eric Stothers ✔ Jeff Anderson ✔" at bounding box center [1049, 88] width 274 height 33
click at [801, 42] on div "Department Select which department you would like to view. 701 702 703 704 705 …" at bounding box center [754, 69] width 294 height 92
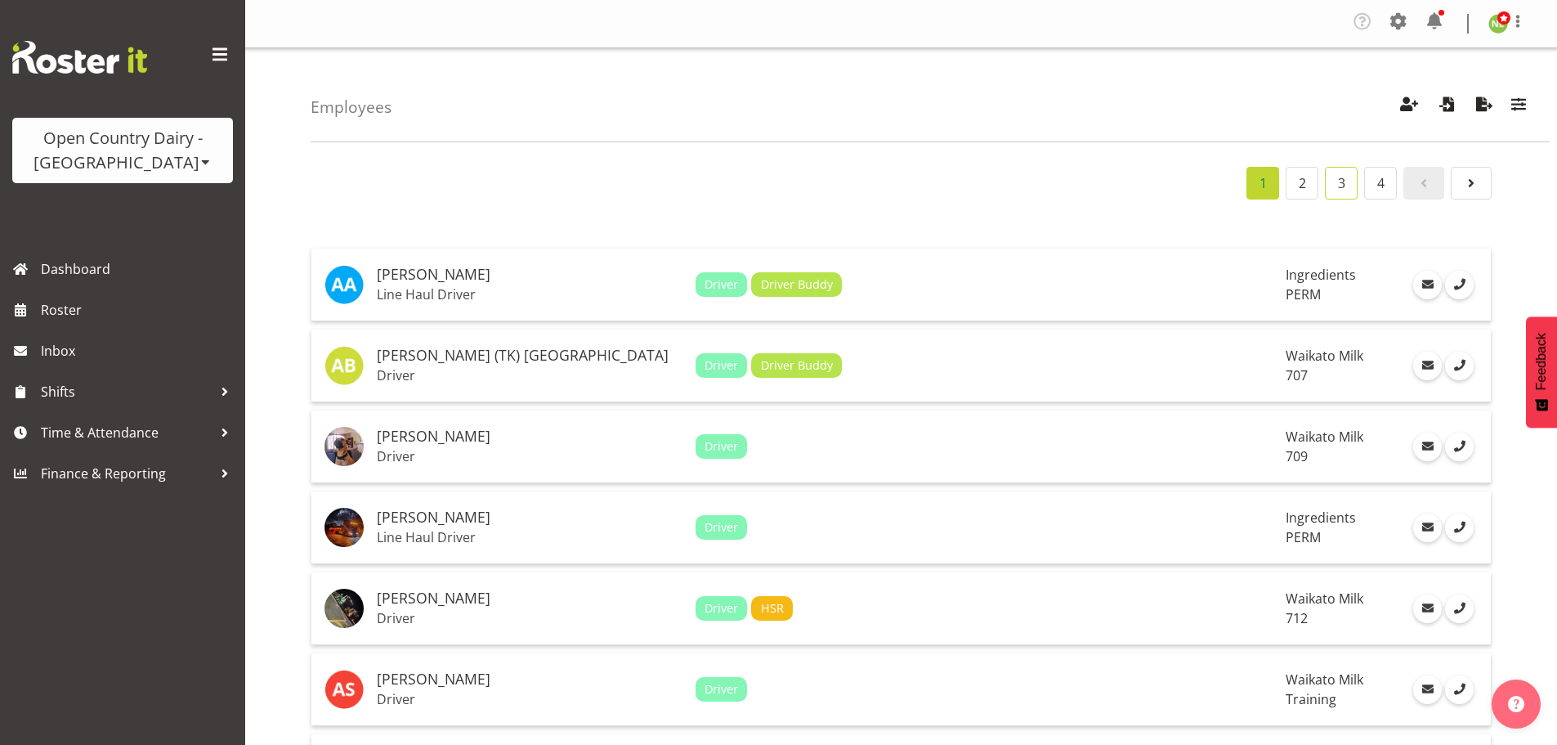
click at [1335, 184] on link "3" at bounding box center [1341, 183] width 33 height 33
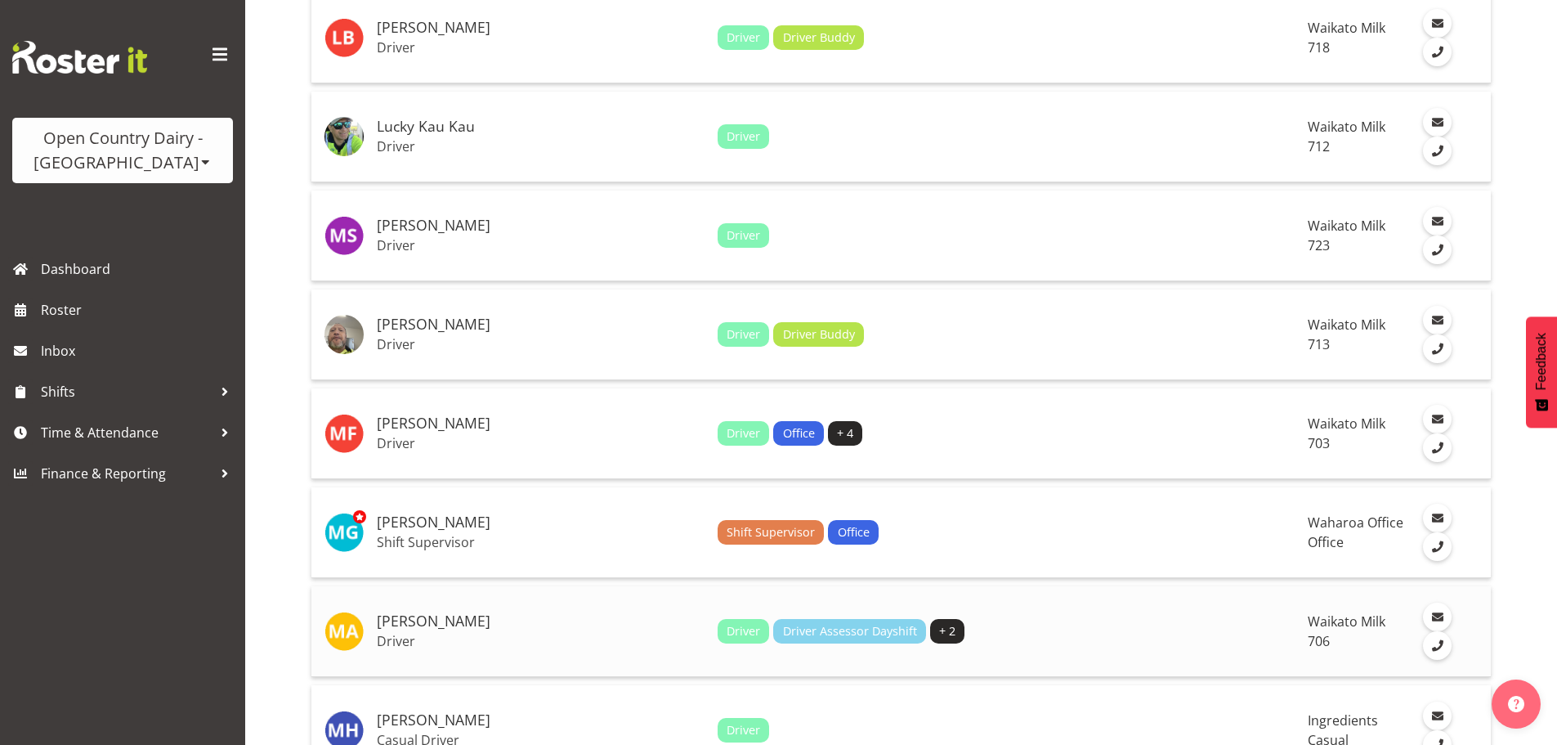
scroll to position [572, 0]
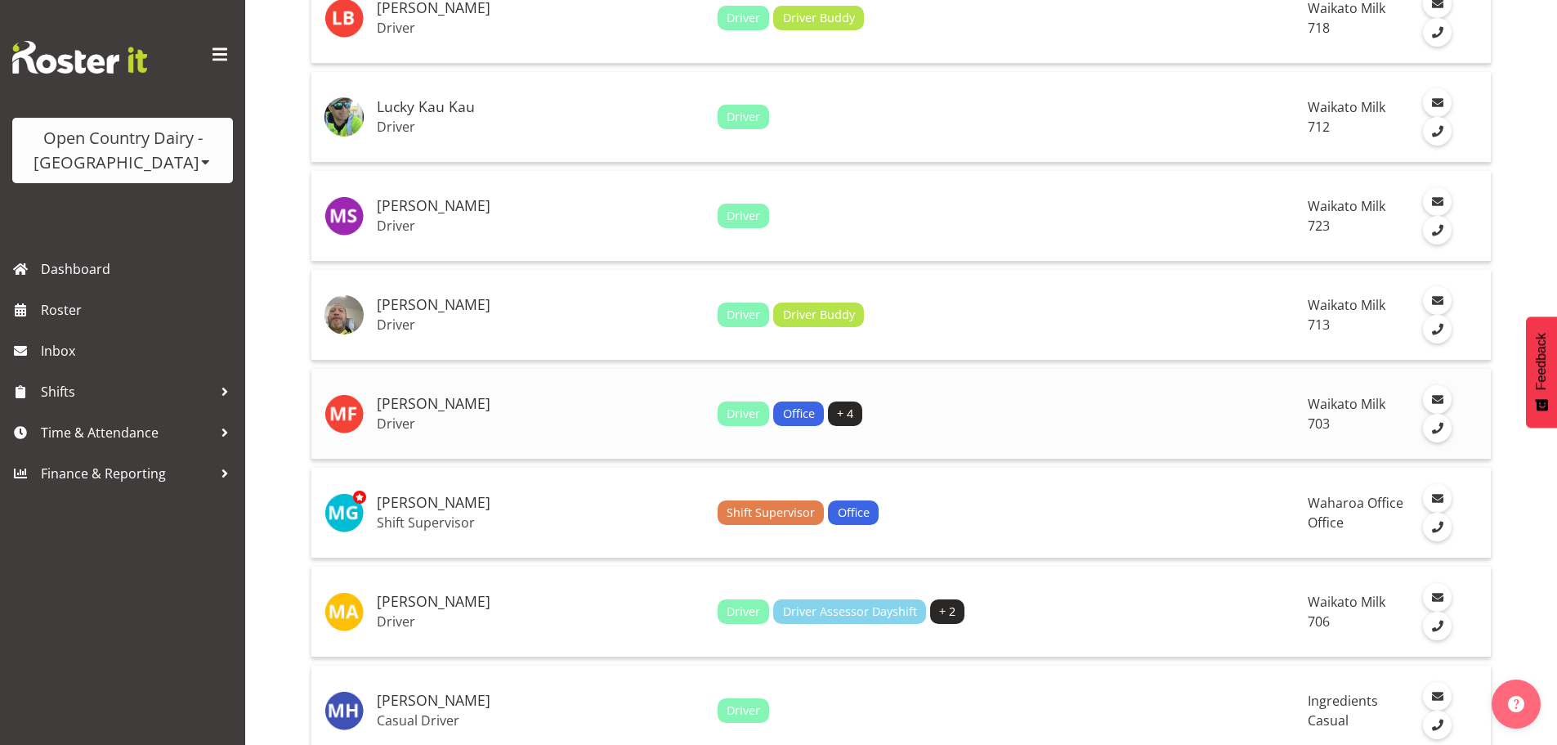
click at [530, 369] on td "Mark Fowler Driver" at bounding box center [540, 414] width 341 height 91
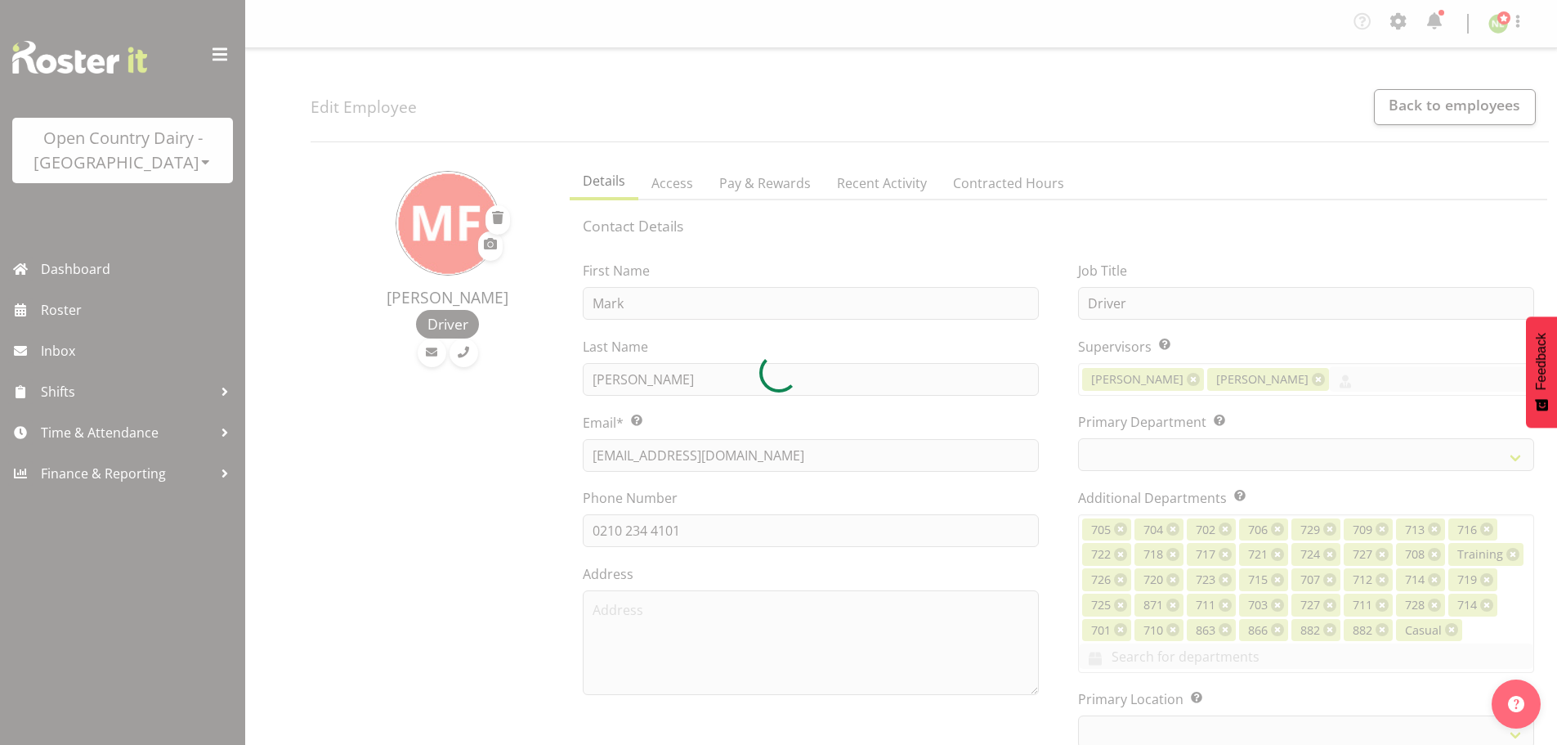
select select "TimelineWeek"
select select
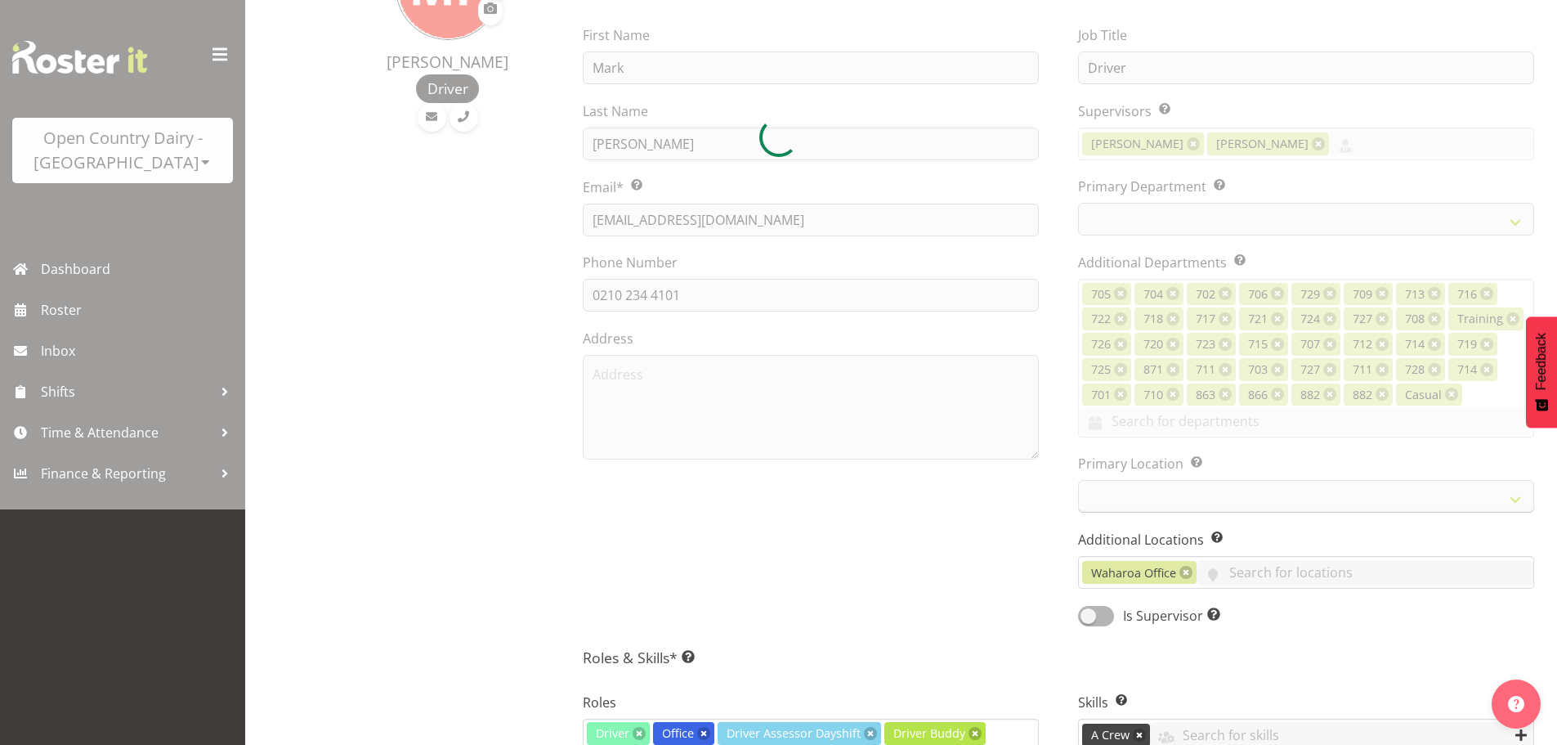
scroll to position [245, 0]
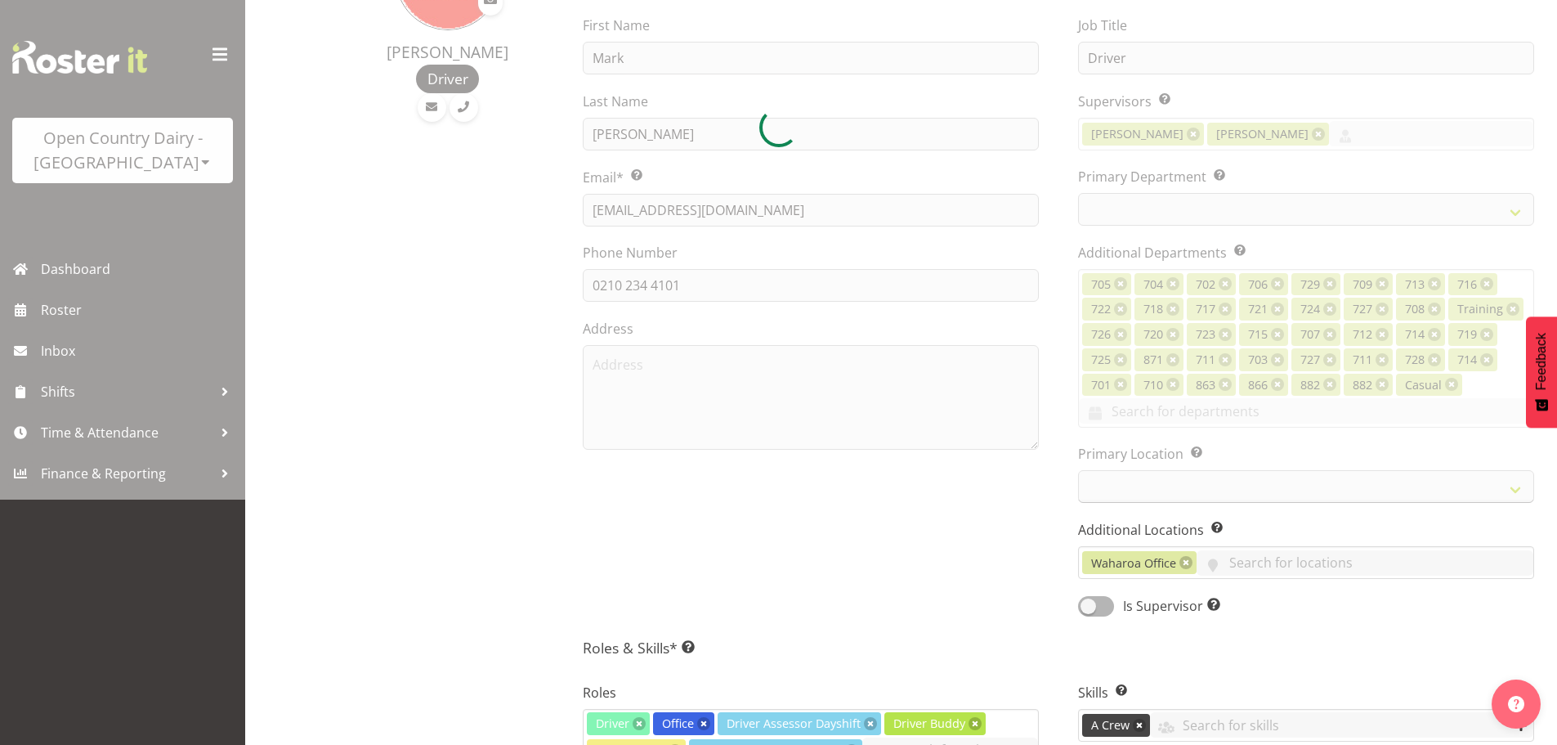
select select
select select "1054"
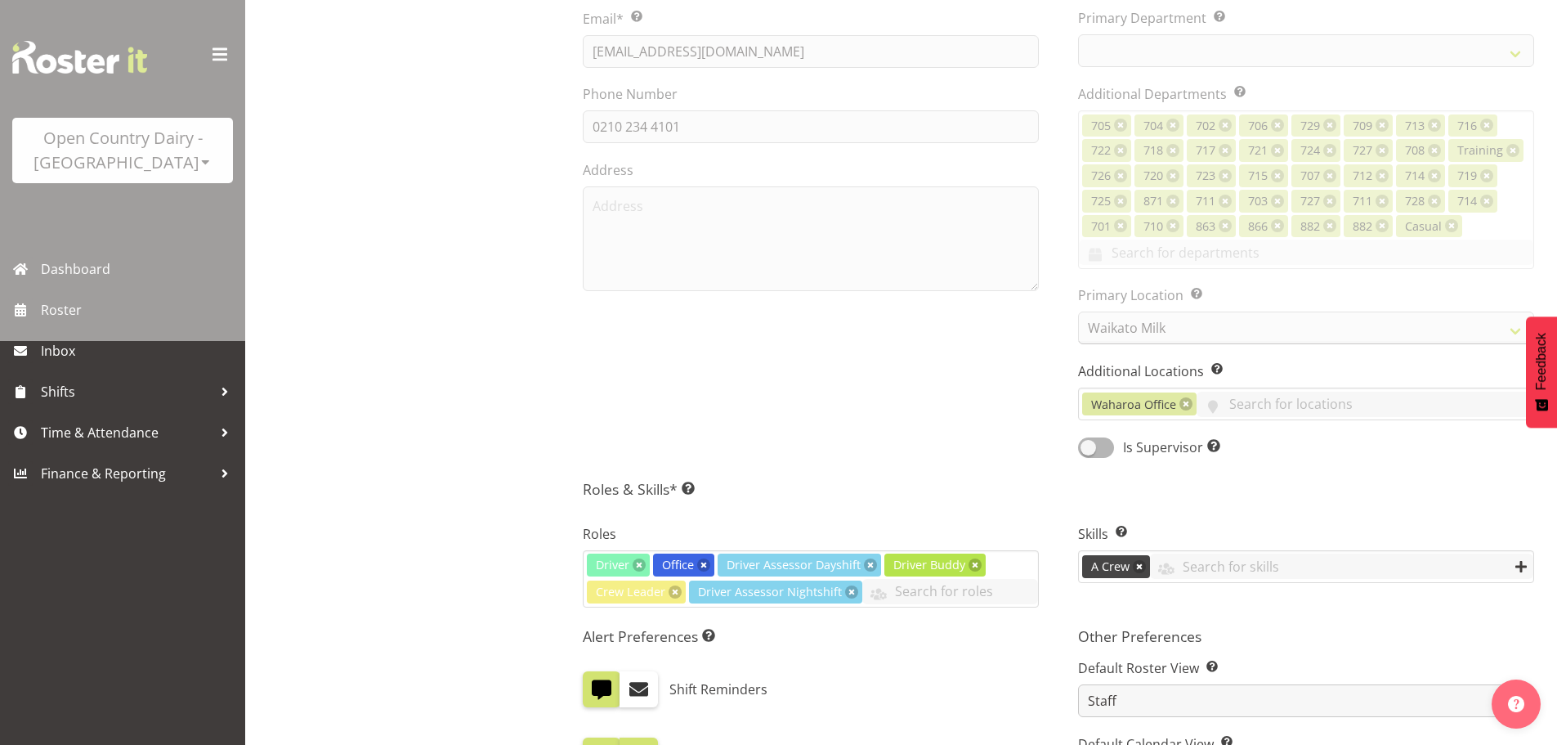
scroll to position [409, 0]
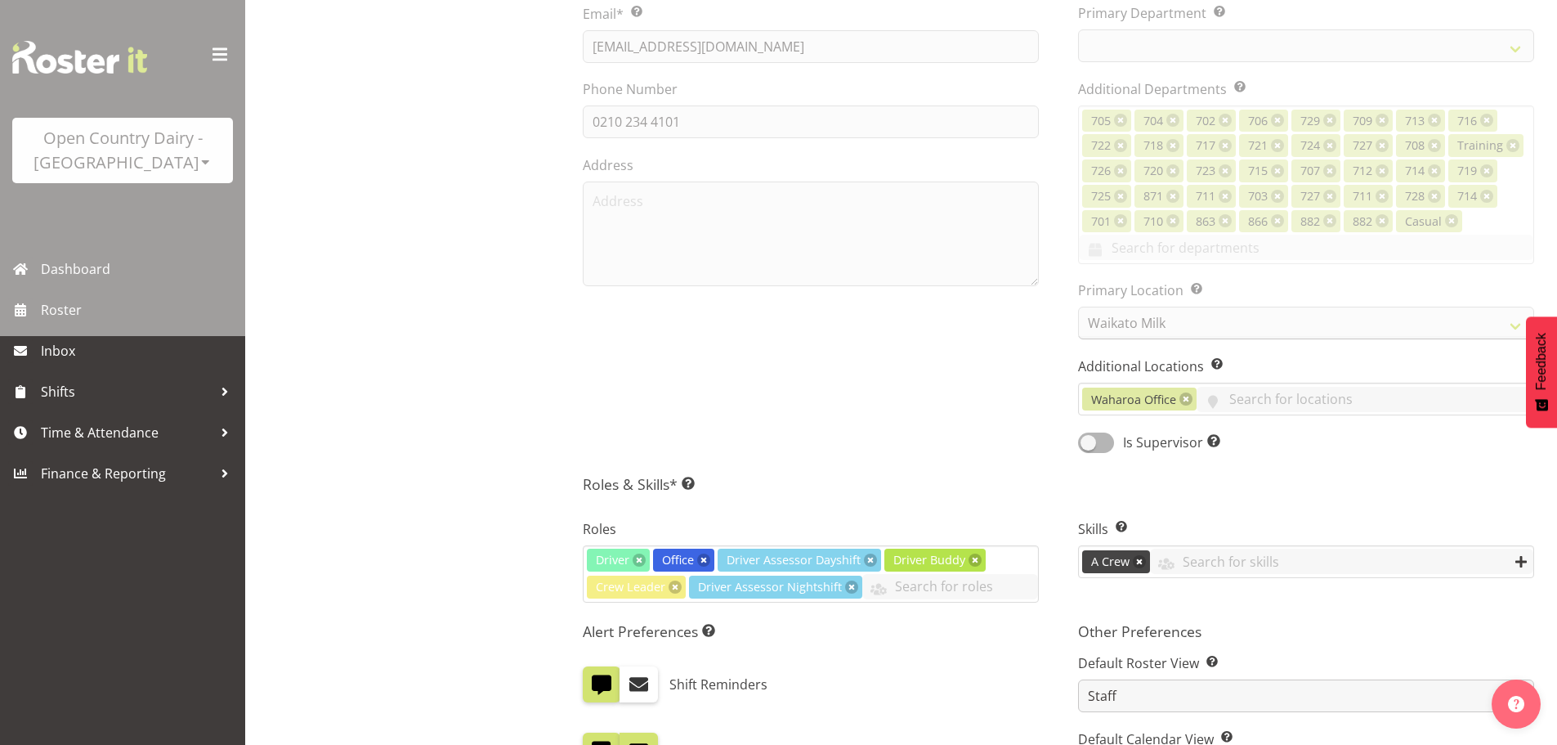
select select "710"
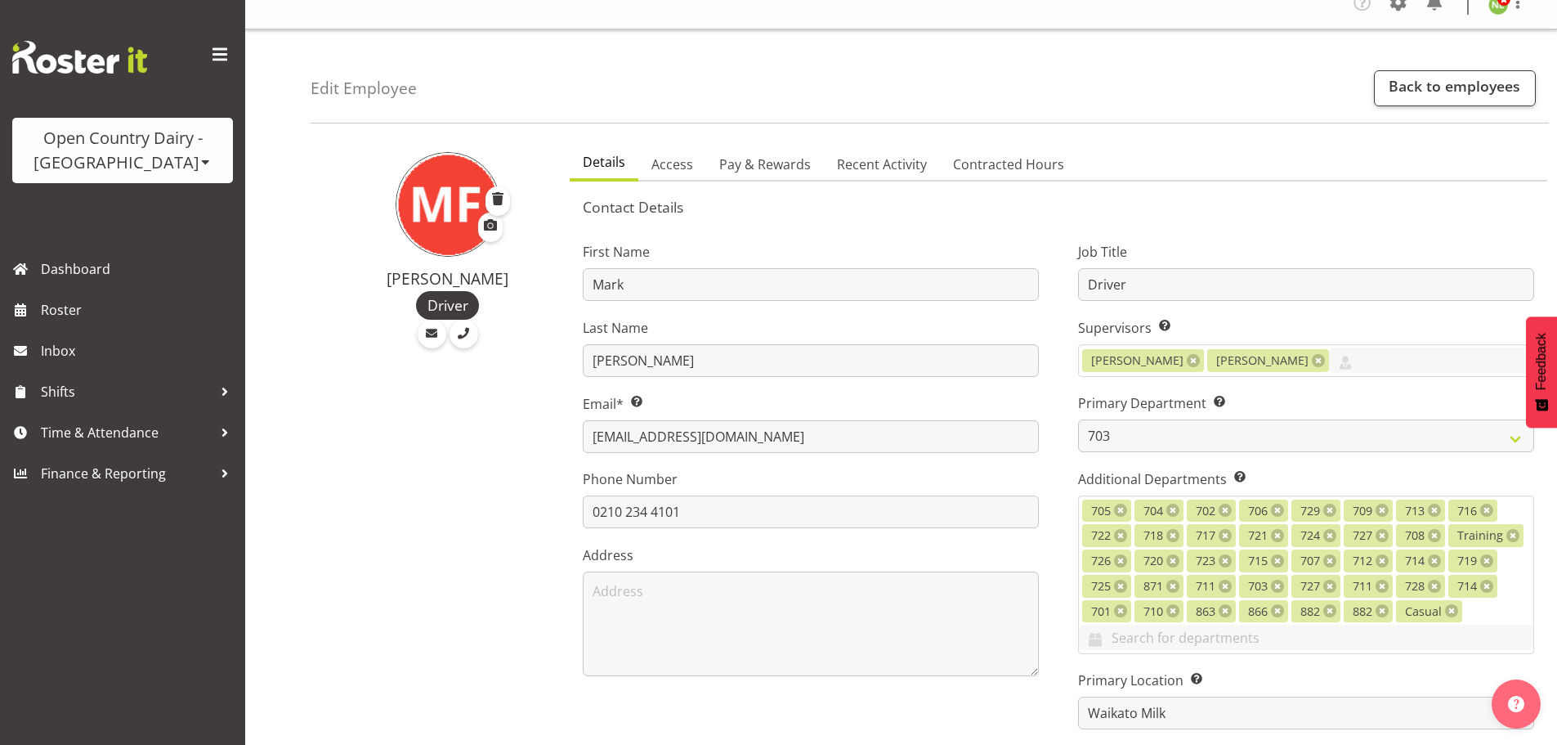
scroll to position [0, 0]
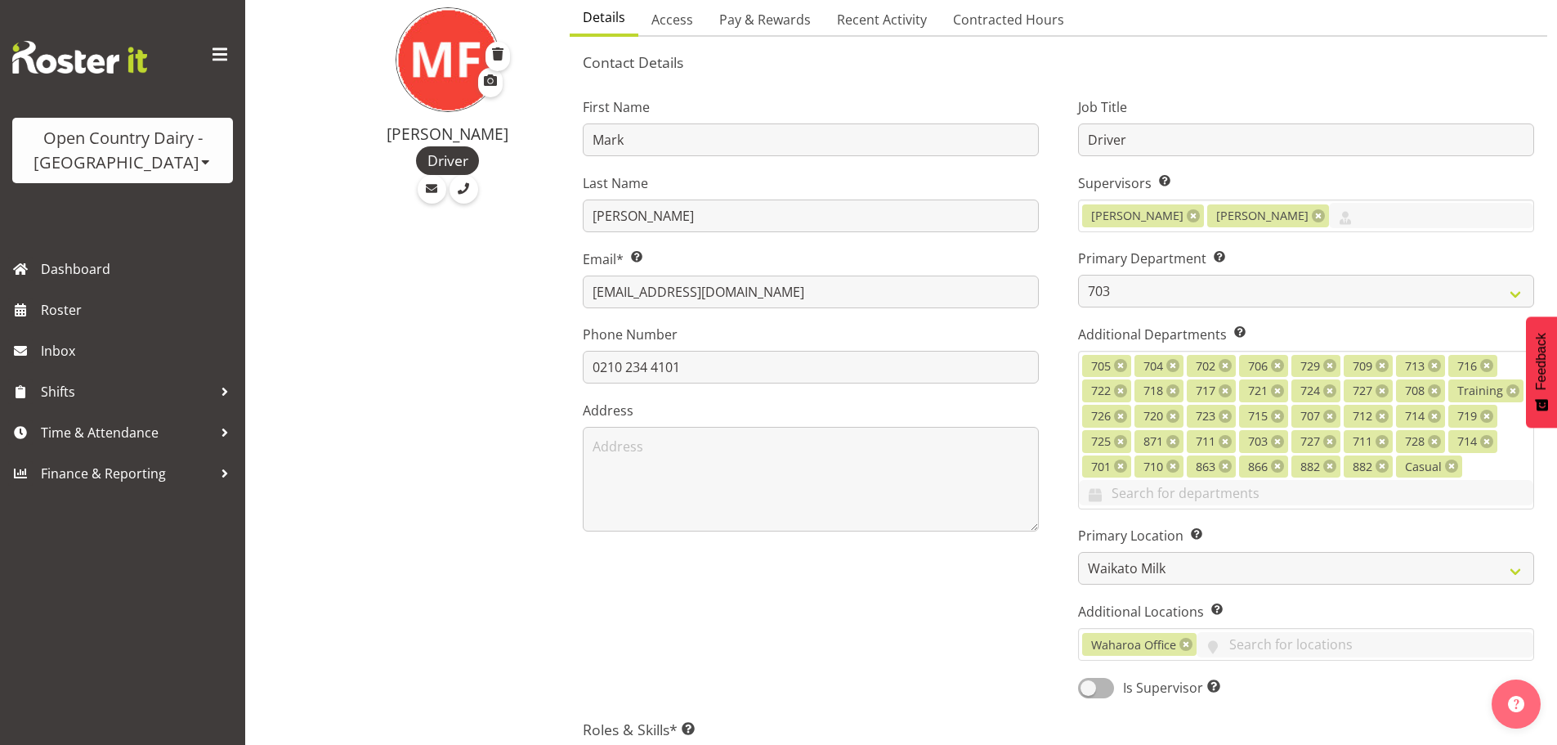
scroll to position [82, 0]
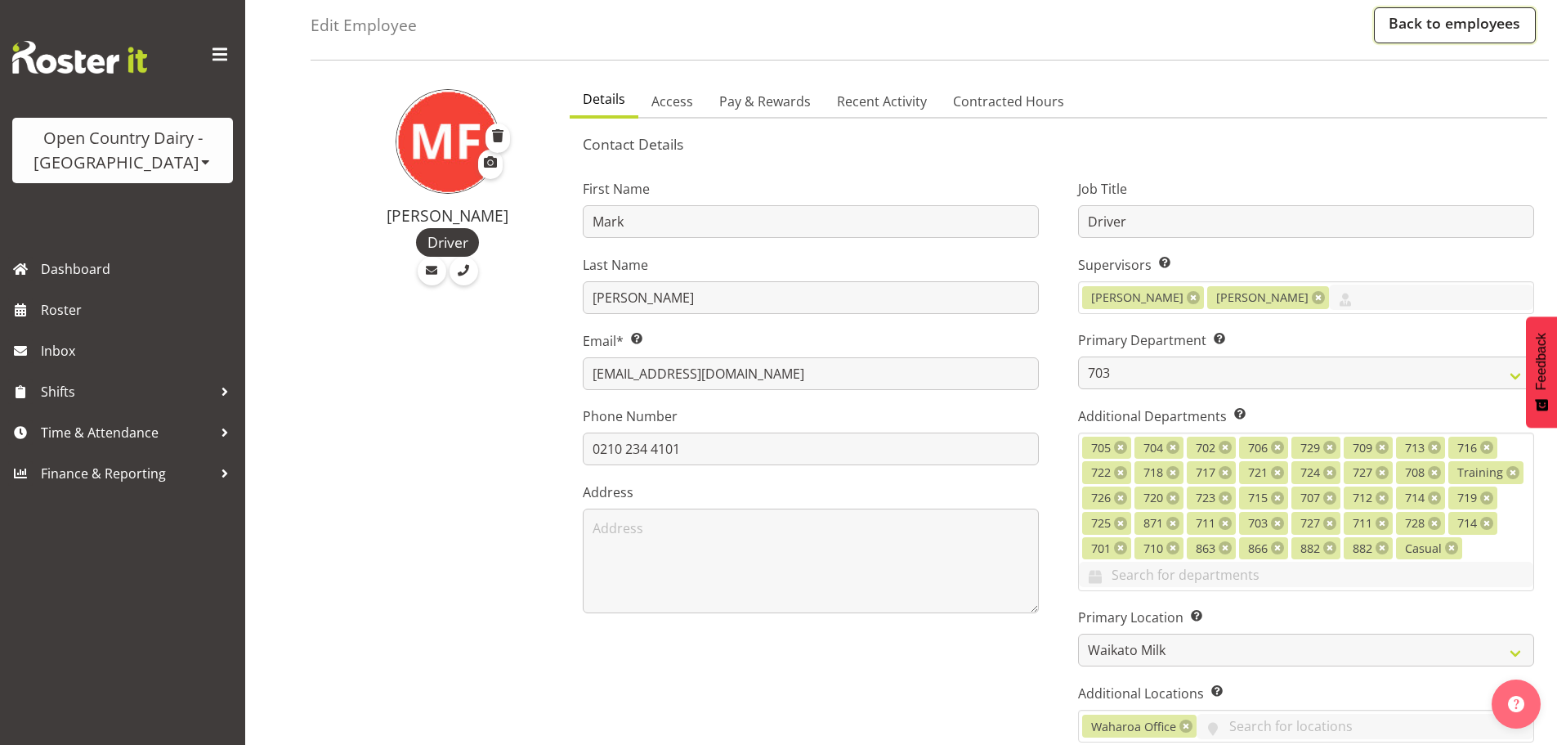
click at [1433, 31] on link "Back to employees" at bounding box center [1455, 25] width 162 height 36
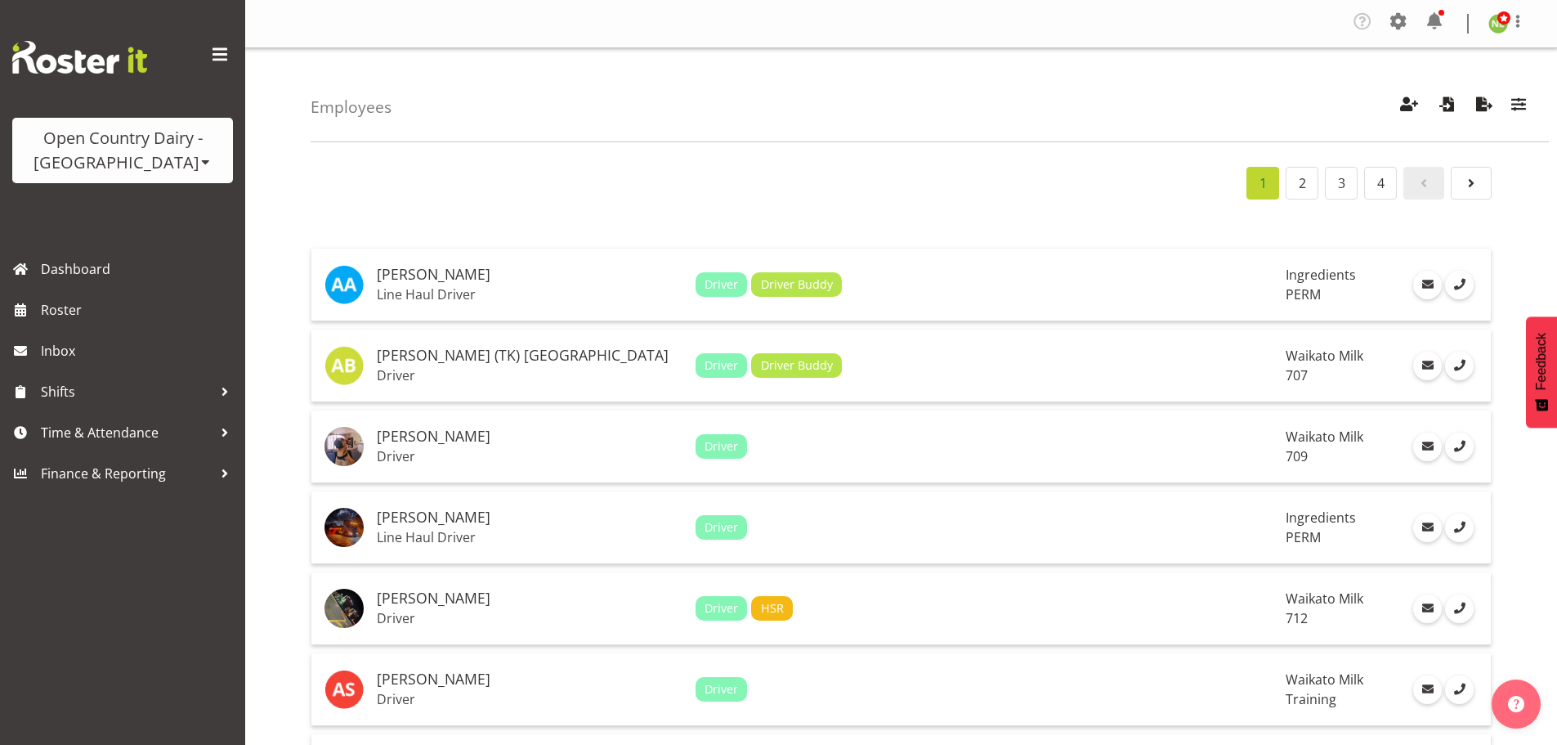
click at [1293, 179] on link "2" at bounding box center [1302, 183] width 33 height 33
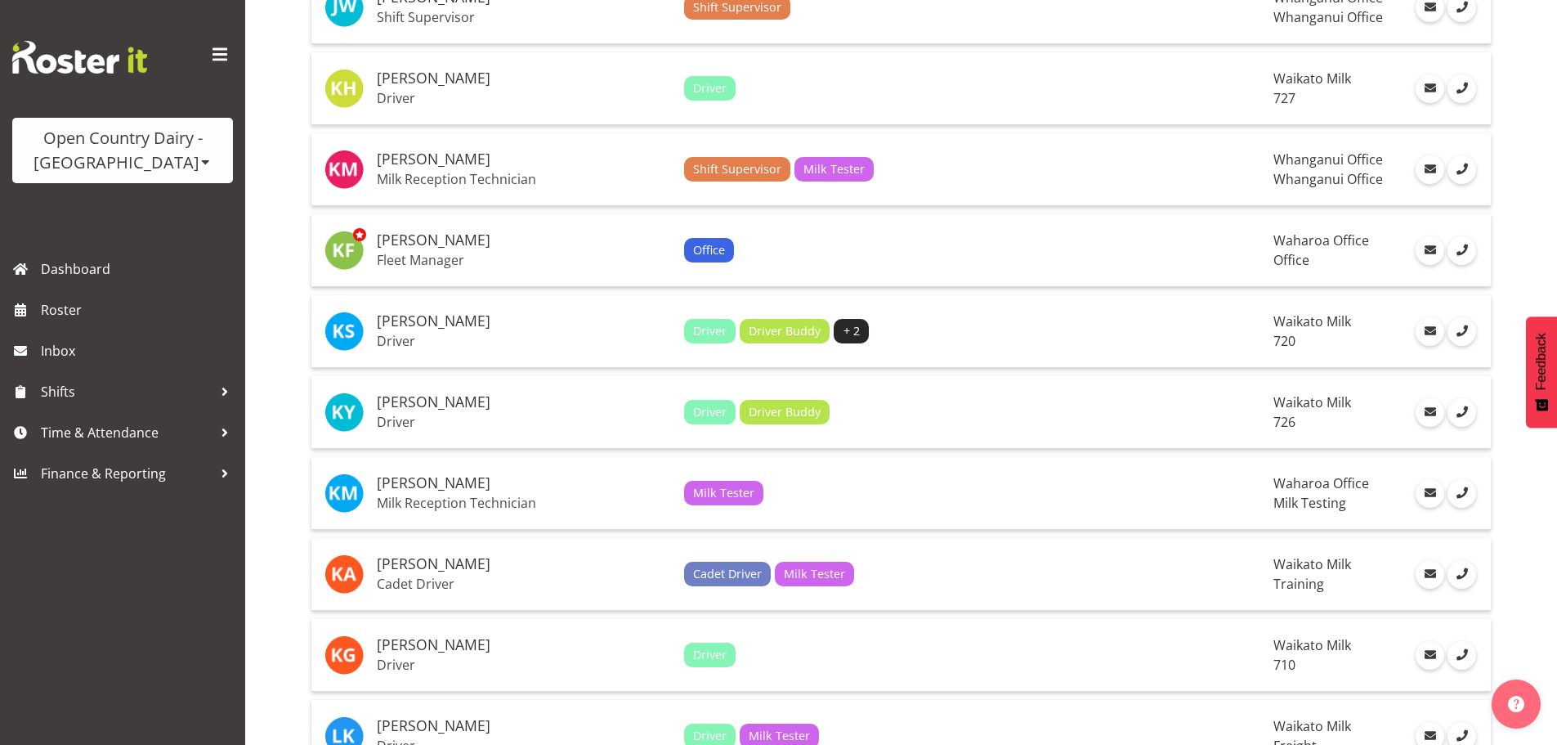
scroll to position [3647, 0]
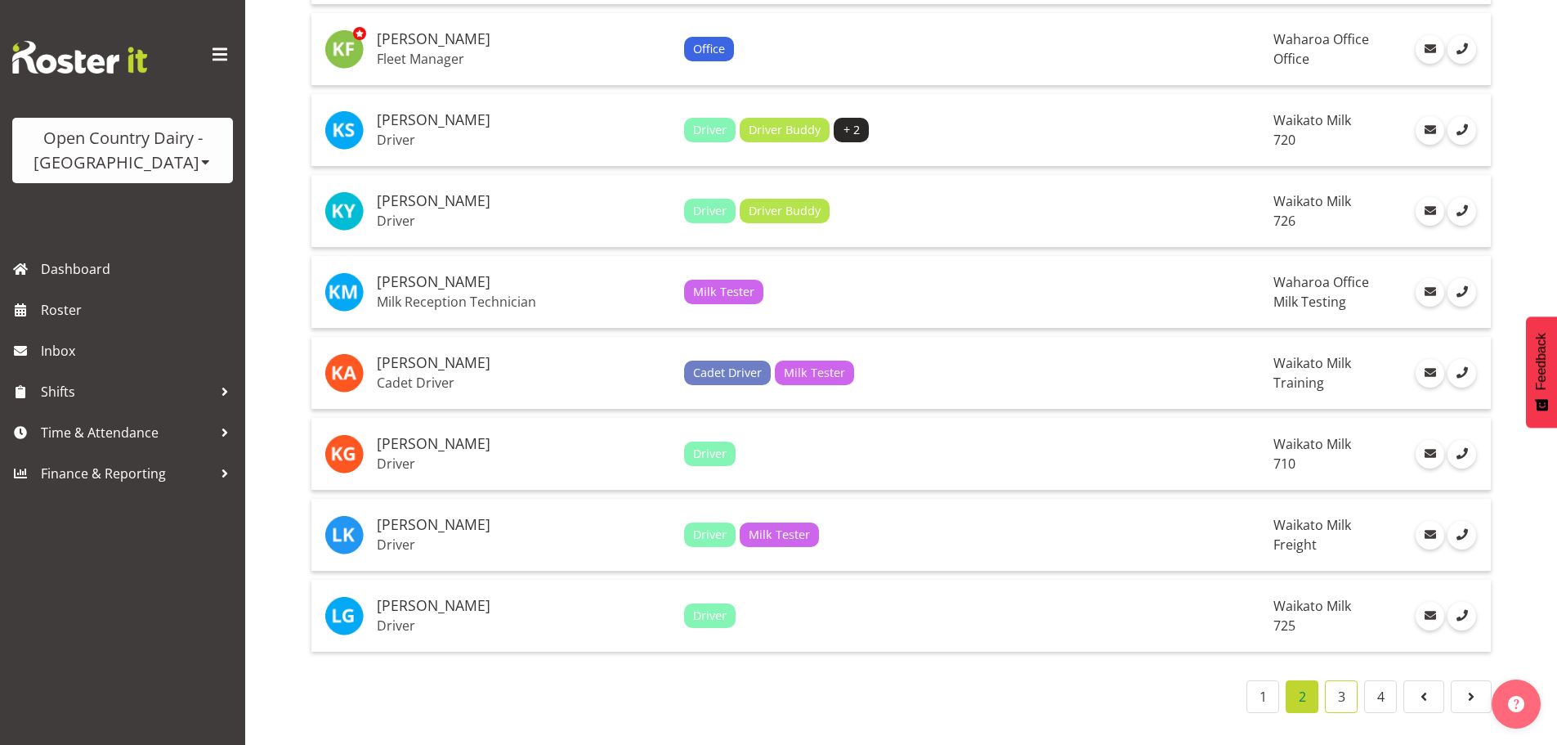
click at [1340, 685] on link "3" at bounding box center [1341, 696] width 33 height 33
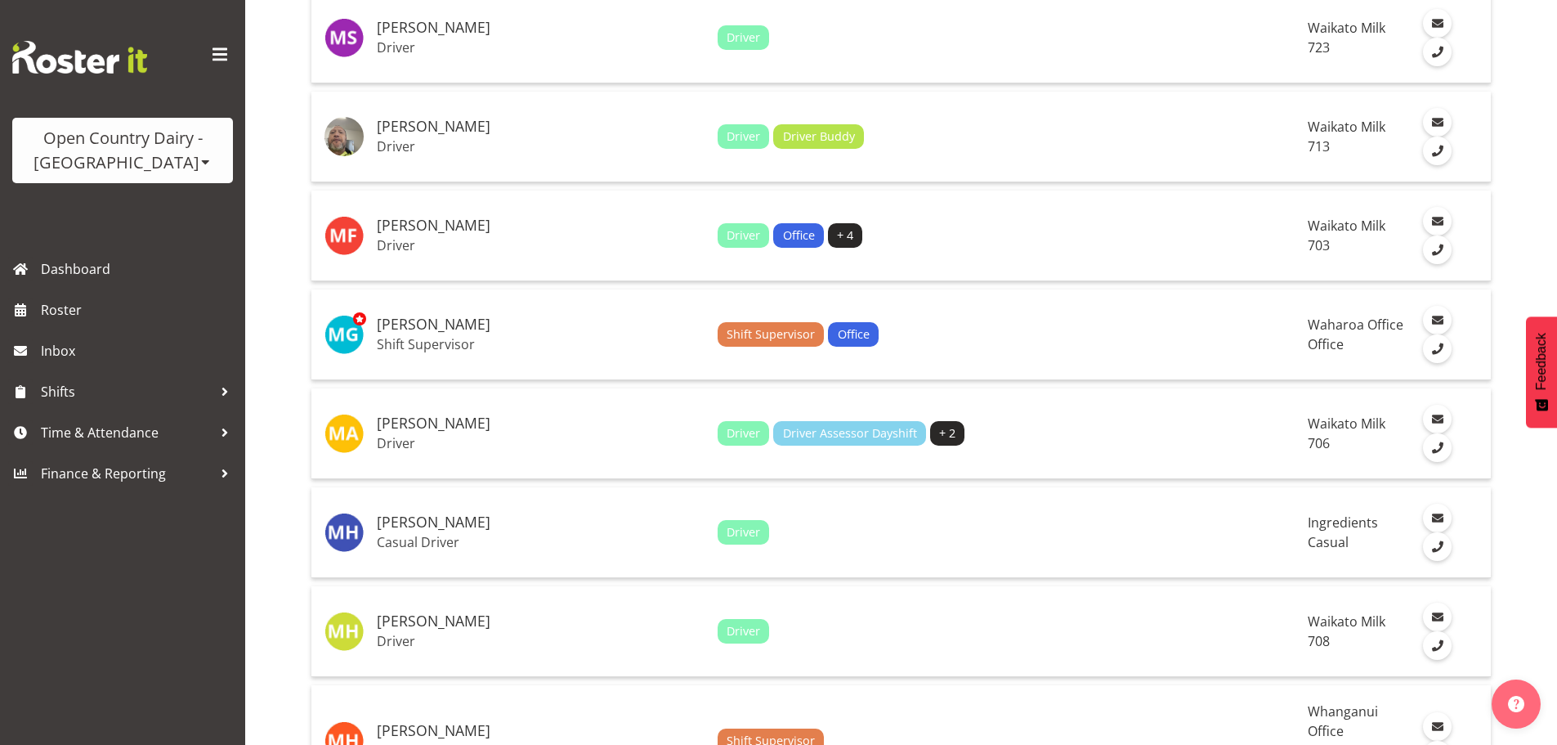
scroll to position [704, 0]
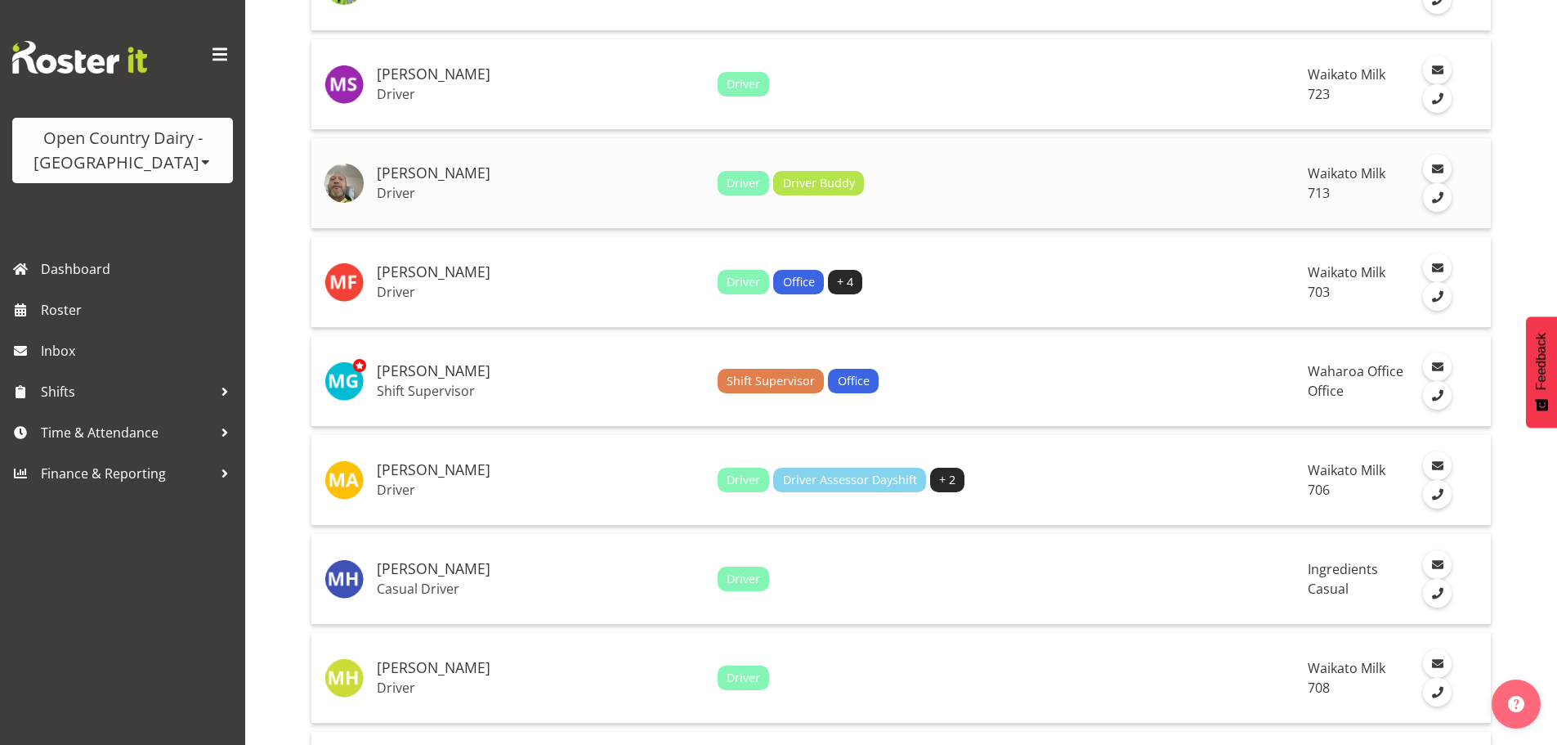
click at [515, 165] on h5 "[PERSON_NAME]" at bounding box center [541, 173] width 328 height 16
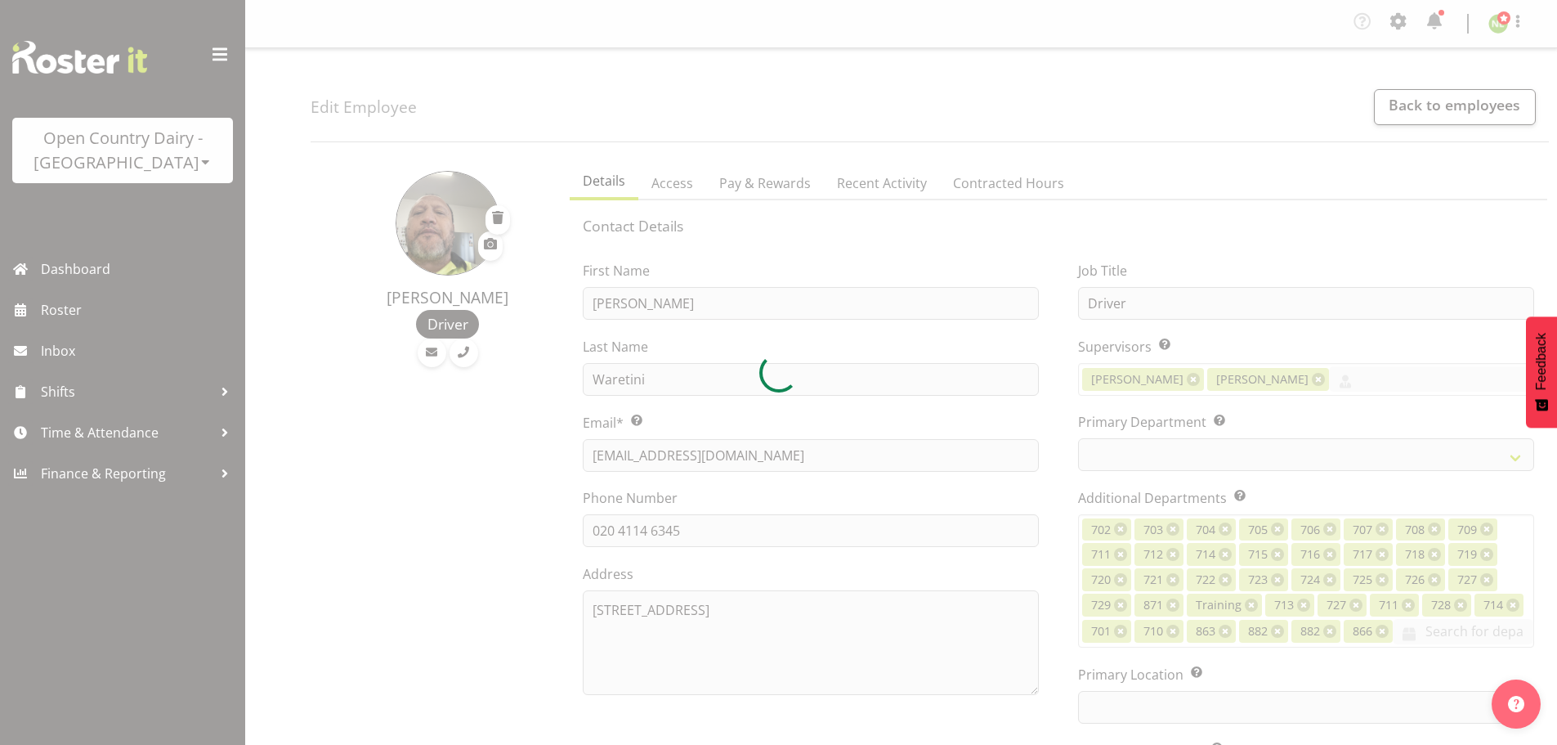
select select "TimelineWeek"
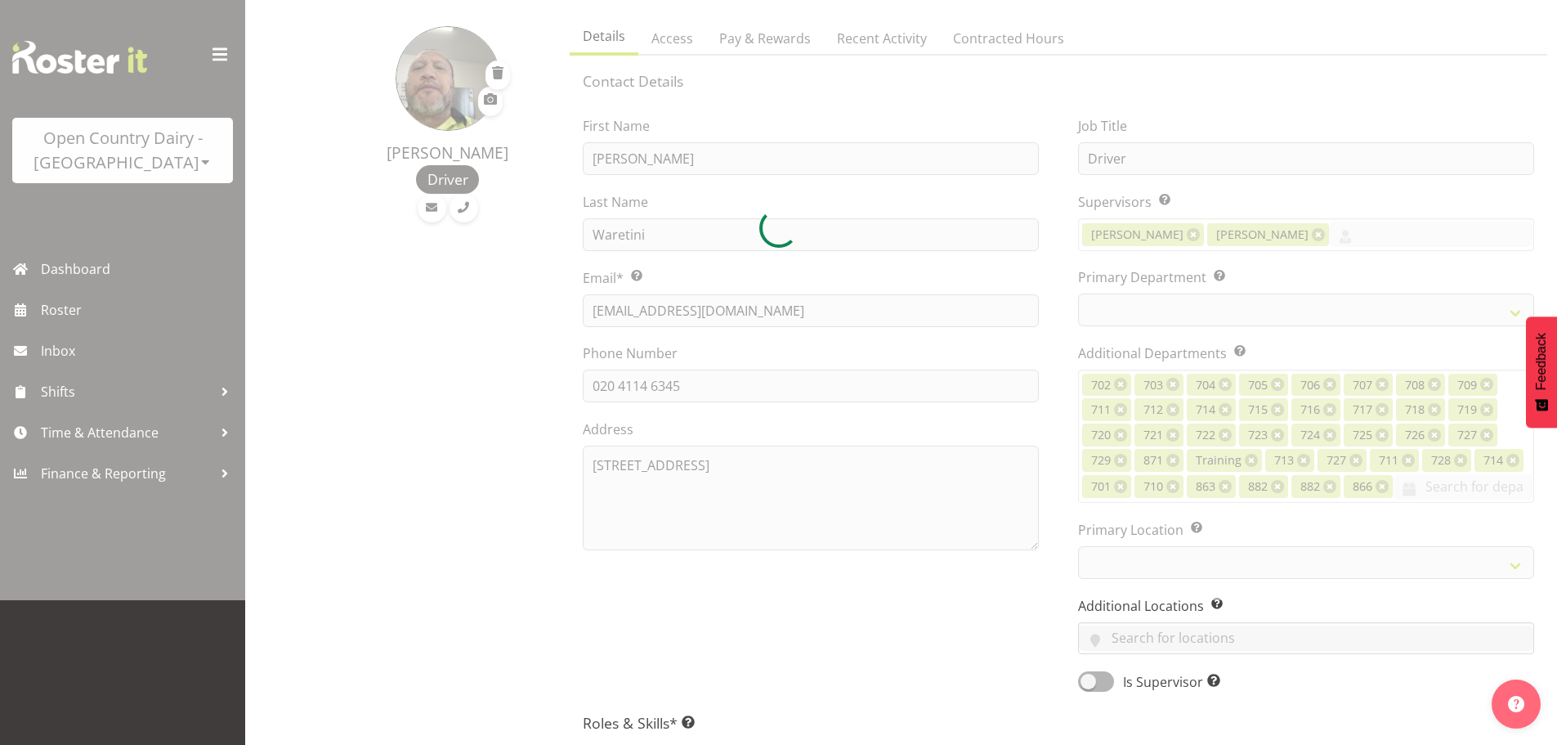
select select
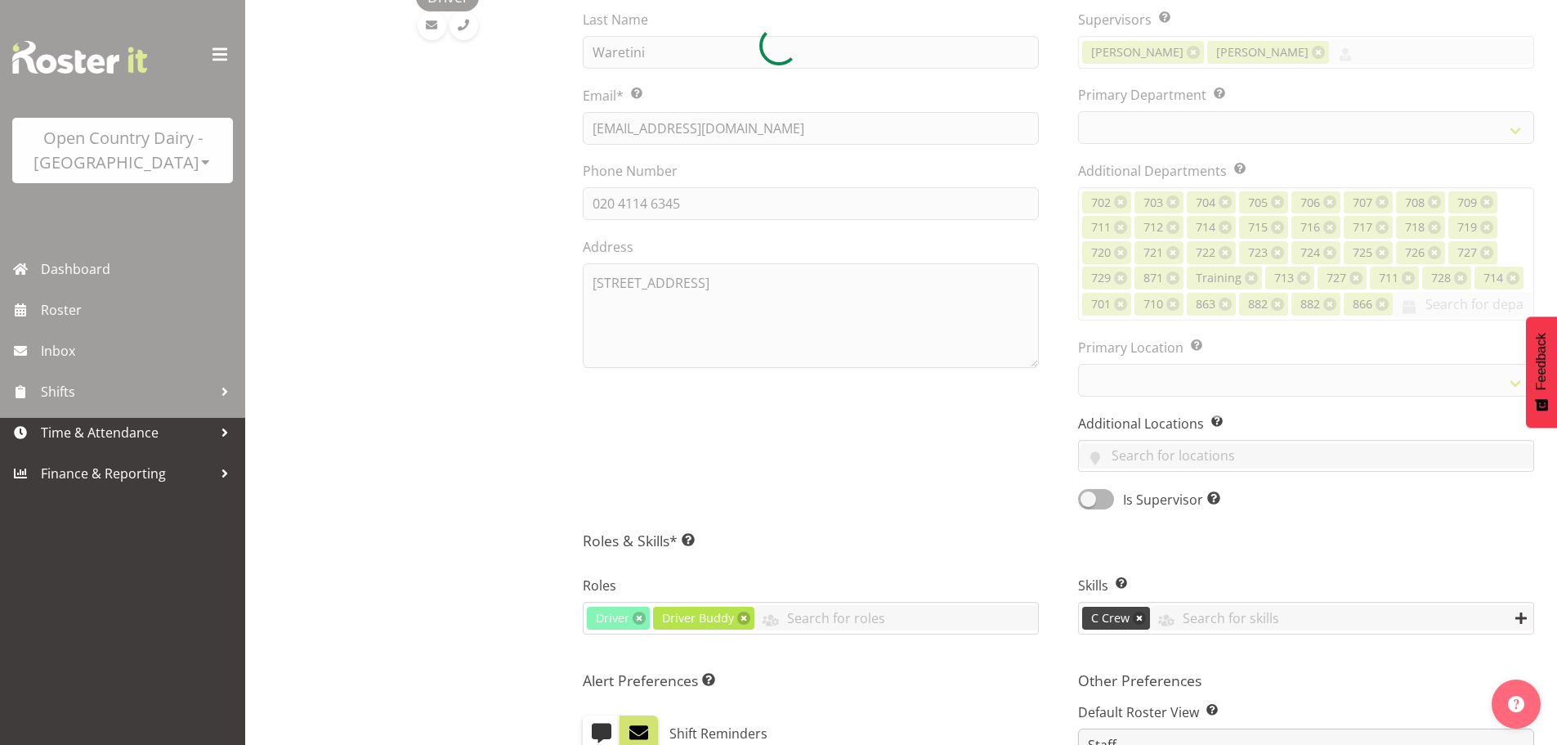
select select
select select "1054"
select select "716"
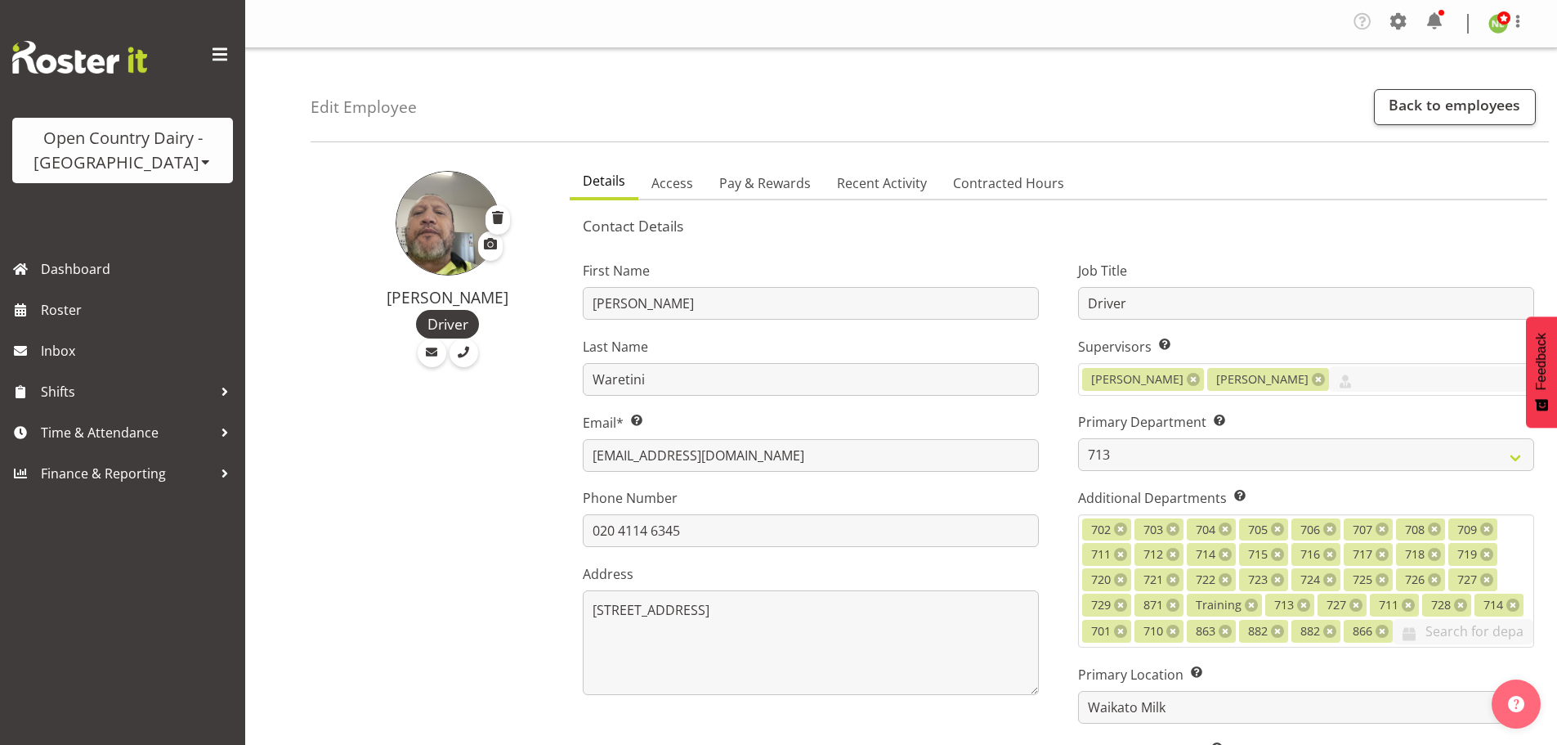
select select "716"
select select "1054"
select select "TimelineWeek"
